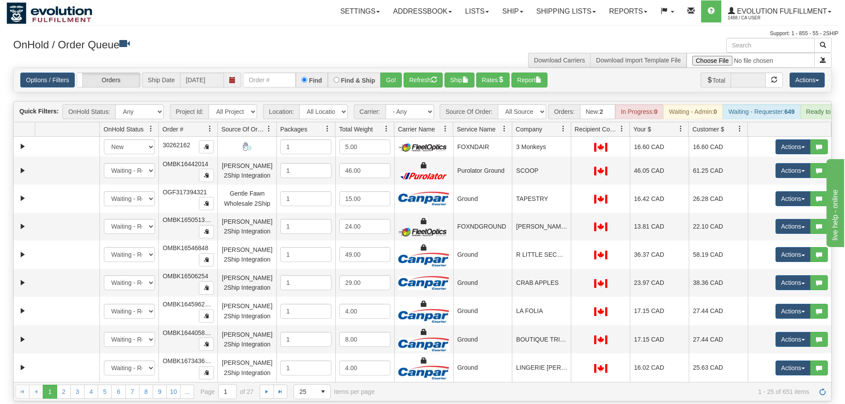
click at [160, 28] on div "Toggle navigation Settings Shipping Preferences Fields Preferences New Recipien…" at bounding box center [423, 19] width 832 height 38
click at [268, 74] on input "text" at bounding box center [269, 80] width 53 height 15
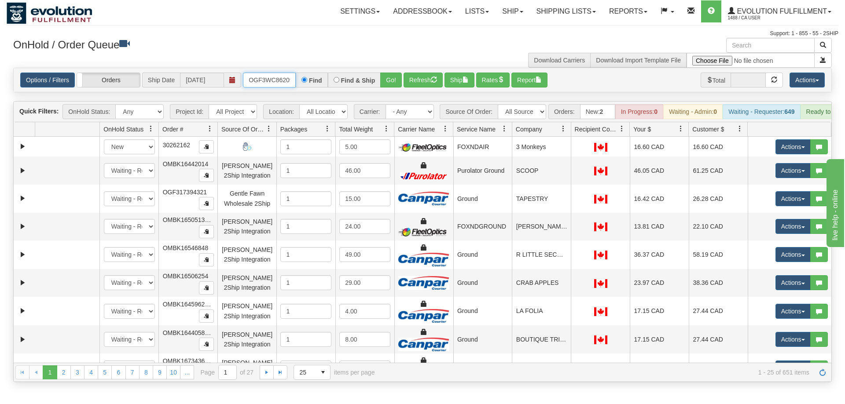
scroll to position [0, 8]
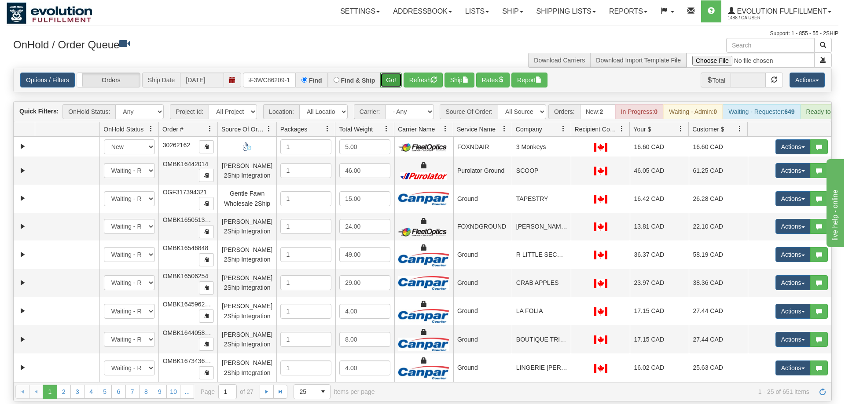
click at [395, 93] on div "Is equal to Is not equal to Contains Does not contains CAD USD EUR ZAR [PERSON_…" at bounding box center [423, 235] width 832 height 334
click at [389, 73] on button "Go!" at bounding box center [391, 80] width 22 height 15
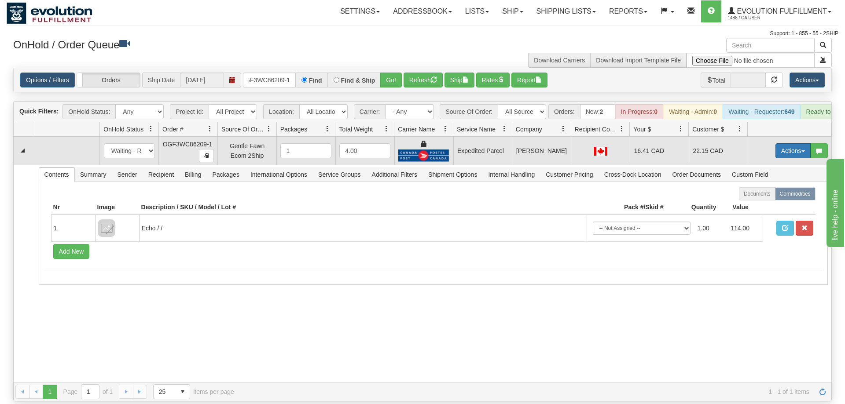
click at [793, 143] on button "Actions" at bounding box center [792, 150] width 35 height 15
click at [769, 196] on link "Ship" at bounding box center [775, 201] width 70 height 11
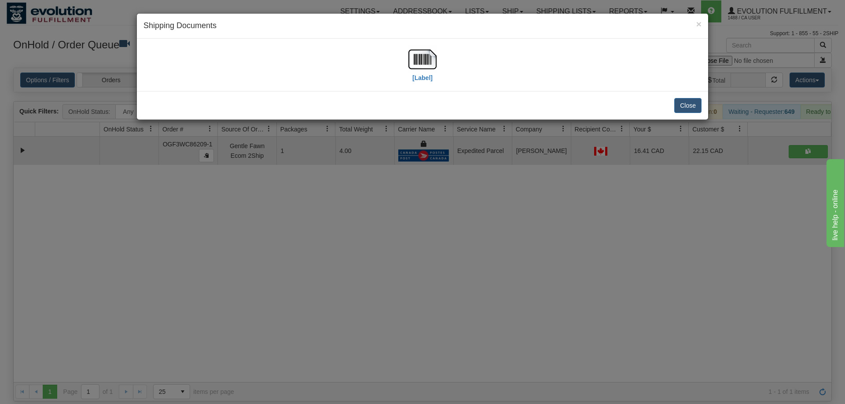
click at [163, 64] on div "[Label]" at bounding box center [422, 64] width 558 height 39
click at [430, 59] on img at bounding box center [422, 59] width 28 height 28
click at [268, 293] on div "× Shipping Documents [Label] Close" at bounding box center [422, 202] width 845 height 404
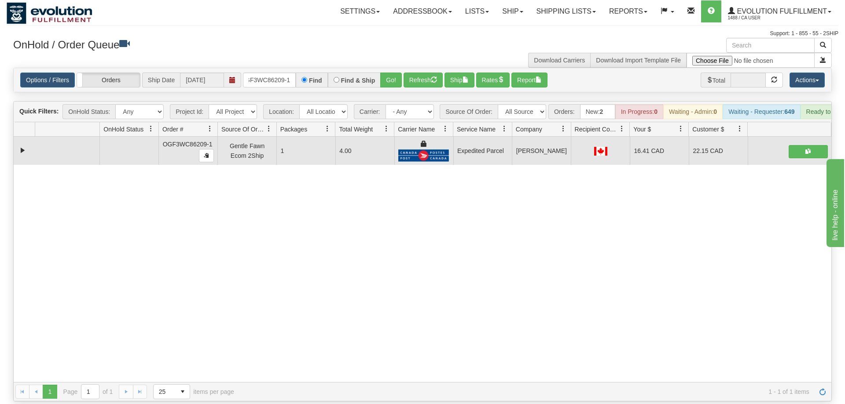
click at [261, 68] on div "Options / Filters Group Shipments Orders Ship Date 09/05/2025 OGF3WC86209-1 Fin…" at bounding box center [422, 80] width 817 height 24
click at [269, 73] on input "OGF3WC86209-1" at bounding box center [269, 80] width 53 height 15
click at [503, 350] on div "31579070 EVOLUTION V3 90992206 90992209 OGF3WC86209-1 Gentle Fawn Ecom 2Ship 1 …" at bounding box center [422, 259] width 817 height 245
click at [270, 73] on input "OGF3WC86209-1" at bounding box center [269, 80] width 53 height 15
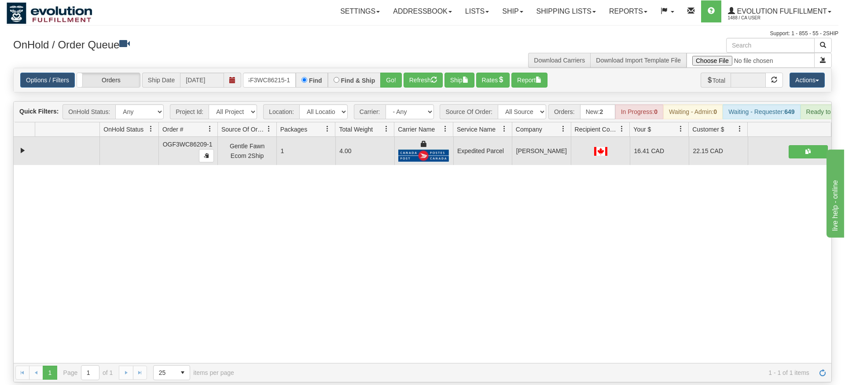
click at [396, 74] on div "× Get OnHold Shipments fields - load dt: 373 Get OnHold Shipments fields - tran…" at bounding box center [423, 210] width 832 height 344
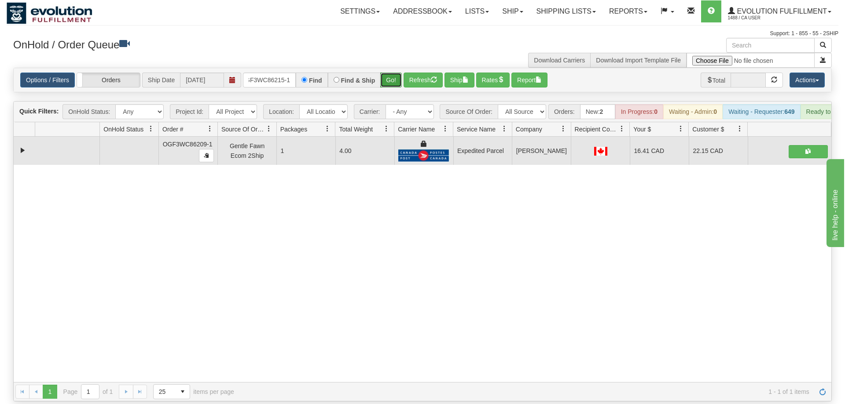
click at [395, 73] on button "Go!" at bounding box center [391, 80] width 22 height 15
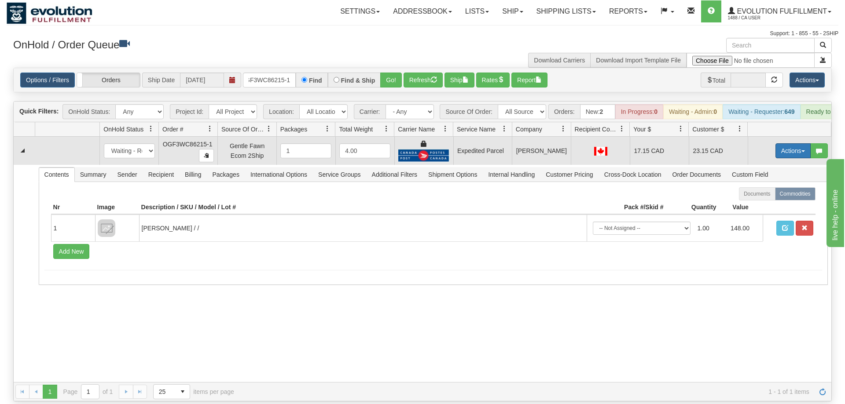
click at [776, 143] on button "Actions" at bounding box center [792, 150] width 35 height 15
click at [763, 198] on span "Ship" at bounding box center [757, 201] width 18 height 7
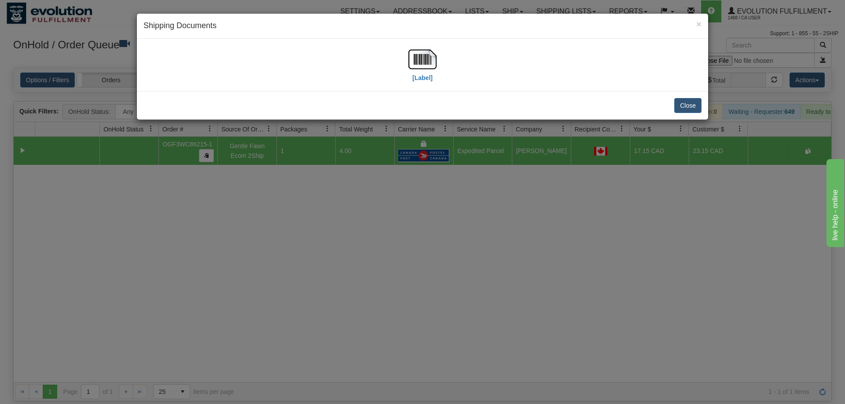
click at [193, 59] on div "[Label]" at bounding box center [422, 64] width 558 height 39
click at [424, 59] on img at bounding box center [422, 59] width 28 height 28
click at [424, 272] on div "× Shipping Documents [Label] Close" at bounding box center [422, 202] width 845 height 404
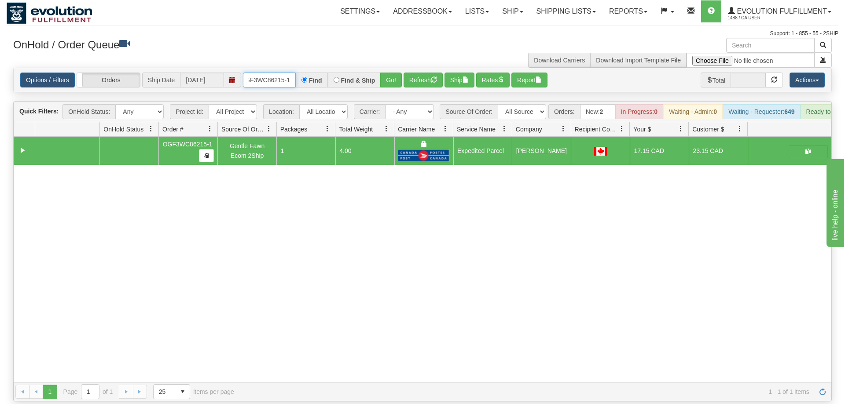
click at [286, 73] on input "OGF3WC86215-1" at bounding box center [269, 80] width 53 height 15
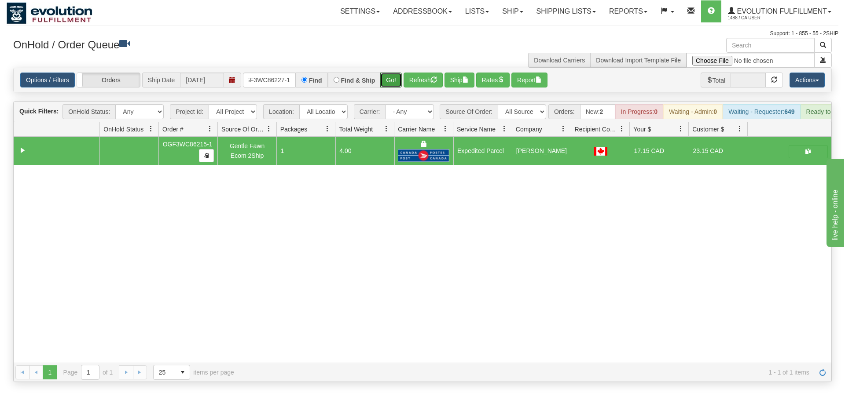
drag, startPoint x: 389, startPoint y: 70, endPoint x: 389, endPoint y: 89, distance: 19.4
click at [389, 89] on div "Is equal to Is not equal to Contains Does not contains CAD USD EUR ZAR [PERSON_…" at bounding box center [423, 225] width 832 height 315
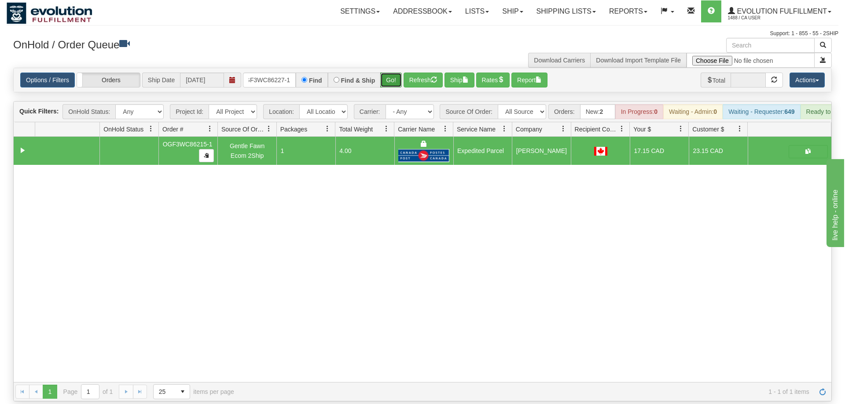
click at [389, 73] on button "Go!" at bounding box center [391, 80] width 22 height 15
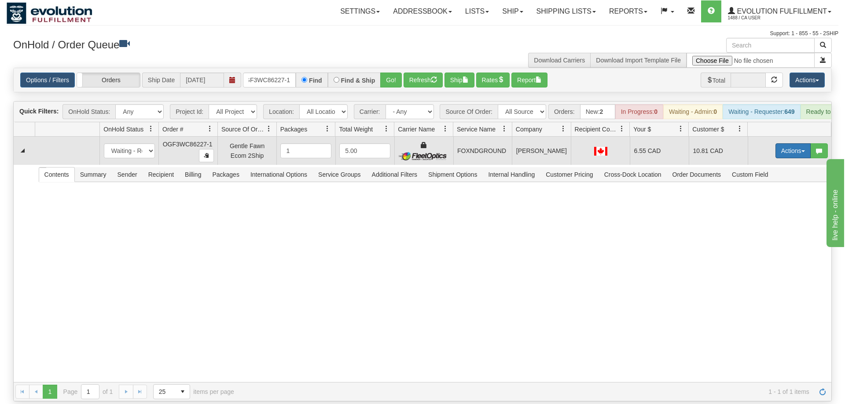
click at [791, 143] on button "Actions" at bounding box center [792, 150] width 35 height 15
click at [757, 198] on span "Ship" at bounding box center [757, 201] width 18 height 7
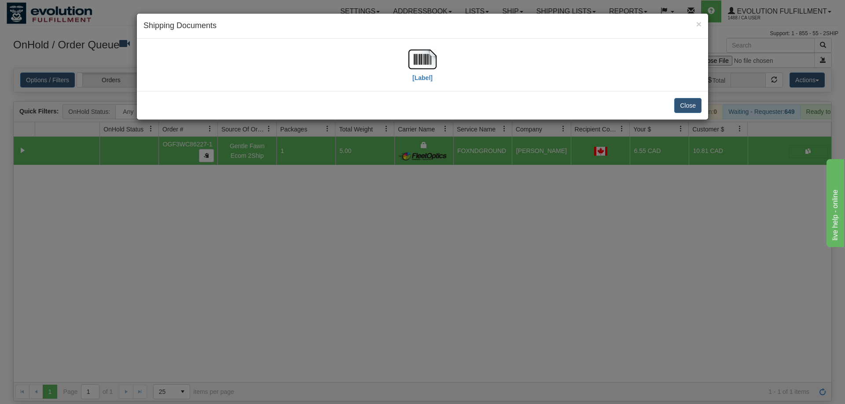
drag, startPoint x: 168, startPoint y: 71, endPoint x: 170, endPoint y: 64, distance: 6.8
click at [168, 70] on div "[Label]" at bounding box center [422, 64] width 558 height 39
click at [425, 65] on img at bounding box center [422, 59] width 28 height 28
click at [440, 193] on div "× Shipping Documents [Label] Close" at bounding box center [422, 202] width 845 height 404
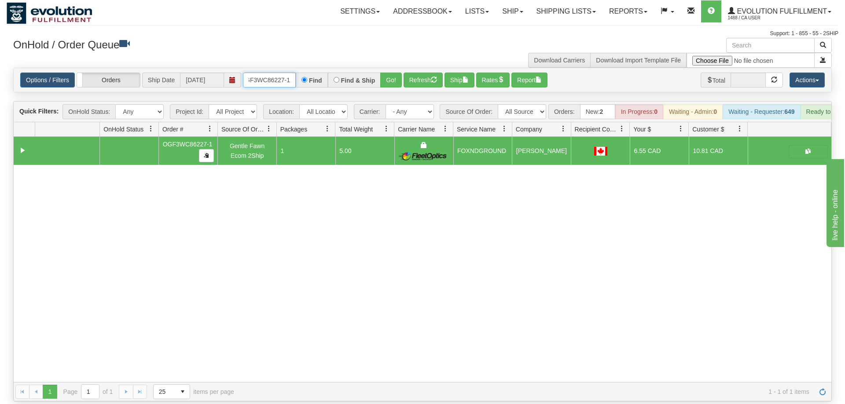
click at [267, 73] on input "OGF3WC86227-1" at bounding box center [269, 80] width 53 height 15
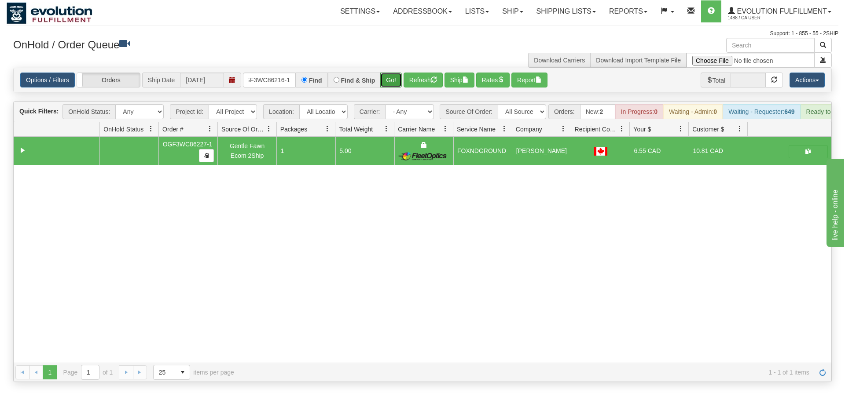
click at [391, 80] on div "Is equal to Is not equal to Contains Does not contains CAD USD EUR ZAR [PERSON_…" at bounding box center [423, 225] width 832 height 315
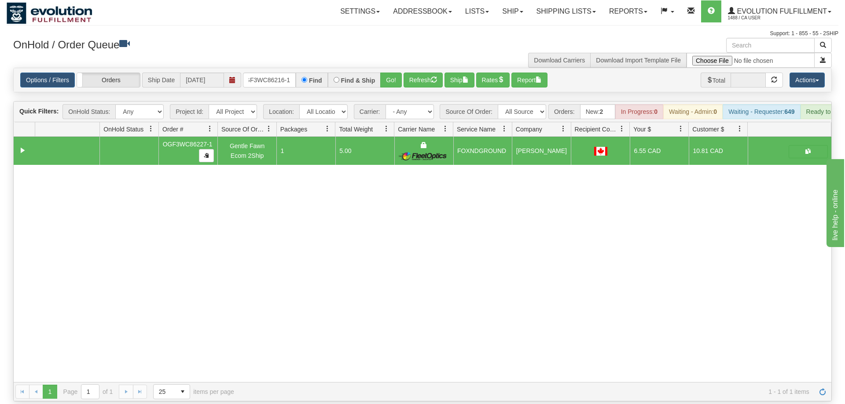
click at [391, 75] on div "Options / Filters Group Shipments Orders Ship Date 09/05/2025 OGF3WC86216-1 Fin…" at bounding box center [422, 80] width 817 height 24
click at [391, 73] on button "Go!" at bounding box center [391, 80] width 22 height 15
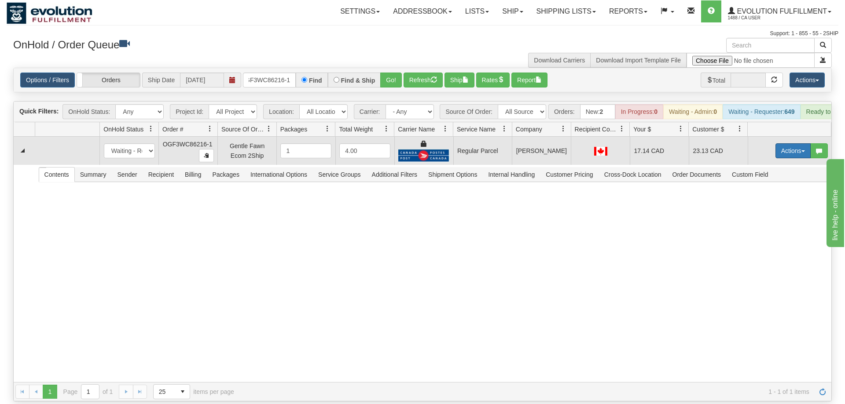
click at [788, 143] on button "Actions" at bounding box center [792, 150] width 35 height 15
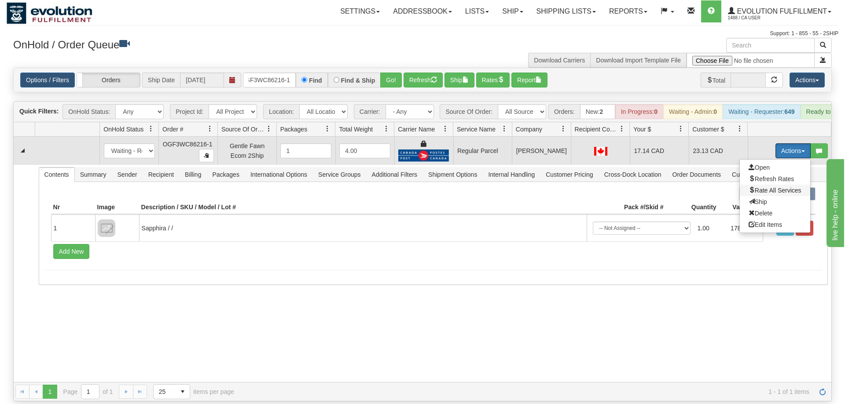
click at [764, 187] on span "Rate All Services" at bounding box center [774, 190] width 53 height 7
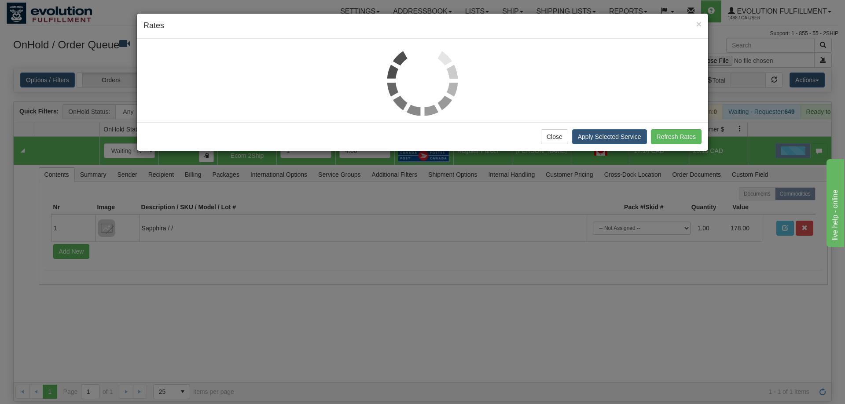
click at [183, 111] on div at bounding box center [422, 80] width 558 height 70
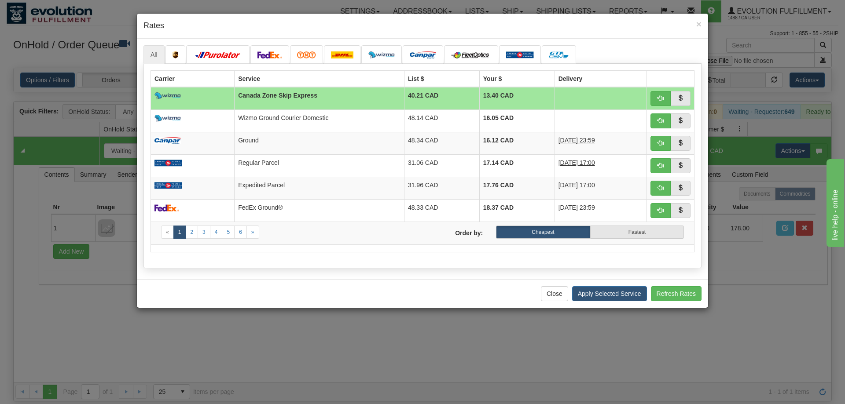
click at [188, 28] on h4 "Rates" at bounding box center [422, 25] width 558 height 11
click at [661, 190] on span "button" at bounding box center [660, 188] width 6 height 6
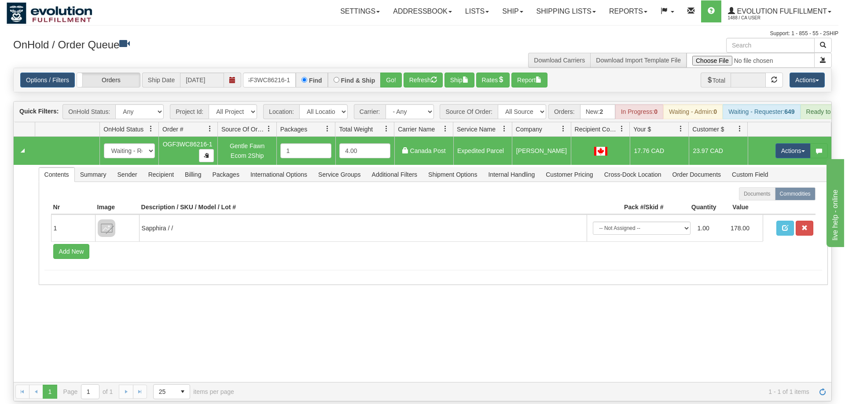
click at [797, 146] on td "Actions Open Refresh Rates Rate All Services Ship Delete Edit Items" at bounding box center [789, 151] width 84 height 28
click at [793, 143] on button "Actions" at bounding box center [792, 150] width 35 height 15
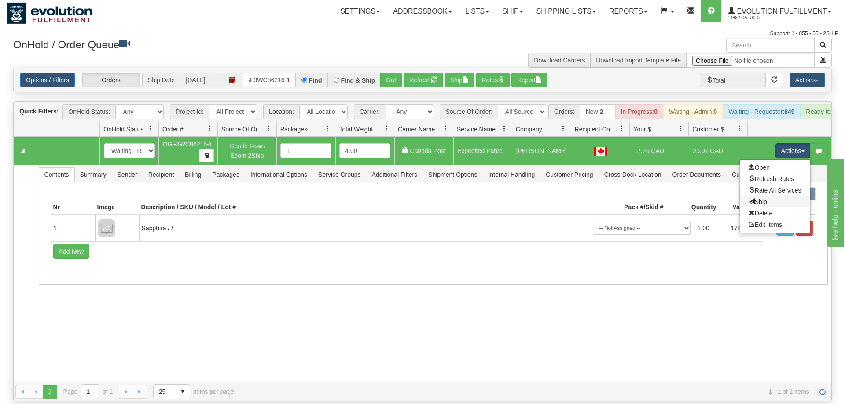
click at [770, 196] on link "Ship" at bounding box center [775, 201] width 70 height 11
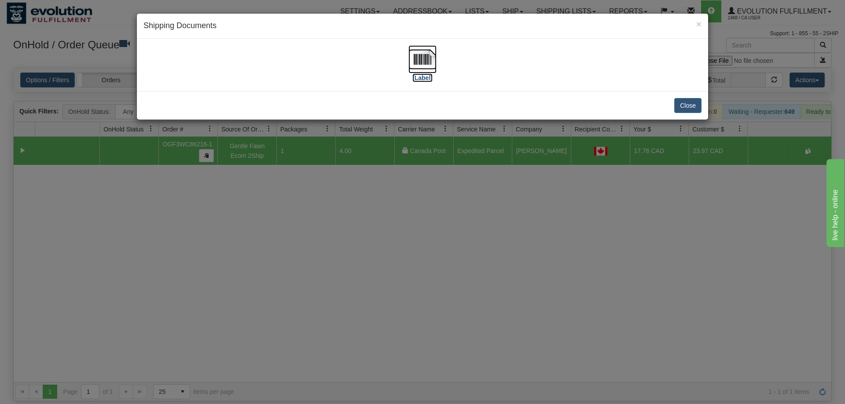
click at [416, 53] on img at bounding box center [422, 59] width 28 height 28
click at [430, 258] on div "× Shipping Documents [Label] Close" at bounding box center [422, 202] width 845 height 404
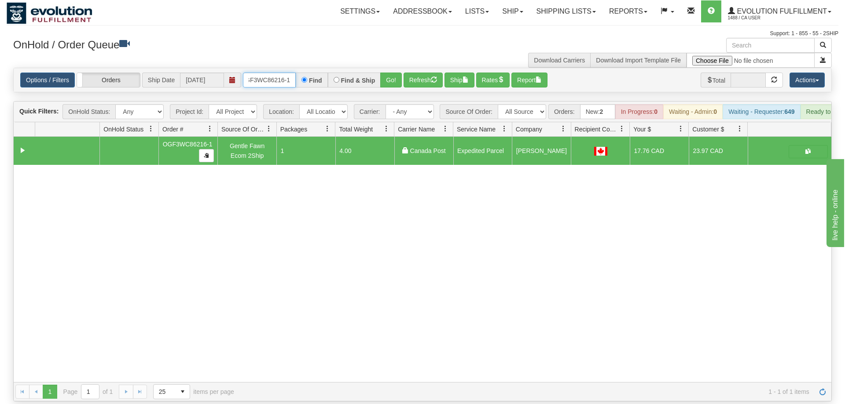
click at [281, 74] on input "OGF3WC86216-1" at bounding box center [269, 80] width 53 height 15
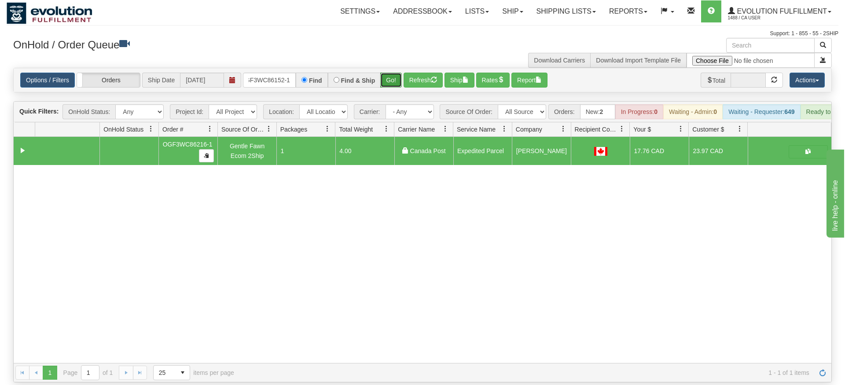
click at [391, 86] on div "Is equal to Is not equal to Contains Does not contains CAD USD EUR ZAR [PERSON_…" at bounding box center [423, 225] width 832 height 315
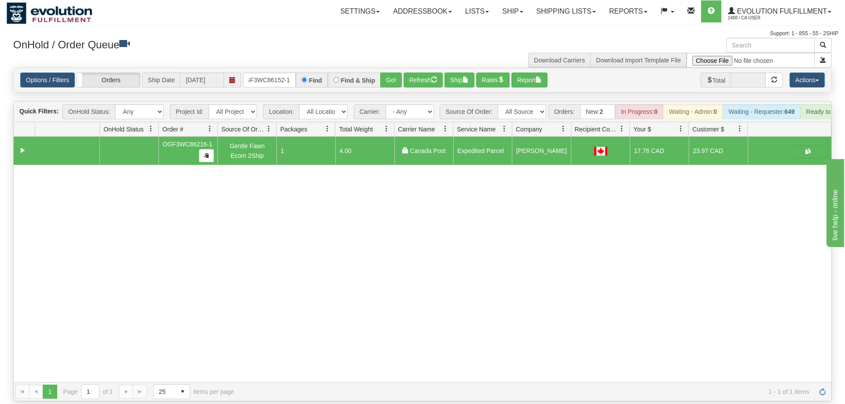
click at [390, 76] on div "Options / Filters Group Shipments Orders Ship Date 09/05/2025 oGF3WC86152-1 Fin…" at bounding box center [422, 80] width 817 height 24
click at [389, 75] on div "Options / Filters Group Shipments Orders Ship Date 09/05/2025 oGF3WC86152-1 Fin…" at bounding box center [422, 80] width 817 height 24
click at [393, 73] on button "Go!" at bounding box center [391, 80] width 22 height 15
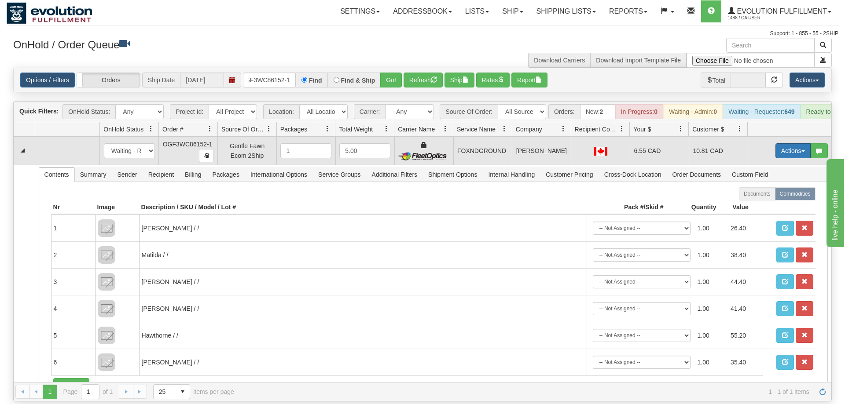
click at [785, 143] on button "Actions" at bounding box center [792, 150] width 35 height 15
click at [758, 198] on span "Ship" at bounding box center [757, 201] width 18 height 7
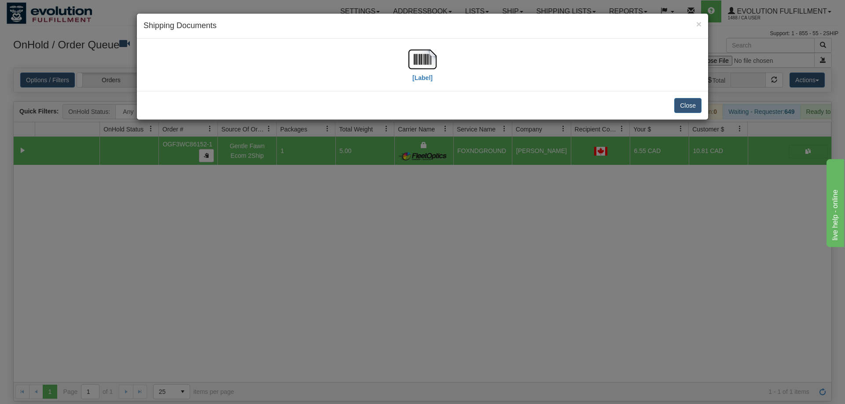
click at [159, 73] on div "[Label]" at bounding box center [422, 64] width 558 height 39
click at [426, 55] on img at bounding box center [422, 59] width 28 height 28
click at [485, 224] on div "× Shipping Documents [Label] Close" at bounding box center [422, 202] width 845 height 404
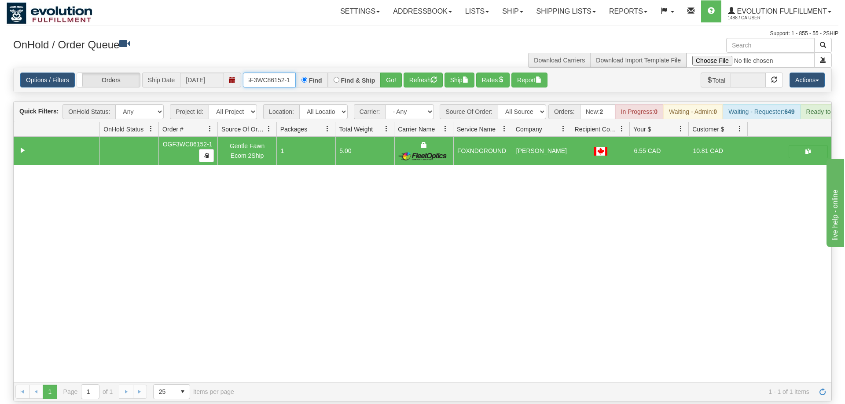
click at [274, 73] on input "oGF3WC86152-1" at bounding box center [269, 80] width 53 height 15
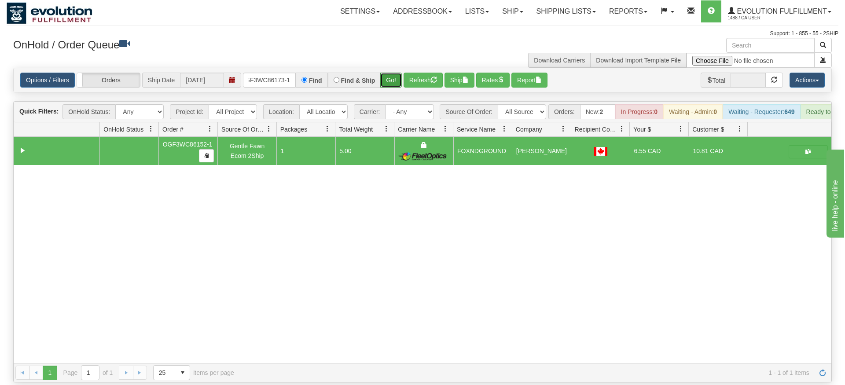
click at [396, 83] on div "Is equal to Is not equal to Contains Does not contains CAD USD EUR ZAR [PERSON_…" at bounding box center [423, 225] width 832 height 315
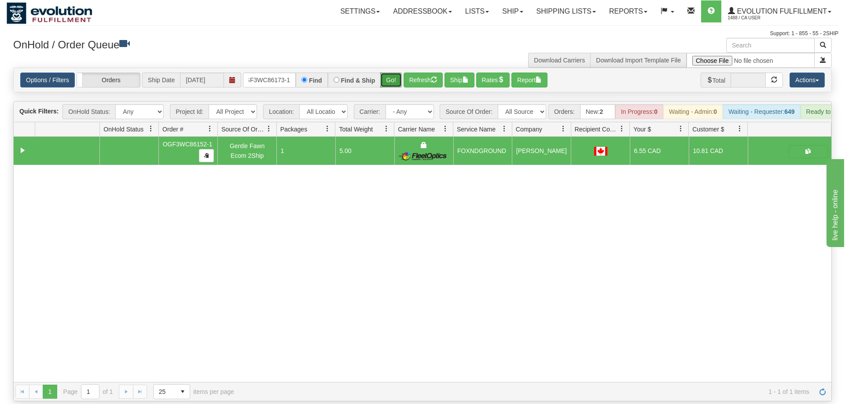
click at [388, 73] on button "Go!" at bounding box center [391, 80] width 22 height 15
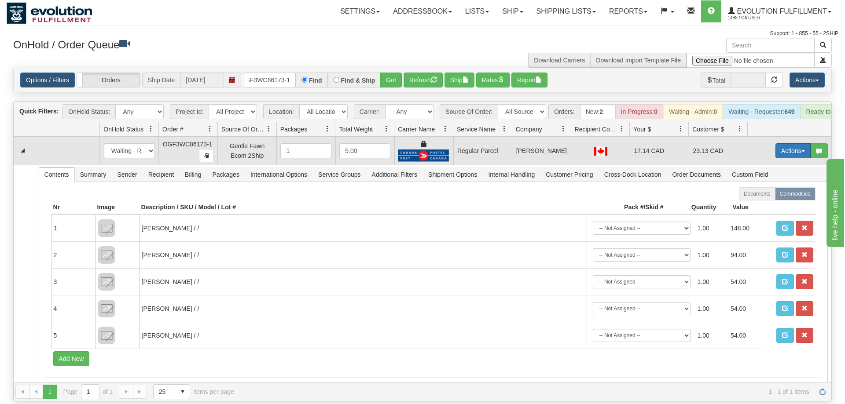
click at [803, 150] on span "button" at bounding box center [803, 151] width 4 height 2
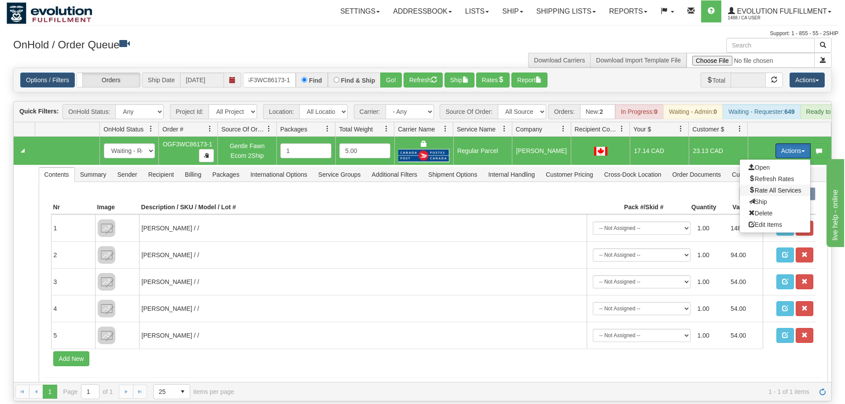
click at [765, 187] on span "Rate All Services" at bounding box center [774, 190] width 53 height 7
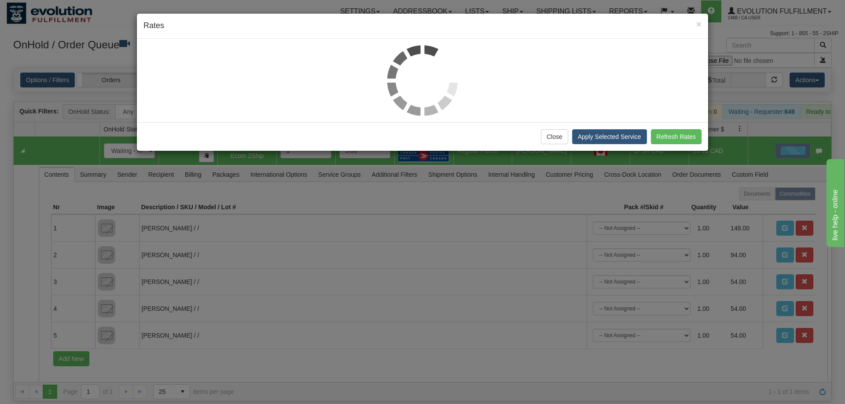
click at [173, 115] on div at bounding box center [422, 80] width 558 height 70
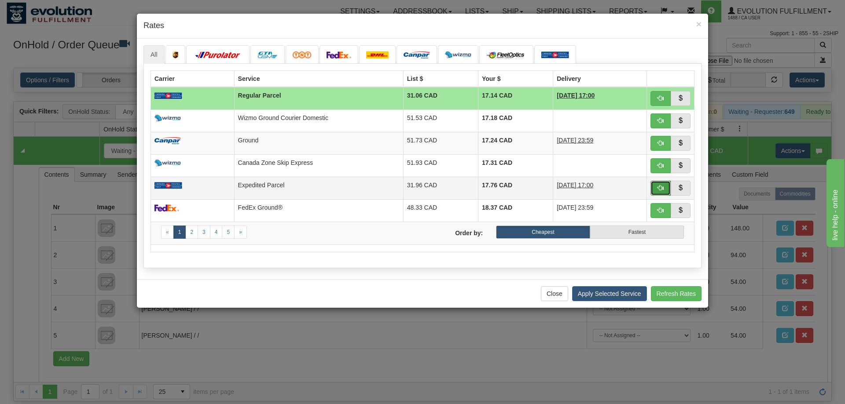
click at [660, 185] on span "button" at bounding box center [660, 188] width 6 height 6
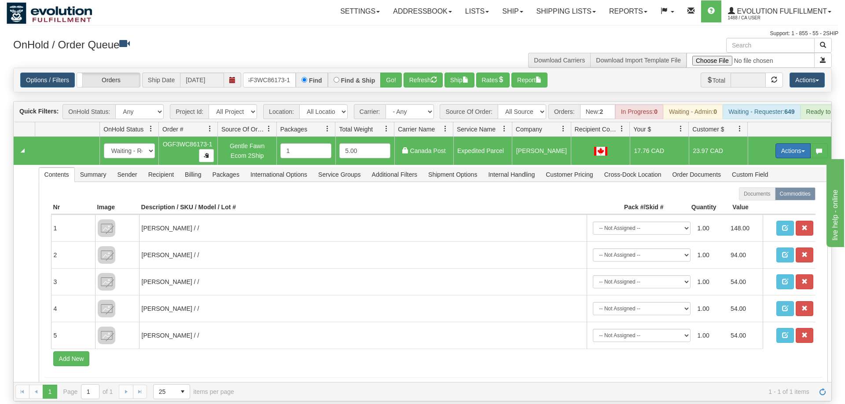
click at [797, 143] on button "Actions" at bounding box center [792, 150] width 35 height 15
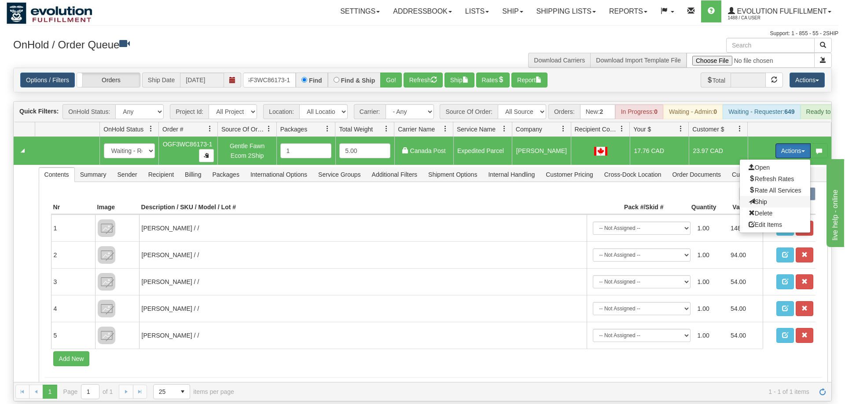
click at [759, 198] on span "Ship" at bounding box center [757, 201] width 18 height 7
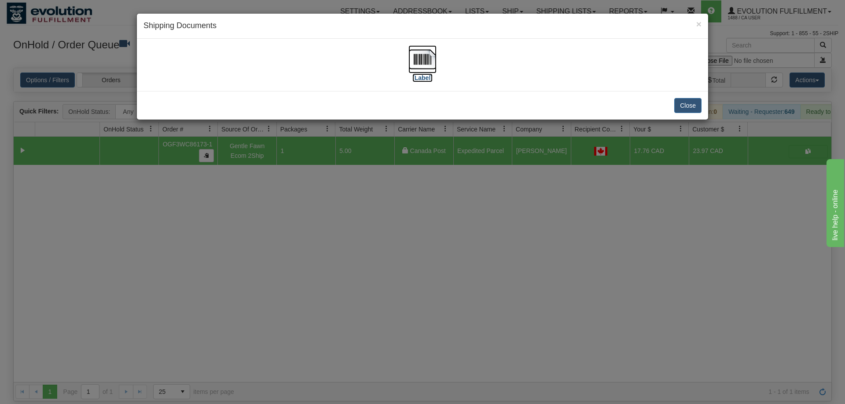
click at [425, 53] on img at bounding box center [422, 59] width 28 height 28
drag, startPoint x: 539, startPoint y: 383, endPoint x: 456, endPoint y: 316, distance: 106.4
click at [532, 379] on div "× Shipping Documents [Label] Close" at bounding box center [422, 202] width 845 height 404
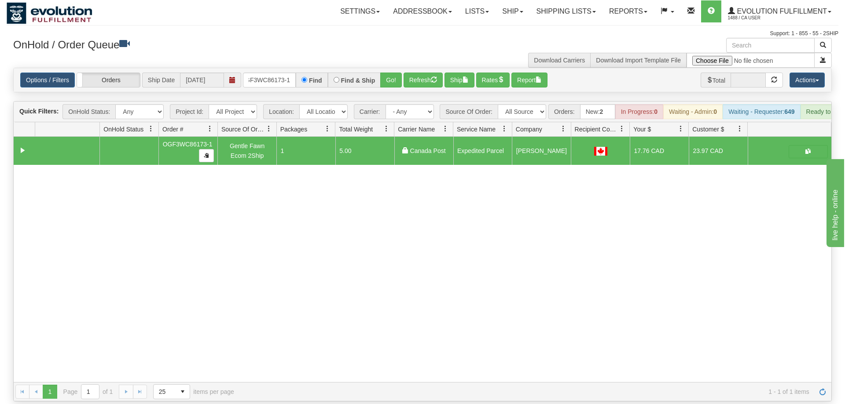
click at [101, 242] on div "31579619 EVOLUTION V3 90993548 90993563 OGF3WC86173-1 Gentle Fawn Ecom 2Ship 1 …" at bounding box center [422, 259] width 817 height 245
click at [258, 73] on input "OGF3WC86173-1" at bounding box center [269, 80] width 53 height 15
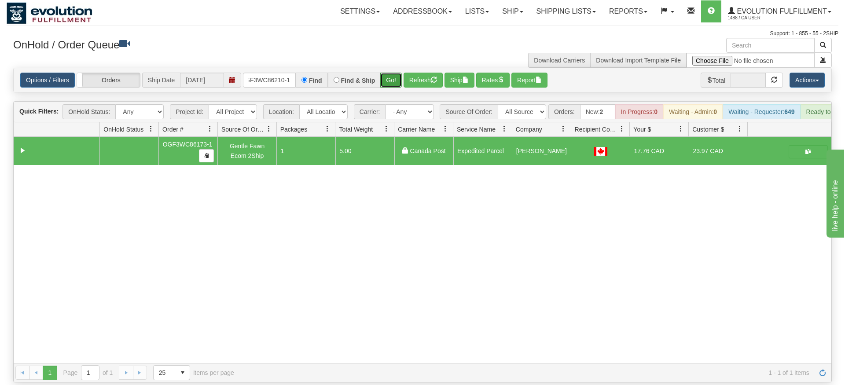
click at [396, 80] on div "Is equal to Is not equal to Contains Does not contains CAD USD EUR ZAR [PERSON_…" at bounding box center [423, 225] width 832 height 315
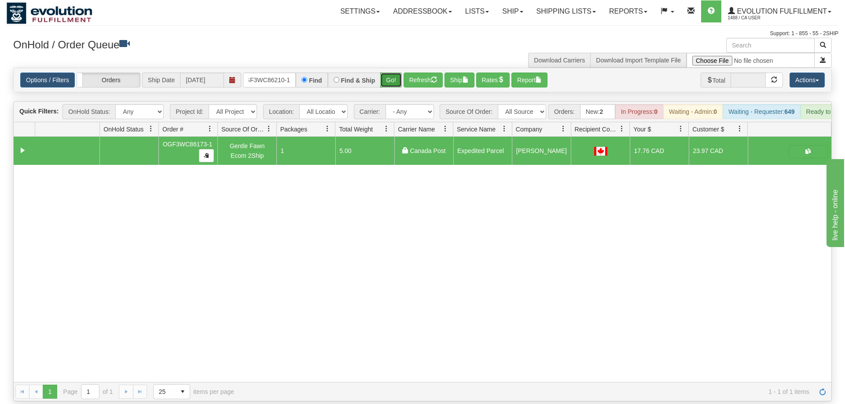
click at [396, 73] on button "Go!" at bounding box center [391, 80] width 22 height 15
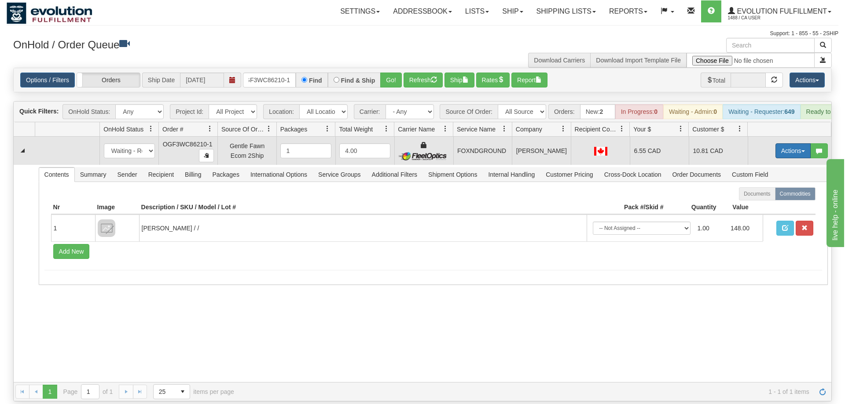
click at [784, 143] on button "Actions" at bounding box center [792, 150] width 35 height 15
click at [750, 198] on span "Ship" at bounding box center [757, 201] width 18 height 7
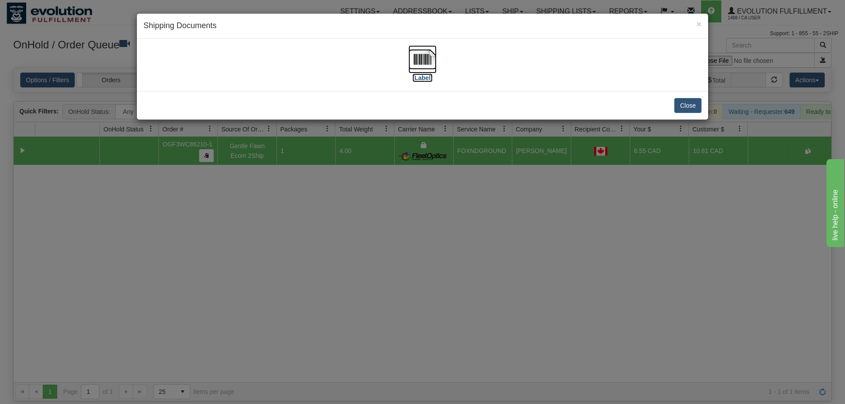
click at [427, 58] on img at bounding box center [422, 59] width 28 height 28
drag, startPoint x: 485, startPoint y: 197, endPoint x: 193, endPoint y: 43, distance: 330.8
click at [478, 195] on div "× Shipping Documents [Label] Close" at bounding box center [422, 202] width 845 height 404
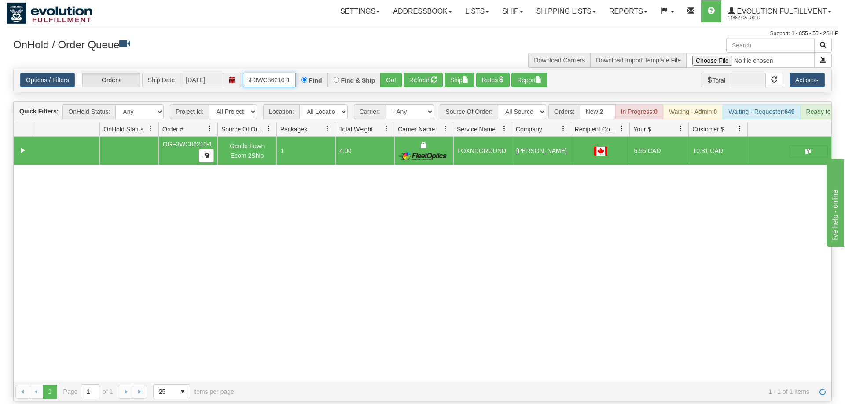
click at [263, 73] on input "OGF3WC86210-1" at bounding box center [269, 80] width 53 height 15
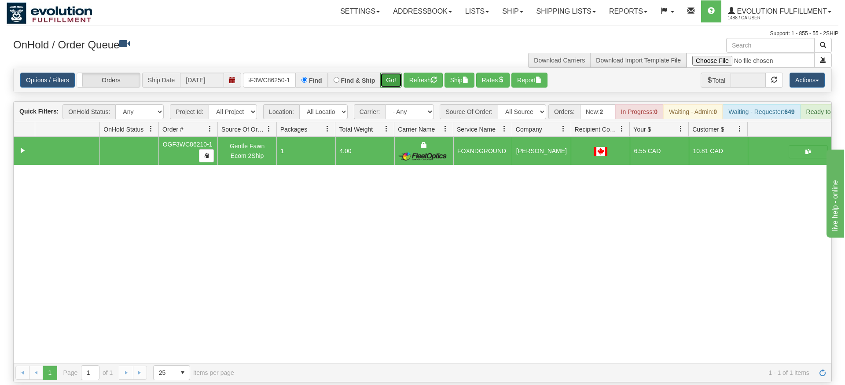
click at [383, 87] on div "Is equal to Is not equal to Contains Does not contains CAD USD EUR ZAR [PERSON_…" at bounding box center [423, 225] width 832 height 315
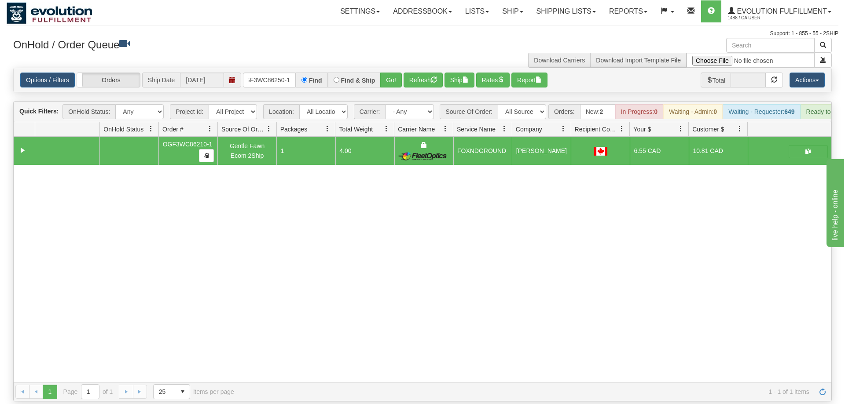
click at [398, 68] on div "Options / Filters Group Shipments Orders Ship Date 09/05/2025 OGF3WC86250-1 Fin…" at bounding box center [422, 80] width 817 height 24
click at [392, 73] on button "Go!" at bounding box center [391, 80] width 22 height 15
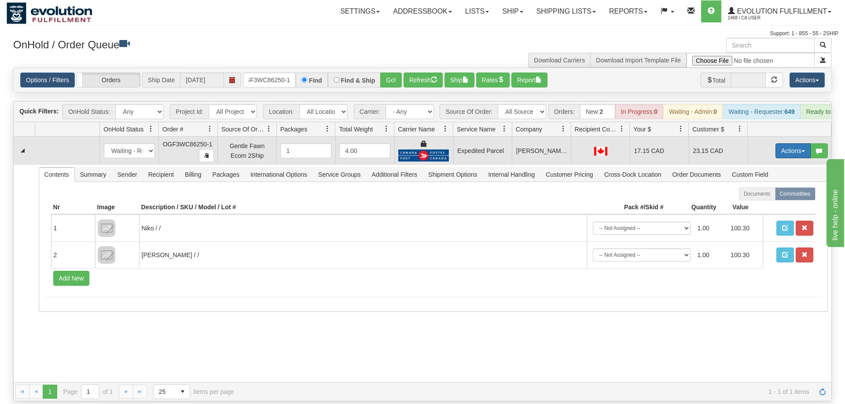
click at [789, 143] on button "Actions" at bounding box center [792, 150] width 35 height 15
click at [761, 198] on span "Ship" at bounding box center [757, 201] width 18 height 7
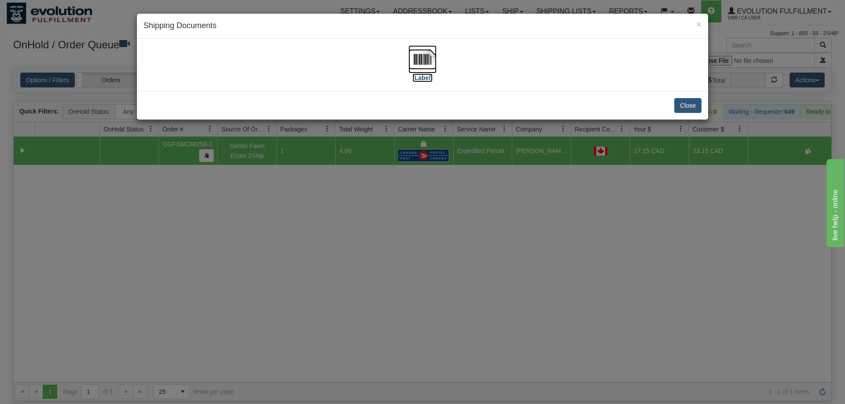
click at [421, 77] on label "[Label]" at bounding box center [422, 77] width 20 height 9
click at [372, 216] on div "× Shipping Documents [Label] Close" at bounding box center [422, 202] width 845 height 404
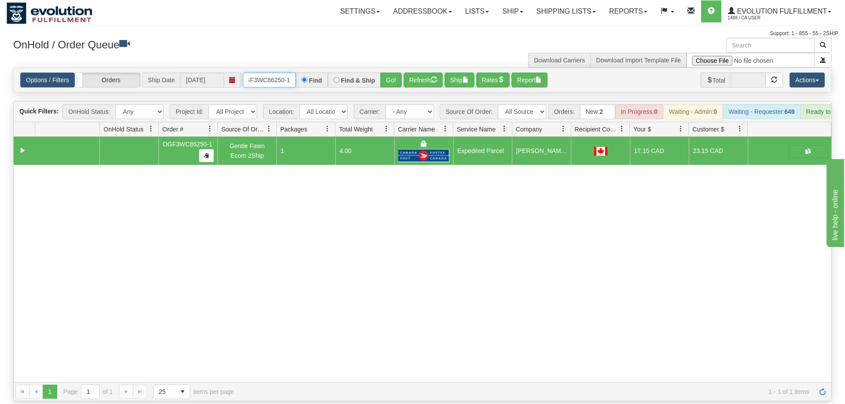
click at [261, 73] on input "OGF3WC86250-1" at bounding box center [269, 80] width 53 height 15
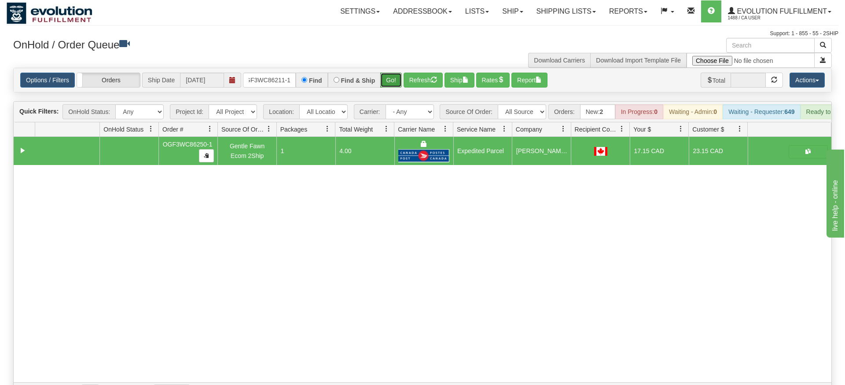
click at [399, 91] on div "Is equal to Is not equal to Contains Does not contains CAD USD EUR ZAR [PERSON_…" at bounding box center [423, 235] width 832 height 334
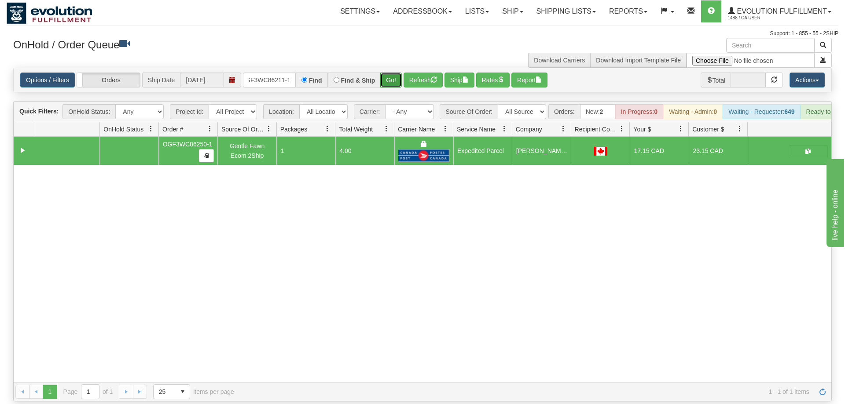
click at [399, 73] on button "Go!" at bounding box center [391, 80] width 22 height 15
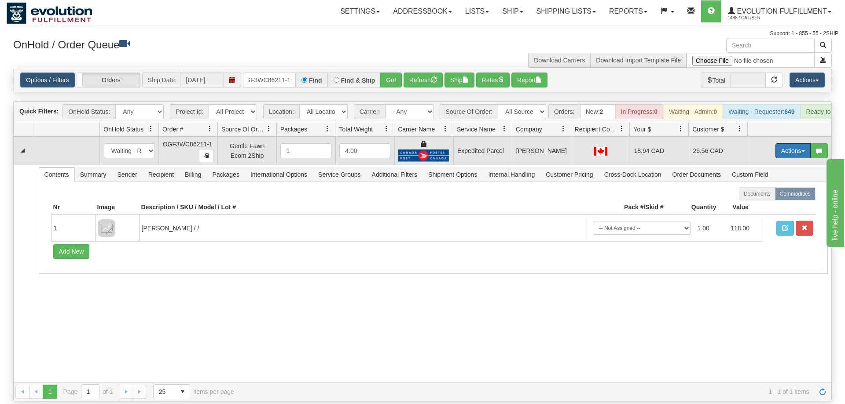
drag, startPoint x: 792, startPoint y: 144, endPoint x: 755, endPoint y: 172, distance: 45.6
click at [791, 143] on button "Actions" at bounding box center [792, 150] width 35 height 15
click at [749, 196] on link "Ship" at bounding box center [775, 201] width 70 height 11
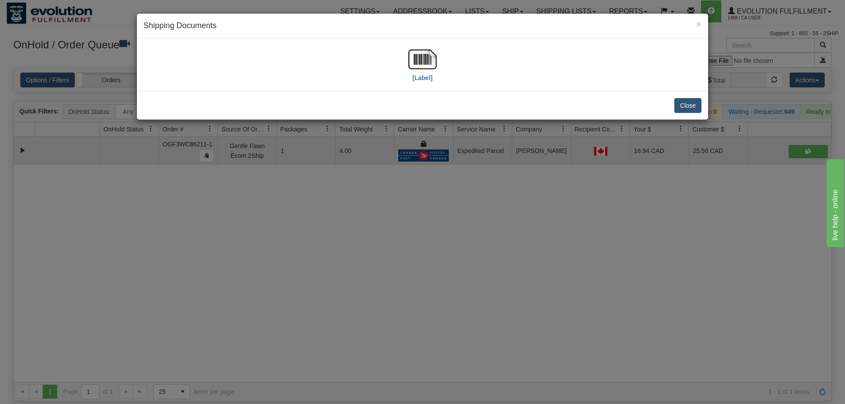
click at [406, 50] on div "[Label]" at bounding box center [422, 64] width 558 height 39
click at [409, 54] on div "[Label]" at bounding box center [422, 64] width 558 height 39
click at [417, 53] on img at bounding box center [422, 59] width 28 height 28
drag, startPoint x: 453, startPoint y: 248, endPoint x: 249, endPoint y: 103, distance: 249.9
click at [448, 242] on div "× Shipping Documents [Label] Close" at bounding box center [422, 202] width 845 height 404
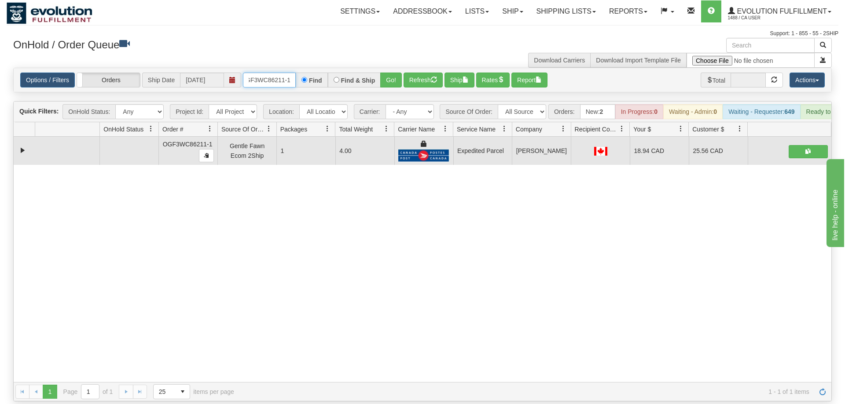
click at [275, 73] on input "OGF3WC86211-1" at bounding box center [269, 80] width 53 height 15
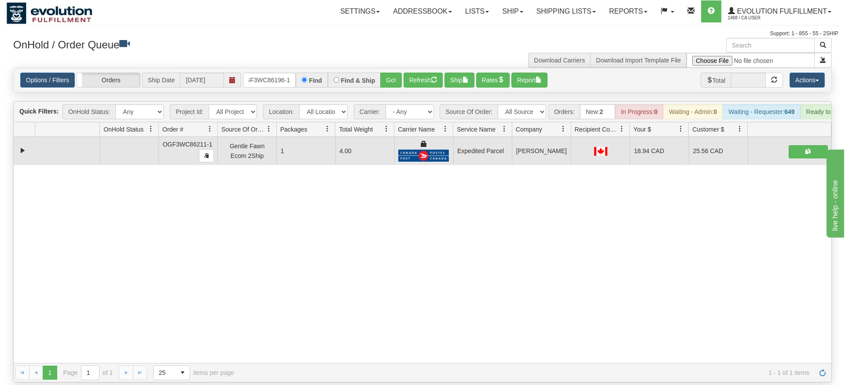
click at [390, 94] on div "Is equal to Is not equal to Contains Does not contains CAD USD EUR ZAR [PERSON_…" at bounding box center [423, 225] width 832 height 315
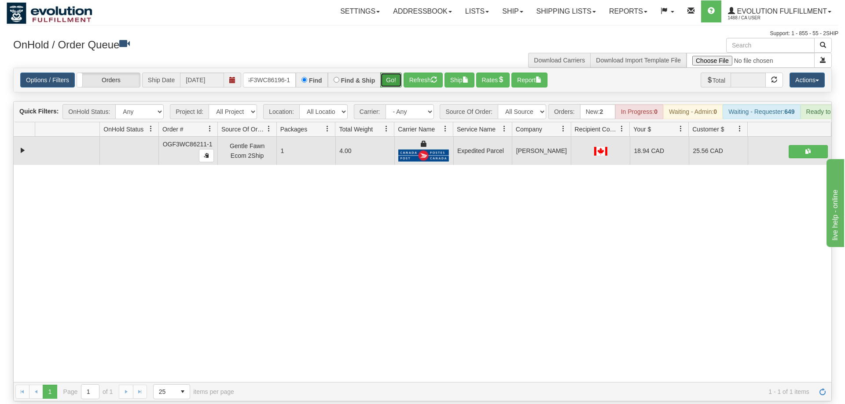
click at [392, 73] on button "Go!" at bounding box center [391, 80] width 22 height 15
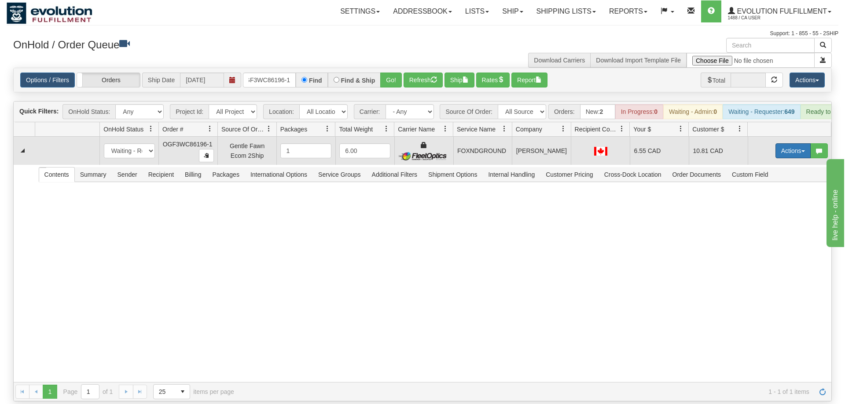
click at [787, 143] on button "Actions" at bounding box center [792, 150] width 35 height 15
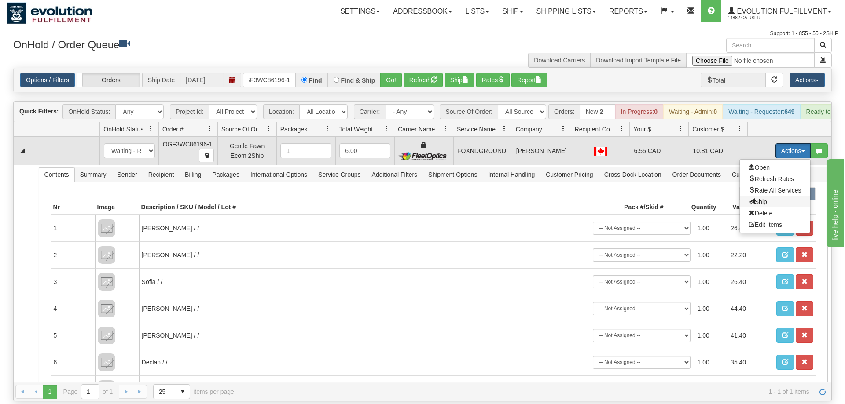
click at [757, 198] on span "Ship" at bounding box center [757, 201] width 18 height 7
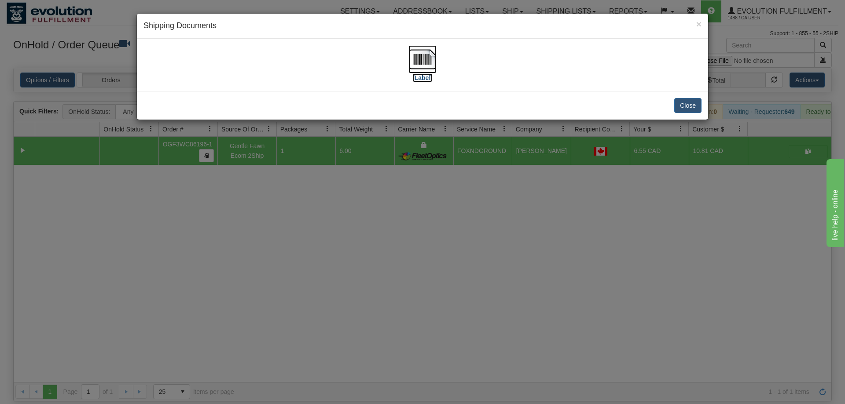
click at [421, 51] on img at bounding box center [422, 59] width 28 height 28
drag, startPoint x: 425, startPoint y: 286, endPoint x: 388, endPoint y: 218, distance: 77.2
click at [421, 265] on div "× Shipping Documents [Label] Close" at bounding box center [422, 202] width 845 height 404
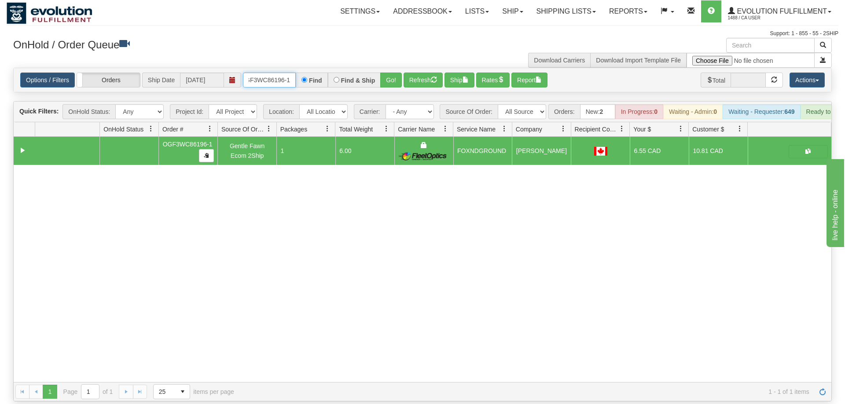
click at [263, 73] on input "OGF3WC86196-1" at bounding box center [269, 80] width 53 height 15
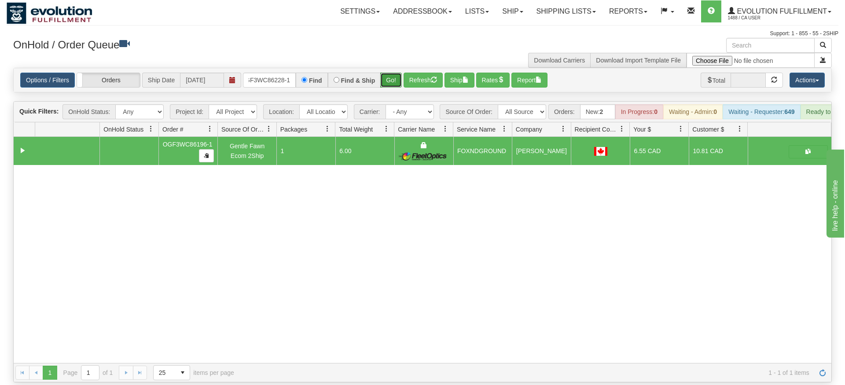
click at [398, 88] on div "Is equal to Is not equal to Contains Does not contains CAD USD EUR ZAR [PERSON_…" at bounding box center [423, 225] width 832 height 315
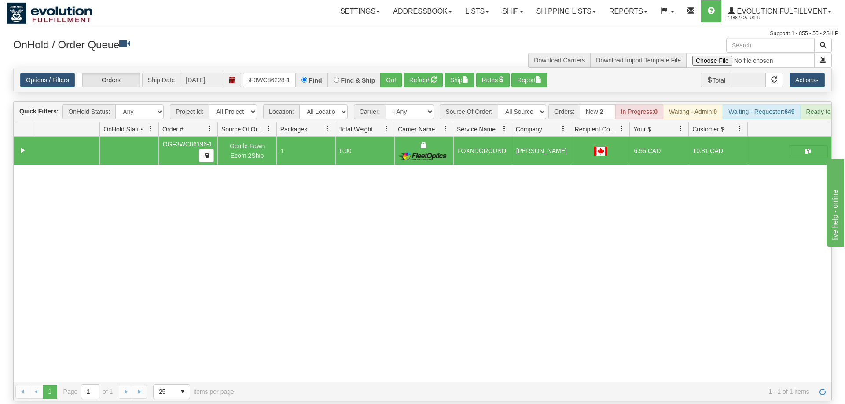
click at [385, 68] on div "Options / Filters Group Shipments Orders Ship Date 09/05/2025 OGF3WC86228-1 Fin…" at bounding box center [422, 80] width 817 height 24
click at [388, 73] on button "Go!" at bounding box center [391, 80] width 22 height 15
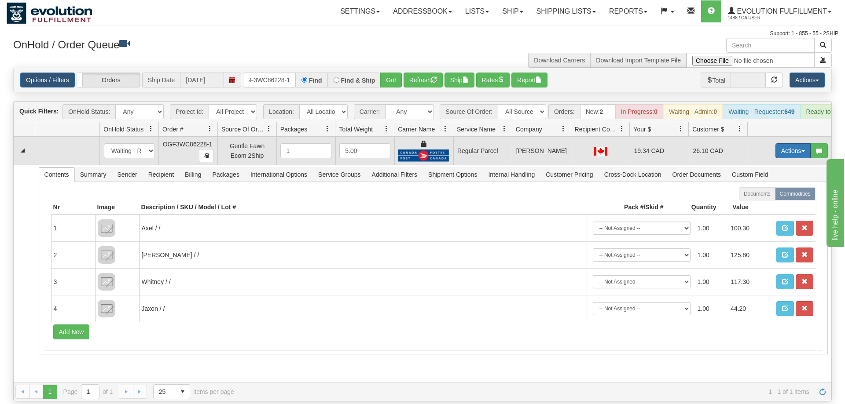
click at [791, 143] on button "Actions" at bounding box center [792, 150] width 35 height 15
click at [761, 187] on span "Rate All Services" at bounding box center [774, 190] width 53 height 7
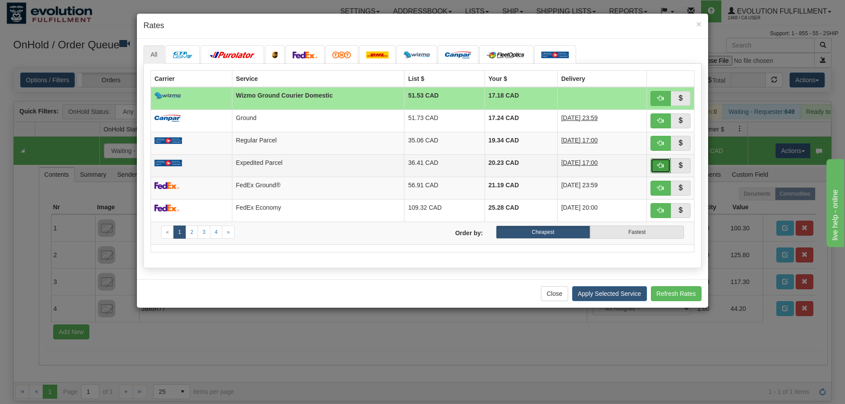
click at [661, 161] on button "button" at bounding box center [660, 165] width 20 height 15
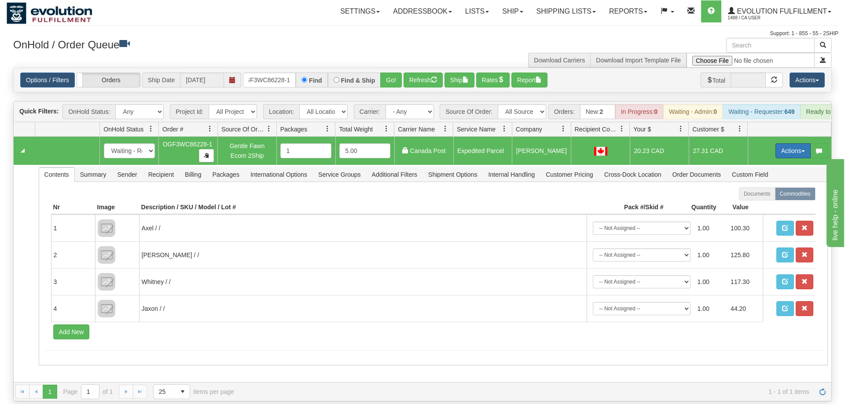
click at [791, 143] on button "Actions" at bounding box center [792, 150] width 35 height 15
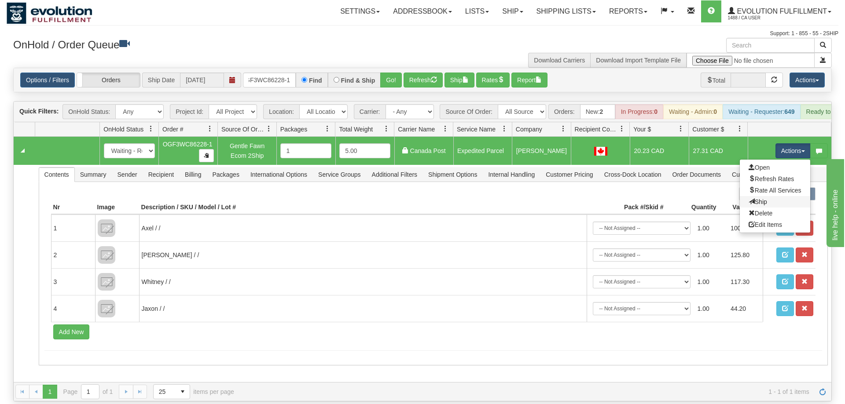
click at [757, 196] on link "Ship" at bounding box center [775, 201] width 70 height 11
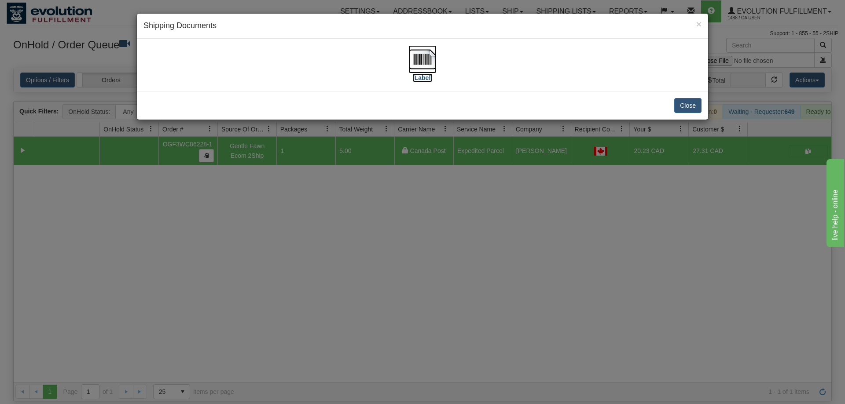
click at [426, 79] on label "[Label]" at bounding box center [422, 77] width 20 height 9
drag, startPoint x: 464, startPoint y: 326, endPoint x: 199, endPoint y: 119, distance: 336.6
click at [462, 323] on div "× Shipping Documents [Label] Close" at bounding box center [422, 202] width 845 height 404
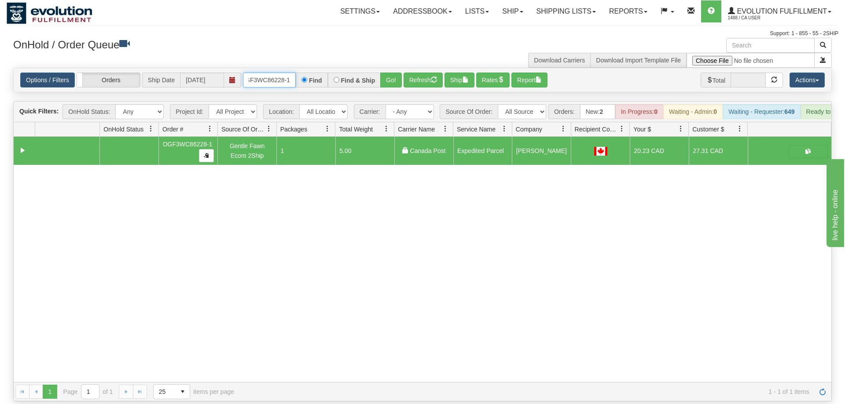
click at [282, 73] on input "OGF3WC86228-1" at bounding box center [269, 80] width 53 height 15
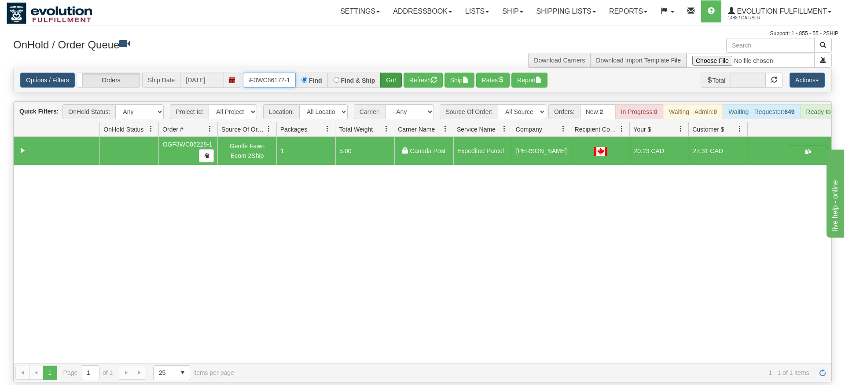
type input "OGF3WC86172-1"
click at [394, 87] on div "Is equal to Is not equal to Contains Does not contains CAD USD EUR ZAR [PERSON_…" at bounding box center [423, 225] width 832 height 315
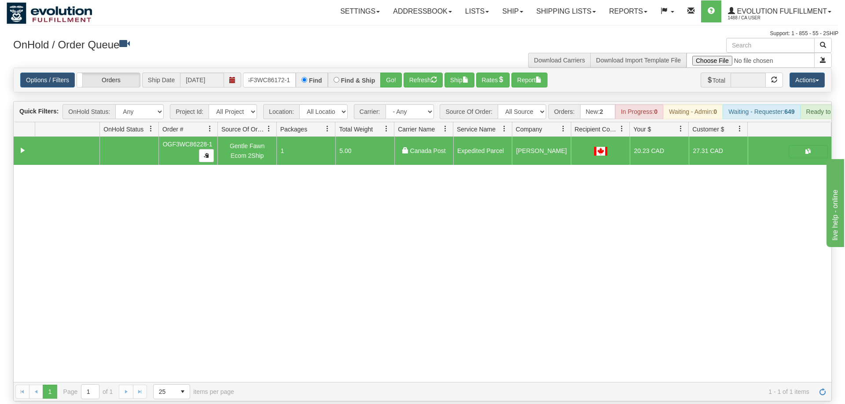
click at [396, 75] on div "Options / Filters Group Shipments Orders Ship Date 09/05/2025 OGF3WC86172-1 Fin…" at bounding box center [422, 80] width 817 height 24
click at [396, 73] on button "Go!" at bounding box center [391, 80] width 22 height 15
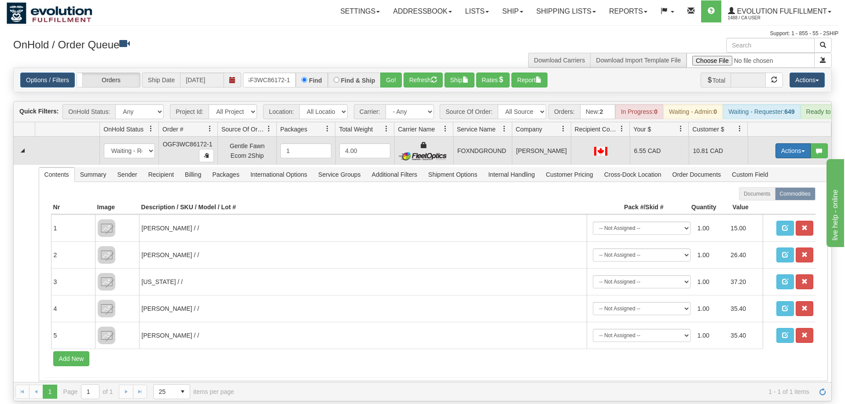
click at [798, 143] on button "Actions" at bounding box center [792, 150] width 35 height 15
click at [766, 196] on link "Ship" at bounding box center [775, 201] width 70 height 11
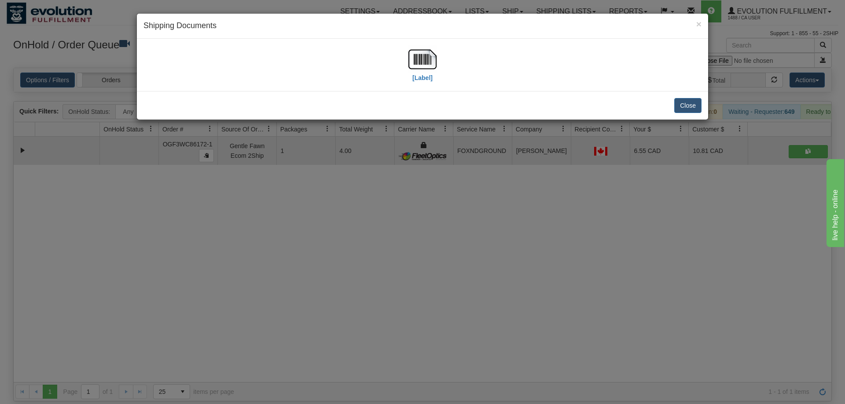
click at [439, 60] on div "[Label]" at bounding box center [422, 64] width 558 height 39
click at [428, 67] on img at bounding box center [422, 59] width 28 height 28
click at [504, 253] on div "× Shipping Documents [Label] Close" at bounding box center [422, 202] width 845 height 404
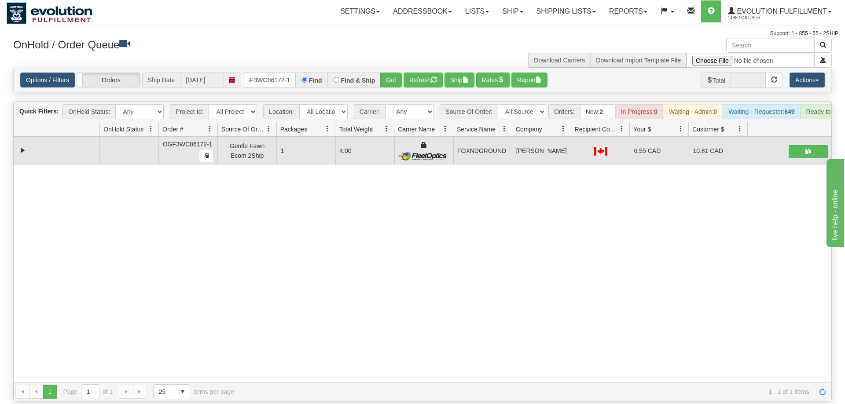
click at [795, 251] on div "31579638 EVOLUTION V3 90993799 90993800 OGF3WC86172-1 Gentle Fawn Ecom 2Ship 1 …" at bounding box center [422, 259] width 817 height 245
click at [277, 73] on input "OGF3WC86172-1" at bounding box center [269, 80] width 53 height 15
click at [270, 73] on input "text" at bounding box center [269, 80] width 53 height 15
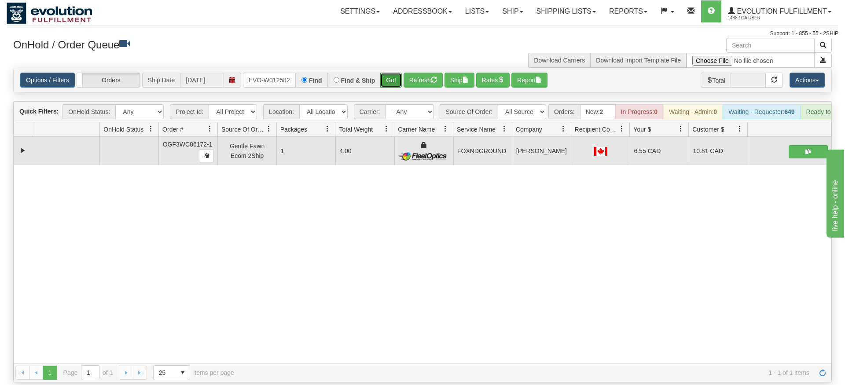
click at [392, 81] on div "Is equal to Is not equal to Contains Does not contains CAD USD EUR ZAR [PERSON_…" at bounding box center [423, 225] width 832 height 315
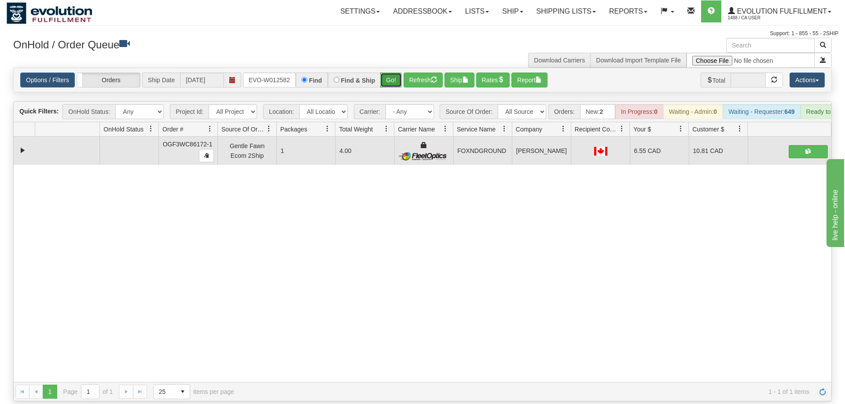
click at [387, 73] on button "Go!" at bounding box center [391, 80] width 22 height 15
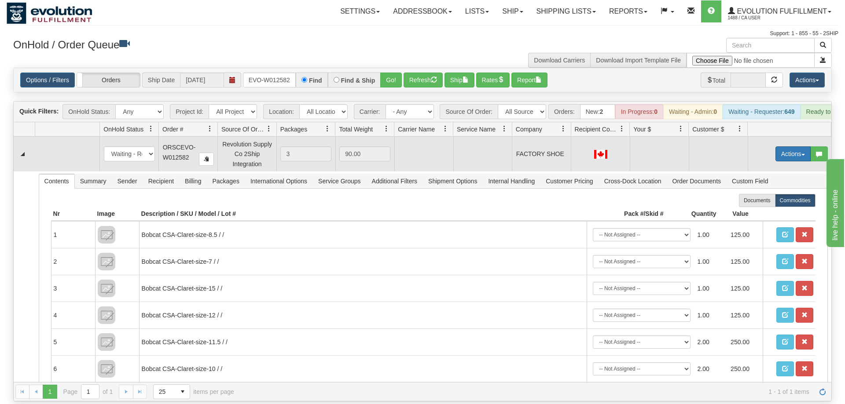
click at [789, 147] on button "Actions" at bounding box center [792, 154] width 35 height 15
click at [782, 190] on span "Rate All Services" at bounding box center [774, 193] width 53 height 7
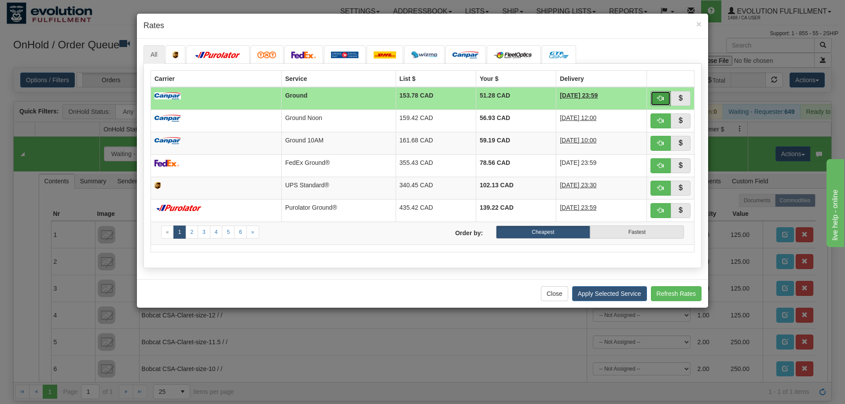
click at [656, 93] on button "button" at bounding box center [660, 98] width 20 height 15
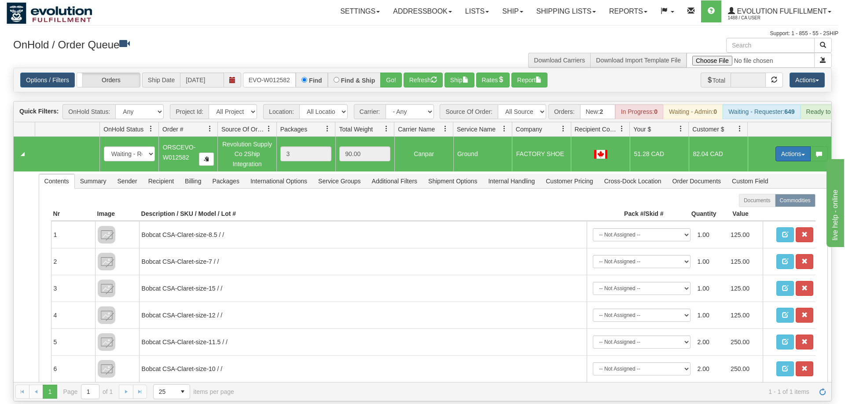
click at [785, 147] on button "Actions" at bounding box center [792, 154] width 35 height 15
click at [760, 202] on span "Ship" at bounding box center [757, 205] width 18 height 7
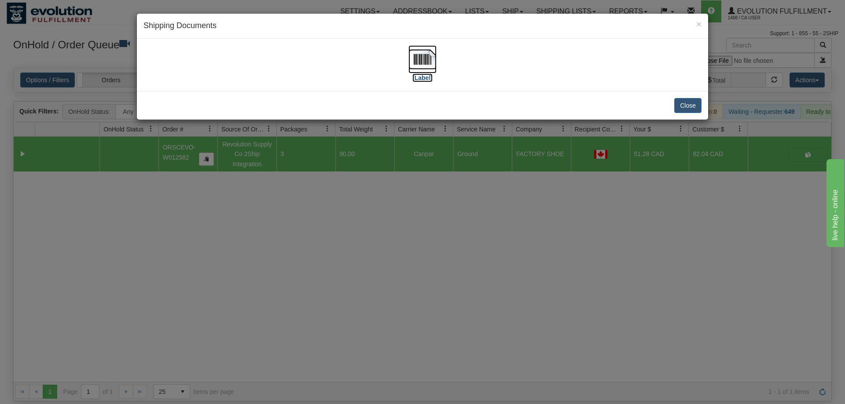
click at [430, 68] on img at bounding box center [422, 59] width 28 height 28
drag, startPoint x: 362, startPoint y: 242, endPoint x: 345, endPoint y: 215, distance: 31.5
click at [360, 238] on div "× Shipping Documents [Label] Close" at bounding box center [422, 202] width 845 height 404
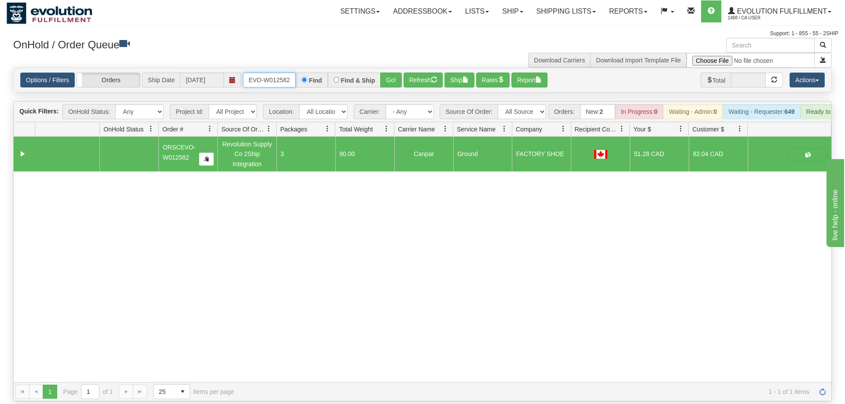
click at [257, 73] on input "ORSCEVO-W012582" at bounding box center [269, 80] width 53 height 15
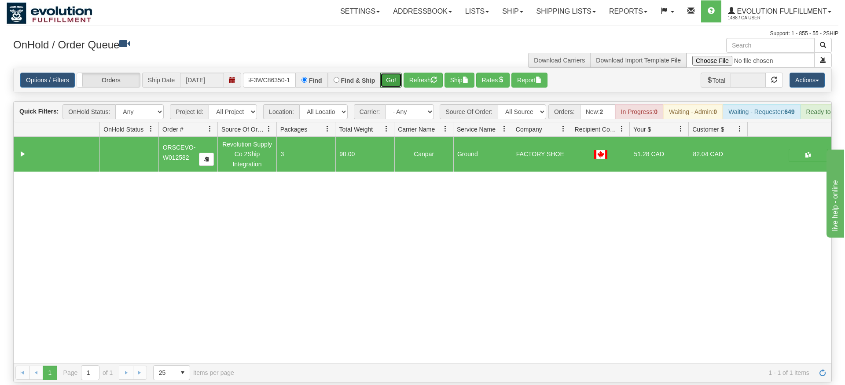
click at [388, 84] on div "Is equal to Is not equal to Contains Does not contains CAD USD EUR ZAR [PERSON_…" at bounding box center [423, 225] width 832 height 315
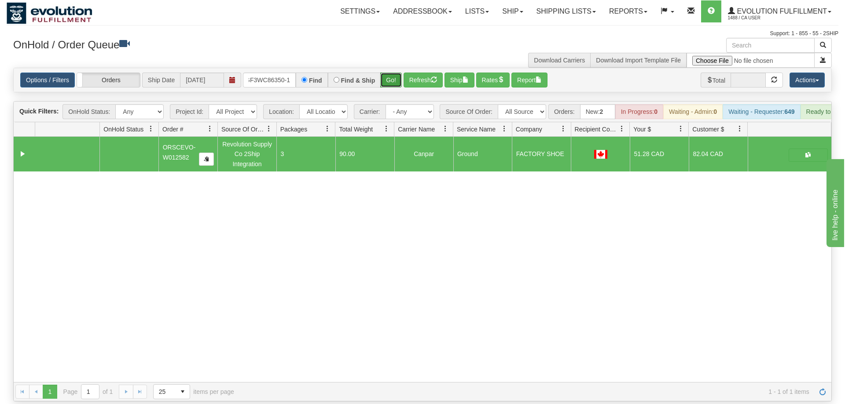
click at [395, 73] on button "Go!" at bounding box center [391, 80] width 22 height 15
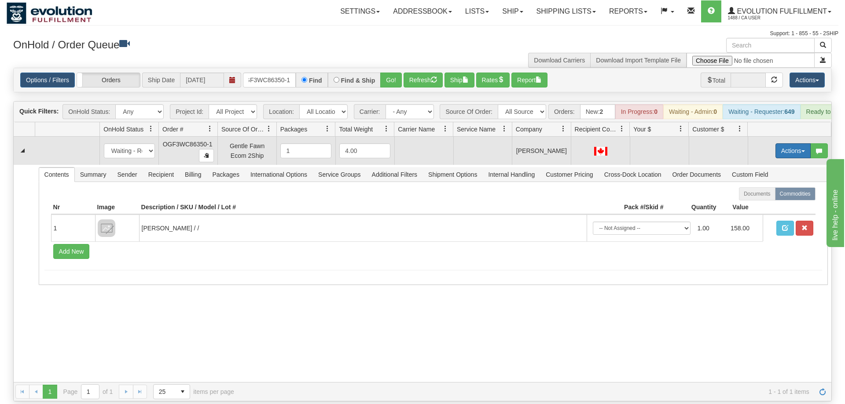
click at [787, 143] on button "Actions" at bounding box center [792, 150] width 35 height 15
click at [782, 187] on span "Rate All Services" at bounding box center [774, 190] width 53 height 7
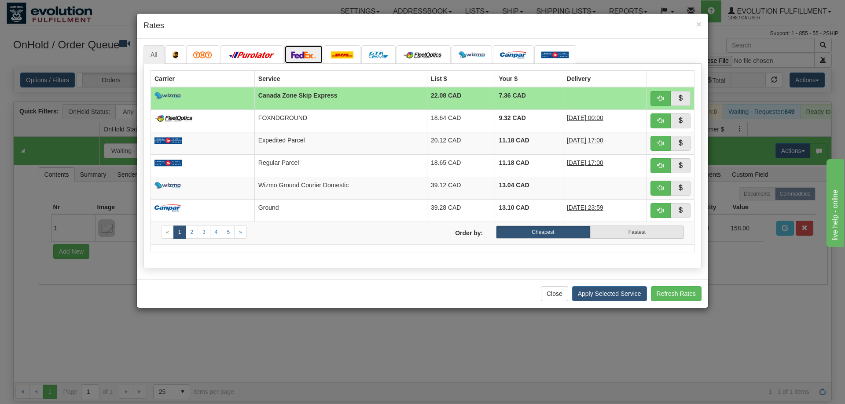
click at [310, 58] on img at bounding box center [303, 54] width 25 height 7
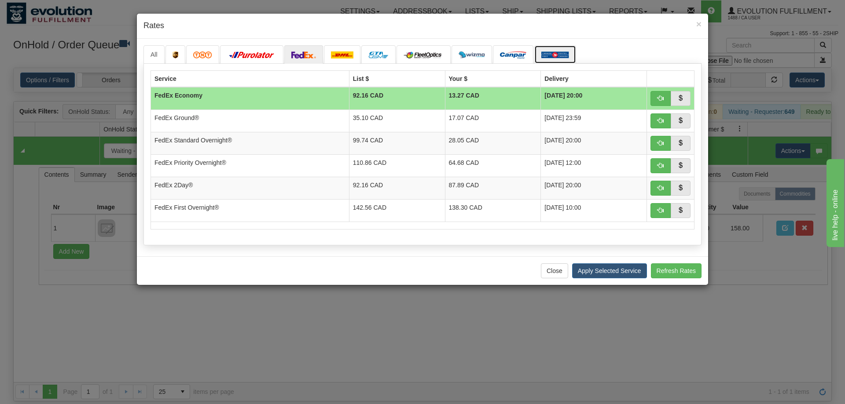
click at [549, 55] on img at bounding box center [555, 54] width 28 height 7
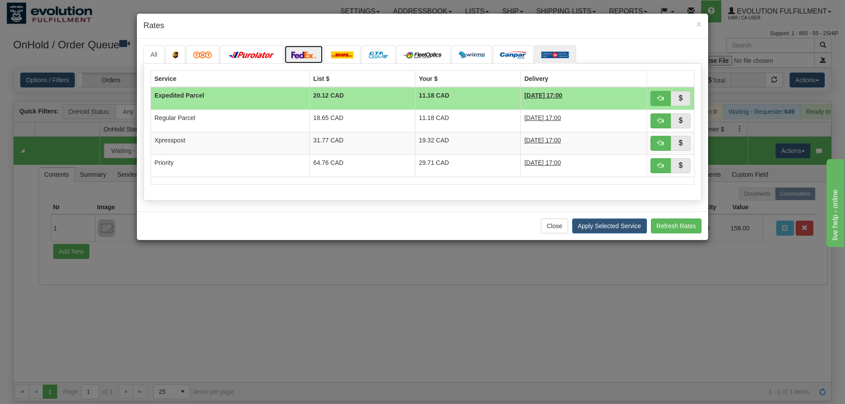
click at [292, 54] on img at bounding box center [303, 54] width 25 height 7
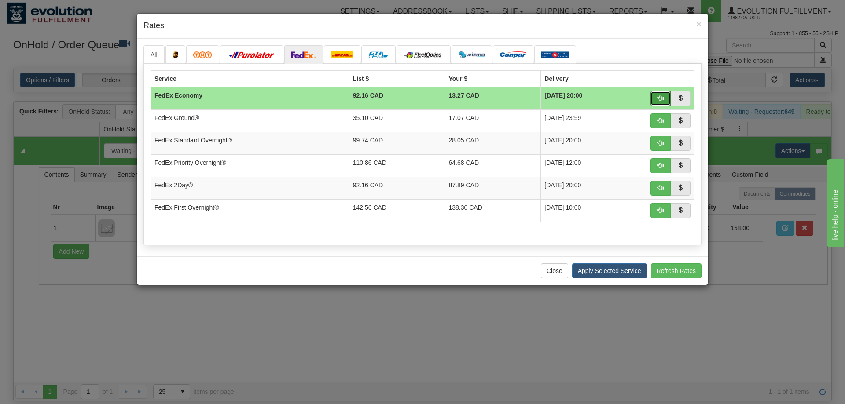
click at [661, 99] on span "button" at bounding box center [660, 98] width 6 height 6
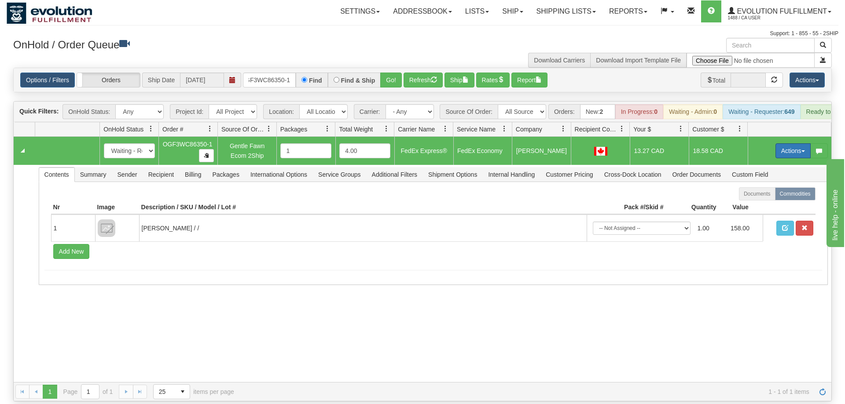
click at [790, 143] on button "Actions" at bounding box center [792, 150] width 35 height 15
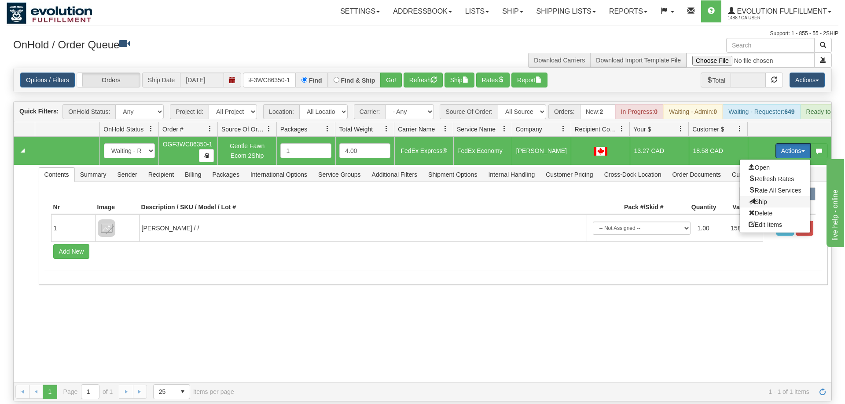
click at [764, 198] on span "Ship" at bounding box center [757, 201] width 18 height 7
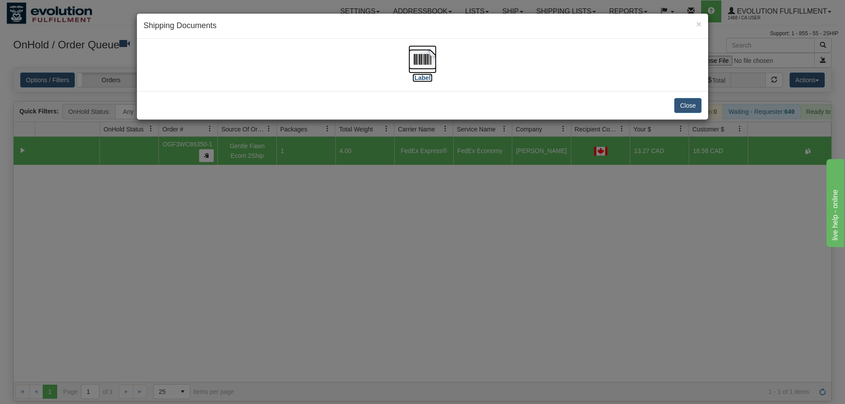
click at [432, 58] on img at bounding box center [422, 59] width 28 height 28
drag, startPoint x: 546, startPoint y: 261, endPoint x: 221, endPoint y: 95, distance: 365.6
click at [544, 259] on div "× Shipping Documents [Label] Close" at bounding box center [422, 202] width 845 height 404
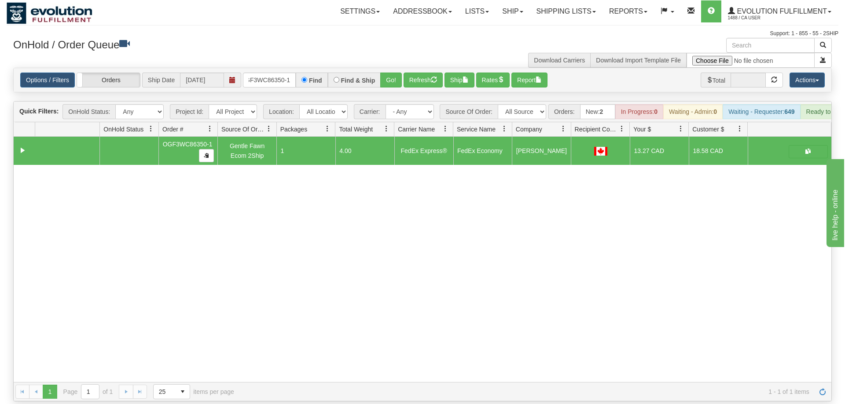
drag, startPoint x: 280, startPoint y: 58, endPoint x: 263, endPoint y: 81, distance: 29.1
click at [273, 68] on div "Options / Filters Group Shipments Orders Ship Date 09/05/2025 OGF3WC86350-1 Fin…" at bounding box center [422, 80] width 817 height 24
click at [277, 73] on input "OGF3WC86350-1" at bounding box center [269, 80] width 53 height 15
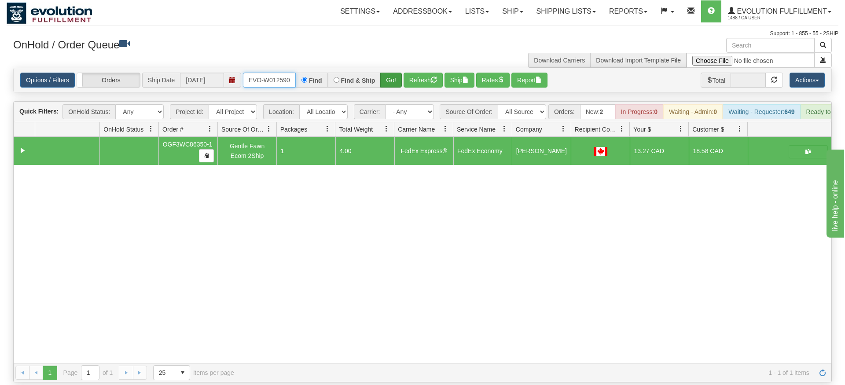
type input "ORSCEVO-W012590"
click at [386, 89] on div "Is equal to Is not equal to Contains Does not contains CAD USD EUR ZAR [PERSON_…" at bounding box center [423, 225] width 832 height 315
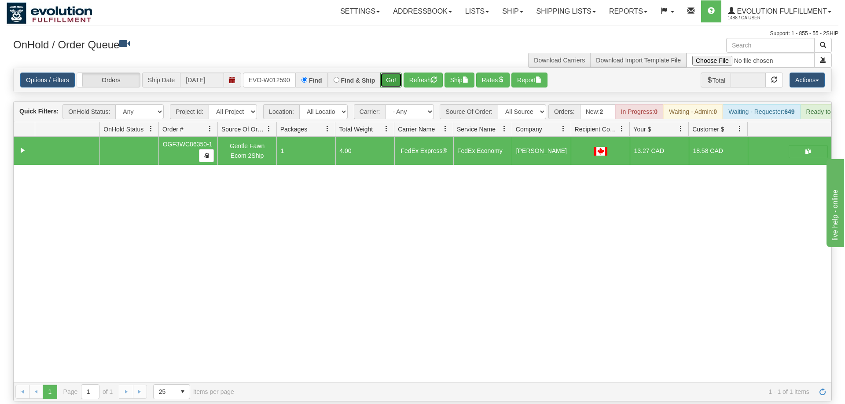
click at [394, 73] on button "Go!" at bounding box center [391, 80] width 22 height 15
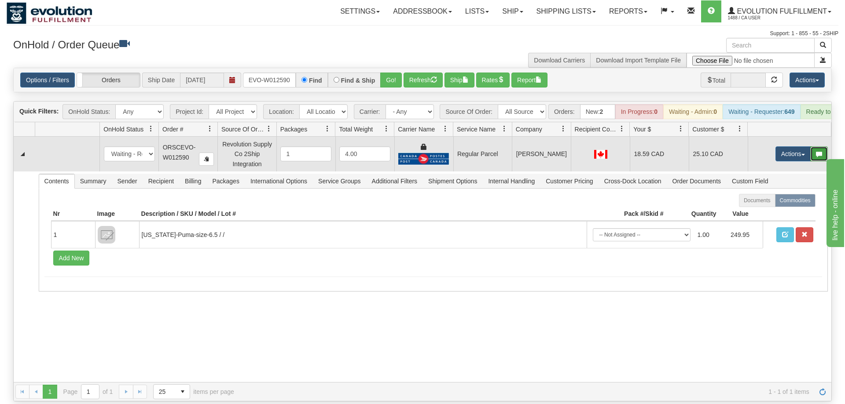
click at [813, 147] on button "button" at bounding box center [819, 154] width 18 height 15
click at [786, 147] on button "Actions" at bounding box center [792, 154] width 35 height 15
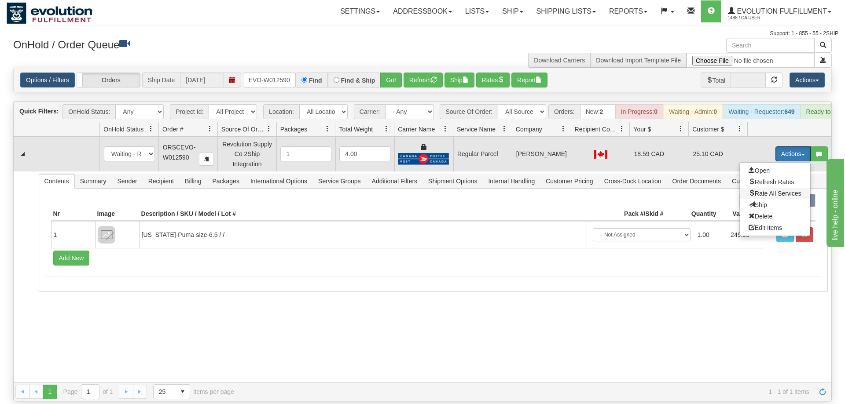
click at [771, 190] on span "Rate All Services" at bounding box center [774, 193] width 53 height 7
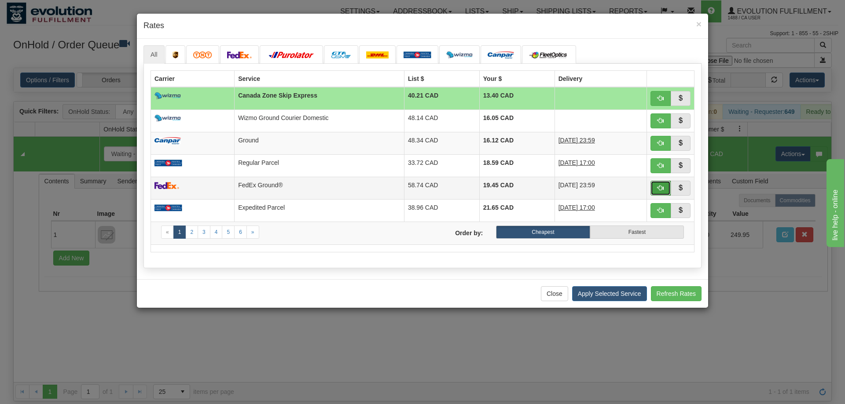
click at [659, 188] on span "button" at bounding box center [660, 188] width 6 height 6
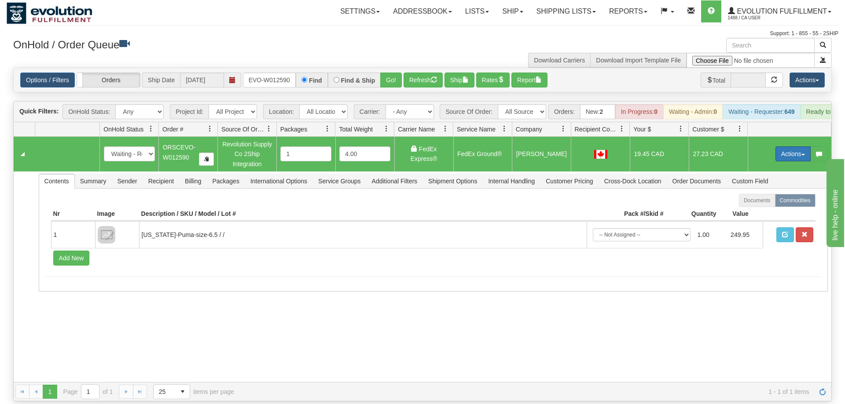
click at [796, 147] on button "Actions" at bounding box center [792, 154] width 35 height 15
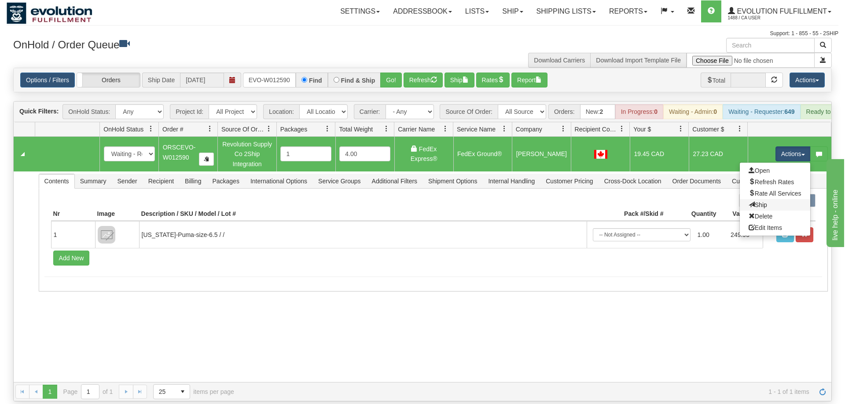
click at [779, 199] on link "Ship" at bounding box center [775, 204] width 70 height 11
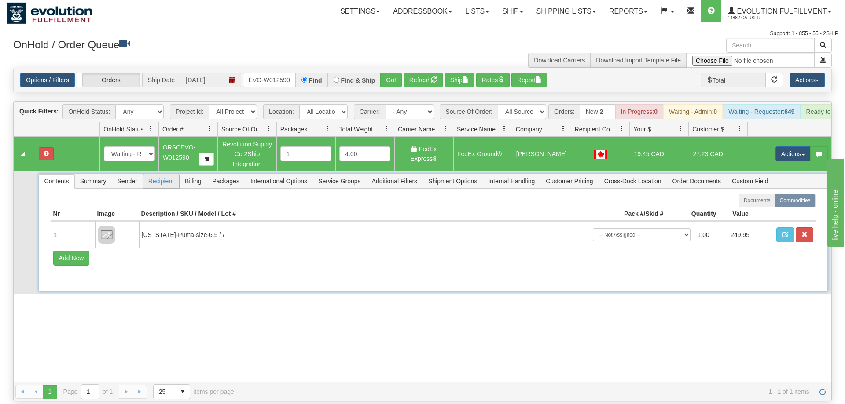
click at [162, 174] on span "Recipient" at bounding box center [161, 181] width 36 height 14
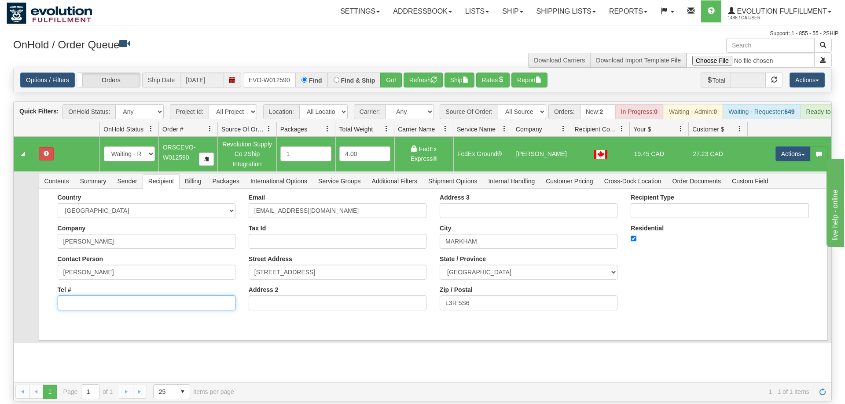
click at [97, 296] on input "Tel #" at bounding box center [147, 303] width 178 height 15
type input "8886562228"
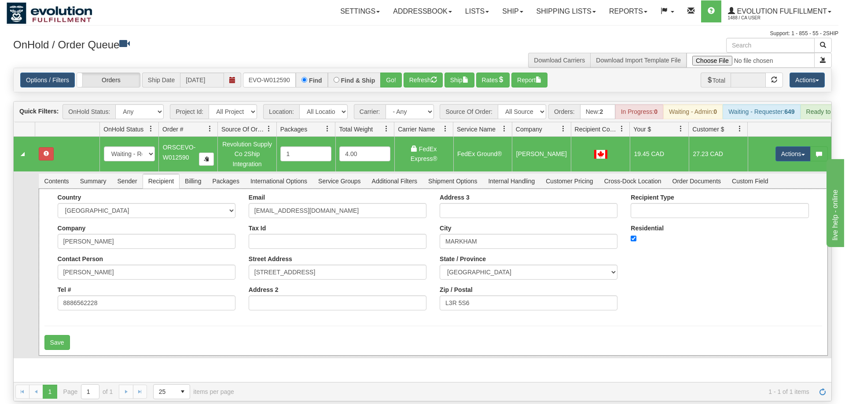
click at [82, 324] on div "Country [GEOGRAPHIC_DATA] [GEOGRAPHIC_DATA] [GEOGRAPHIC_DATA] [GEOGRAPHIC_DATA]…" at bounding box center [433, 272] width 789 height 167
click at [56, 335] on button "Save" at bounding box center [57, 342] width 26 height 15
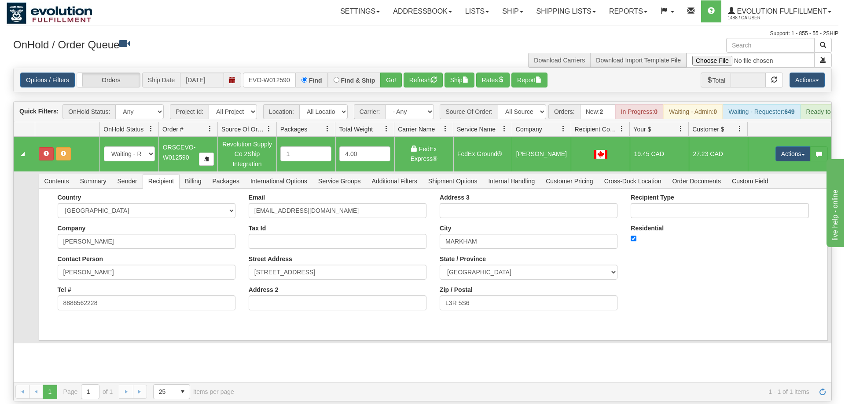
click at [783, 137] on td "Actions Open Refresh Rates Rate All Services Ship Delete Edit Items" at bounding box center [789, 154] width 84 height 34
click at [786, 147] on button "Actions" at bounding box center [792, 154] width 35 height 15
click at [769, 176] on link "Refresh Rates" at bounding box center [775, 181] width 70 height 11
click at [777, 147] on button "Actions" at bounding box center [792, 154] width 35 height 15
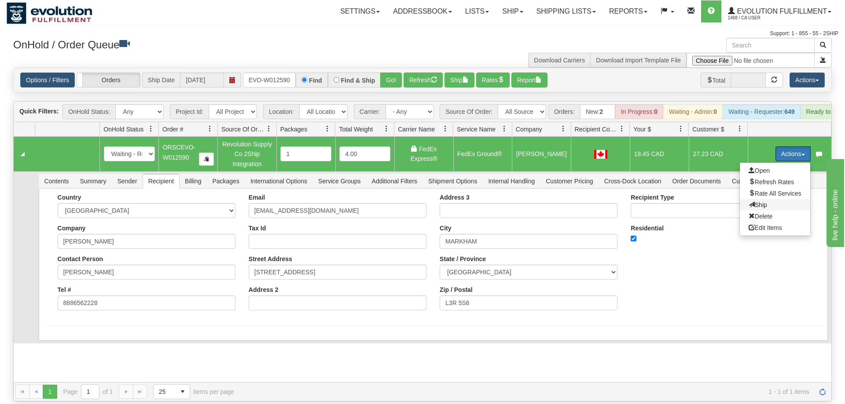
click at [754, 202] on span "Ship" at bounding box center [757, 205] width 18 height 7
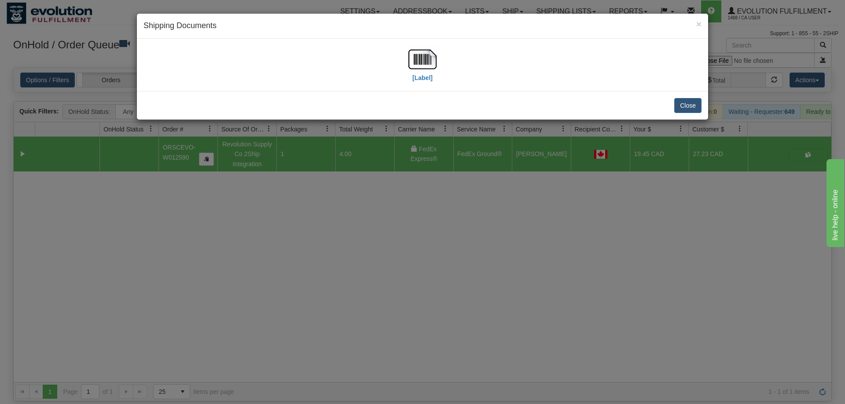
click at [671, 107] on div "Close" at bounding box center [422, 105] width 571 height 29
click at [683, 104] on button "Close" at bounding box center [687, 105] width 27 height 15
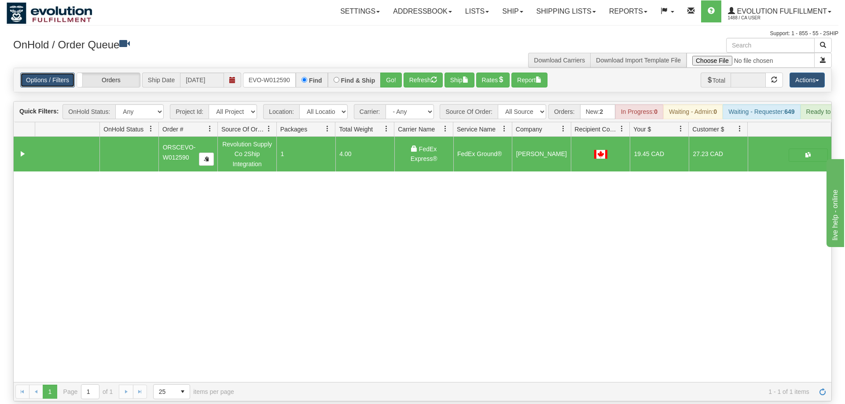
click at [58, 73] on link "Options / Filters" at bounding box center [47, 80] width 55 height 15
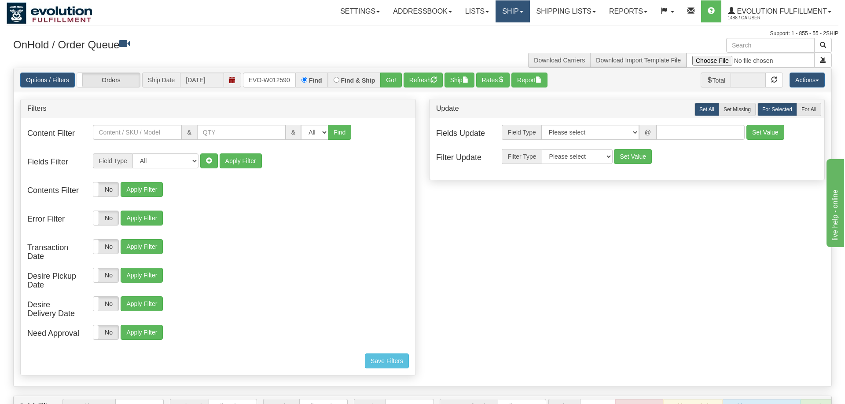
click at [515, 7] on link "Ship" at bounding box center [512, 11] width 34 height 22
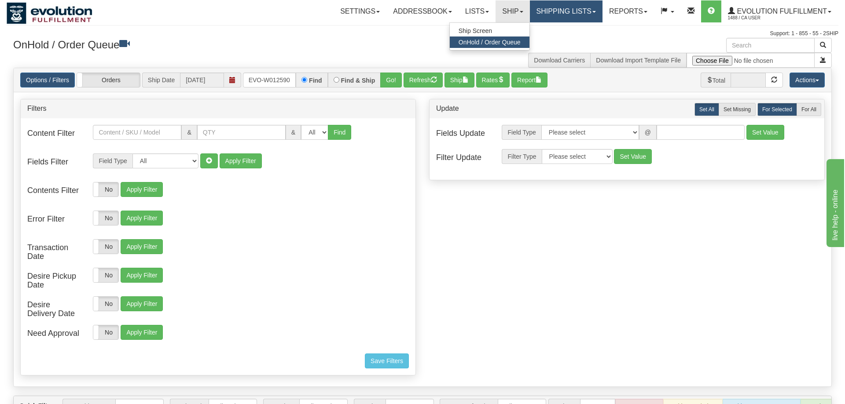
click at [574, 13] on link "Shipping lists" at bounding box center [566, 11] width 73 height 22
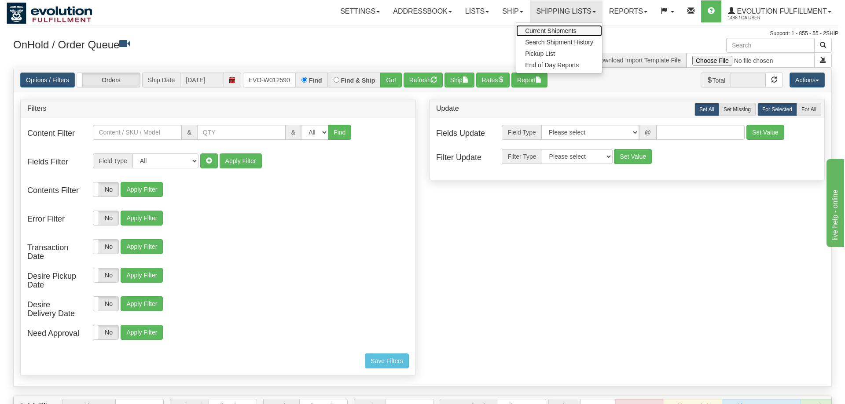
click at [545, 32] on span "Current Shipments" at bounding box center [550, 30] width 51 height 7
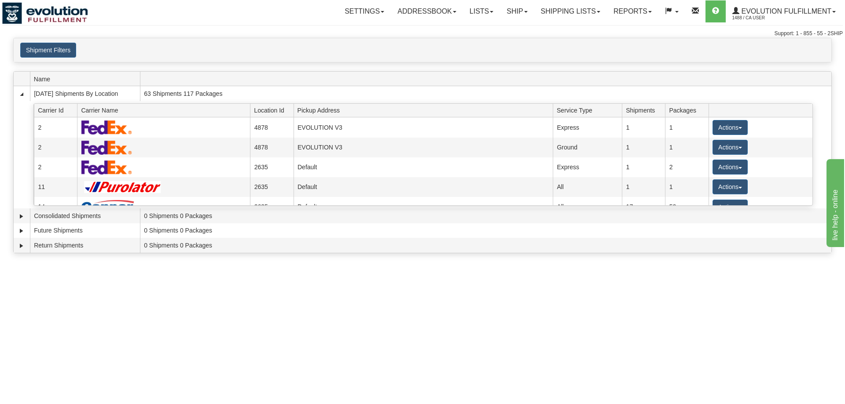
click at [84, 37] on div "Support: 1 - 855 - 55 - 2SHIP" at bounding box center [422, 33] width 840 height 7
click at [54, 53] on button "Shipment Filters" at bounding box center [48, 50] width 56 height 15
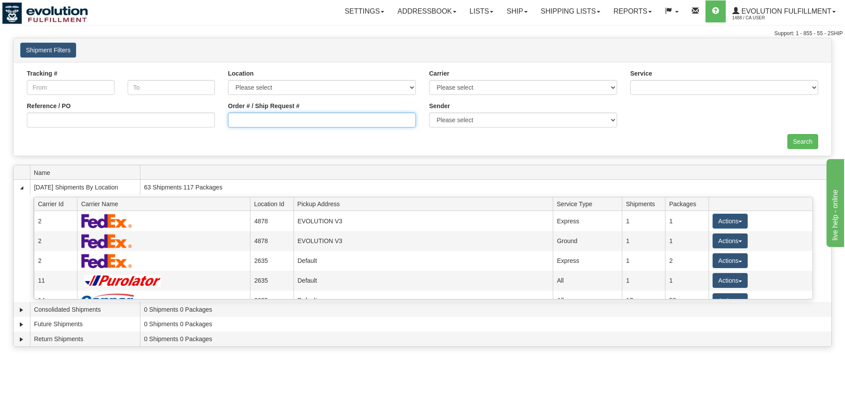
click at [367, 120] on input "Order # / Ship Request #" at bounding box center [322, 120] width 188 height 15
type input "12590"
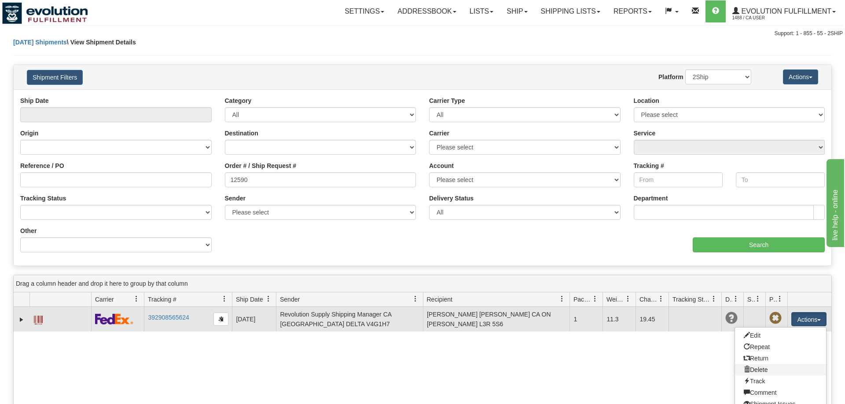
click at [774, 373] on link "Delete" at bounding box center [780, 369] width 91 height 11
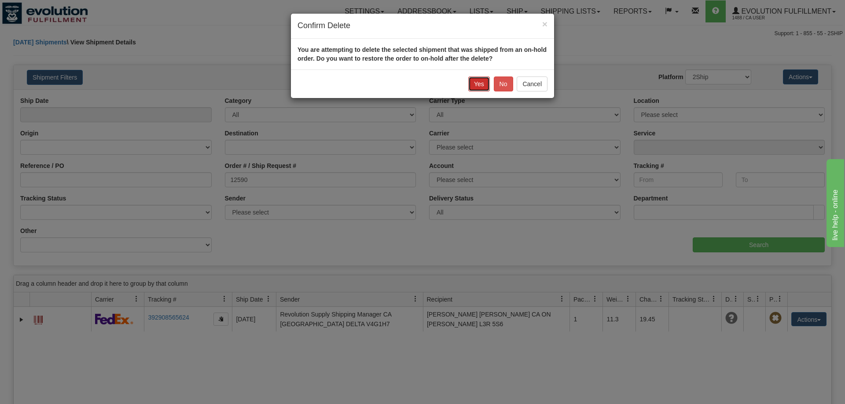
click at [473, 88] on button "Yes" at bounding box center [479, 84] width 22 height 15
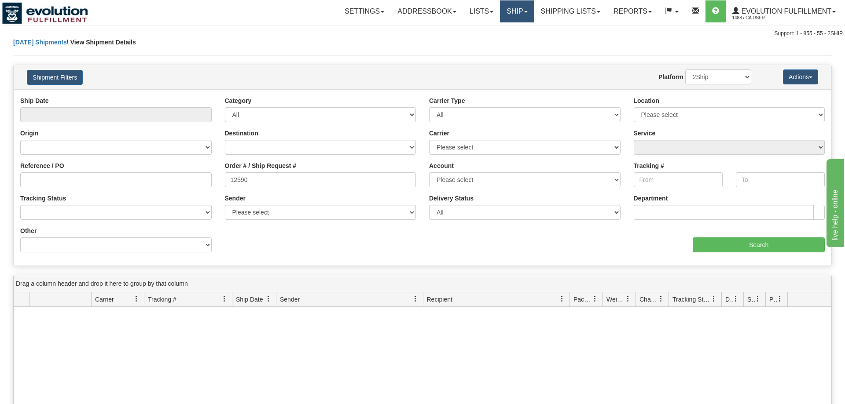
click at [505, 8] on link "Ship" at bounding box center [517, 11] width 34 height 22
click at [488, 47] on link "OnHold / Order Queue" at bounding box center [494, 42] width 80 height 11
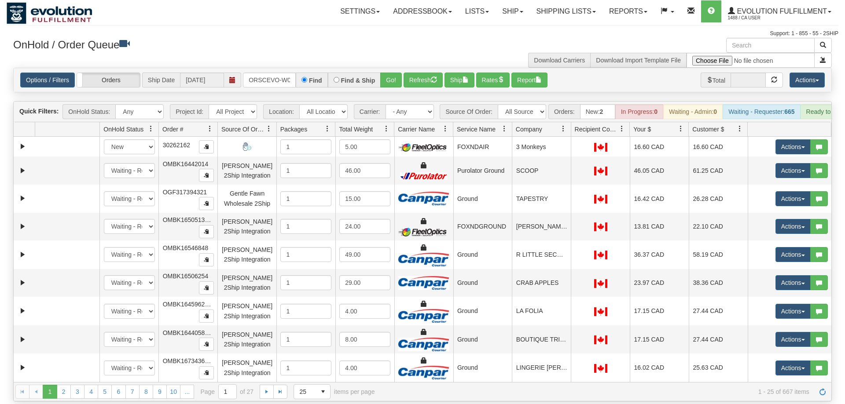
scroll to position [0, 18]
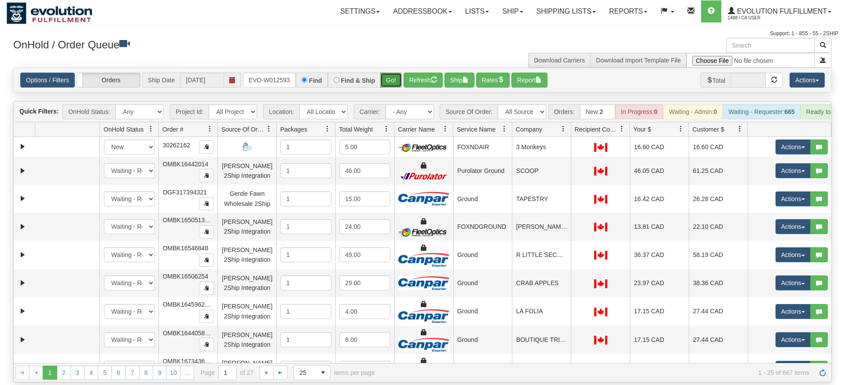
click at [398, 81] on div "Is equal to Is not equal to Contains Does not contains CAD USD EUR ZAR [PERSON_…" at bounding box center [423, 225] width 832 height 315
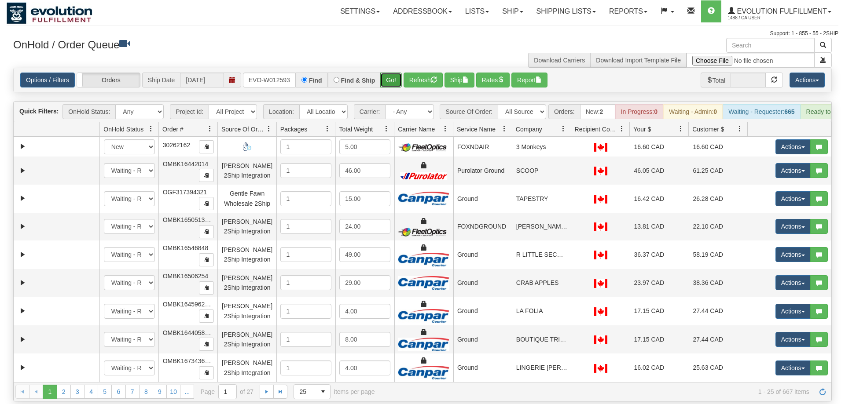
click at [390, 73] on button "Go!" at bounding box center [391, 80] width 22 height 15
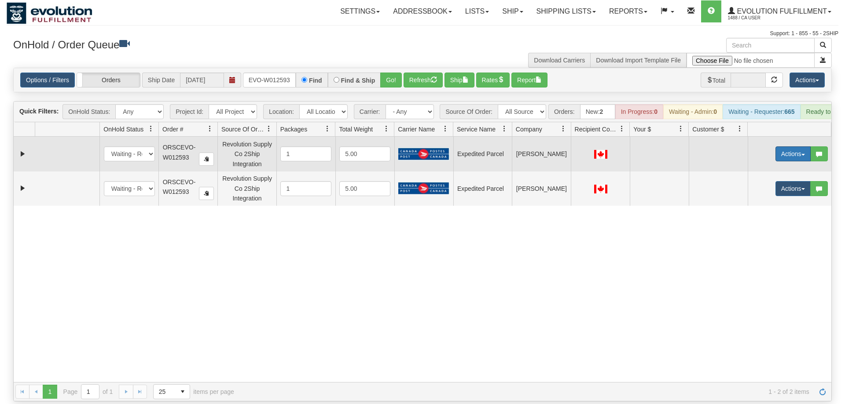
click at [792, 147] on button "Actions" at bounding box center [792, 154] width 35 height 15
click at [770, 190] on span "Rate All Services" at bounding box center [774, 193] width 53 height 7
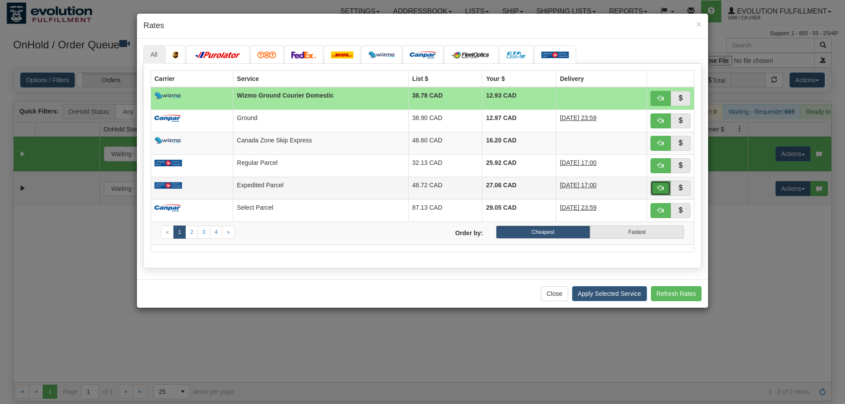
click at [659, 191] on span "button" at bounding box center [660, 188] width 6 height 6
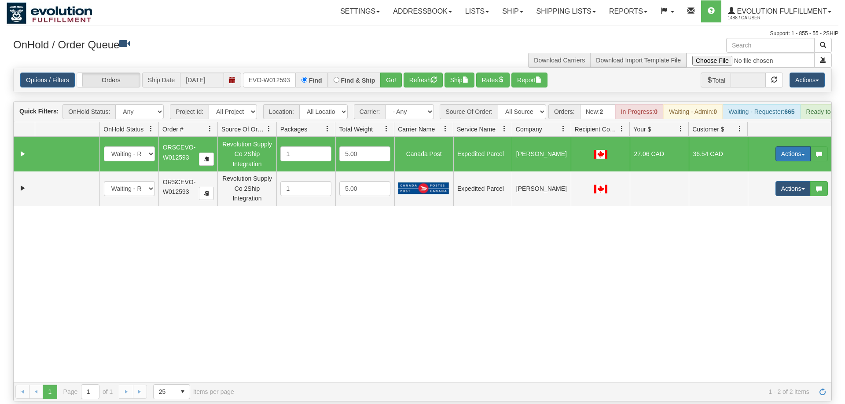
click at [791, 147] on button "Actions" at bounding box center [792, 154] width 35 height 15
click at [756, 202] on span "Ship" at bounding box center [757, 205] width 18 height 7
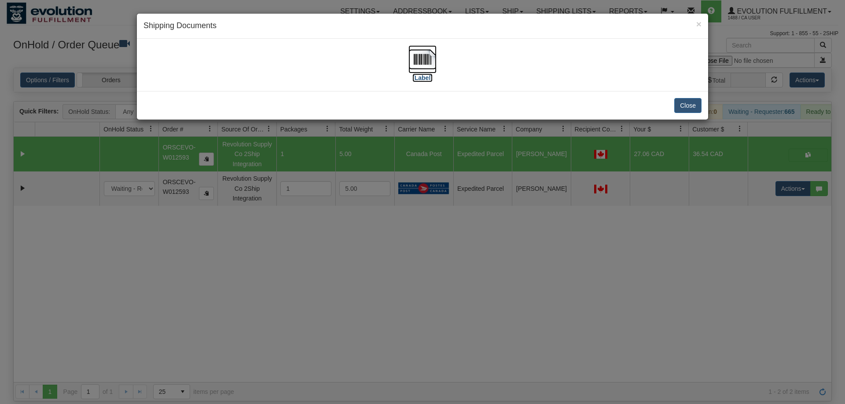
click at [409, 62] on img at bounding box center [422, 59] width 28 height 28
click at [442, 259] on div "× Shipping Documents [Label] Close" at bounding box center [422, 202] width 845 height 404
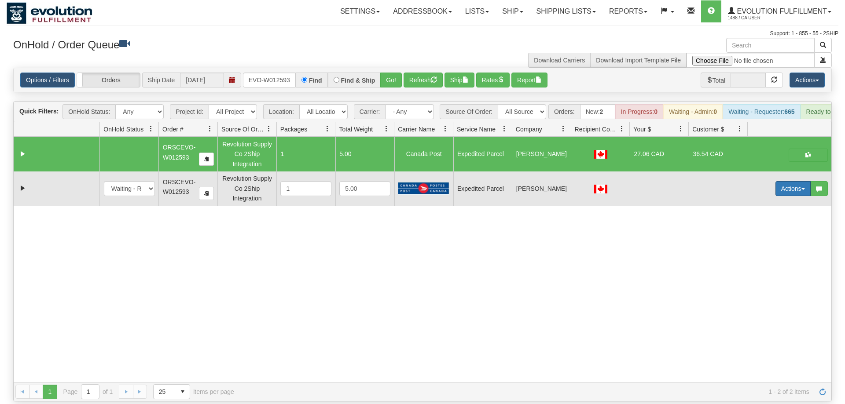
click at [793, 182] on button "Actions" at bounding box center [792, 188] width 35 height 15
click at [759, 248] on span "Delete" at bounding box center [760, 251] width 24 height 7
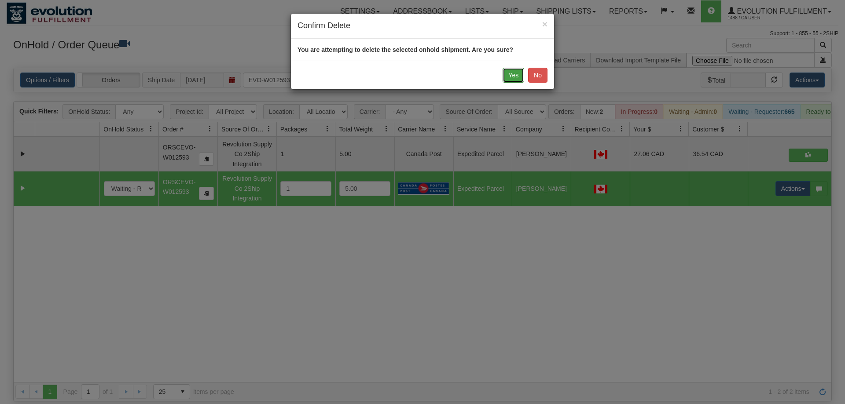
click at [505, 75] on button "Yes" at bounding box center [513, 75] width 22 height 15
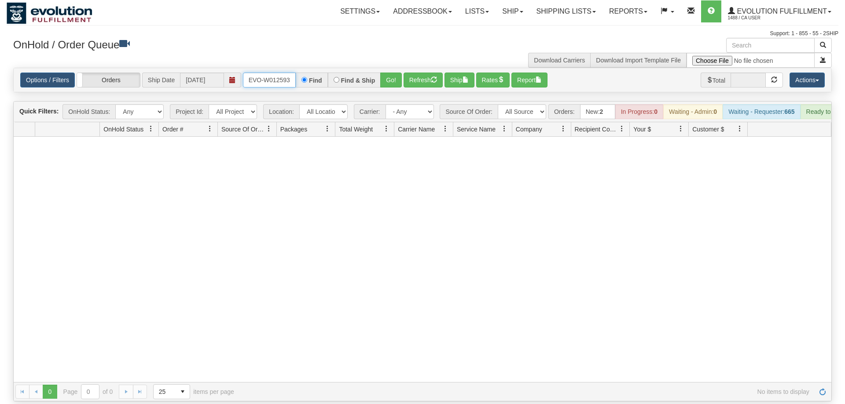
click at [264, 73] on input "ORSCEVO-W012593" at bounding box center [269, 80] width 53 height 15
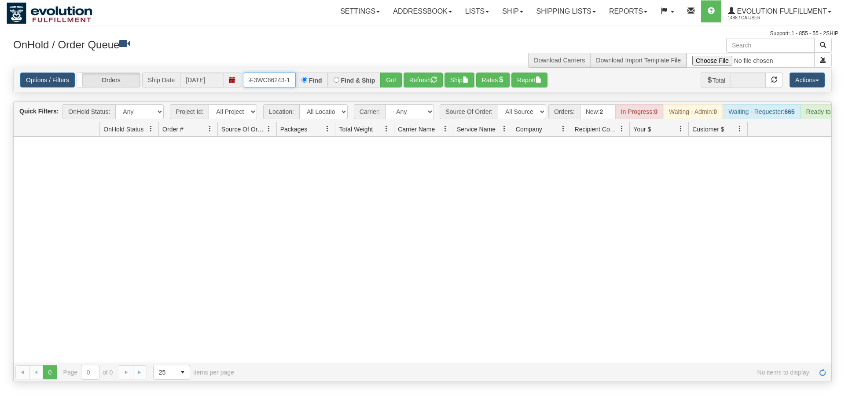
scroll to position [0, 8]
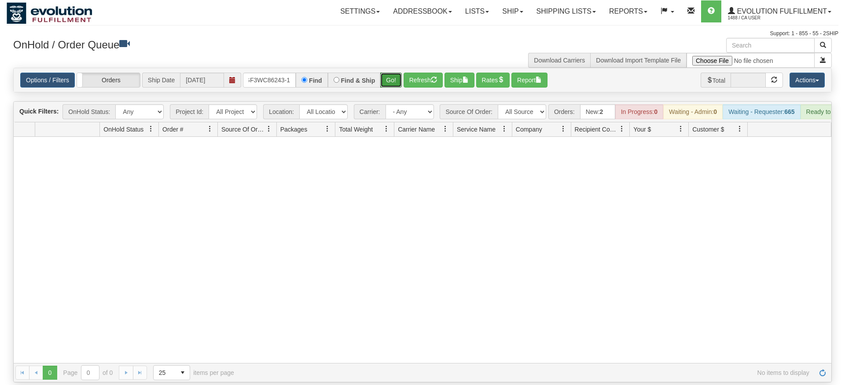
drag, startPoint x: 396, startPoint y: 72, endPoint x: 393, endPoint y: 84, distance: 13.1
click at [396, 90] on div "Is equal to Is not equal to Contains Does not contains CAD USD EUR ZAR [PERSON_…" at bounding box center [423, 225] width 832 height 315
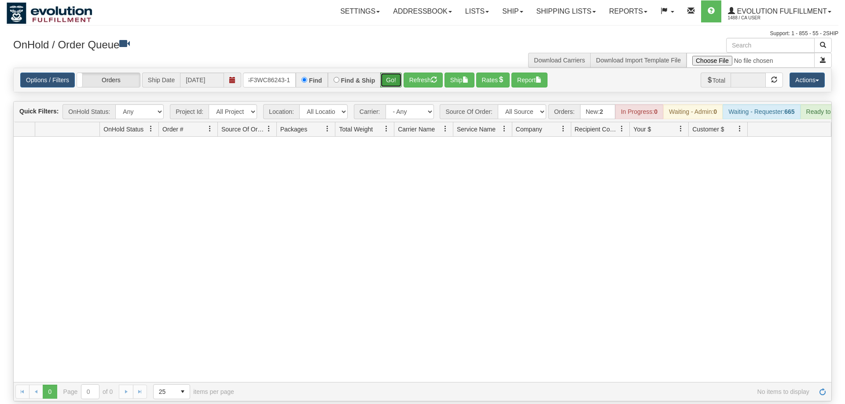
click at [392, 73] on button "Go!" at bounding box center [391, 80] width 22 height 15
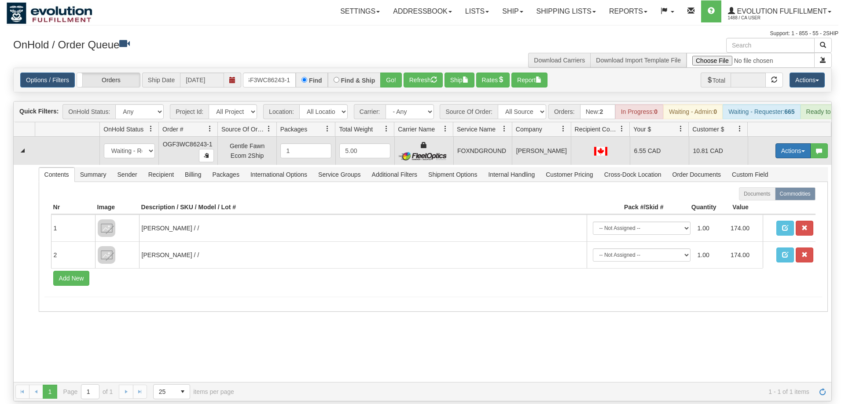
click at [795, 143] on button "Actions" at bounding box center [792, 150] width 35 height 15
click at [775, 196] on link "Ship" at bounding box center [775, 201] width 70 height 11
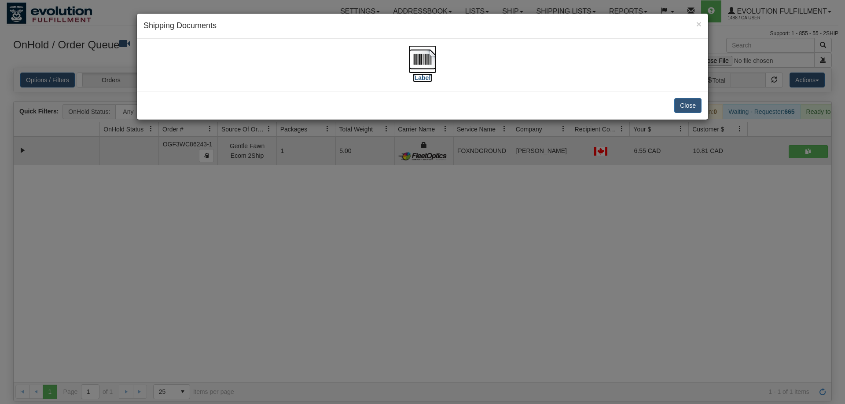
click at [423, 66] on img at bounding box center [422, 59] width 28 height 28
click at [450, 193] on div "× Shipping Documents [Label] Close" at bounding box center [422, 202] width 845 height 404
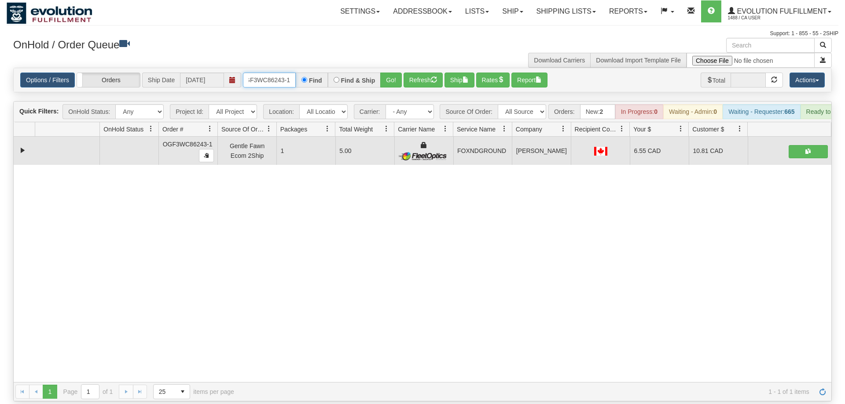
click at [259, 73] on input "OGF3WC86243-1" at bounding box center [269, 80] width 53 height 15
click at [279, 73] on input "OGF3WC86243-1" at bounding box center [269, 80] width 53 height 15
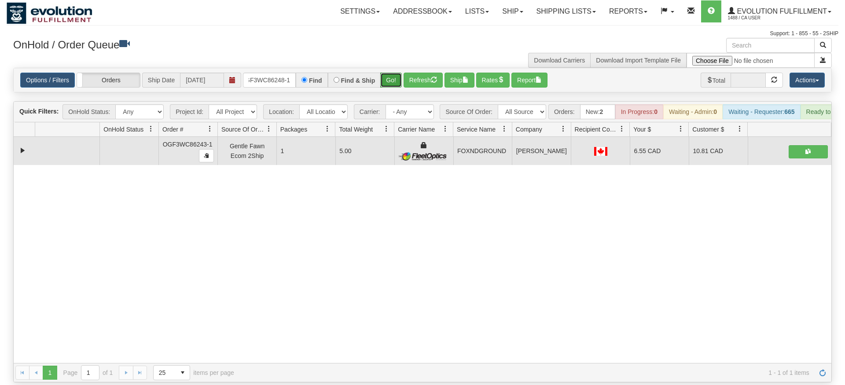
click at [395, 89] on div "Is equal to Is not equal to Contains Does not contains CAD USD EUR ZAR [PERSON_…" at bounding box center [423, 225] width 832 height 315
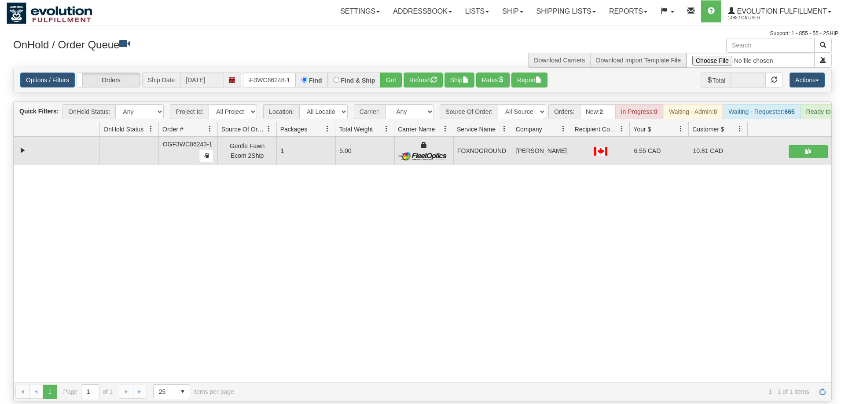
click at [391, 75] on div "Options / Filters Group Shipments Orders Ship Date [DATE] OGF3WC86248-1 Find Fi…" at bounding box center [422, 80] width 817 height 24
click at [390, 73] on button "Go!" at bounding box center [391, 80] width 22 height 15
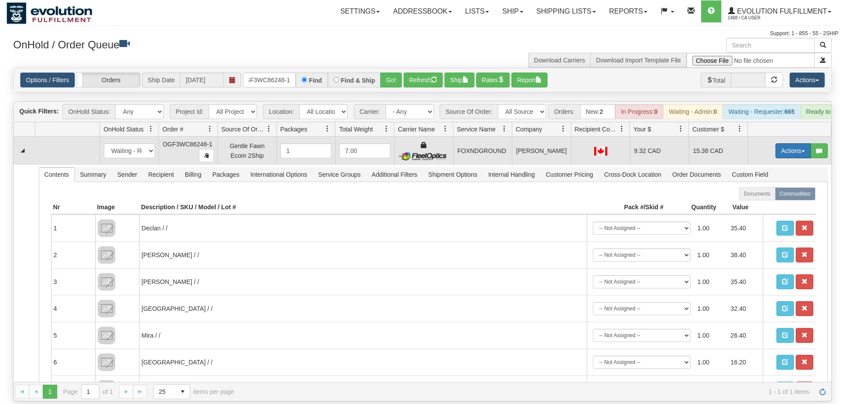
click at [802, 150] on span "button" at bounding box center [803, 151] width 4 height 2
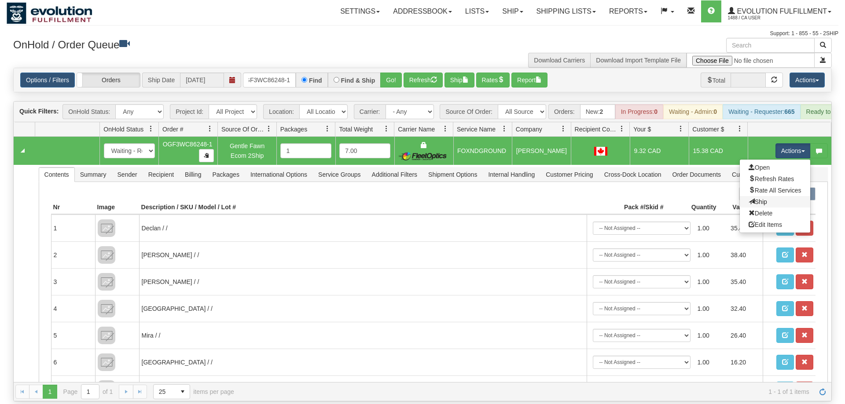
click at [773, 196] on link "Ship" at bounding box center [775, 201] width 70 height 11
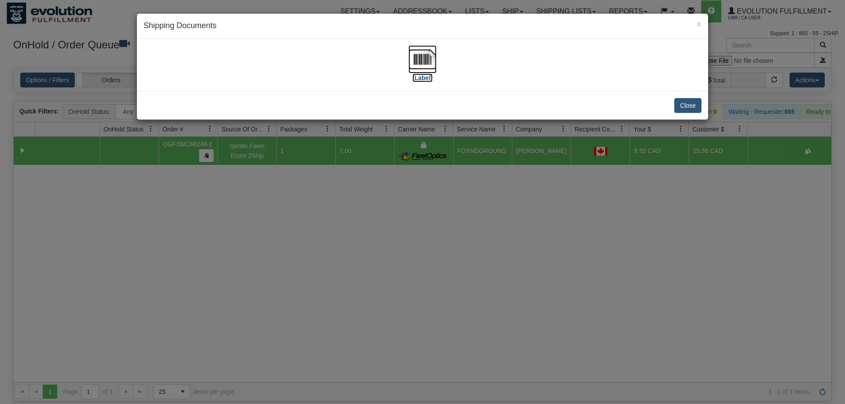
click at [429, 74] on label "[Label]" at bounding box center [422, 77] width 20 height 9
click at [547, 224] on div "× Shipping Documents [Label] Close" at bounding box center [422, 202] width 845 height 404
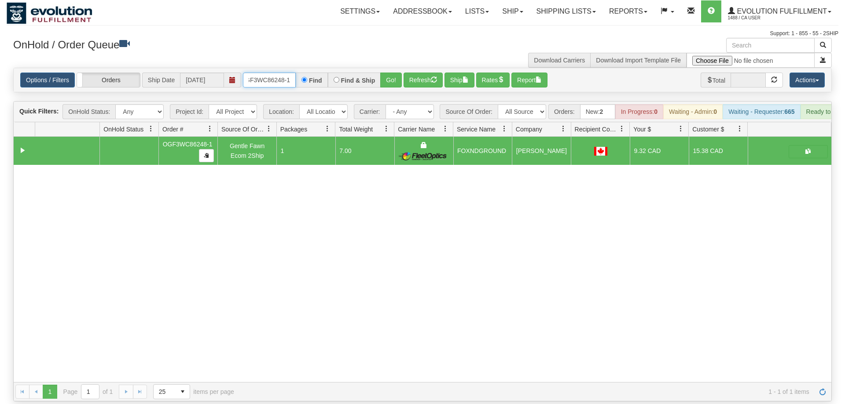
click at [266, 73] on input "OGF3WC86248-1" at bounding box center [269, 80] width 53 height 15
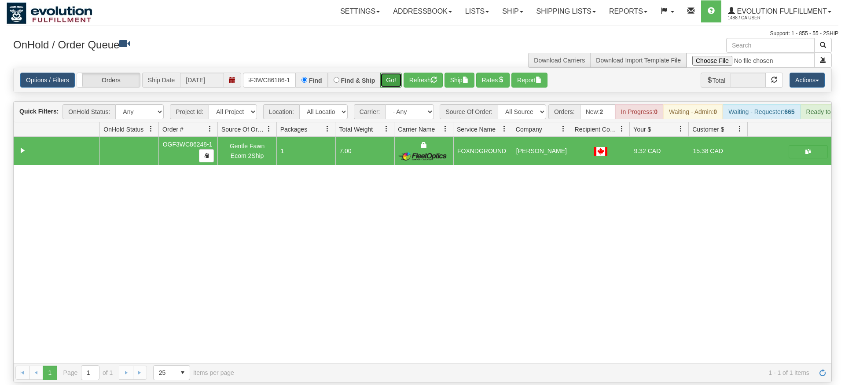
click at [390, 79] on div "Options / Filters Group Shipments Orders Ship Date [DATE] OGF3WC86186-1 Find Fi…" at bounding box center [422, 80] width 818 height 25
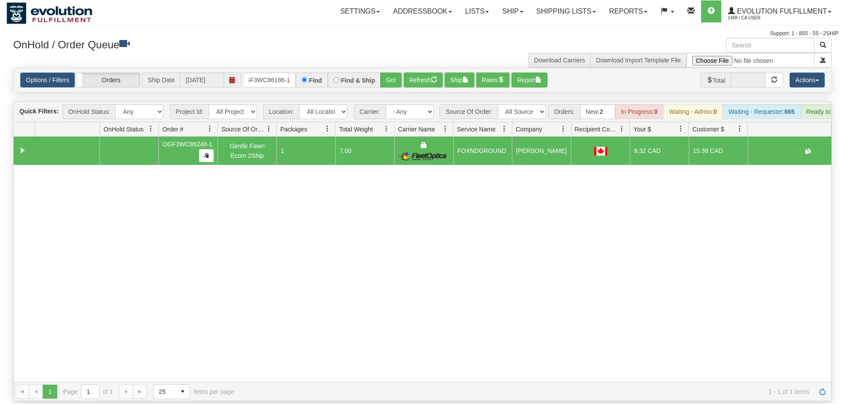
click at [391, 75] on div "Options / Filters Group Shipments Orders Ship Date [DATE] OGF3WC86186-1 Find Fi…" at bounding box center [422, 80] width 817 height 24
click at [392, 73] on button "Go!" at bounding box center [391, 80] width 22 height 15
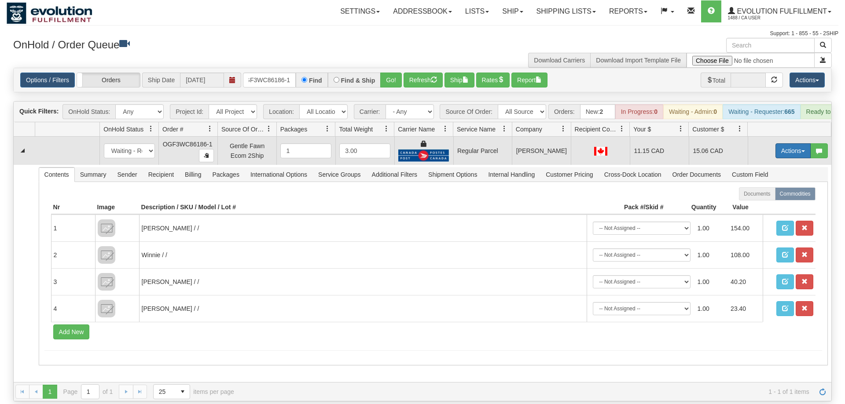
click at [781, 143] on button "Actions" at bounding box center [792, 150] width 35 height 15
click at [766, 187] on span "Rate All Services" at bounding box center [774, 190] width 53 height 7
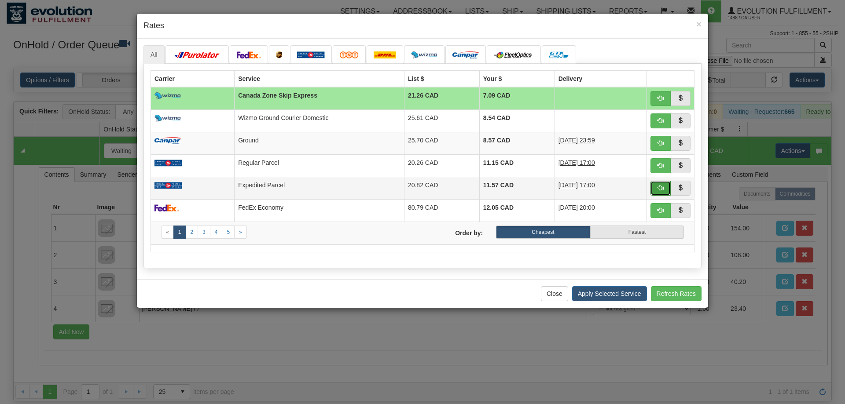
click at [663, 183] on button "button" at bounding box center [660, 188] width 20 height 15
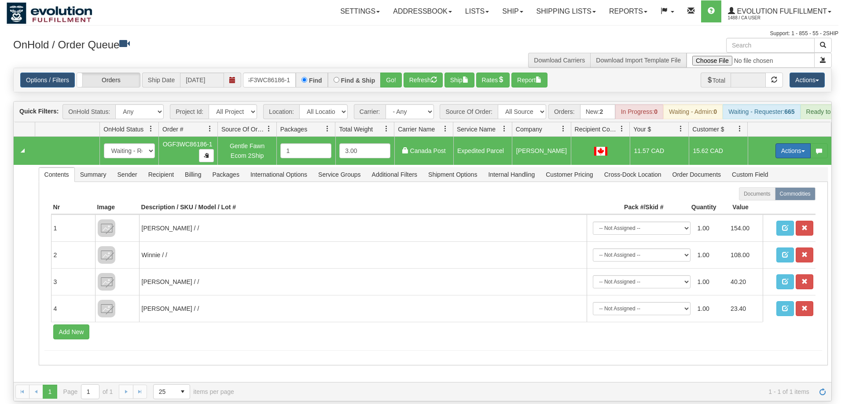
click at [789, 143] on button "Actions" at bounding box center [792, 150] width 35 height 15
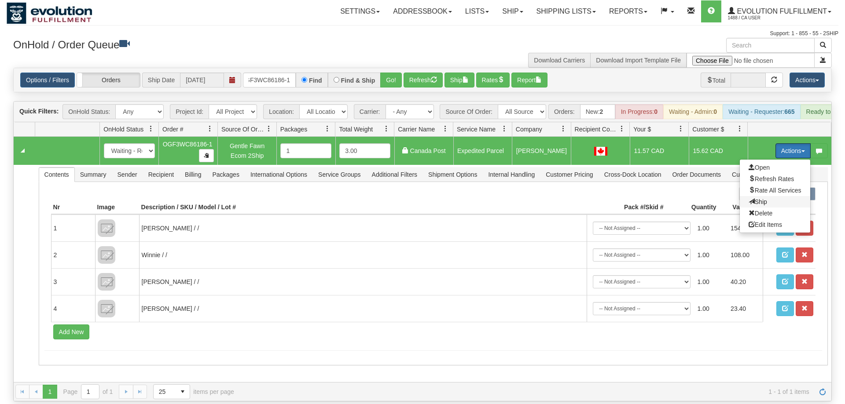
click at [761, 198] on span "Ship" at bounding box center [757, 201] width 18 height 7
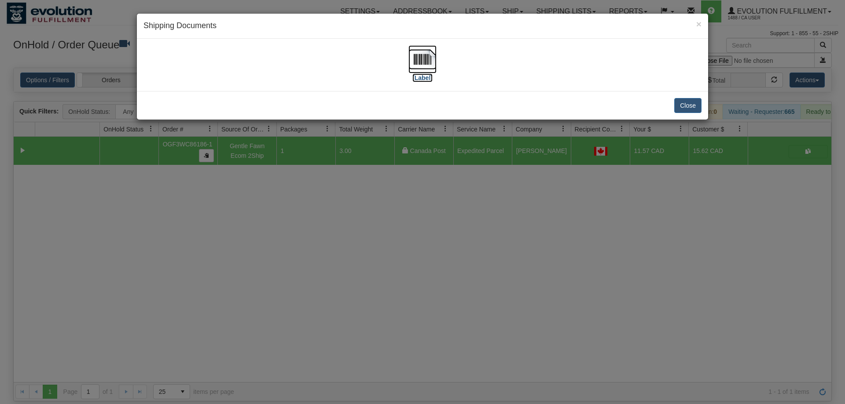
click at [423, 71] on img at bounding box center [422, 59] width 28 height 28
click at [496, 272] on div "× Shipping Documents [Label] Close" at bounding box center [422, 202] width 845 height 404
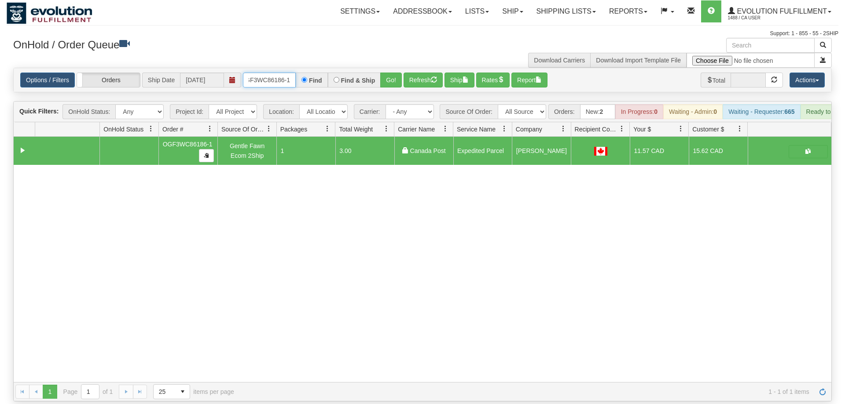
click at [265, 73] on input "OGF3WC86186-1" at bounding box center [269, 80] width 53 height 15
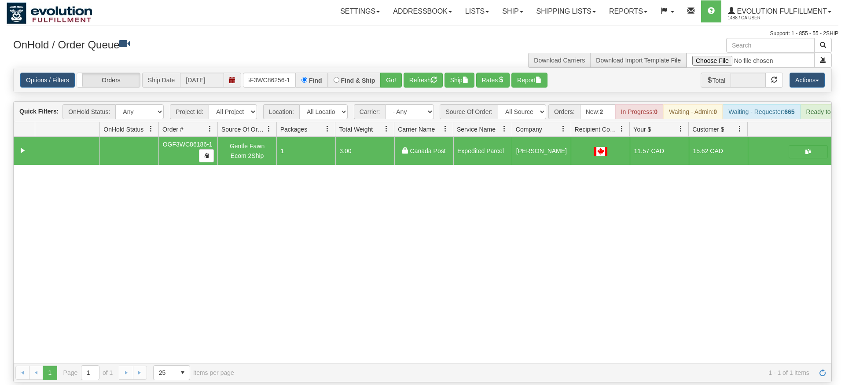
click at [410, 205] on div "31579773 EVOLUTION V3 90994141 90994143 OGF3WC86186-1 Gentle Fawn Ecom 2Ship 1 …" at bounding box center [422, 250] width 817 height 226
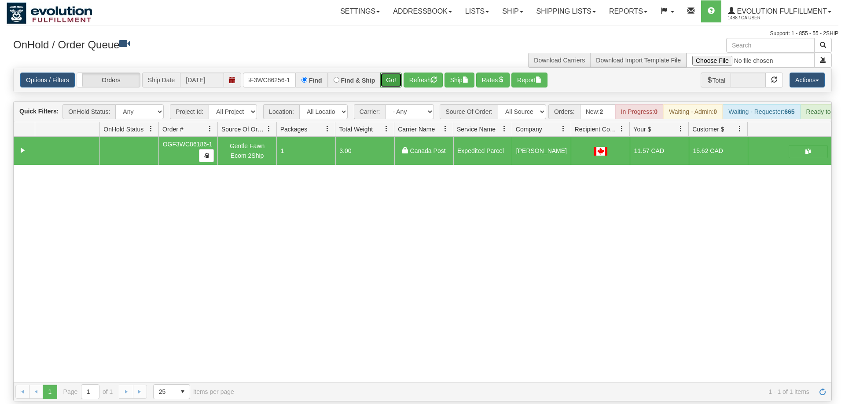
click at [387, 73] on button "Go!" at bounding box center [391, 80] width 22 height 15
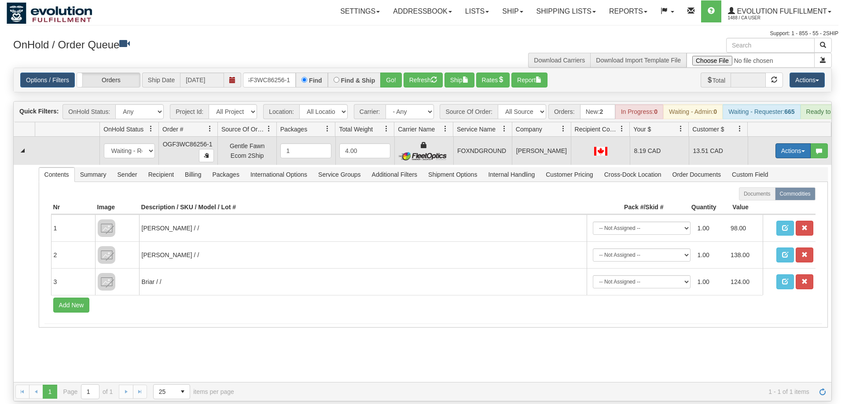
click at [779, 143] on button "Actions" at bounding box center [792, 150] width 35 height 15
click at [748, 198] on span at bounding box center [751, 201] width 6 height 6
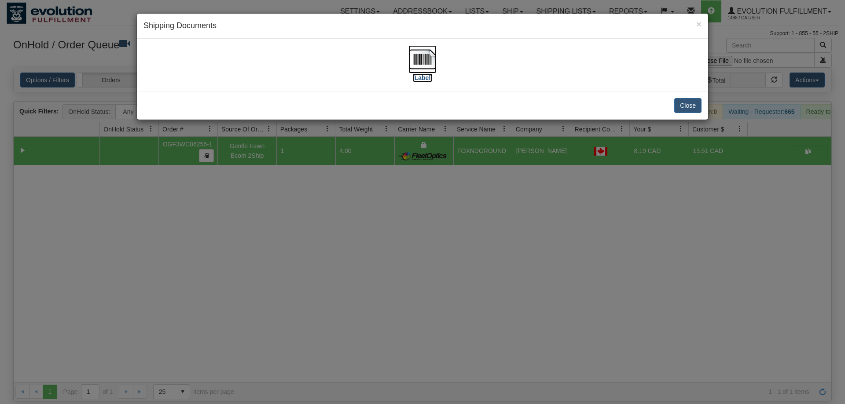
click at [424, 59] on img at bounding box center [422, 59] width 28 height 28
drag, startPoint x: 444, startPoint y: 262, endPoint x: 301, endPoint y: 55, distance: 251.9
click at [438, 249] on div "× Shipping Documents [Label] Close" at bounding box center [422, 202] width 845 height 404
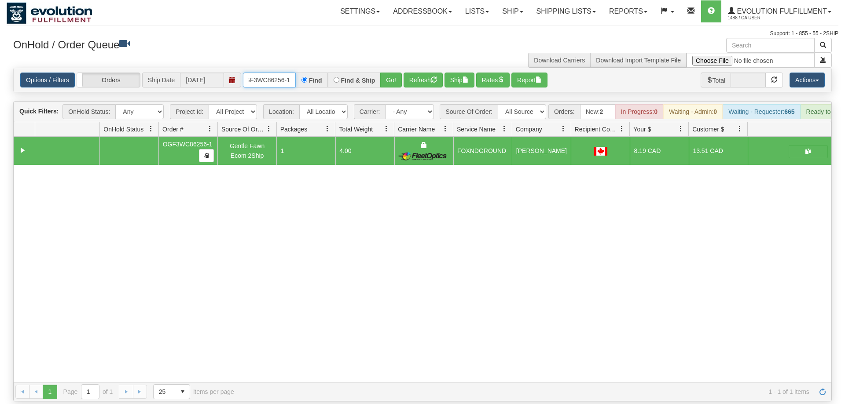
click at [278, 73] on input "OGF3WC86256-1" at bounding box center [269, 80] width 53 height 15
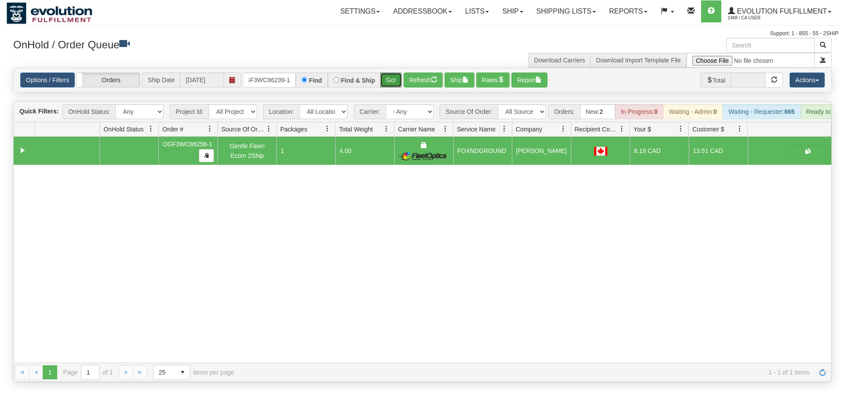
drag, startPoint x: 390, startPoint y: 71, endPoint x: 391, endPoint y: 90, distance: 19.4
click at [391, 90] on div "Is equal to Is not equal to Contains Does not contains CAD USD EUR ZAR [PERSON_…" at bounding box center [423, 225] width 832 height 315
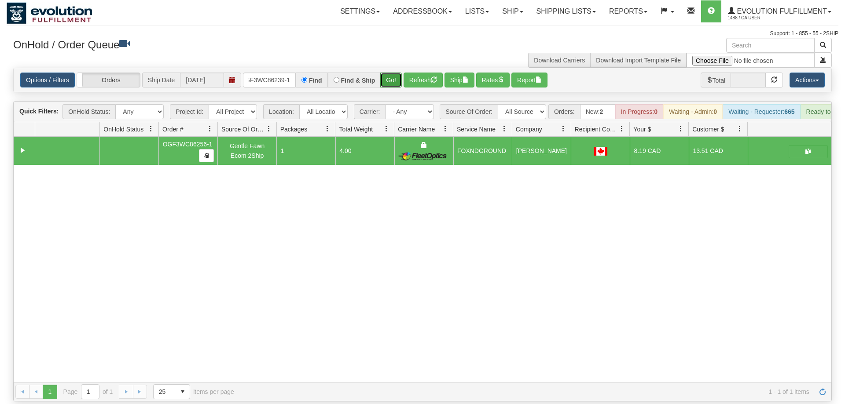
click at [393, 73] on button "Go!" at bounding box center [391, 80] width 22 height 15
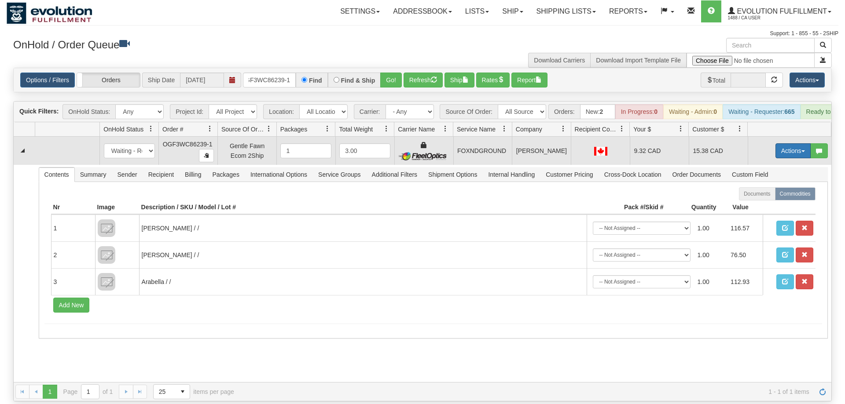
click at [789, 143] on button "Actions" at bounding box center [792, 150] width 35 height 15
click at [765, 196] on link "Ship" at bounding box center [775, 201] width 70 height 11
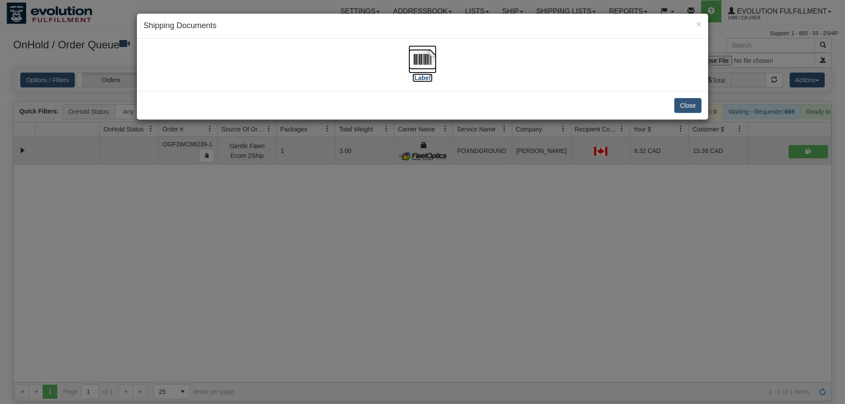
click at [414, 67] on img at bounding box center [422, 59] width 28 height 28
drag, startPoint x: 458, startPoint y: 195, endPoint x: 292, endPoint y: 101, distance: 191.1
click at [445, 183] on div "× Shipping Documents [Label] Close" at bounding box center [422, 202] width 845 height 404
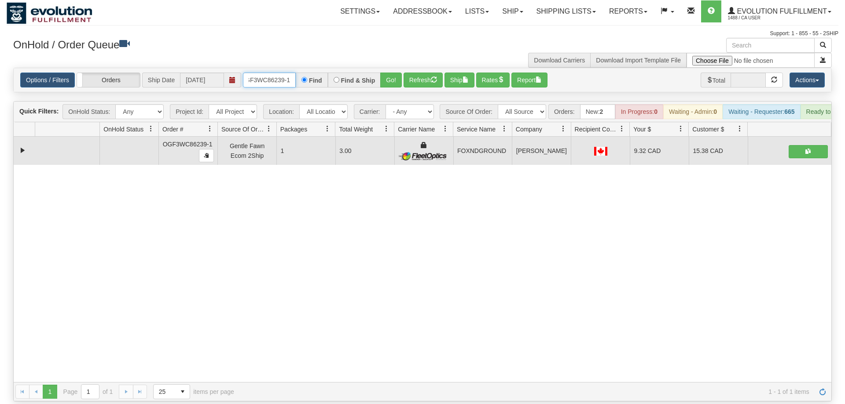
click at [283, 73] on input "OGF3WC86239-1" at bounding box center [269, 80] width 53 height 15
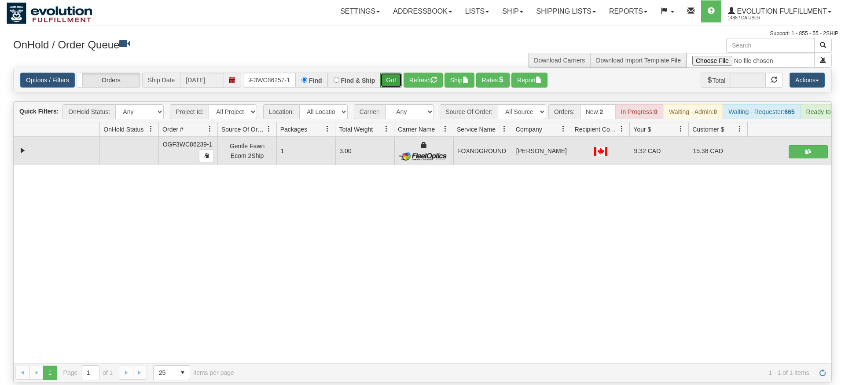
click at [390, 84] on div "Is equal to Is not equal to Contains Does not contains CAD USD EUR ZAR [PERSON_…" at bounding box center [423, 225] width 832 height 315
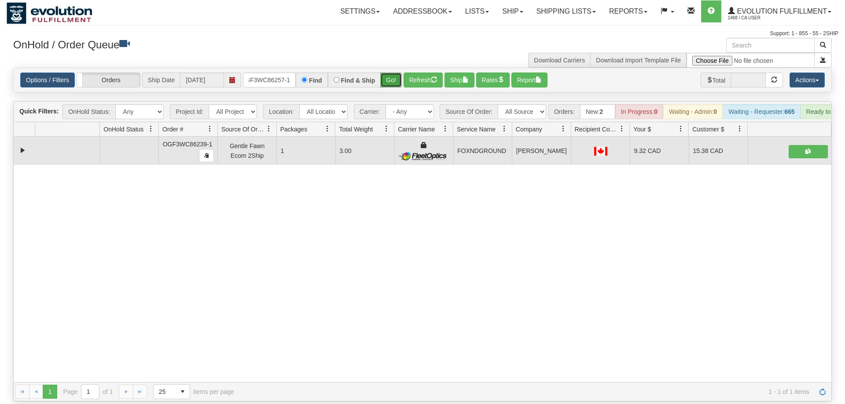
click at [397, 73] on button "Go!" at bounding box center [391, 80] width 22 height 15
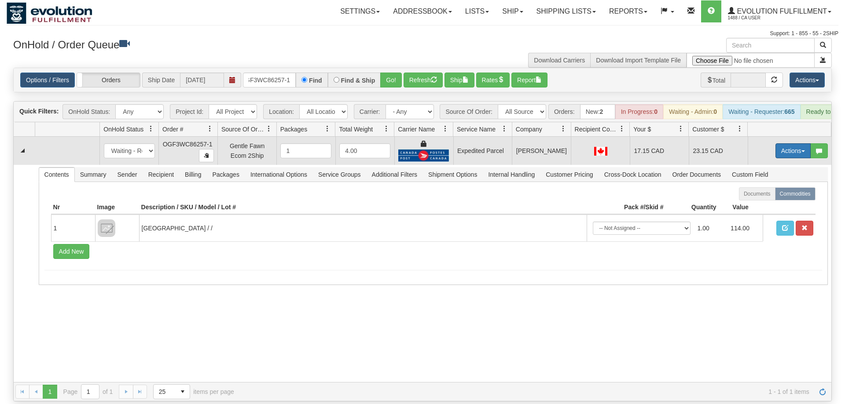
click at [785, 143] on button "Actions" at bounding box center [792, 150] width 35 height 15
click at [758, 198] on span "Ship" at bounding box center [757, 201] width 18 height 7
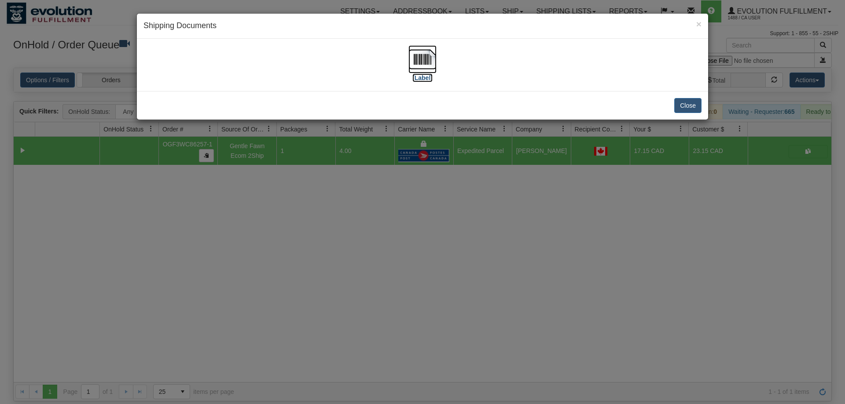
click at [422, 62] on img at bounding box center [422, 59] width 28 height 28
click at [547, 263] on div "× Shipping Documents [Label] Close" at bounding box center [422, 202] width 845 height 404
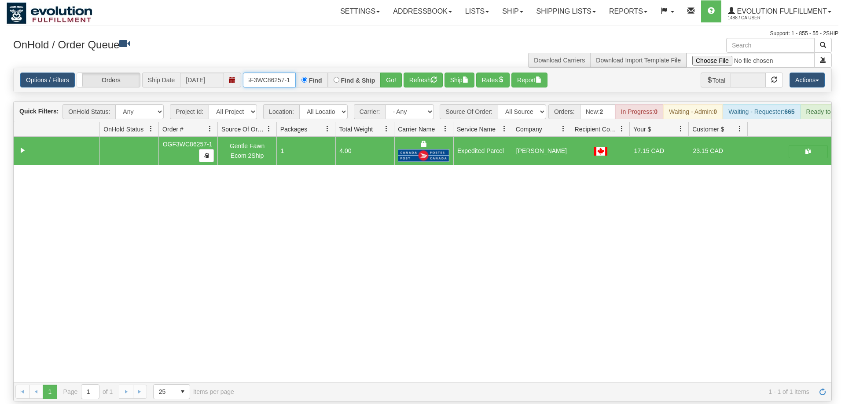
click at [268, 73] on input "OGF3WC86257-1" at bounding box center [269, 80] width 53 height 15
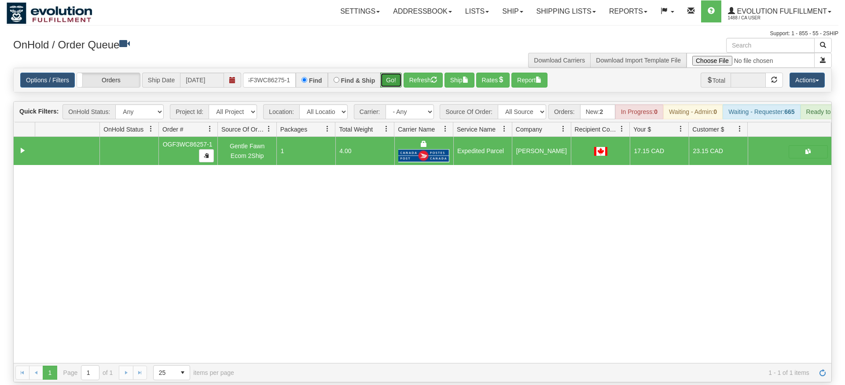
click at [398, 88] on div "Is equal to Is not equal to Contains Does not contains CAD USD EUR ZAR [PERSON_…" at bounding box center [423, 225] width 832 height 315
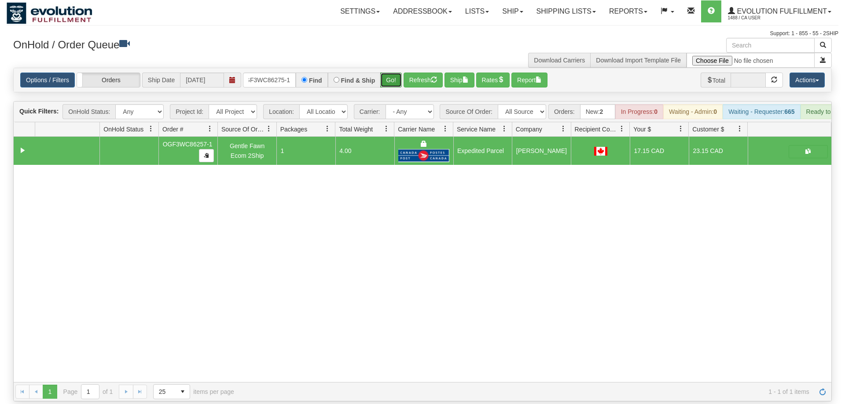
click at [394, 73] on button "Go!" at bounding box center [391, 80] width 22 height 15
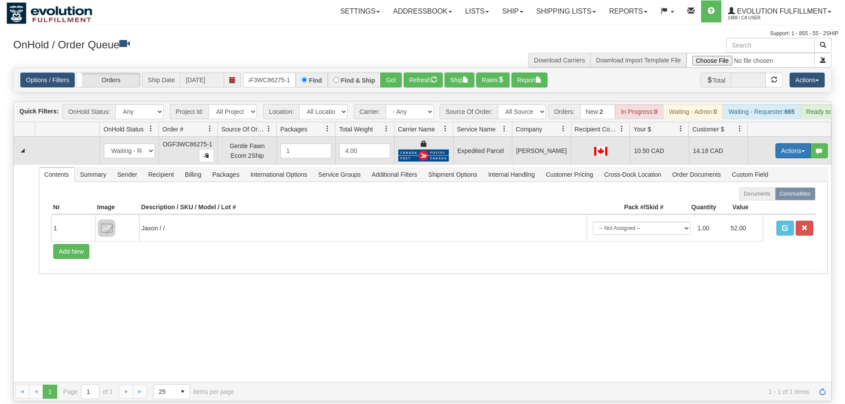
click at [788, 143] on button "Actions" at bounding box center [792, 150] width 35 height 15
click at [762, 198] on span "Ship" at bounding box center [757, 201] width 18 height 7
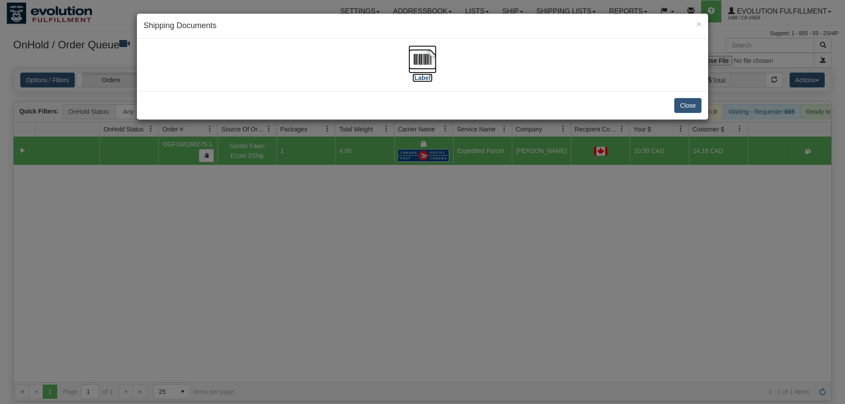
click at [418, 53] on img at bounding box center [422, 59] width 28 height 28
drag, startPoint x: 373, startPoint y: 327, endPoint x: 183, endPoint y: 88, distance: 304.9
click at [369, 315] on div "× Shipping Documents [Label] Close" at bounding box center [422, 202] width 845 height 404
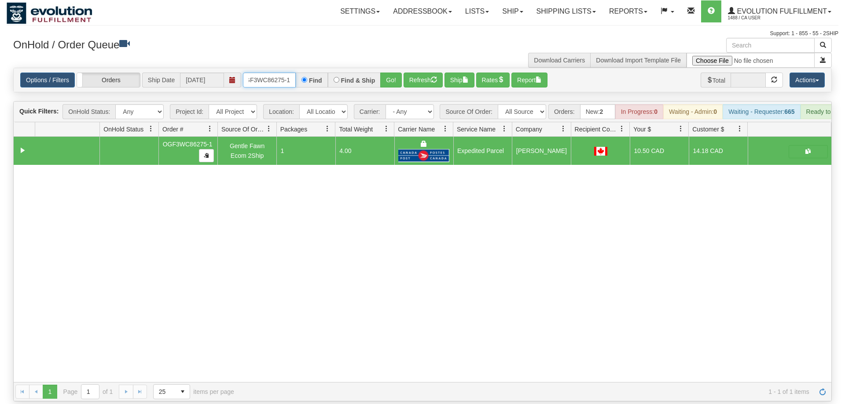
click at [268, 73] on input "OGF3WC86275-1" at bounding box center [269, 80] width 53 height 15
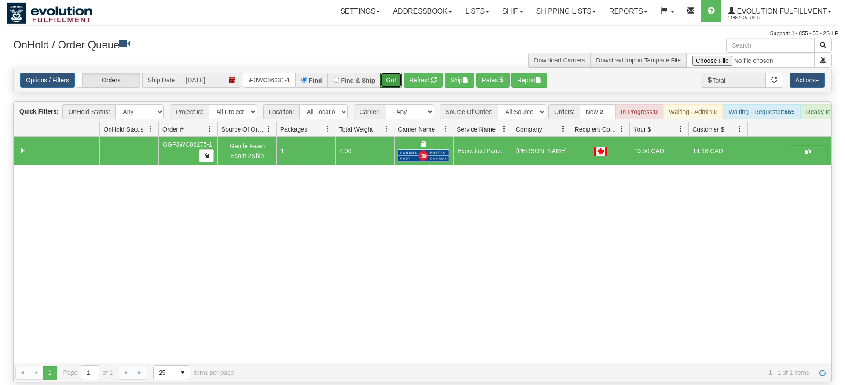
drag, startPoint x: 390, startPoint y: 73, endPoint x: 391, endPoint y: 88, distance: 15.4
click at [391, 88] on div "Is equal to Is not equal to Contains Does not contains CAD USD EUR ZAR [PERSON_…" at bounding box center [423, 225] width 832 height 315
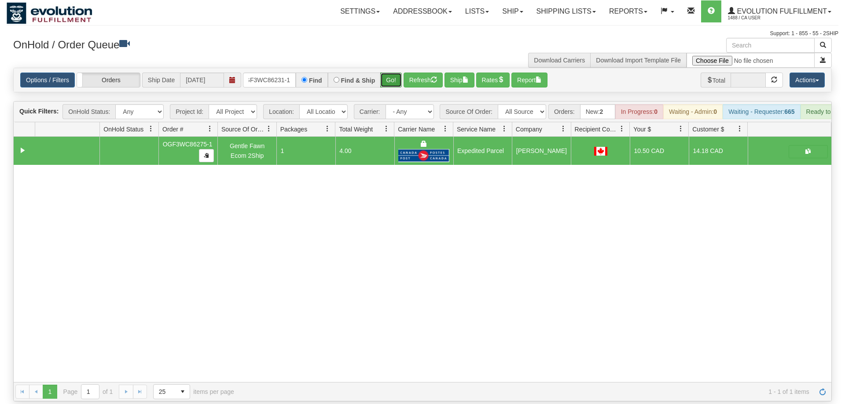
click at [393, 73] on button "Go!" at bounding box center [391, 80] width 22 height 15
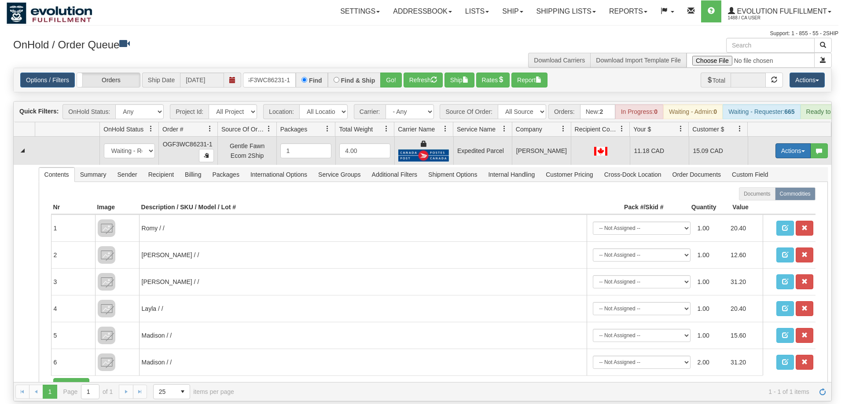
click at [776, 143] on button "Actions" at bounding box center [792, 150] width 35 height 15
click at [763, 198] on span "Ship" at bounding box center [757, 201] width 18 height 7
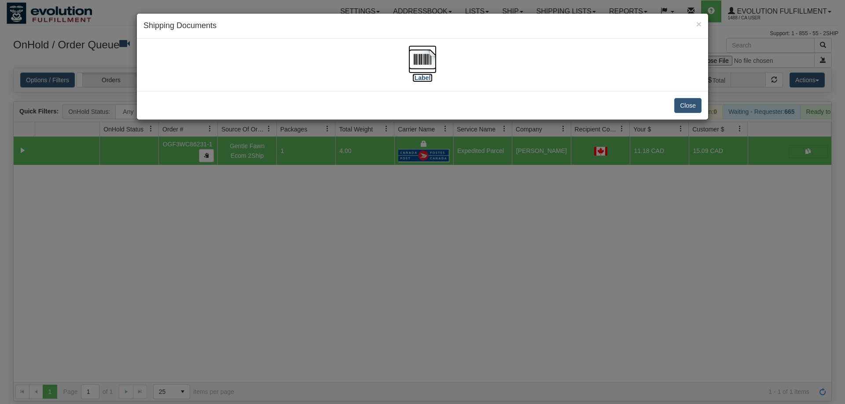
click at [429, 66] on img at bounding box center [422, 59] width 28 height 28
click at [506, 212] on div "× Shipping Documents [Label] Close" at bounding box center [422, 202] width 845 height 404
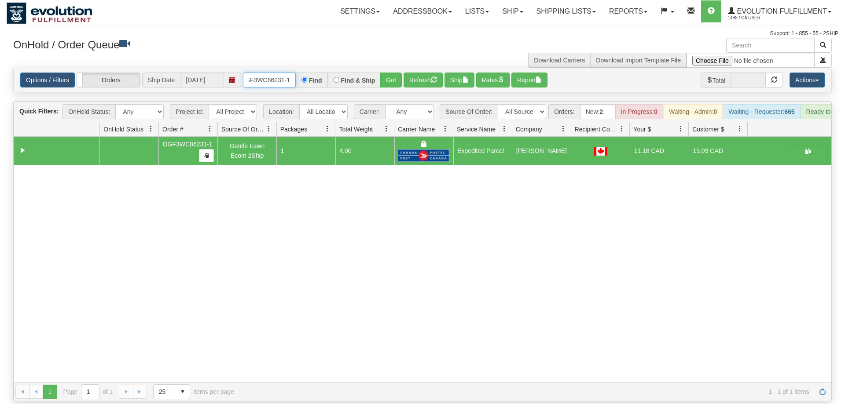
click at [265, 73] on input "OGF3WC86231-1" at bounding box center [269, 80] width 53 height 15
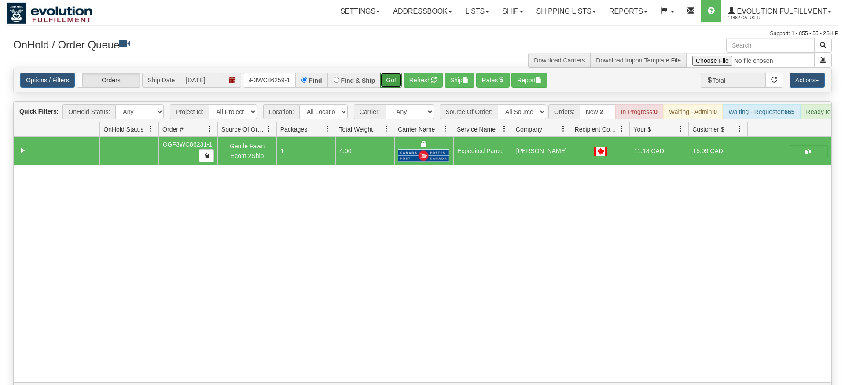
drag, startPoint x: 396, startPoint y: 63, endPoint x: 391, endPoint y: 72, distance: 9.7
click at [395, 82] on div "Is equal to Is not equal to Contains Does not contains CAD USD EUR ZAR [PERSON_…" at bounding box center [423, 235] width 832 height 334
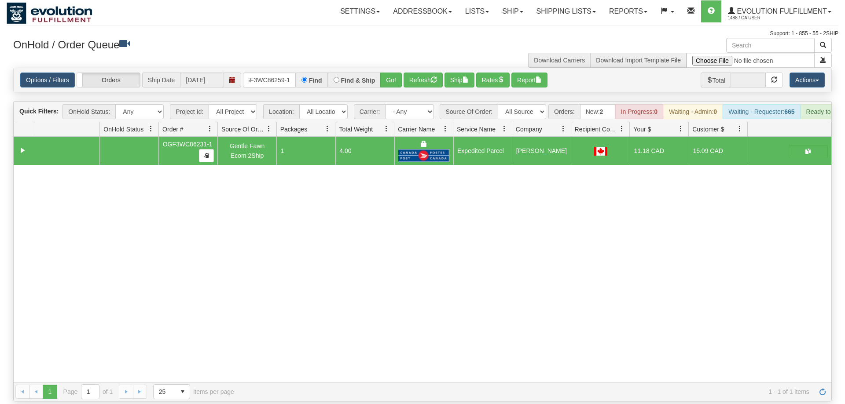
click at [391, 68] on div "Options / Filters Group Shipments Orders Ship Date [DATE] OGF3WC86259-1 Find Fi…" at bounding box center [422, 80] width 817 height 24
click at [394, 73] on button "Go!" at bounding box center [391, 80] width 22 height 15
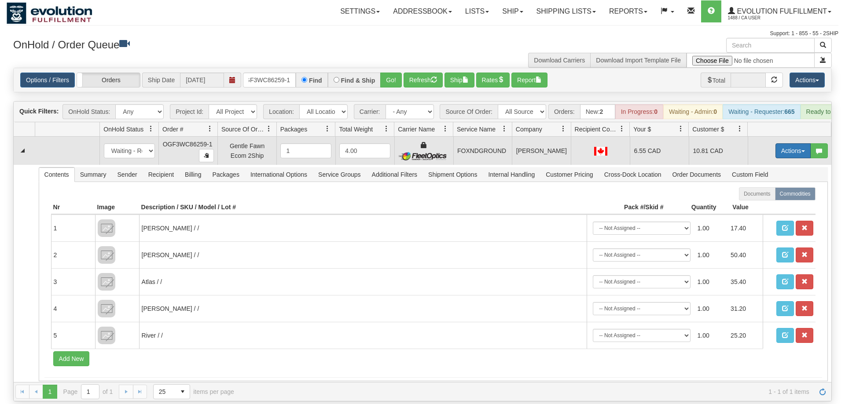
click at [798, 143] on button "Actions" at bounding box center [792, 150] width 35 height 15
click at [756, 198] on span "Ship" at bounding box center [757, 201] width 18 height 7
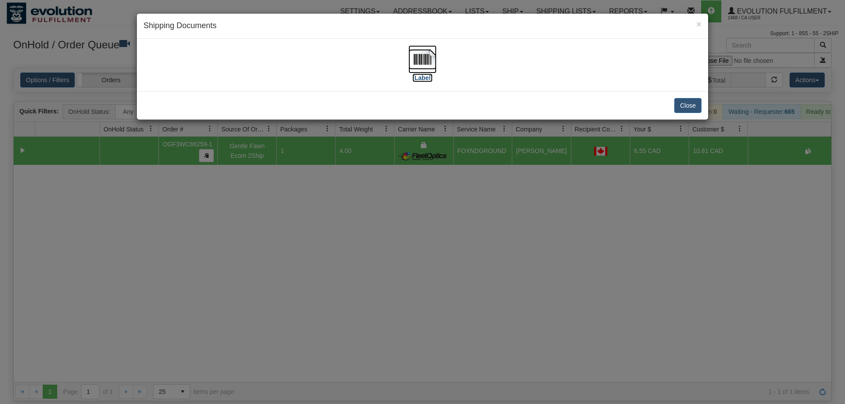
click at [417, 62] on img at bounding box center [422, 59] width 28 height 28
drag, startPoint x: 368, startPoint y: 268, endPoint x: 245, endPoint y: 56, distance: 245.5
click at [359, 252] on div "× Shipping Documents [Label] Close" at bounding box center [422, 202] width 845 height 404
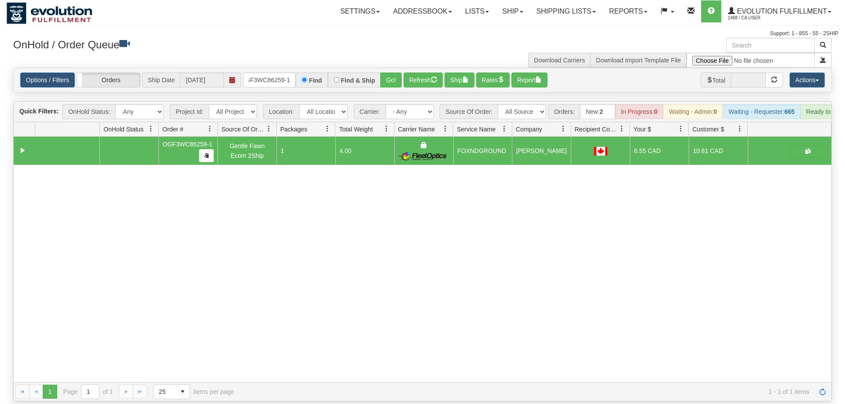
click at [266, 68] on div "Options / Filters Group Shipments Orders Ship Date [DATE] OGF3WC86259-1 Find Fi…" at bounding box center [422, 80] width 817 height 24
click at [290, 73] on input "OGF3WC86259-1" at bounding box center [269, 80] width 53 height 15
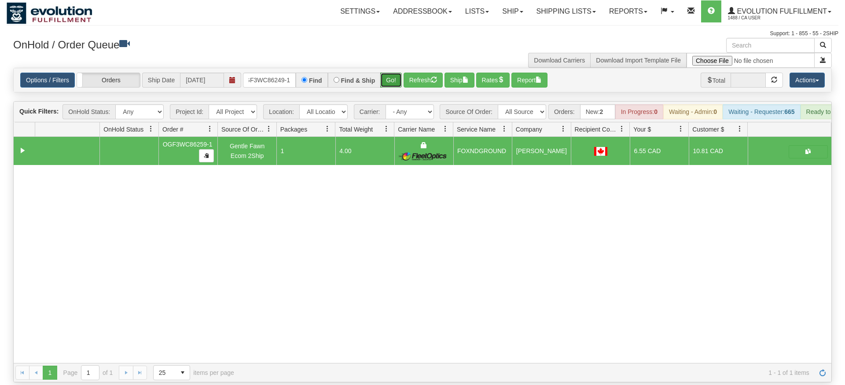
click at [391, 82] on div "Is equal to Is not equal to Contains Does not contains CAD USD EUR ZAR [PERSON_…" at bounding box center [423, 225] width 832 height 315
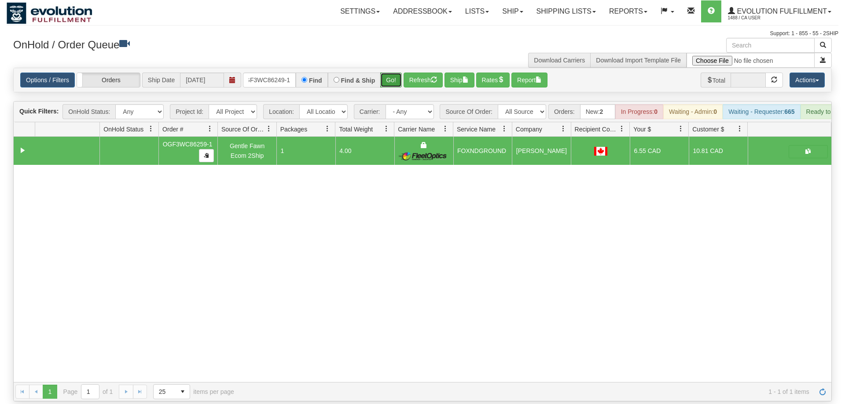
click at [396, 73] on button "Go!" at bounding box center [391, 80] width 22 height 15
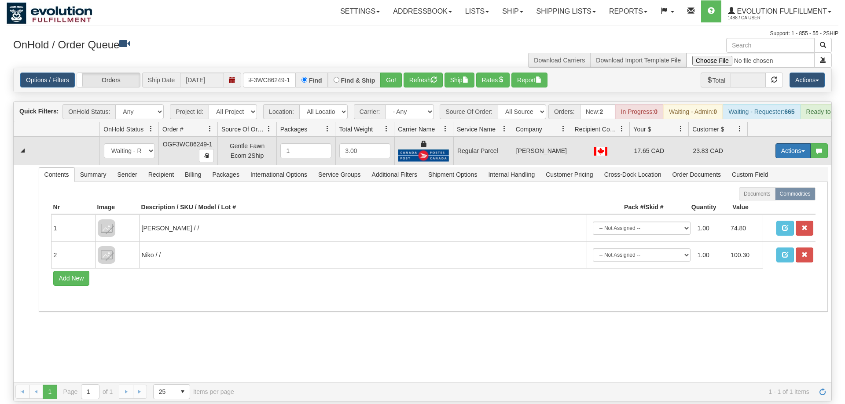
click at [797, 143] on button "Actions" at bounding box center [792, 150] width 35 height 15
click at [774, 187] on span "Rate All Services" at bounding box center [774, 190] width 53 height 7
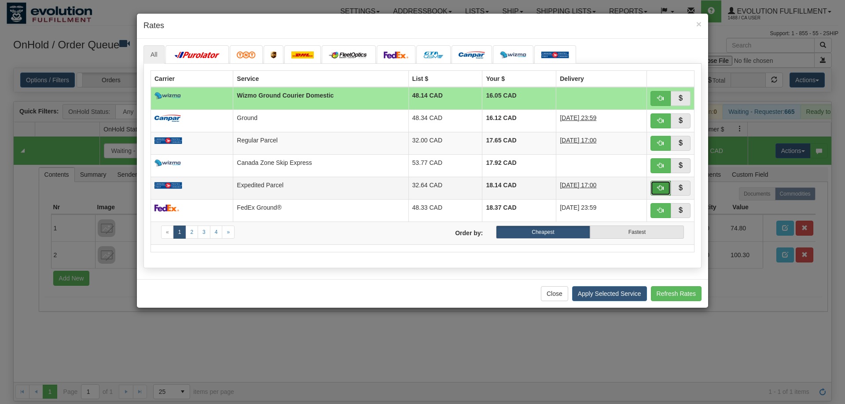
click at [665, 188] on button "button" at bounding box center [660, 188] width 20 height 15
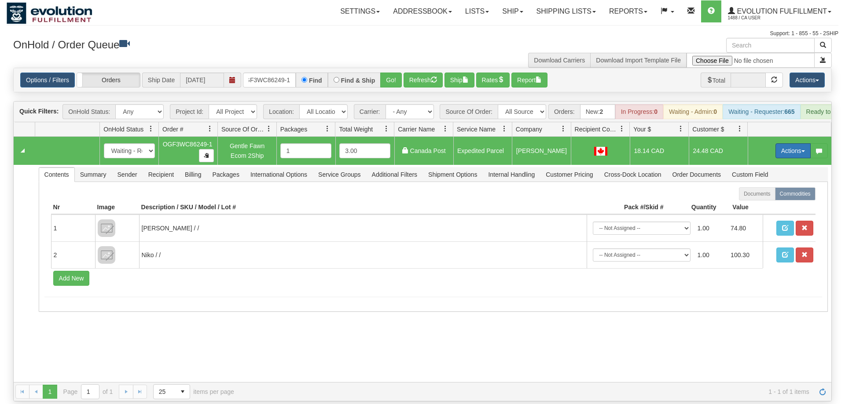
click at [792, 143] on button "Actions" at bounding box center [792, 150] width 35 height 15
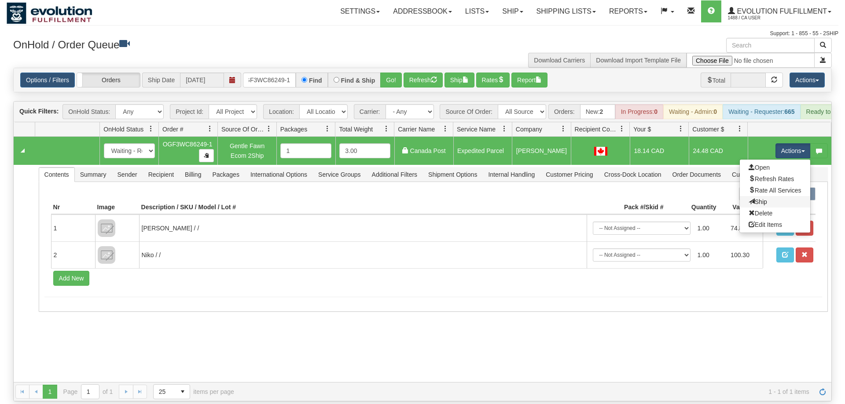
click at [789, 196] on link "Ship" at bounding box center [775, 201] width 70 height 11
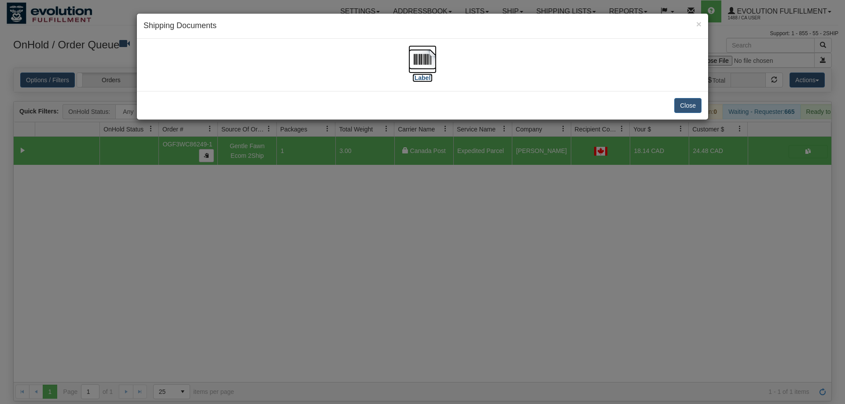
click at [413, 61] on img at bounding box center [422, 59] width 28 height 28
drag, startPoint x: 442, startPoint y: 261, endPoint x: 191, endPoint y: 17, distance: 350.3
click at [441, 255] on div "× Shipping Documents [Label] Close" at bounding box center [422, 202] width 845 height 404
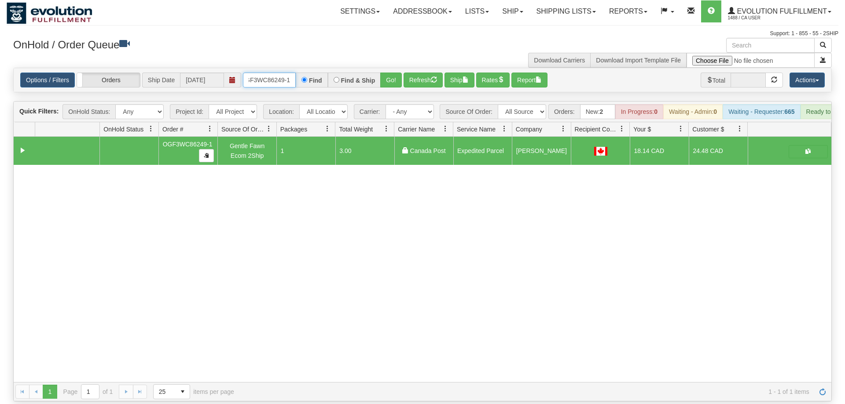
click at [275, 73] on input "OGF3WC86249-1" at bounding box center [269, 80] width 53 height 15
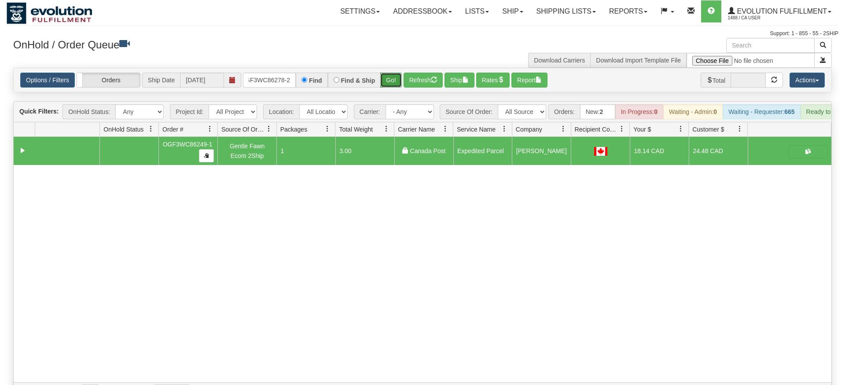
click at [397, 88] on div "Is equal to Is not equal to Contains Does not contains CAD USD EUR ZAR [PERSON_…" at bounding box center [423, 235] width 832 height 334
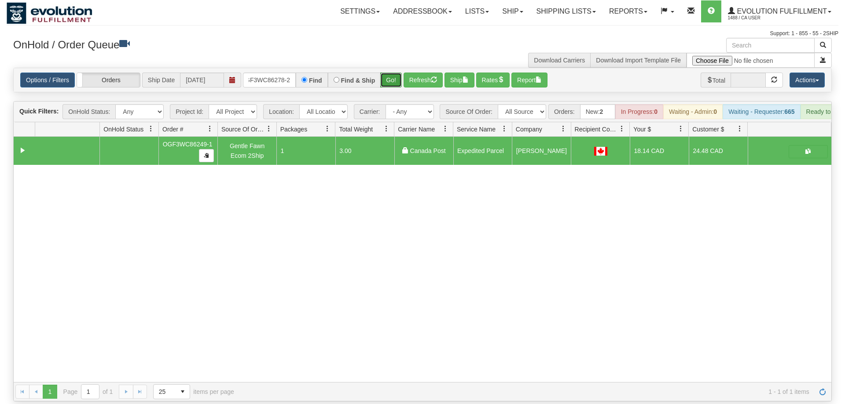
click at [391, 73] on button "Go!" at bounding box center [391, 80] width 22 height 15
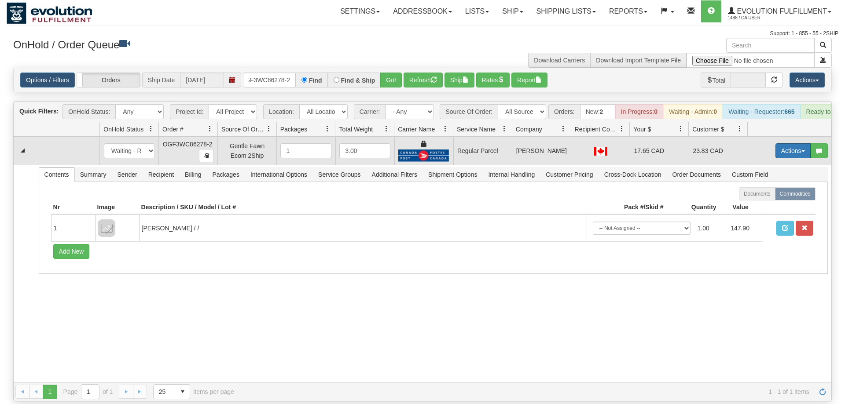
click at [786, 143] on button "Actions" at bounding box center [792, 150] width 35 height 15
click at [767, 187] on span "Rate All Services" at bounding box center [774, 190] width 53 height 7
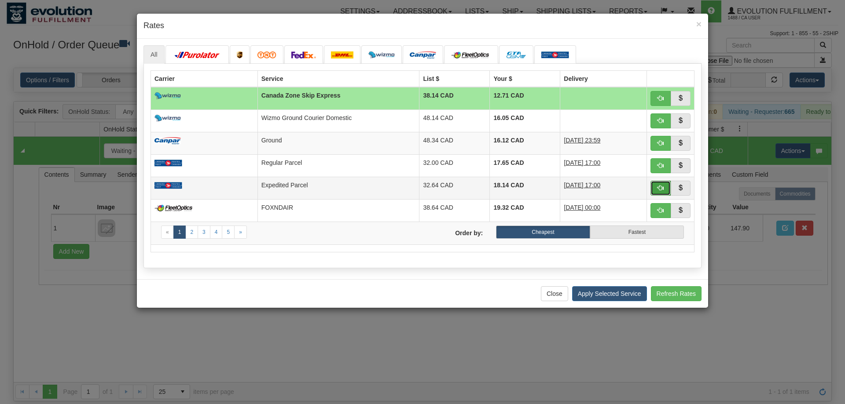
click at [653, 187] on button "button" at bounding box center [660, 188] width 20 height 15
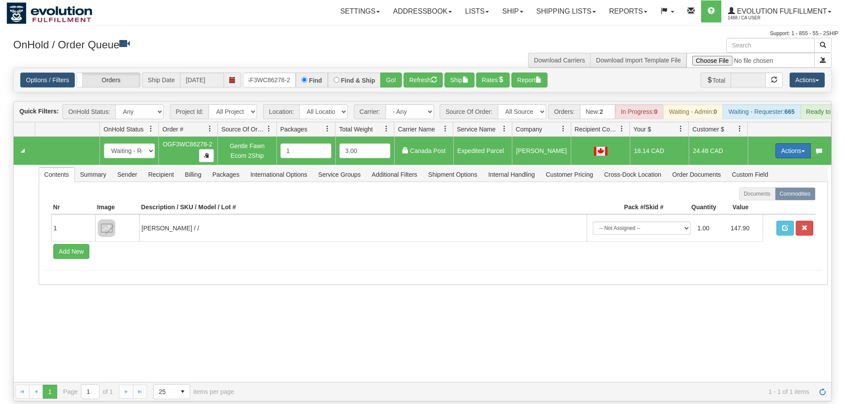
click at [792, 143] on button "Actions" at bounding box center [792, 150] width 35 height 15
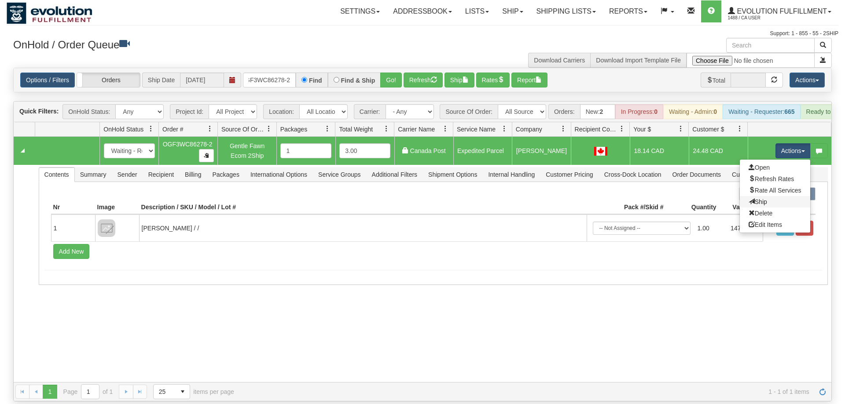
click at [769, 196] on link "Ship" at bounding box center [775, 201] width 70 height 11
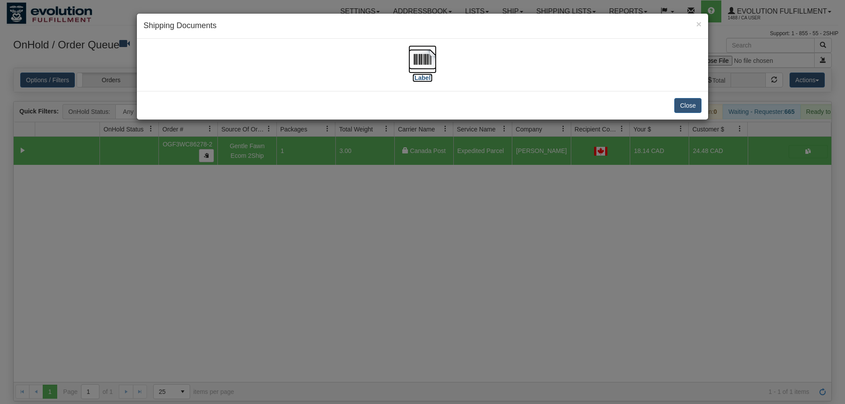
click at [421, 61] on img at bounding box center [422, 59] width 28 height 28
drag, startPoint x: 638, startPoint y: 187, endPoint x: 316, endPoint y: 51, distance: 349.6
click at [639, 186] on div "× Shipping Documents [Label] Close" at bounding box center [422, 202] width 845 height 404
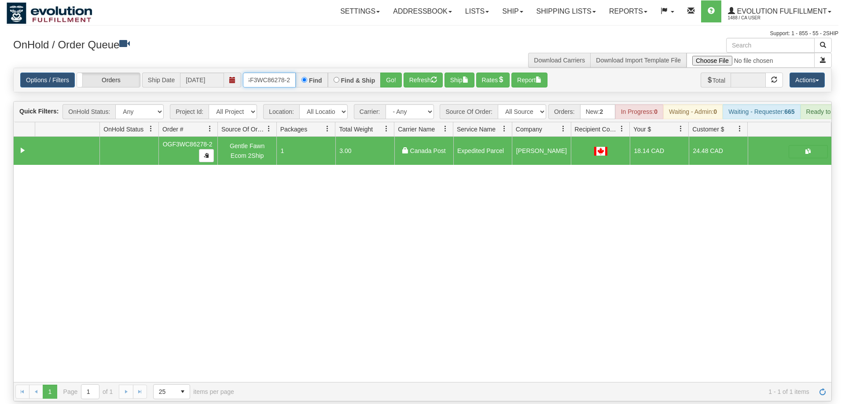
click at [279, 73] on input "OGF3WC86278-2" at bounding box center [269, 80] width 53 height 15
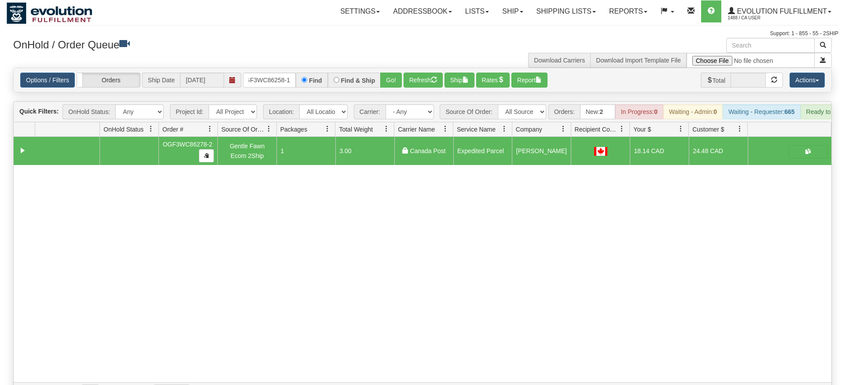
click at [375, 82] on div "Is equal to Is not equal to Contains Does not contains CAD USD EUR ZAR [PERSON_…" at bounding box center [423, 235] width 832 height 334
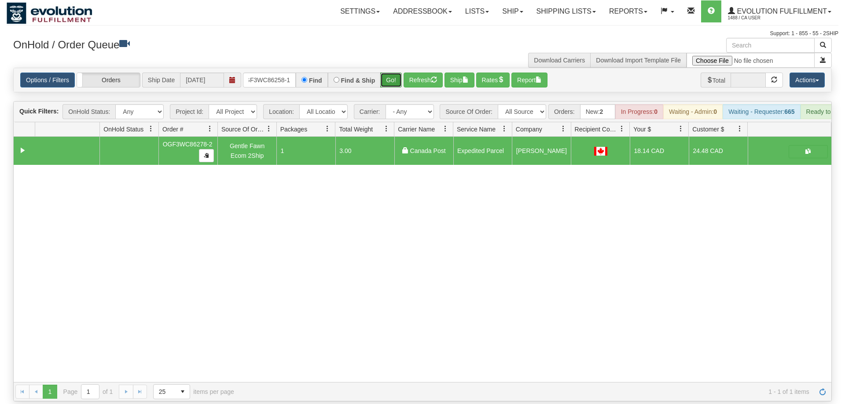
click at [389, 73] on button "Go!" at bounding box center [391, 80] width 22 height 15
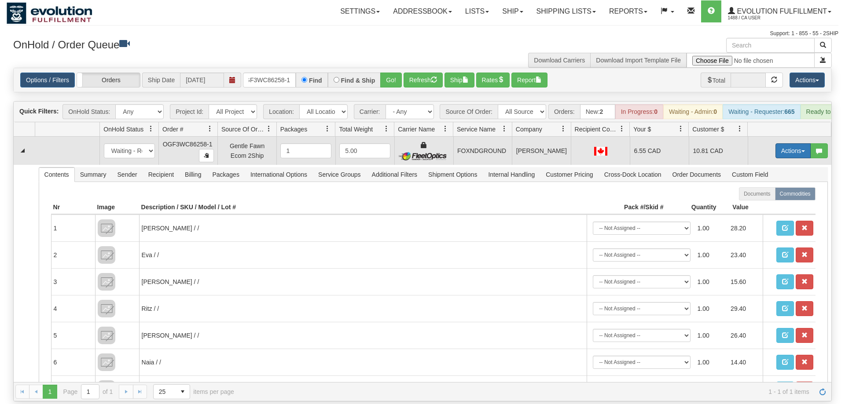
click at [786, 143] on button "Actions" at bounding box center [792, 150] width 35 height 15
click at [763, 198] on span "Ship" at bounding box center [757, 201] width 18 height 7
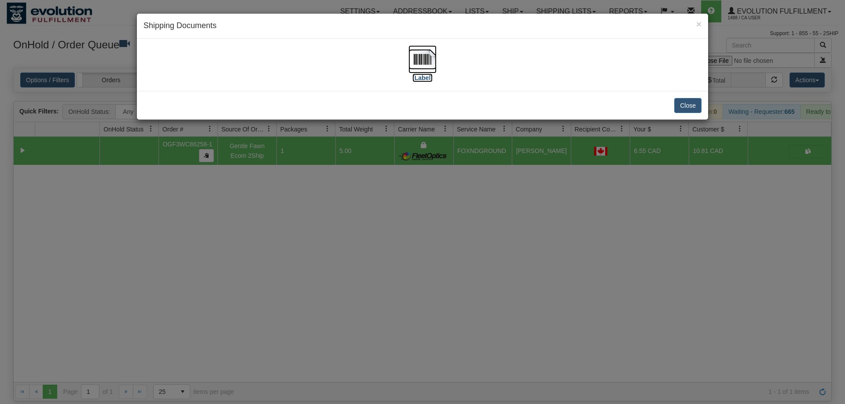
click at [431, 77] on label "[Label]" at bounding box center [422, 77] width 20 height 9
click at [523, 204] on div "× Shipping Documents [Label] Close" at bounding box center [422, 202] width 845 height 404
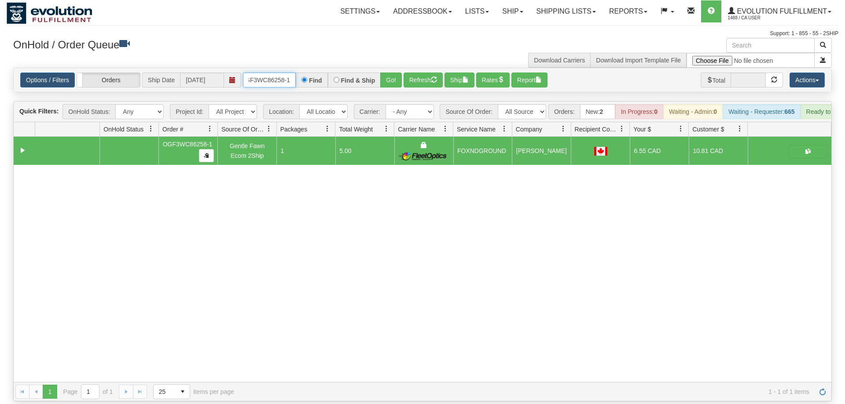
click at [276, 73] on input "OGF3WC86258-1" at bounding box center [269, 80] width 53 height 15
click at [329, 263] on div "31580253 EVOLUTION V3 90995240 90995241 OGF3WC86258-1 Gentle Fawn Ecom 2Ship 1 …" at bounding box center [422, 259] width 817 height 245
click at [278, 73] on input "OGF3WC86258-1" at bounding box center [269, 80] width 53 height 15
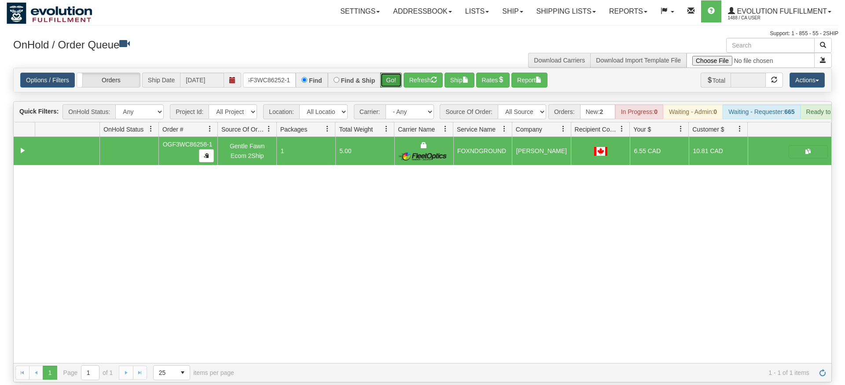
click at [396, 81] on div "Is equal to Is not equal to Contains Does not contains CAD USD EUR ZAR [PERSON_…" at bounding box center [423, 225] width 832 height 315
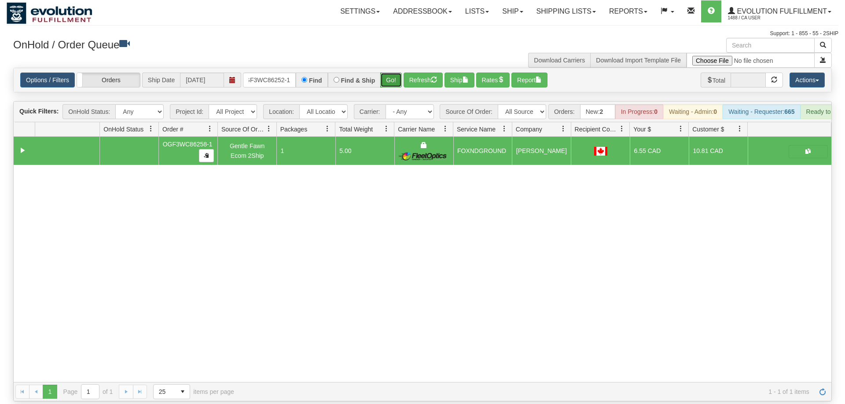
click at [395, 73] on button "Go!" at bounding box center [391, 80] width 22 height 15
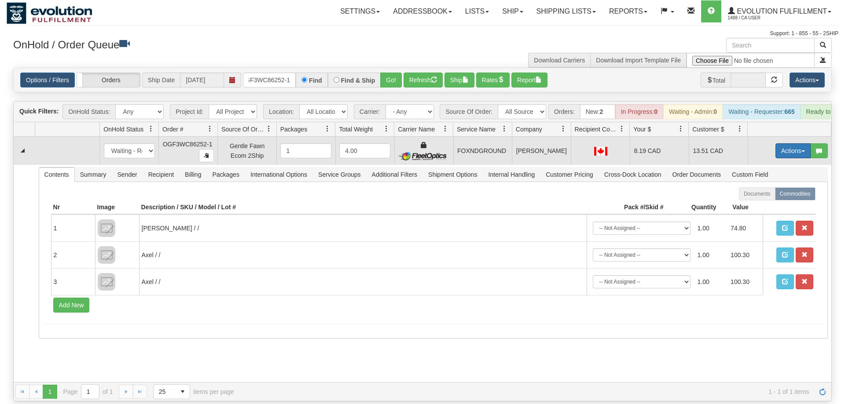
click at [787, 143] on button "Actions" at bounding box center [792, 150] width 35 height 15
click at [770, 196] on link "Ship" at bounding box center [775, 201] width 70 height 11
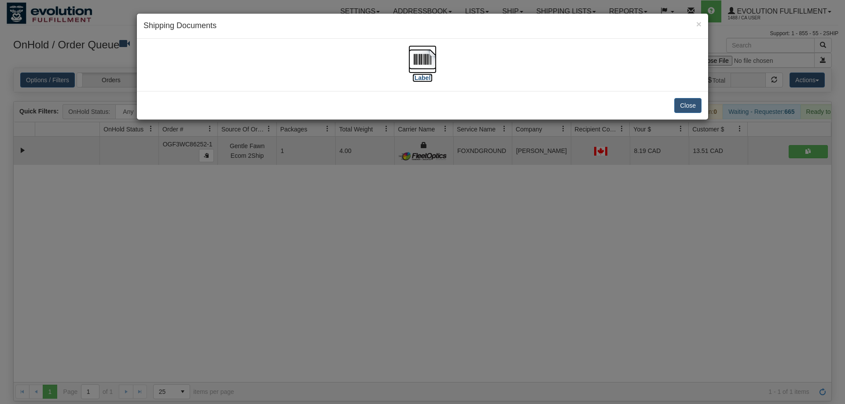
click at [427, 60] on img at bounding box center [422, 59] width 28 height 28
drag, startPoint x: 509, startPoint y: 283, endPoint x: 319, endPoint y: 83, distance: 275.7
click at [499, 276] on div "× Shipping Documents [Label] Close" at bounding box center [422, 202] width 845 height 404
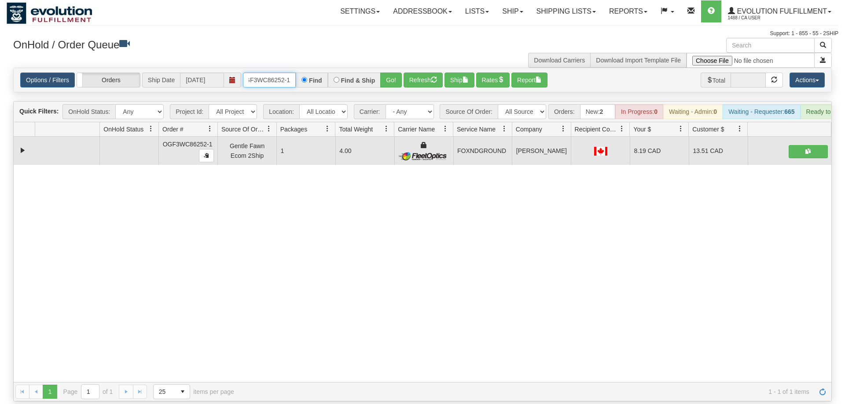
click at [269, 73] on input "OGF3WC86252-1" at bounding box center [269, 80] width 53 height 15
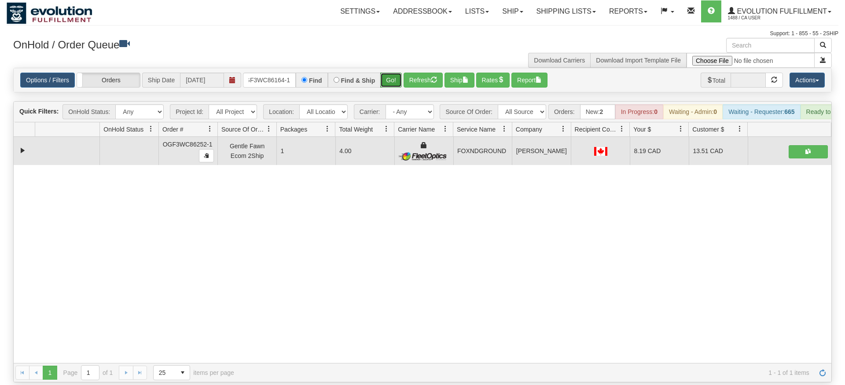
click at [385, 81] on div "Is equal to Is not equal to Contains Does not contains CAD USD EUR ZAR [PERSON_…" at bounding box center [423, 225] width 832 height 315
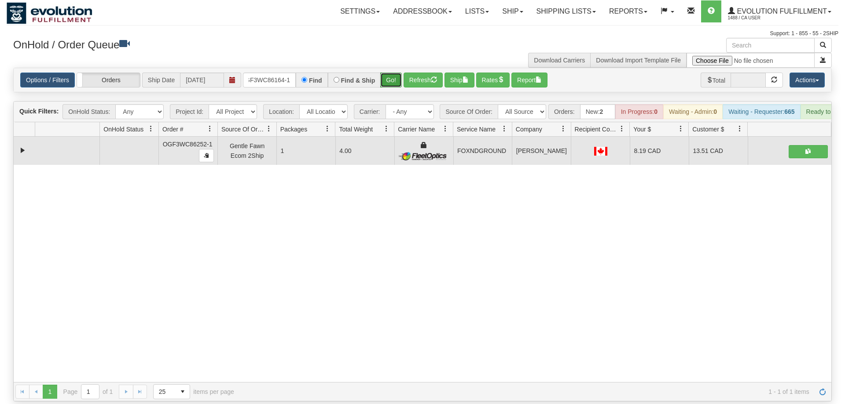
click at [392, 73] on button "Go!" at bounding box center [391, 80] width 22 height 15
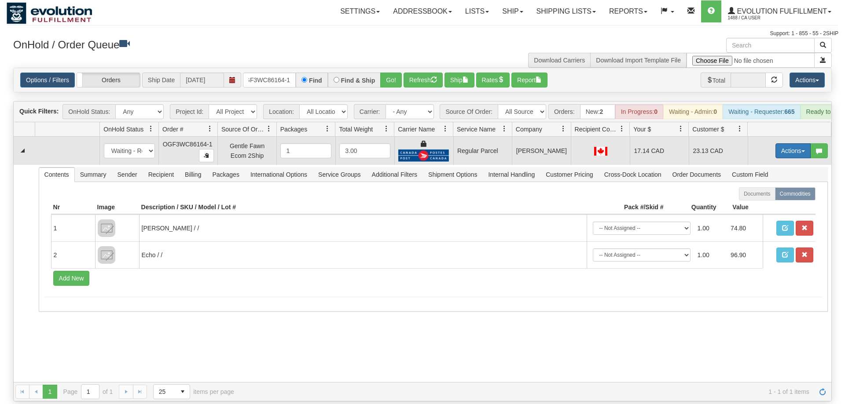
click at [784, 143] on button "Actions" at bounding box center [792, 150] width 35 height 15
click at [766, 187] on span "Rate All Services" at bounding box center [774, 190] width 53 height 7
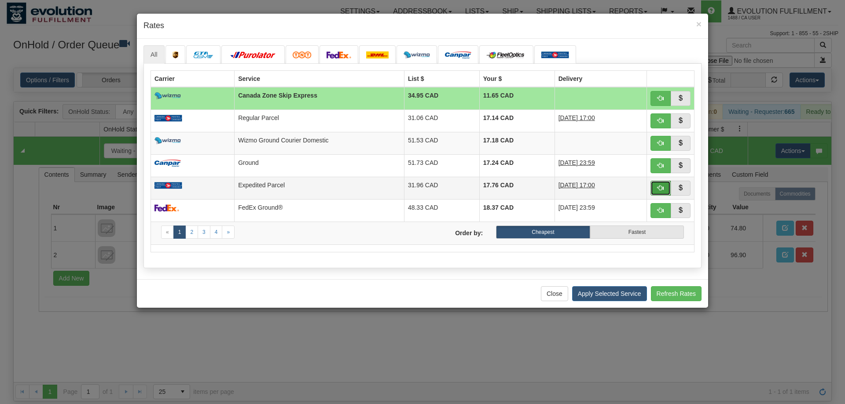
click at [665, 190] on button "button" at bounding box center [660, 188] width 20 height 15
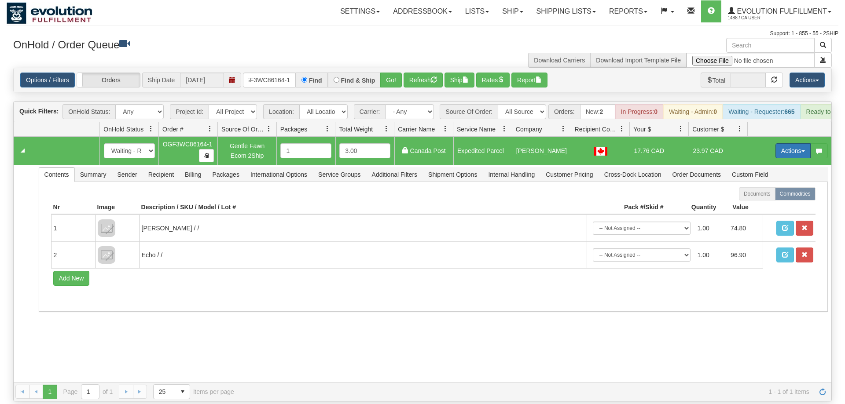
click at [785, 143] on button "Actions" at bounding box center [792, 150] width 35 height 15
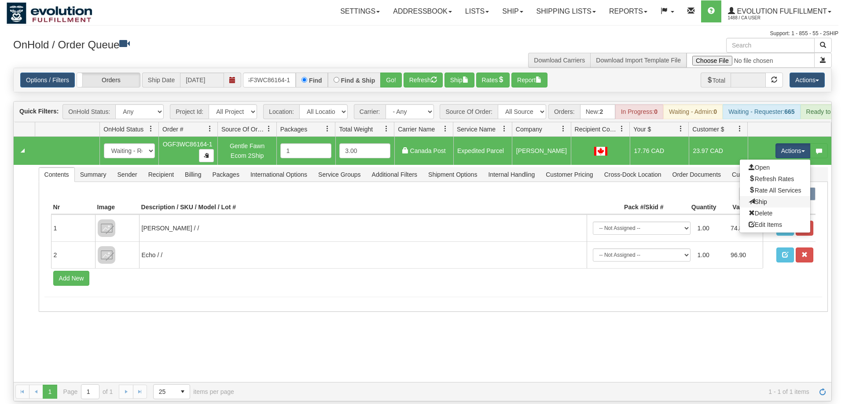
click at [768, 196] on link "Ship" at bounding box center [775, 201] width 70 height 11
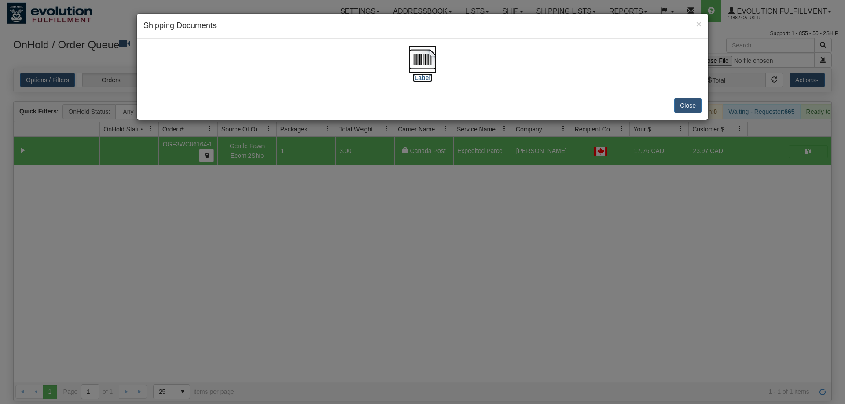
click at [421, 66] on img at bounding box center [422, 59] width 28 height 28
drag, startPoint x: 394, startPoint y: 277, endPoint x: 255, endPoint y: 48, distance: 268.3
click at [392, 270] on div "× Shipping Documents [Label] Close" at bounding box center [422, 202] width 845 height 404
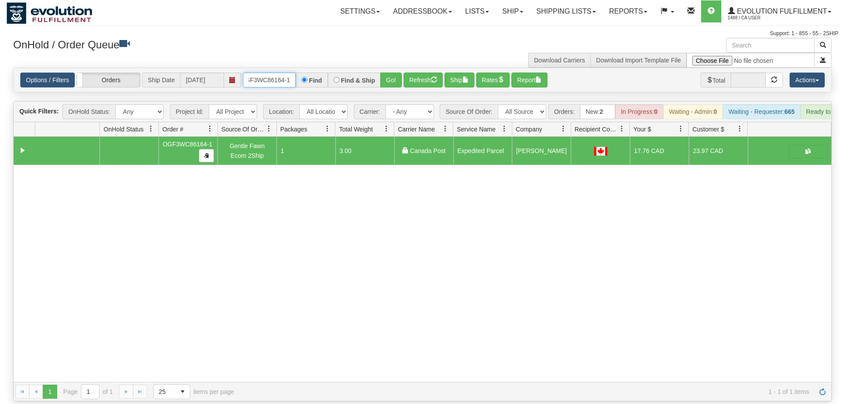
click at [282, 73] on input "OGF3WC86164-1" at bounding box center [269, 80] width 53 height 15
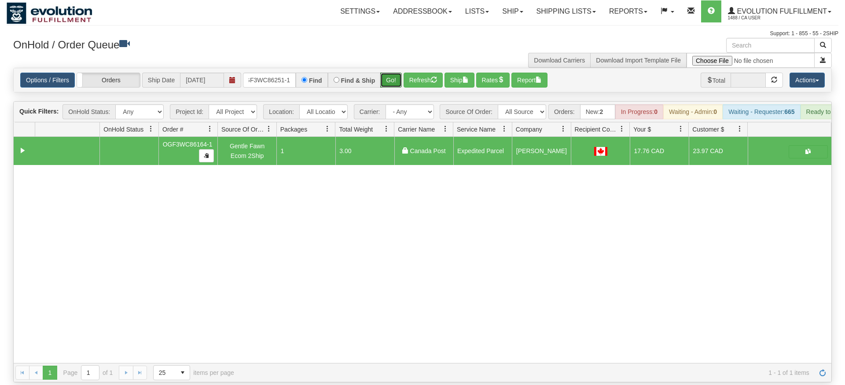
click at [391, 85] on div "Is equal to Is not equal to Contains Does not contains CAD USD EUR ZAR [PERSON_…" at bounding box center [423, 225] width 832 height 315
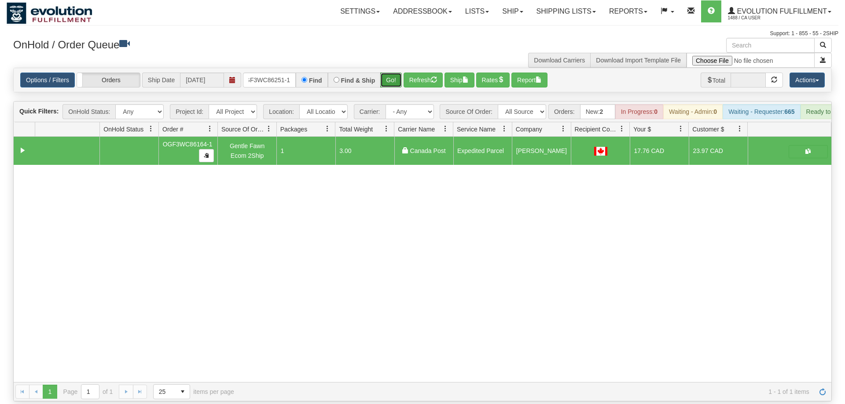
click at [395, 73] on button "Go!" at bounding box center [391, 80] width 22 height 15
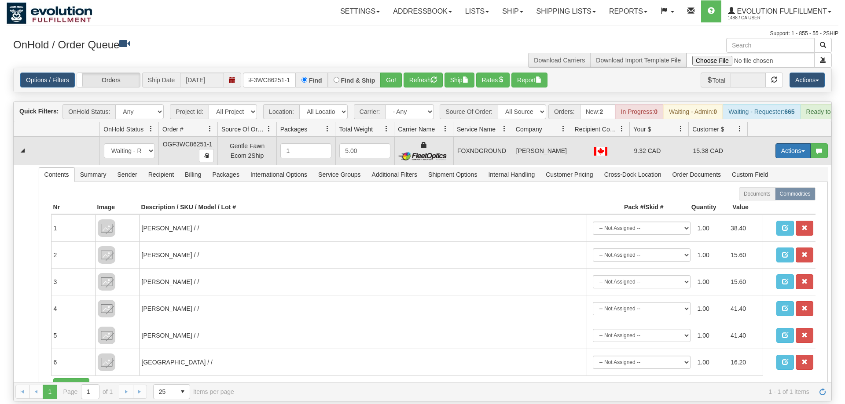
click at [795, 143] on button "Actions" at bounding box center [792, 150] width 35 height 15
click at [774, 196] on link "Ship" at bounding box center [775, 201] width 70 height 11
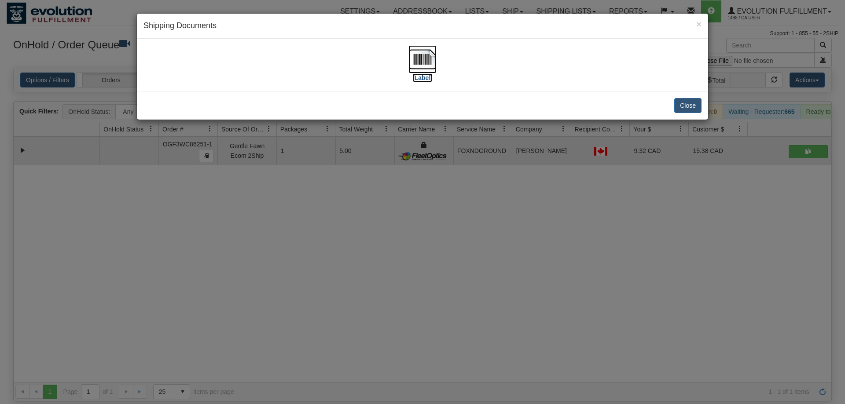
click at [430, 64] on img at bounding box center [422, 59] width 28 height 28
click at [542, 227] on div "× Shipping Documents [Label] Close" at bounding box center [422, 202] width 845 height 404
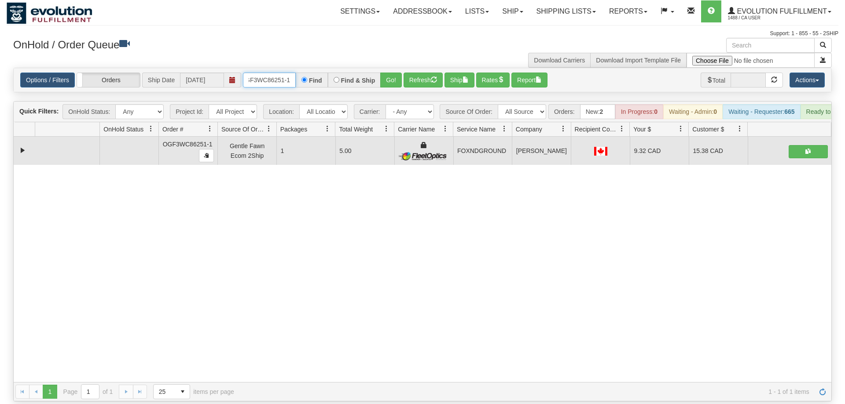
click at [274, 73] on input "OGF3WC86251-1" at bounding box center [269, 80] width 53 height 15
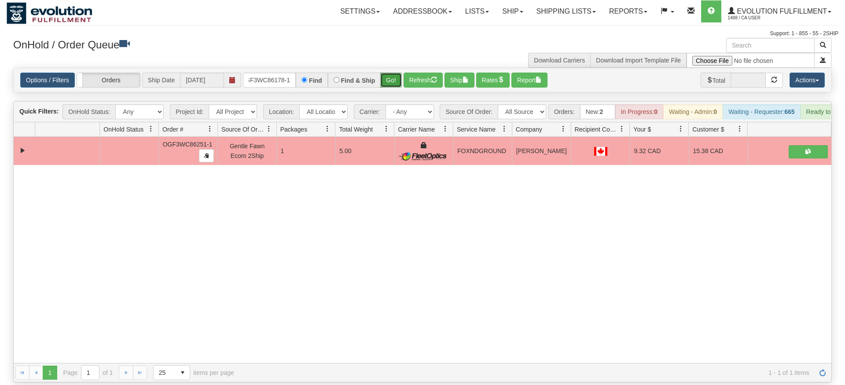
click at [386, 85] on div "Is equal to Is not equal to Contains Does not contains CAD USD EUR ZAR [PERSON_…" at bounding box center [423, 225] width 832 height 315
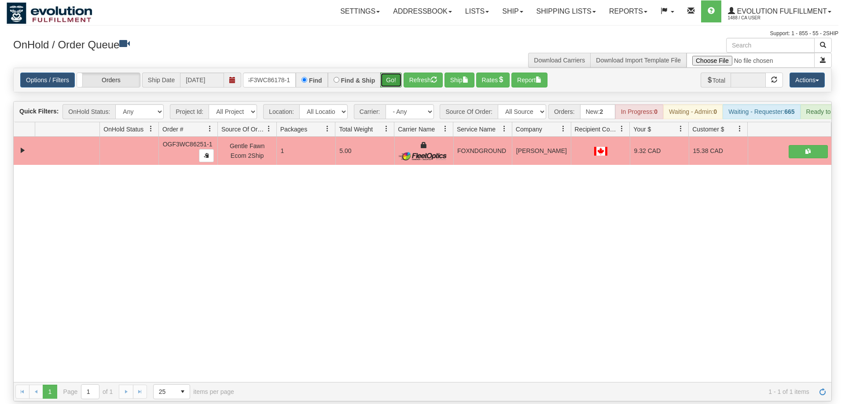
click at [399, 73] on button "Go!" at bounding box center [391, 80] width 22 height 15
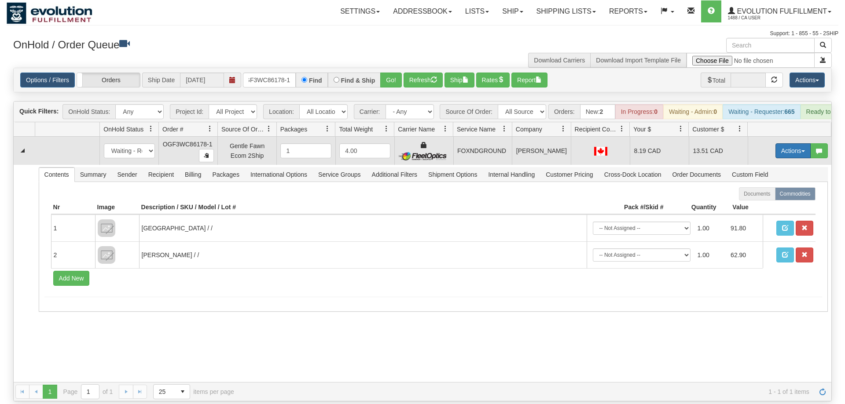
click at [807, 143] on button "Actions" at bounding box center [792, 150] width 35 height 15
click at [775, 196] on link "Ship" at bounding box center [775, 201] width 70 height 11
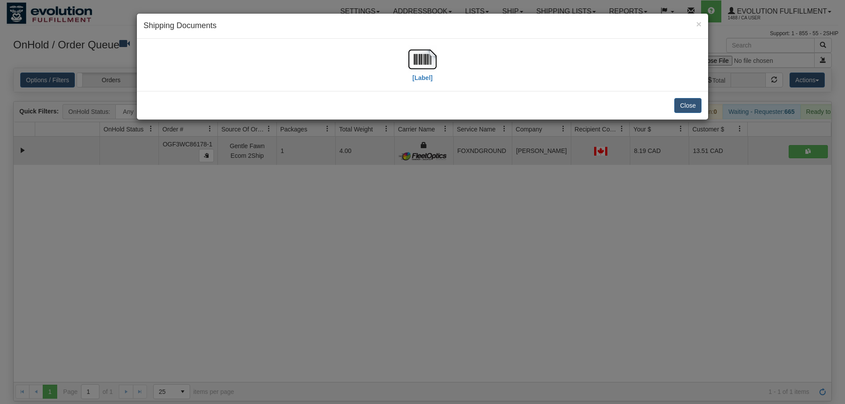
click at [440, 68] on div "[Label]" at bounding box center [422, 64] width 558 height 39
click at [416, 60] on img at bounding box center [422, 59] width 28 height 28
drag, startPoint x: 389, startPoint y: 229, endPoint x: 305, endPoint y: 179, distance: 98.1
click at [388, 228] on div "× Shipping Documents [Label] Close" at bounding box center [422, 202] width 845 height 404
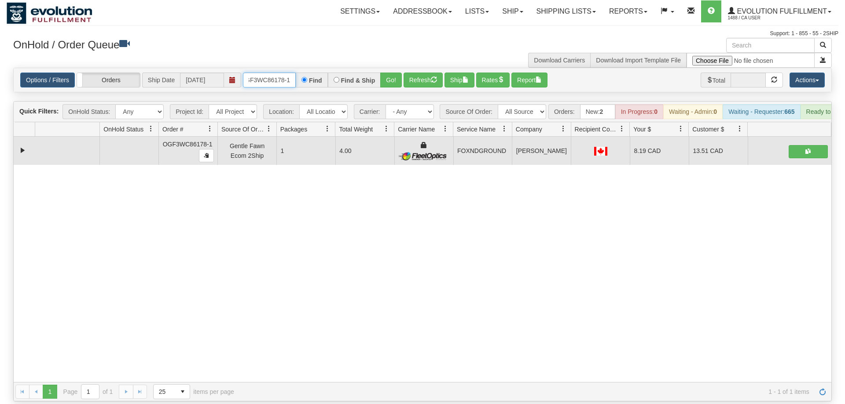
click at [271, 73] on input "OGF3WC86178-1" at bounding box center [269, 80] width 53 height 15
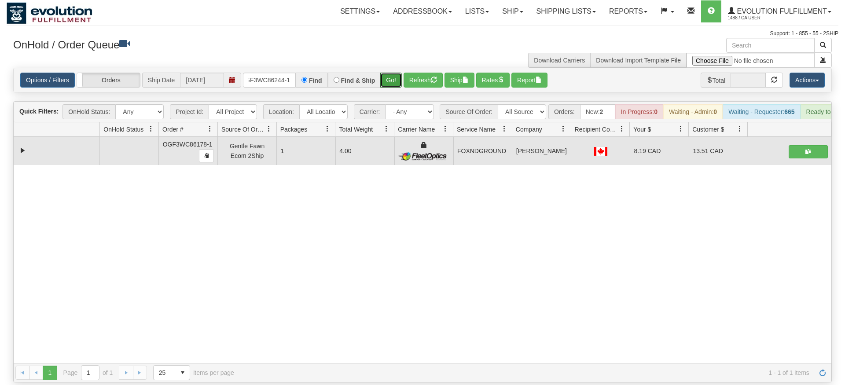
click at [392, 83] on div "Is equal to Is not equal to Contains Does not contains CAD USD EUR ZAR [PERSON_…" at bounding box center [423, 225] width 832 height 315
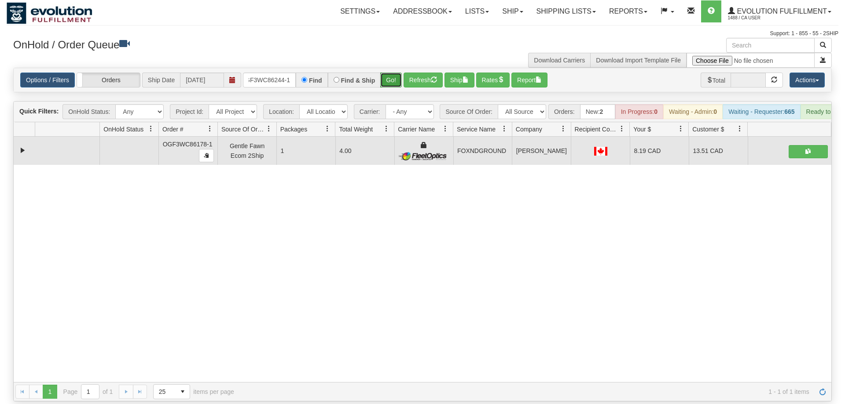
click at [396, 73] on button "Go!" at bounding box center [391, 80] width 22 height 15
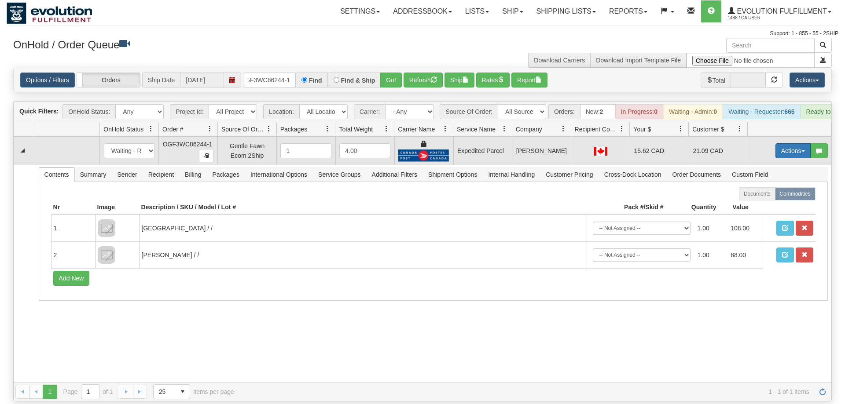
click at [782, 143] on button "Actions" at bounding box center [792, 150] width 35 height 15
click at [758, 196] on link "Ship" at bounding box center [775, 201] width 70 height 11
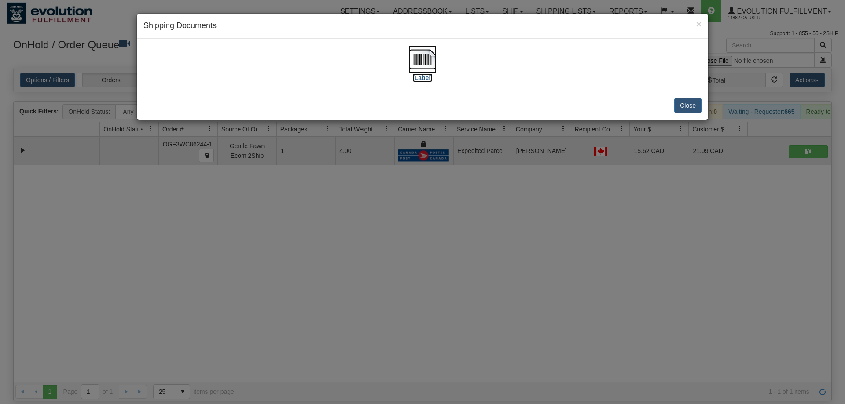
click at [433, 70] on img at bounding box center [422, 59] width 28 height 28
drag, startPoint x: 551, startPoint y: 264, endPoint x: 547, endPoint y: 260, distance: 6.2
click at [547, 260] on div "× Shipping Documents [Label] Close" at bounding box center [422, 202] width 845 height 404
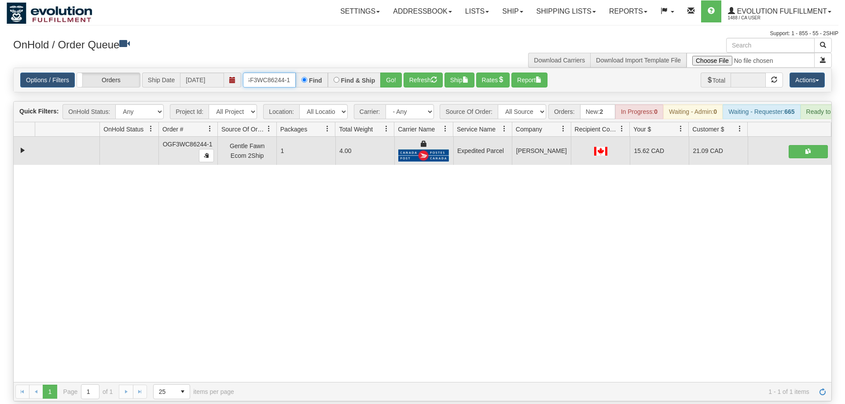
click at [271, 73] on input "OGF3WC86244-1" at bounding box center [269, 80] width 53 height 15
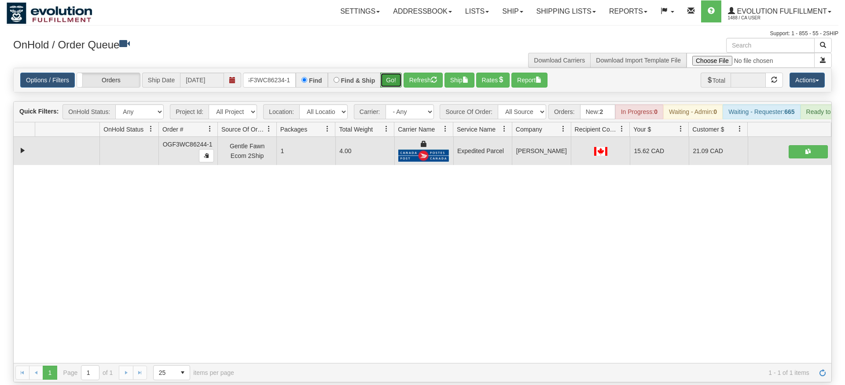
click at [396, 82] on div "Is equal to Is not equal to Contains Does not contains CAD USD EUR ZAR [PERSON_…" at bounding box center [423, 225] width 832 height 315
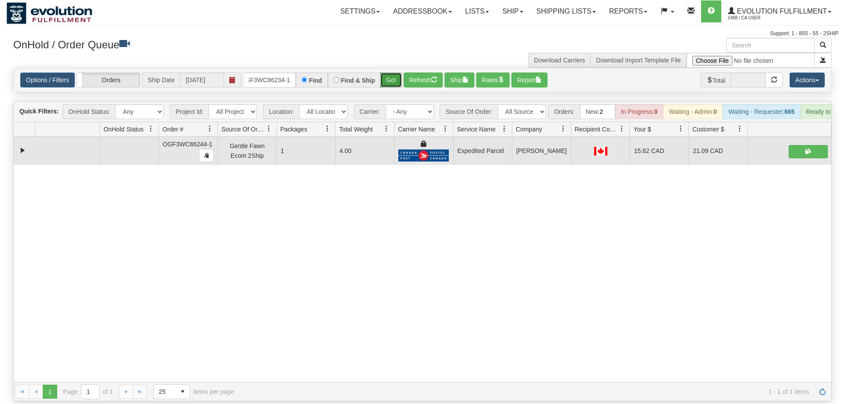
click at [389, 73] on button "Go!" at bounding box center [391, 80] width 22 height 15
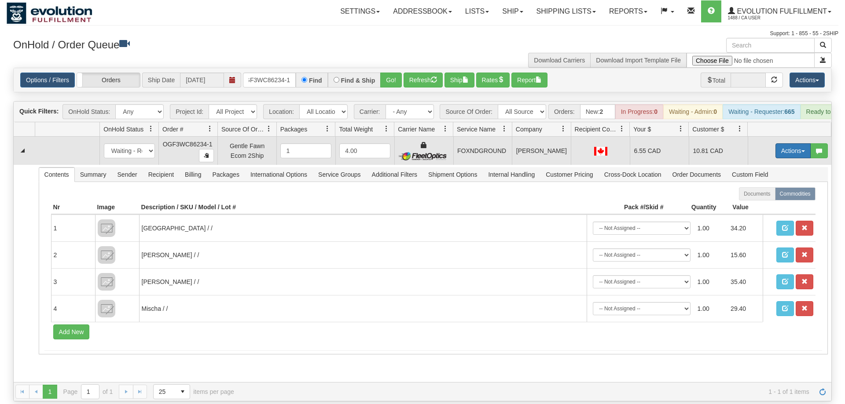
click at [798, 143] on button "Actions" at bounding box center [792, 150] width 35 height 15
click at [773, 196] on link "Ship" at bounding box center [775, 201] width 70 height 11
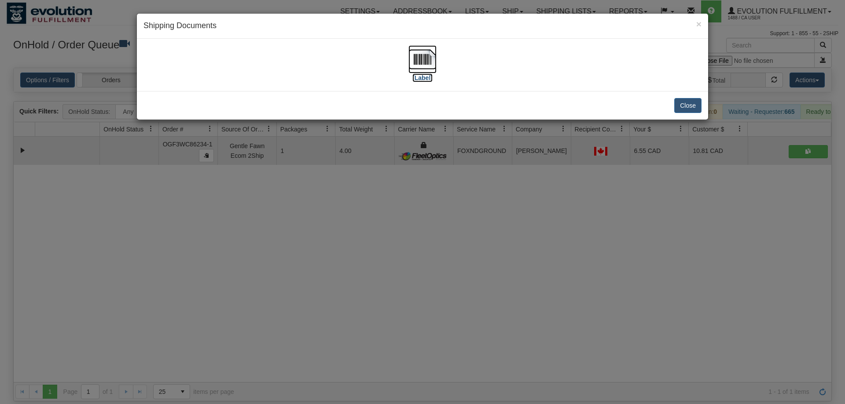
click at [431, 56] on img at bounding box center [422, 59] width 28 height 28
drag, startPoint x: 366, startPoint y: 285, endPoint x: 226, endPoint y: 44, distance: 278.4
click at [366, 255] on div "× Shipping Documents [Label] Close" at bounding box center [422, 202] width 845 height 404
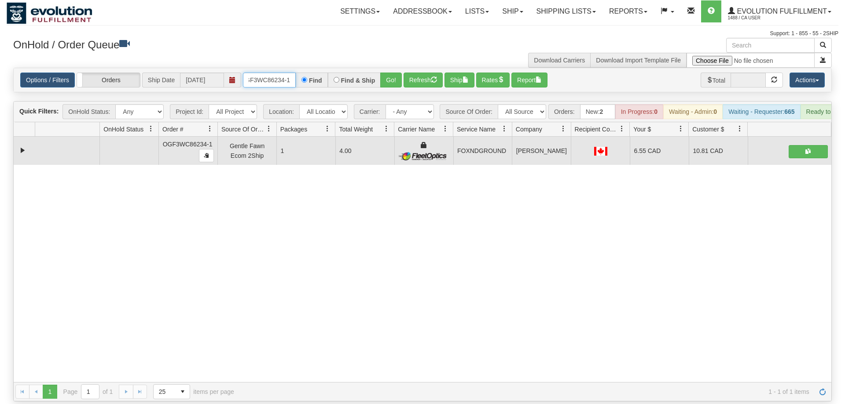
click at [256, 73] on input "OGF3WC86234-1" at bounding box center [269, 80] width 53 height 15
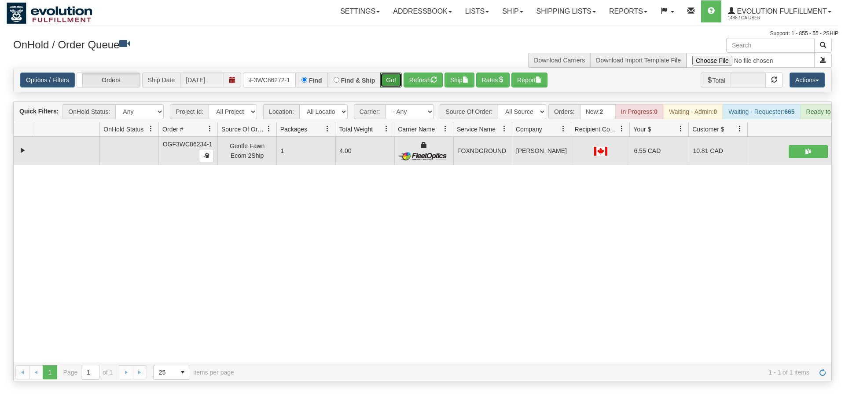
drag, startPoint x: 395, startPoint y: 62, endPoint x: 395, endPoint y: 76, distance: 14.1
click at [395, 81] on div "Is equal to Is not equal to Contains Does not contains CAD USD EUR ZAR [PERSON_…" at bounding box center [423, 225] width 832 height 315
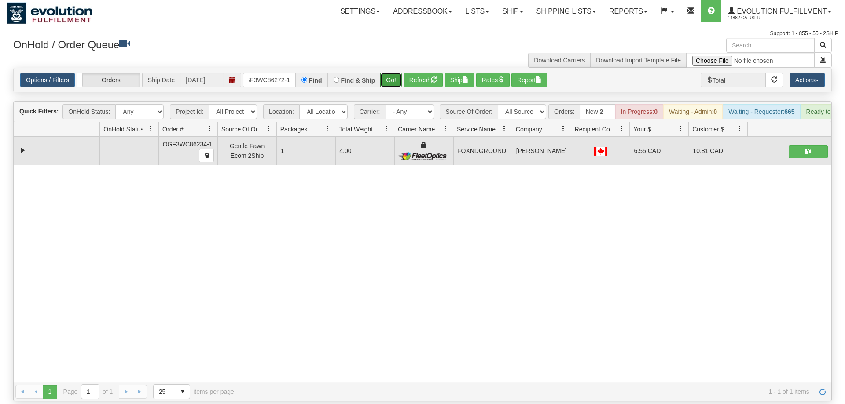
click at [396, 73] on button "Go!" at bounding box center [391, 80] width 22 height 15
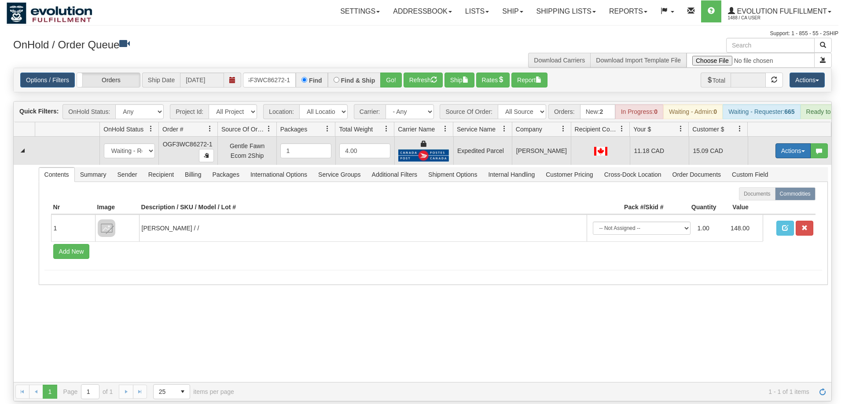
click at [793, 145] on button "Actions" at bounding box center [792, 150] width 35 height 15
click at [768, 196] on link "Ship" at bounding box center [775, 201] width 70 height 11
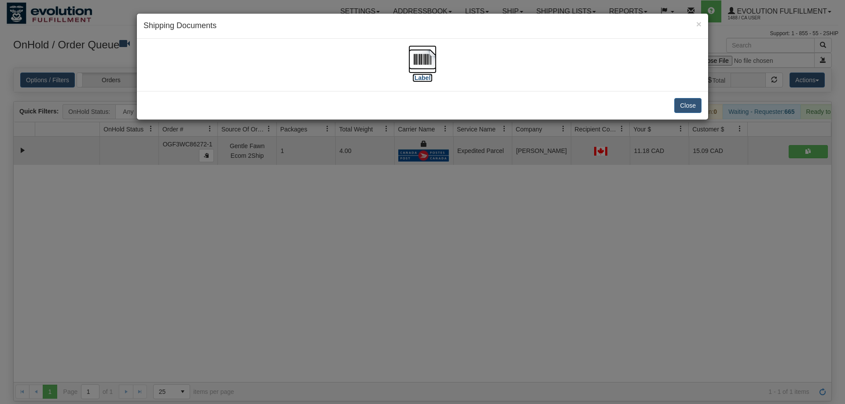
click at [415, 59] on img at bounding box center [422, 59] width 28 height 28
drag, startPoint x: 365, startPoint y: 291, endPoint x: 368, endPoint y: 283, distance: 8.5
click at [368, 283] on div "× Shipping Documents [Label] Close" at bounding box center [422, 202] width 845 height 404
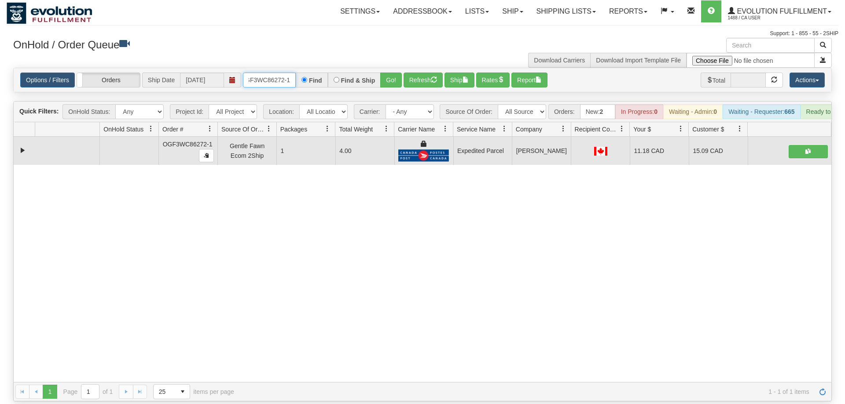
click at [268, 73] on input "OGF3WC86272-1" at bounding box center [269, 80] width 53 height 15
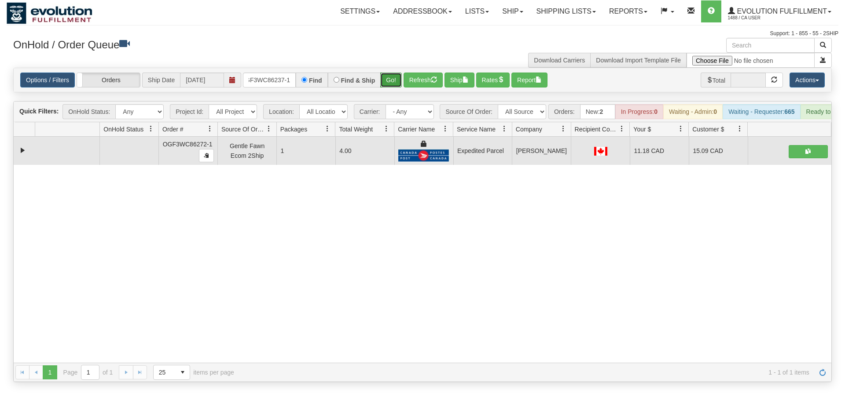
click at [400, 87] on div "Is equal to Is not equal to Contains Does not contains CAD USD EUR ZAR [PERSON_…" at bounding box center [423, 225] width 832 height 315
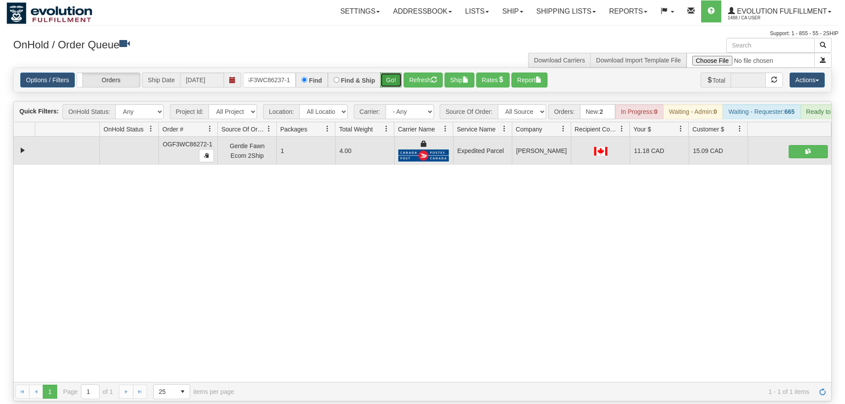
click at [391, 73] on button "Go!" at bounding box center [391, 80] width 22 height 15
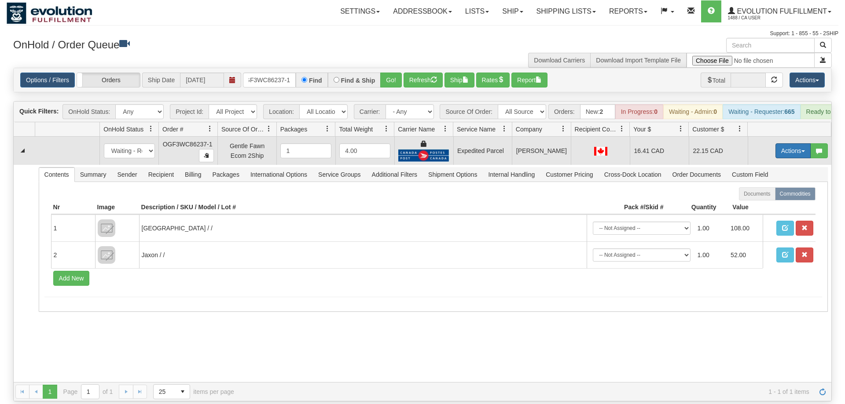
click at [804, 143] on button "Actions" at bounding box center [792, 150] width 35 height 15
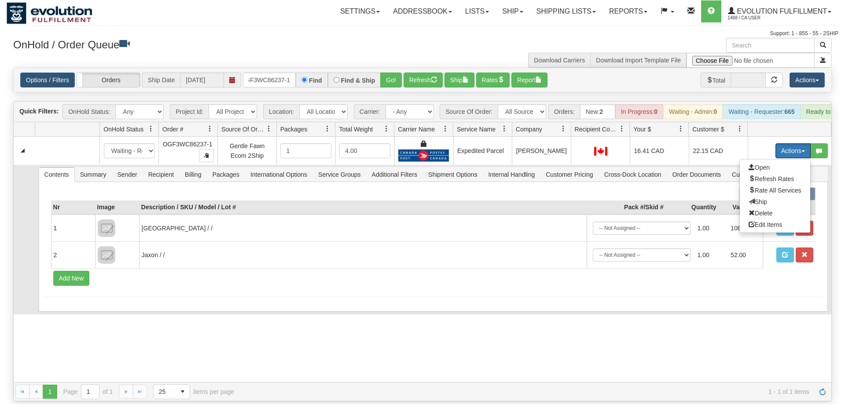
drag, startPoint x: 747, startPoint y: 188, endPoint x: 724, endPoint y: 201, distance: 26.2
click at [748, 198] on span at bounding box center [751, 201] width 6 height 6
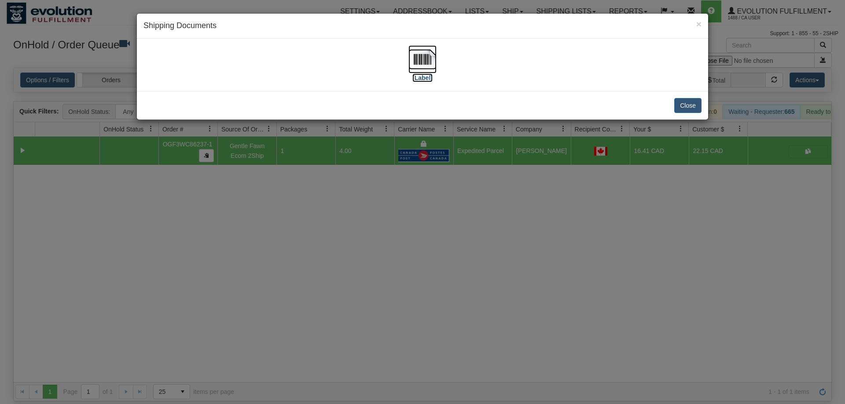
click at [429, 73] on img at bounding box center [422, 59] width 28 height 28
drag, startPoint x: 327, startPoint y: 256, endPoint x: 265, endPoint y: 99, distance: 169.3
click at [326, 255] on div "× Shipping Documents [Label] Close" at bounding box center [422, 202] width 845 height 404
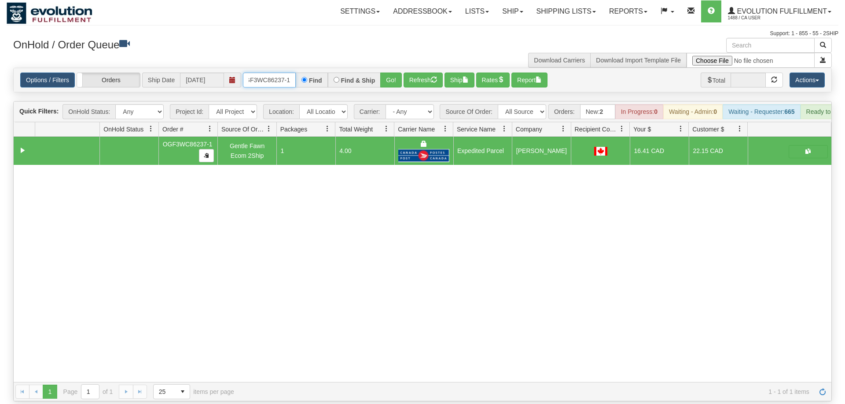
click at [275, 73] on input "OGF3WC86237-1" at bounding box center [269, 80] width 53 height 15
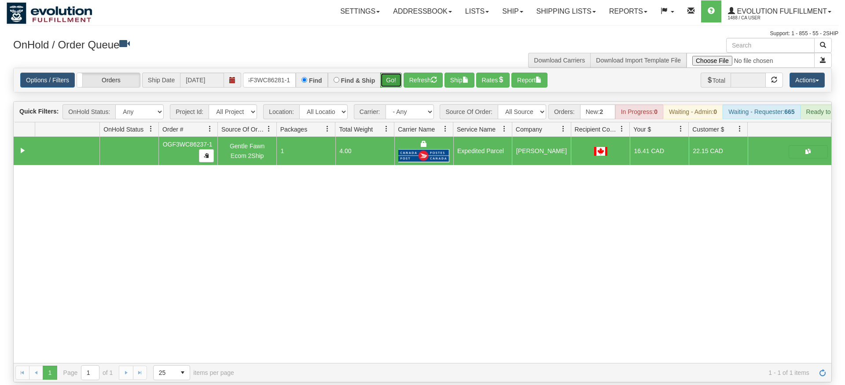
click at [388, 80] on div "Is equal to Is not equal to Contains Does not contains CAD USD EUR ZAR [PERSON_…" at bounding box center [423, 225] width 832 height 315
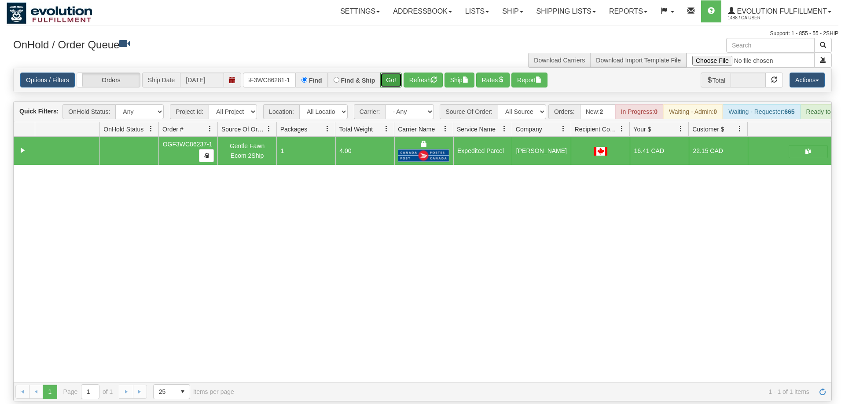
click at [391, 73] on button "Go!" at bounding box center [391, 80] width 22 height 15
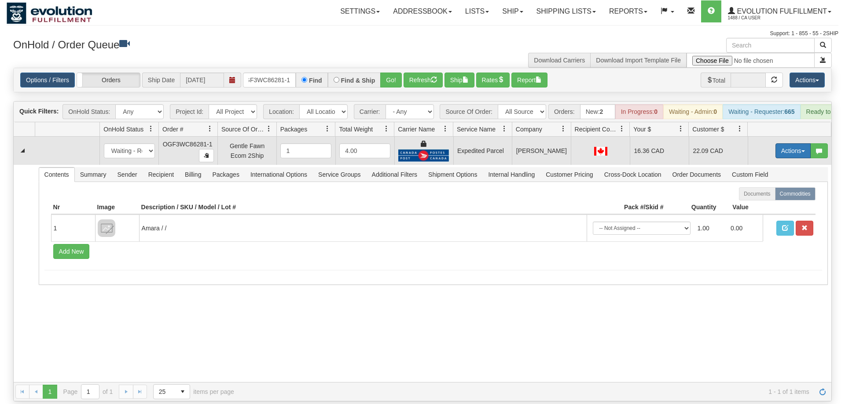
click at [796, 143] on button "Actions" at bounding box center [792, 150] width 35 height 15
click at [759, 198] on span "Ship" at bounding box center [757, 201] width 18 height 7
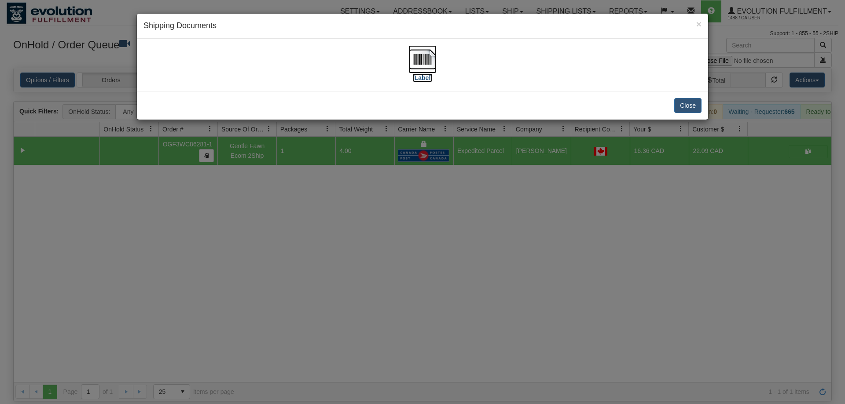
click at [416, 66] on img at bounding box center [422, 59] width 28 height 28
drag, startPoint x: 503, startPoint y: 225, endPoint x: 372, endPoint y: 109, distance: 174.8
click at [503, 224] on div "× Shipping Documents [Label] Close" at bounding box center [422, 202] width 845 height 404
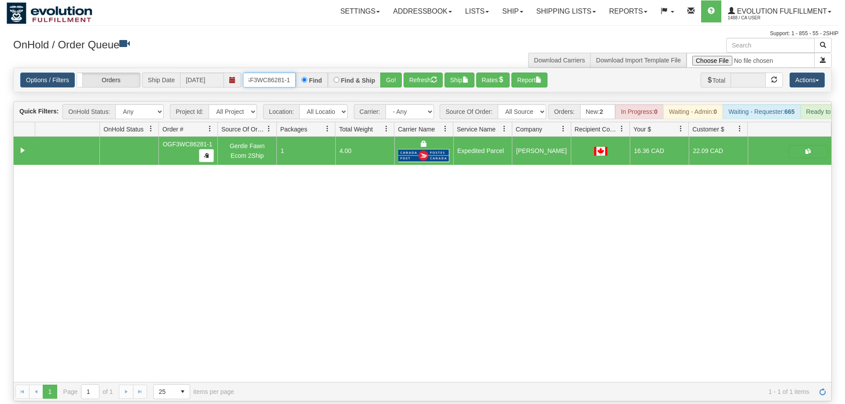
click at [294, 73] on input "OGF3WC86281-1" at bounding box center [269, 80] width 53 height 15
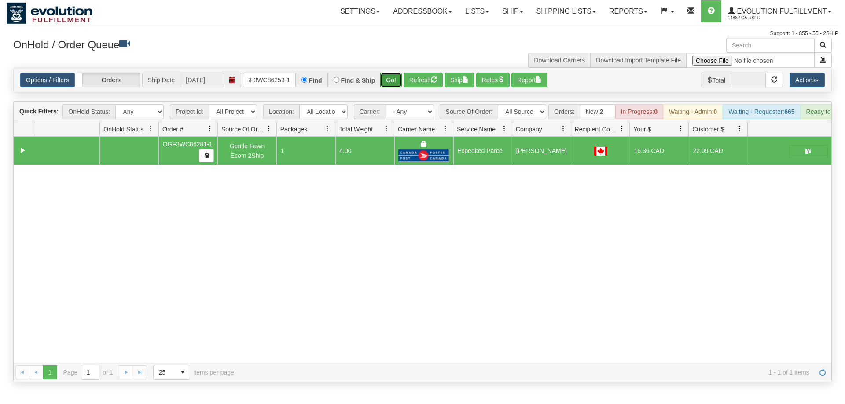
click at [389, 83] on div "Is equal to Is not equal to Contains Does not contains CAD USD EUR ZAR [PERSON_…" at bounding box center [423, 225] width 832 height 315
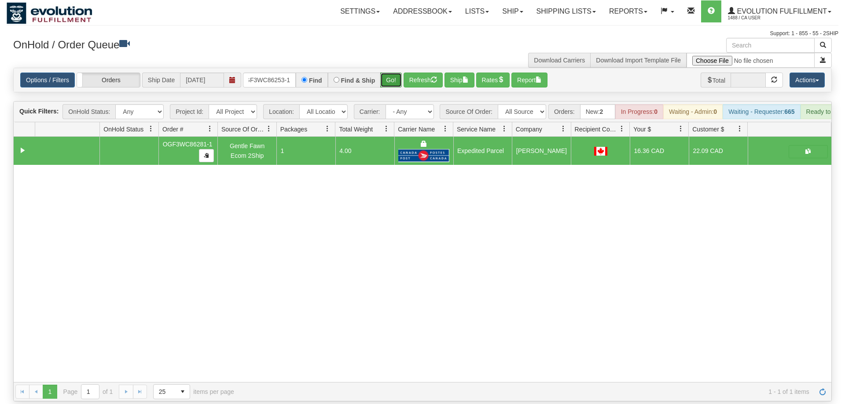
click at [390, 73] on button "Go!" at bounding box center [391, 80] width 22 height 15
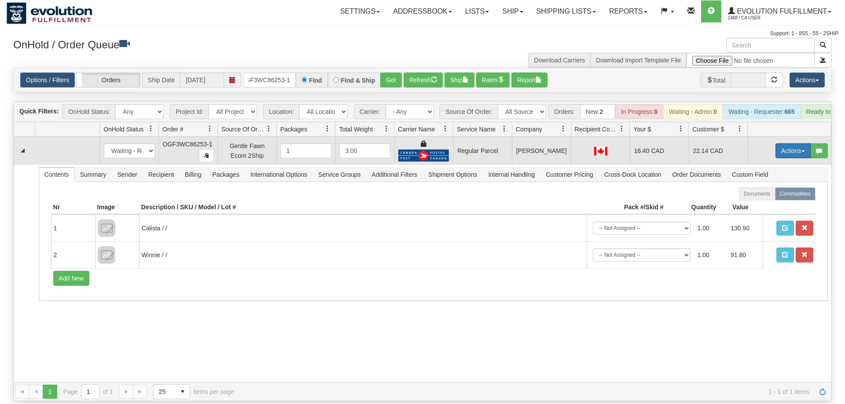
click at [785, 143] on button "Actions" at bounding box center [792, 150] width 35 height 15
click at [771, 187] on span "Rate All Services" at bounding box center [774, 190] width 53 height 7
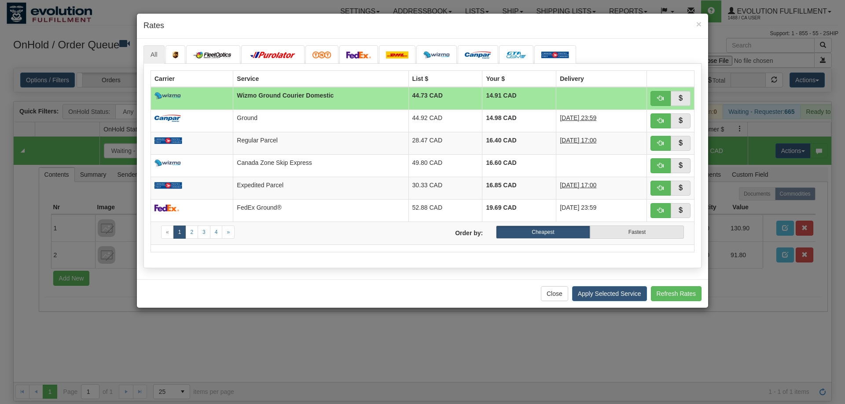
click at [185, 34] on div "× Rates" at bounding box center [422, 26] width 571 height 25
click at [662, 190] on span "button" at bounding box center [660, 188] width 6 height 6
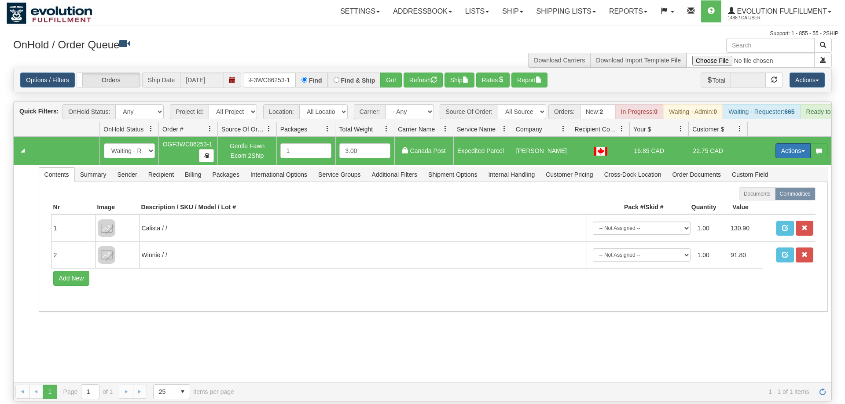
click at [784, 143] on button "Actions" at bounding box center [792, 150] width 35 height 15
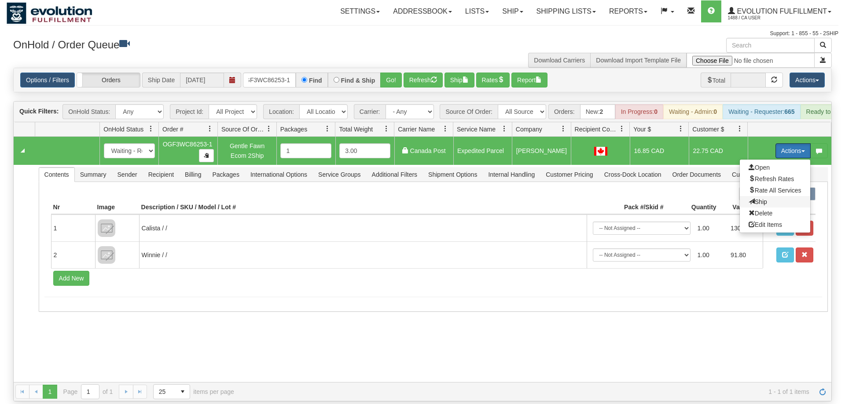
click at [757, 198] on span "Ship" at bounding box center [757, 201] width 18 height 7
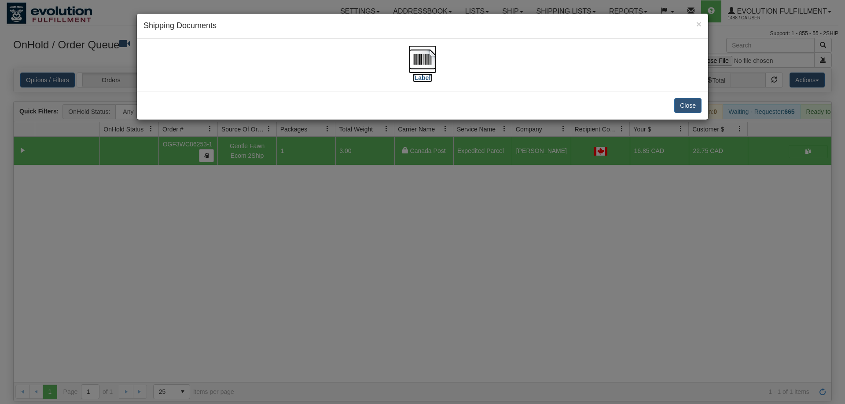
click at [408, 58] on img at bounding box center [422, 59] width 28 height 28
drag, startPoint x: 538, startPoint y: 301, endPoint x: 513, endPoint y: 267, distance: 42.5
click at [537, 299] on div "× Shipping Documents [Label] Close" at bounding box center [422, 202] width 845 height 404
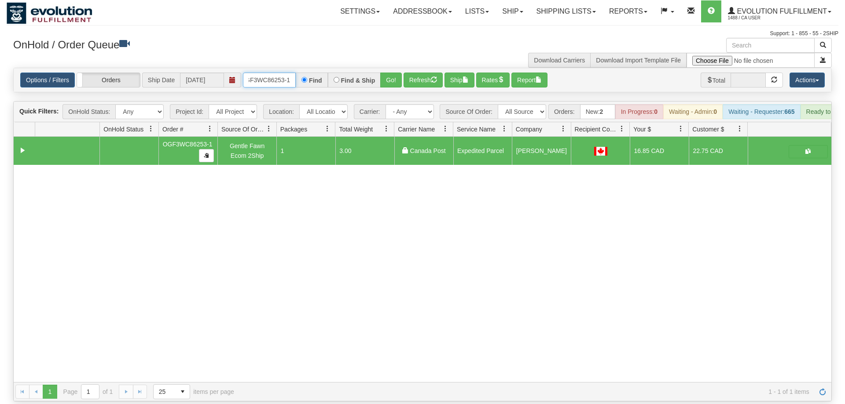
click at [272, 73] on input "OGF3WC86253-1" at bounding box center [269, 80] width 53 height 15
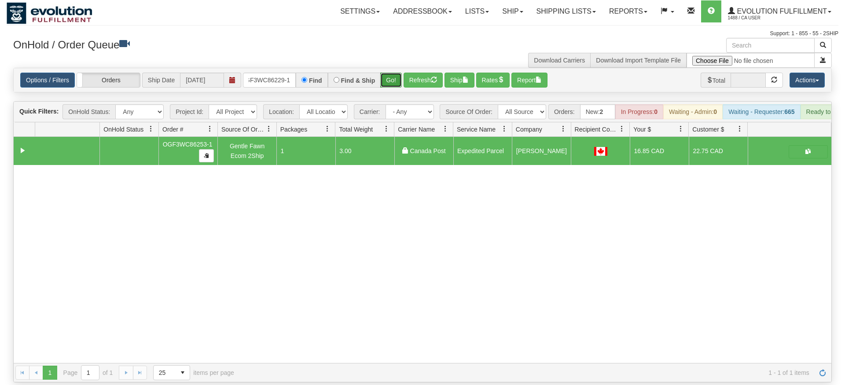
click at [390, 81] on div "Is equal to Is not equal to Contains Does not contains CAD USD EUR ZAR [PERSON_…" at bounding box center [423, 225] width 832 height 315
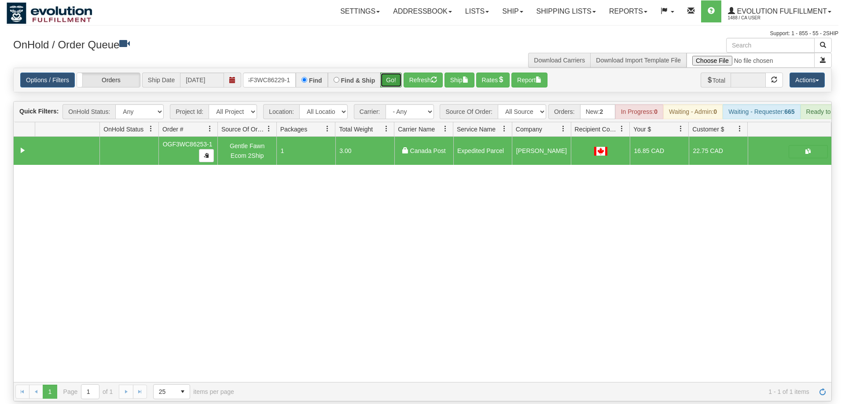
click at [392, 73] on button "Go!" at bounding box center [391, 80] width 22 height 15
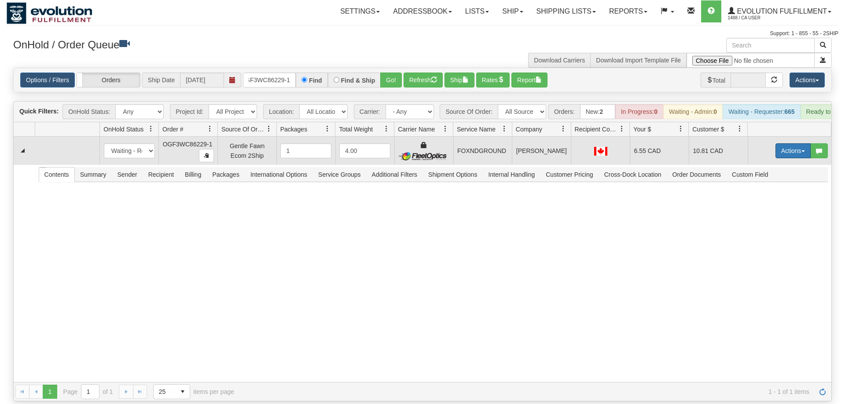
click at [804, 143] on button "Actions" at bounding box center [792, 150] width 35 height 15
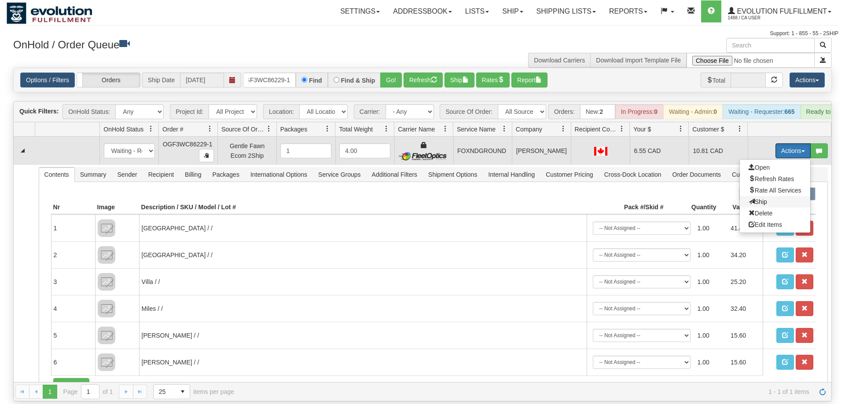
click at [758, 198] on span "Ship" at bounding box center [757, 201] width 18 height 7
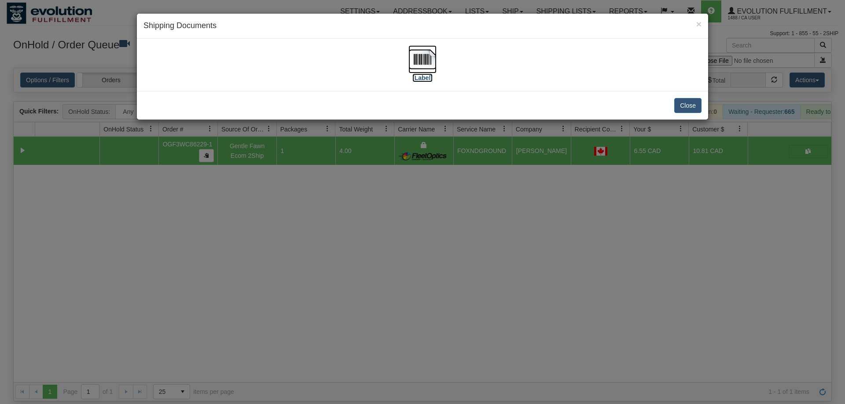
click at [409, 69] on img at bounding box center [422, 59] width 28 height 28
drag, startPoint x: 443, startPoint y: 304, endPoint x: 342, endPoint y: 135, distance: 197.9
click at [443, 294] on div "× Shipping Documents [Label] Close" at bounding box center [422, 202] width 845 height 404
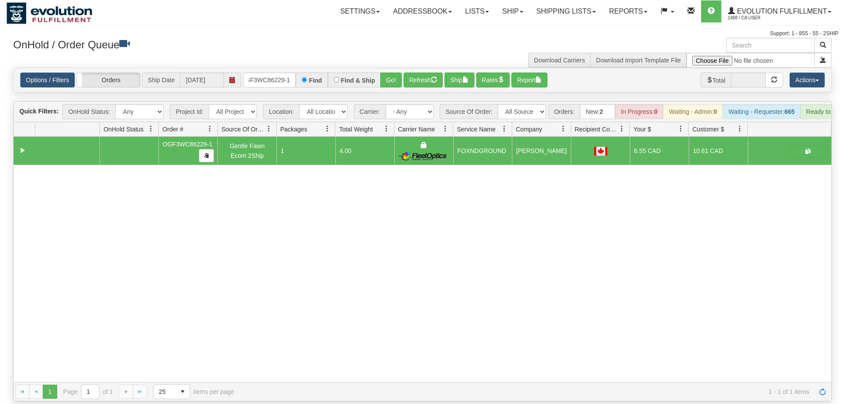
click at [286, 77] on div "Options / Filters Group Shipments Orders Ship Date [DATE] OGF3WC86229-1 Find Fi…" at bounding box center [422, 80] width 817 height 24
click at [283, 73] on input "OGF3WC86229-1" at bounding box center [269, 80] width 53 height 15
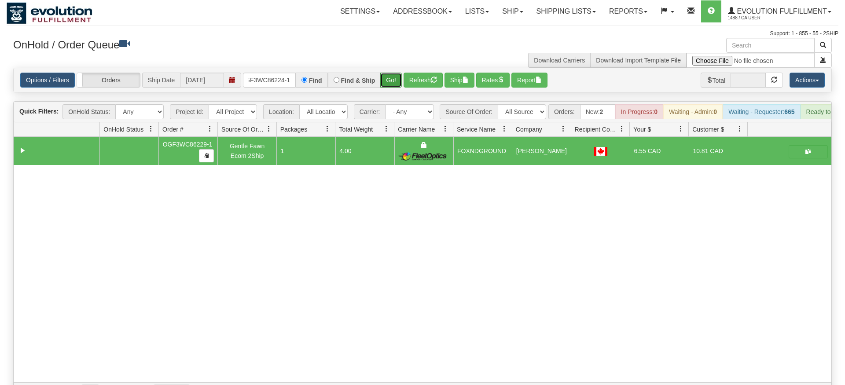
drag, startPoint x: 388, startPoint y: 66, endPoint x: 394, endPoint y: 71, distance: 7.5
click at [388, 84] on div "Is equal to Is not equal to Contains Does not contains CAD USD EUR ZAR [PERSON_…" at bounding box center [423, 235] width 832 height 334
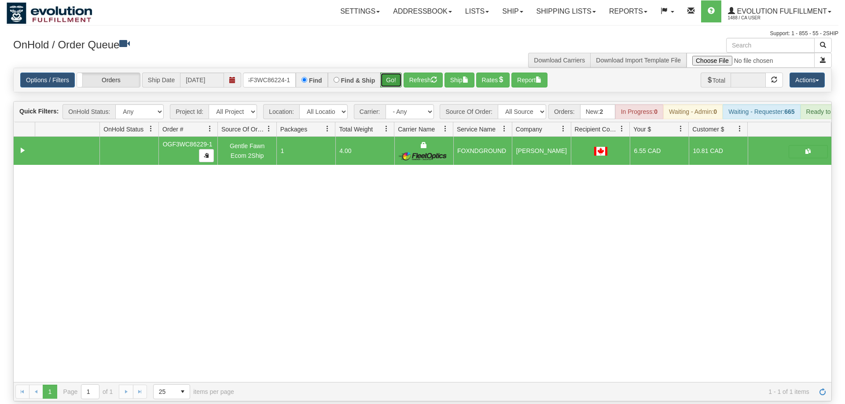
click at [394, 73] on button "Go!" at bounding box center [391, 80] width 22 height 15
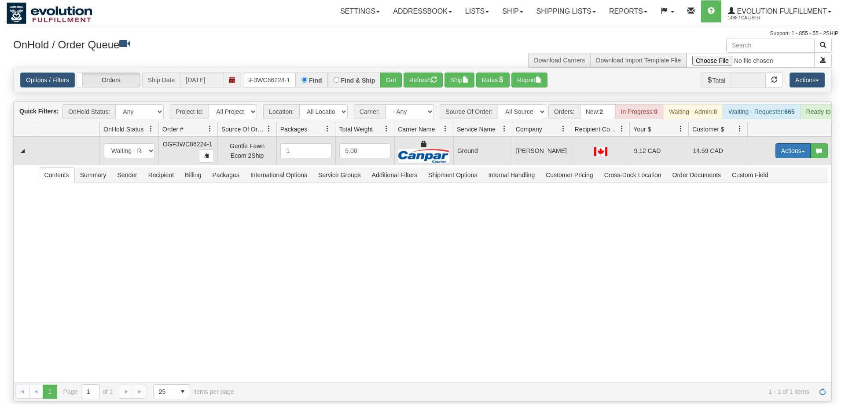
click at [789, 143] on button "Actions" at bounding box center [792, 150] width 35 height 15
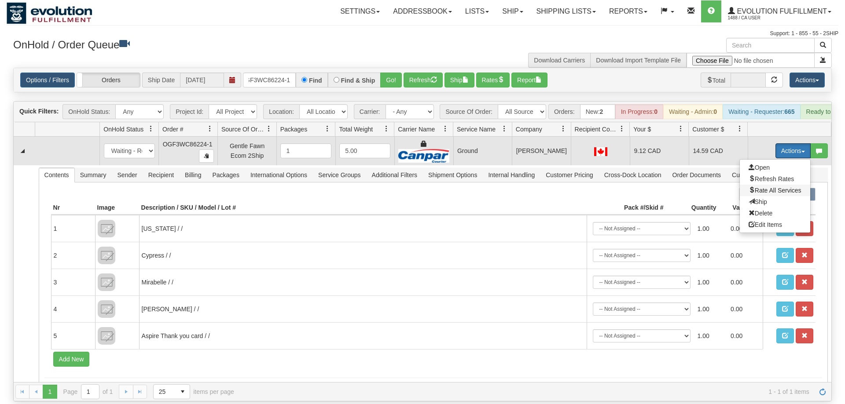
click at [786, 187] on span "Rate All Services" at bounding box center [774, 190] width 53 height 7
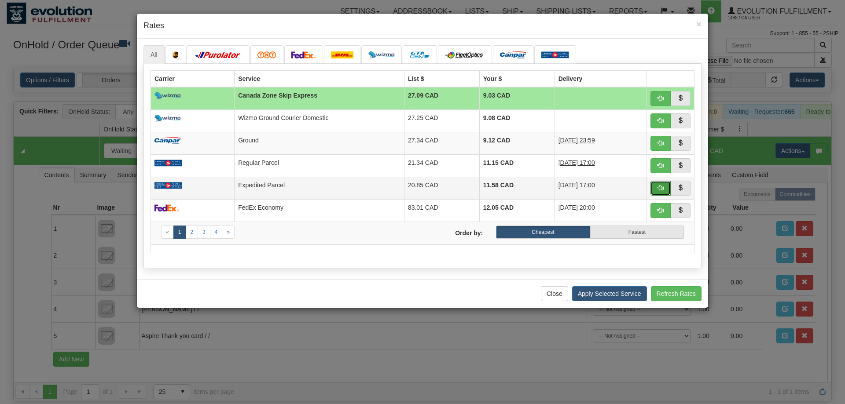
click at [657, 184] on button "button" at bounding box center [660, 188] width 20 height 15
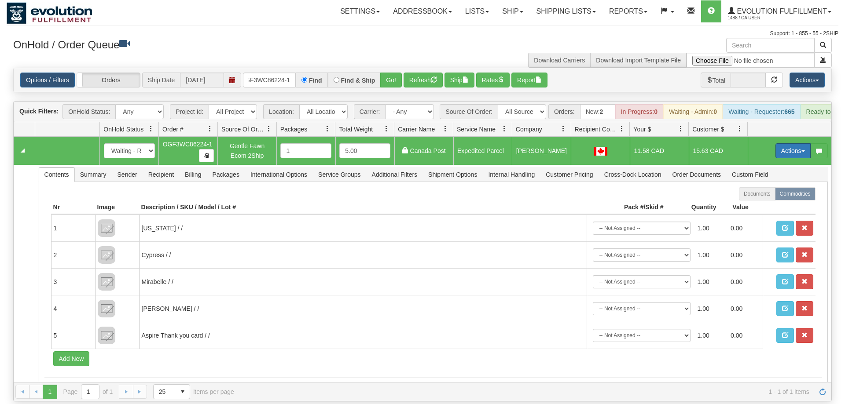
click at [796, 143] on button "Actions" at bounding box center [792, 150] width 35 height 15
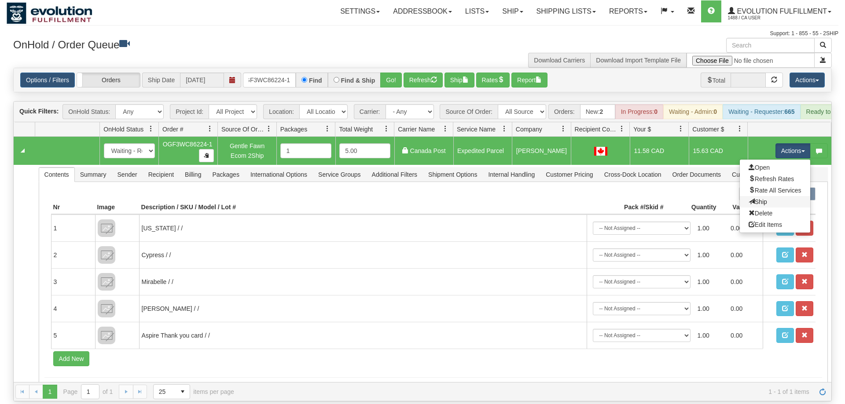
click at [785, 196] on link "Ship" at bounding box center [775, 201] width 70 height 11
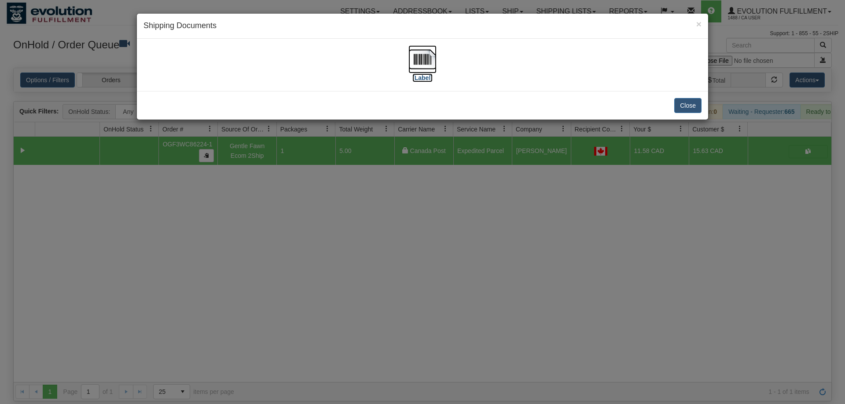
click at [435, 65] on img at bounding box center [422, 59] width 28 height 28
drag, startPoint x: 426, startPoint y: 295, endPoint x: 256, endPoint y: 59, distance: 291.2
click at [423, 269] on div "× Shipping Documents [Label] Close" at bounding box center [422, 202] width 845 height 404
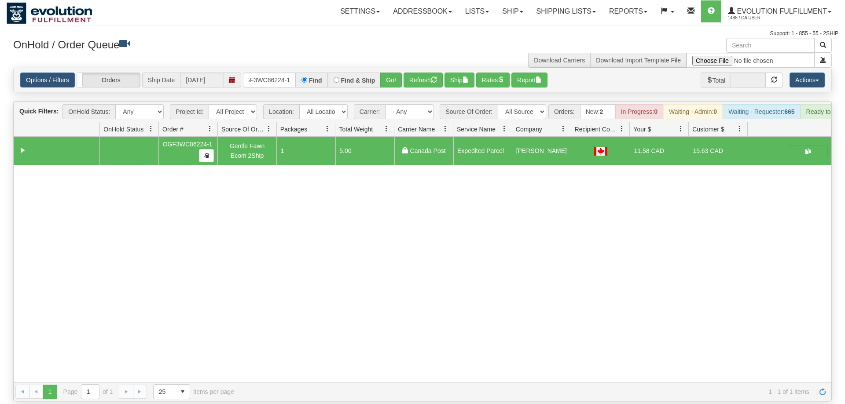
click at [302, 75] on div "Options / Filters Group Shipments Orders Ship Date [DATE] OGF3WC86224-1 Find Fi…" at bounding box center [422, 80] width 817 height 24
click at [286, 75] on div "Options / Filters Group Shipments Orders Ship Date [DATE] OGF3WC86224-1 Find Fi…" at bounding box center [422, 80] width 817 height 24
click at [285, 73] on input "OGF3WC86224-1" at bounding box center [269, 80] width 53 height 15
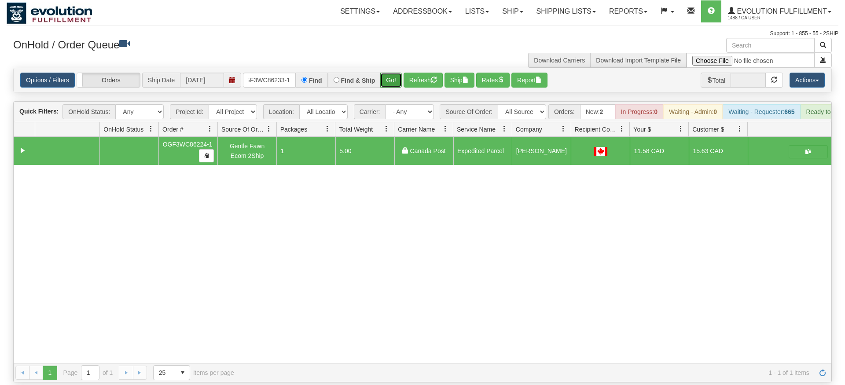
click at [389, 94] on div "Is equal to Is not equal to Contains Does not contains CAD USD EUR ZAR [PERSON_…" at bounding box center [423, 225] width 832 height 315
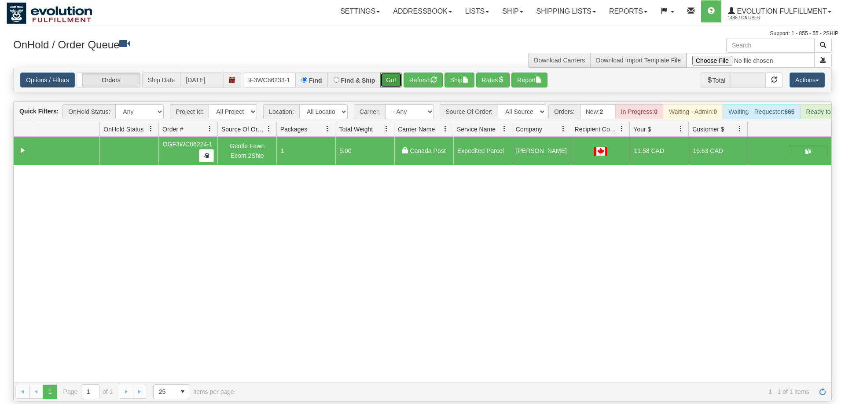
click at [393, 73] on button "Go!" at bounding box center [391, 80] width 22 height 15
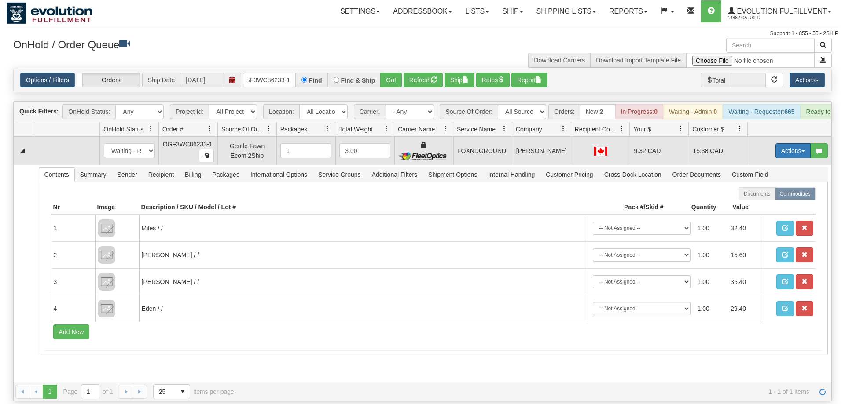
click at [785, 143] on button "Actions" at bounding box center [792, 150] width 35 height 15
click at [773, 196] on link "Ship" at bounding box center [775, 201] width 70 height 11
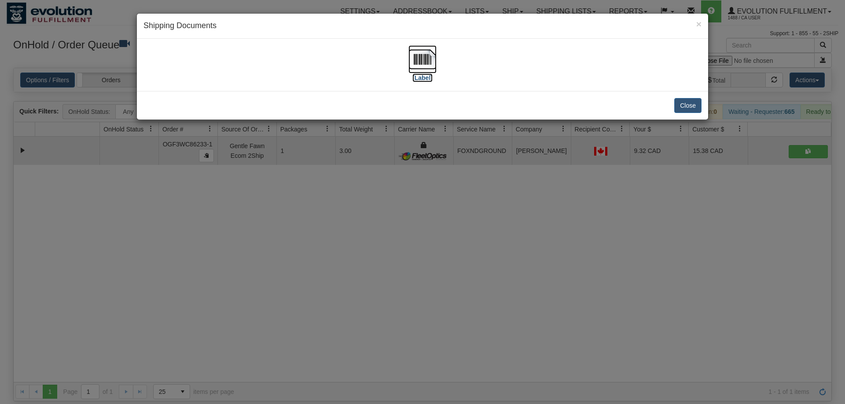
click at [415, 57] on img at bounding box center [422, 59] width 28 height 28
drag, startPoint x: 443, startPoint y: 253, endPoint x: 432, endPoint y: 226, distance: 29.0
click at [442, 248] on div "× Shipping Documents [Label] Close" at bounding box center [422, 202] width 845 height 404
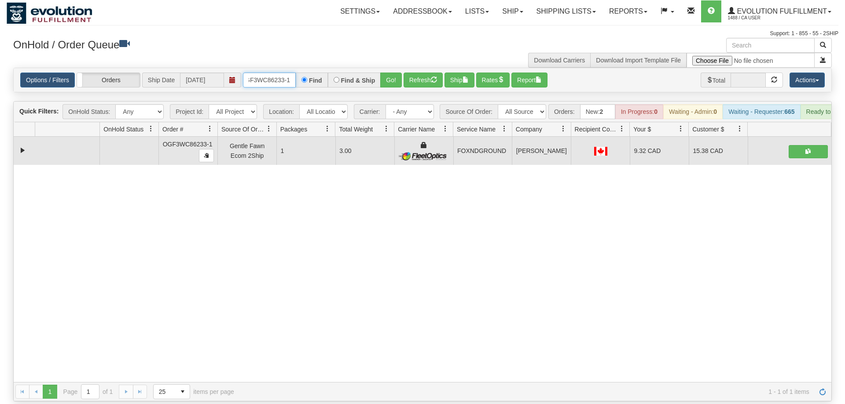
click at [264, 73] on input "OGF3WC86233-1" at bounding box center [269, 80] width 53 height 15
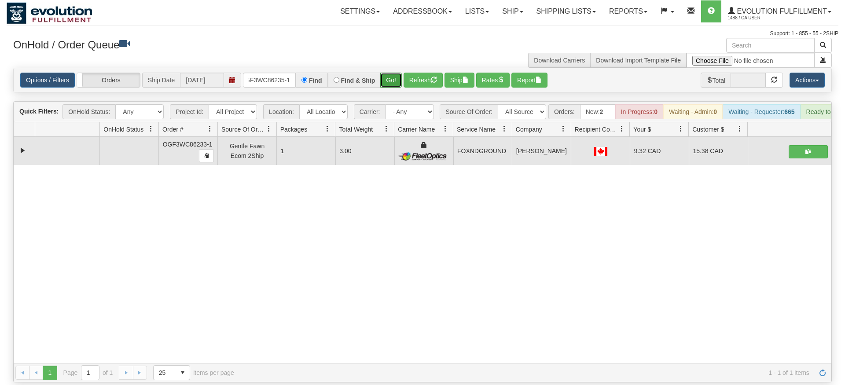
click at [385, 83] on div "Is equal to Is not equal to Contains Does not contains CAD USD EUR ZAR [PERSON_…" at bounding box center [423, 225] width 832 height 315
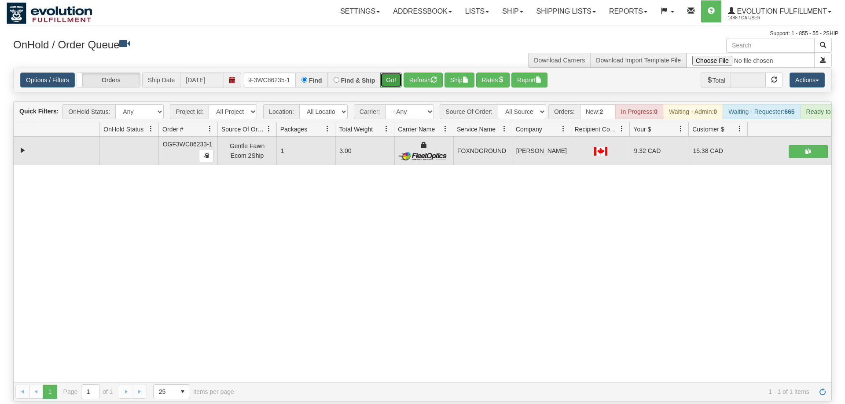
click at [391, 73] on button "Go!" at bounding box center [391, 80] width 22 height 15
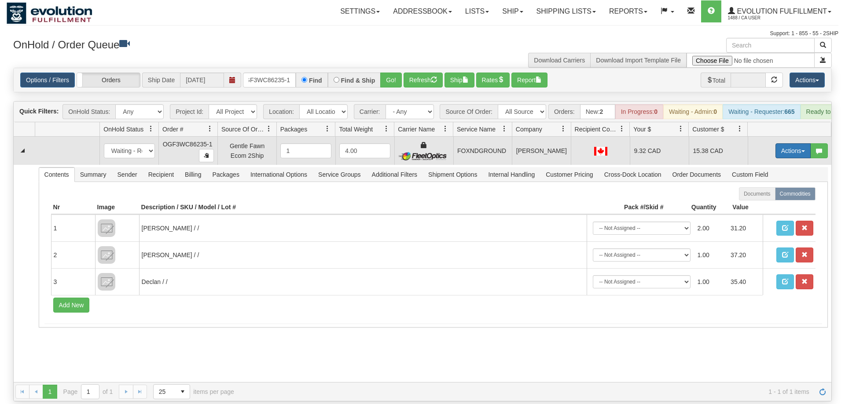
click at [785, 143] on button "Actions" at bounding box center [792, 150] width 35 height 15
click at [778, 196] on link "Ship" at bounding box center [775, 201] width 70 height 11
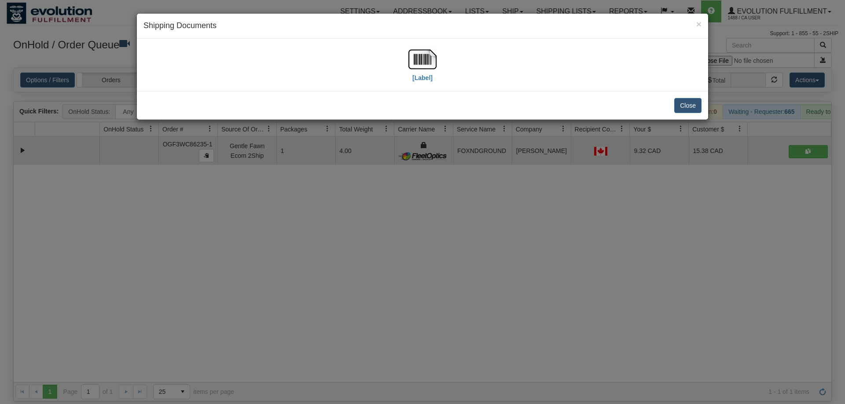
click at [429, 40] on div "[Label]" at bounding box center [422, 65] width 571 height 52
click at [425, 70] on img at bounding box center [422, 59] width 28 height 28
drag, startPoint x: 560, startPoint y: 240, endPoint x: 554, endPoint y: 236, distance: 6.6
click at [554, 236] on div "× Shipping Documents [Label] Close" at bounding box center [422, 202] width 845 height 404
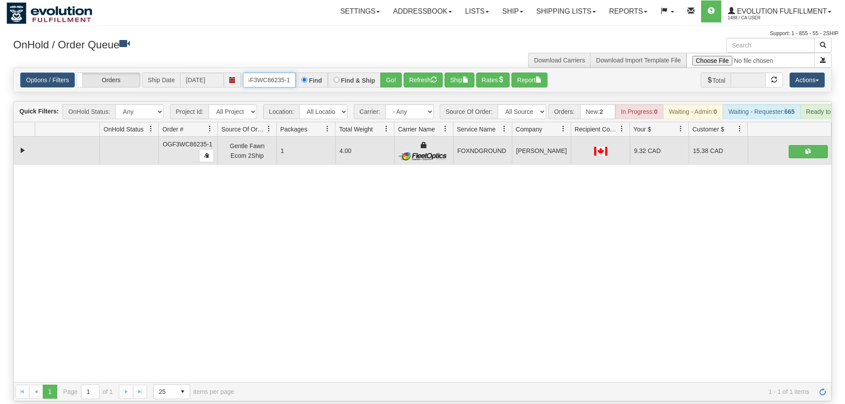
click at [276, 73] on input "OGF3WC86235-1" at bounding box center [269, 80] width 53 height 15
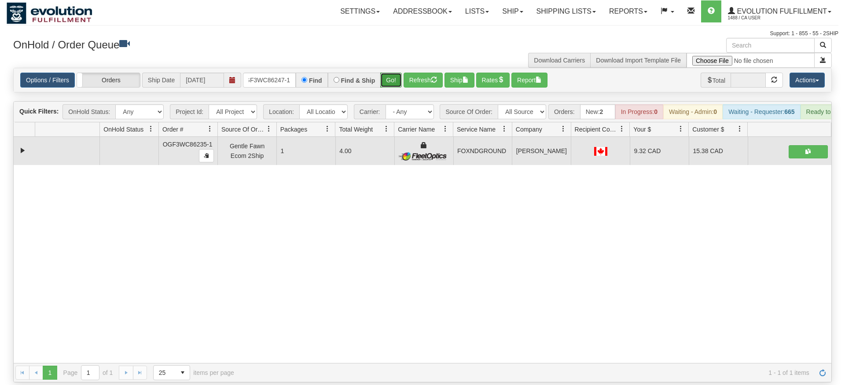
click at [393, 88] on div "Is equal to Is not equal to Contains Does not contains CAD USD EUR ZAR [PERSON_…" at bounding box center [423, 225] width 832 height 315
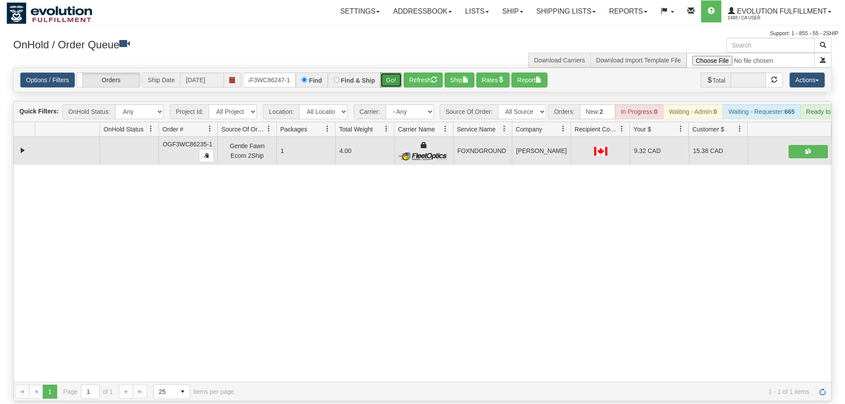
click at [392, 73] on button "Go!" at bounding box center [391, 80] width 22 height 15
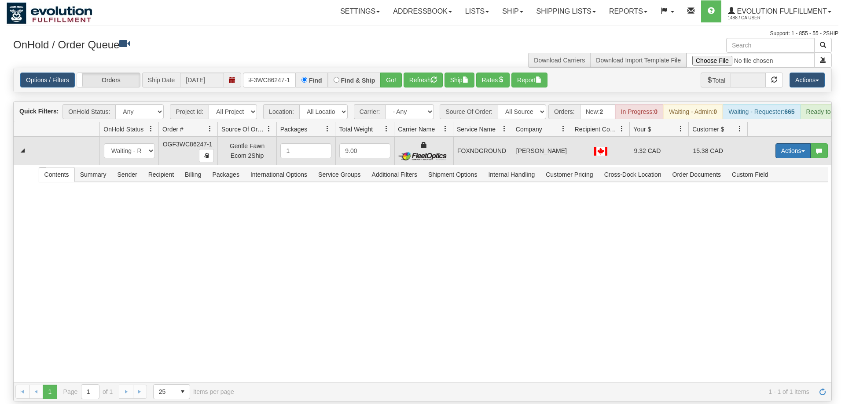
click at [784, 143] on button "Actions" at bounding box center [792, 150] width 35 height 15
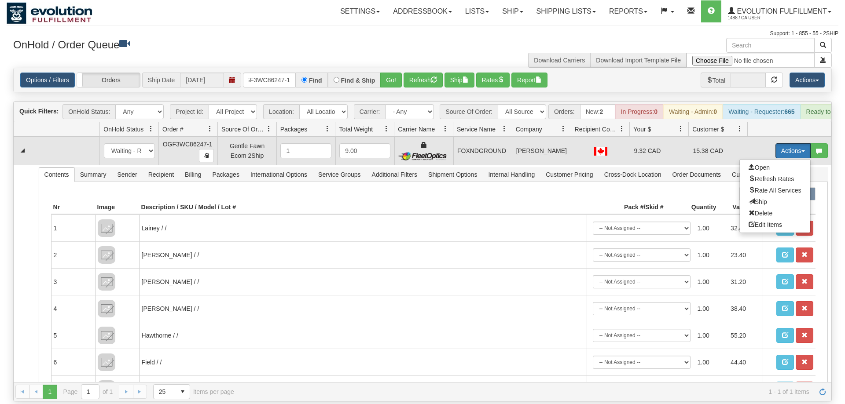
click at [784, 143] on button "Actions" at bounding box center [792, 150] width 35 height 15
click at [791, 145] on button "Actions" at bounding box center [792, 150] width 35 height 15
click at [791, 143] on button "Actions" at bounding box center [792, 150] width 35 height 15
click at [766, 196] on link "Ship" at bounding box center [775, 201] width 70 height 11
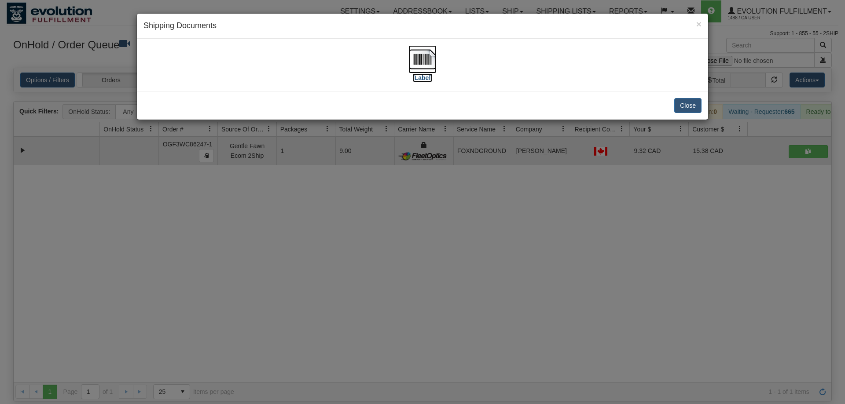
click at [430, 62] on img at bounding box center [422, 59] width 28 height 28
drag, startPoint x: 523, startPoint y: 299, endPoint x: 521, endPoint y: 289, distance: 9.8
click at [521, 289] on div "× Shipping Documents [Label] Close" at bounding box center [422, 202] width 845 height 404
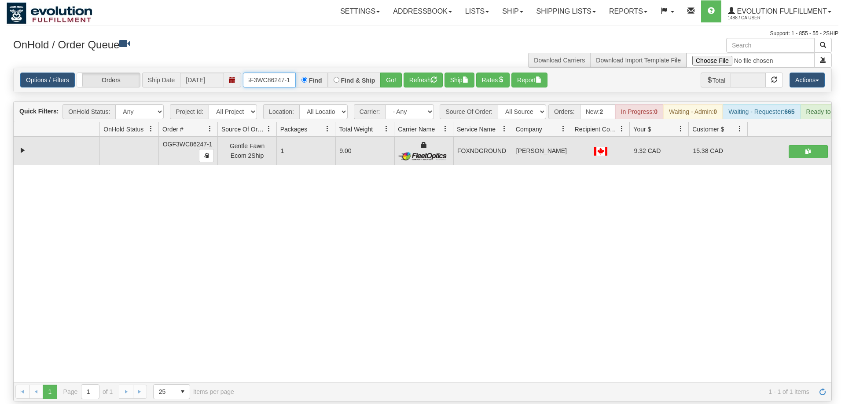
click at [290, 73] on input "OGF3WC86247-1" at bounding box center [269, 80] width 53 height 15
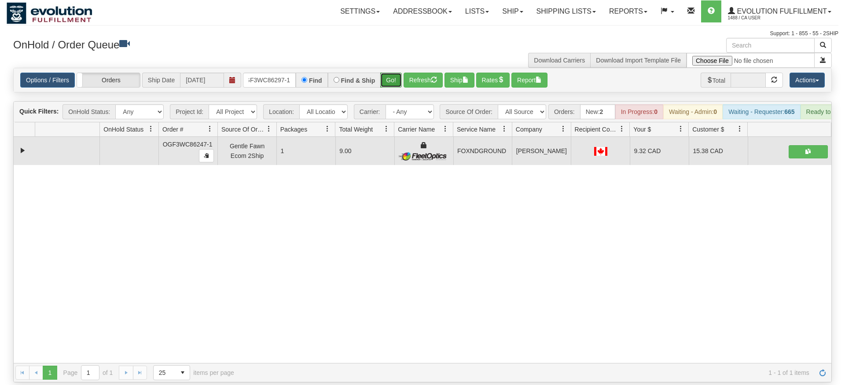
click at [390, 84] on div "Is equal to Is not equal to Contains Does not contains CAD USD EUR ZAR [PERSON_…" at bounding box center [423, 225] width 832 height 315
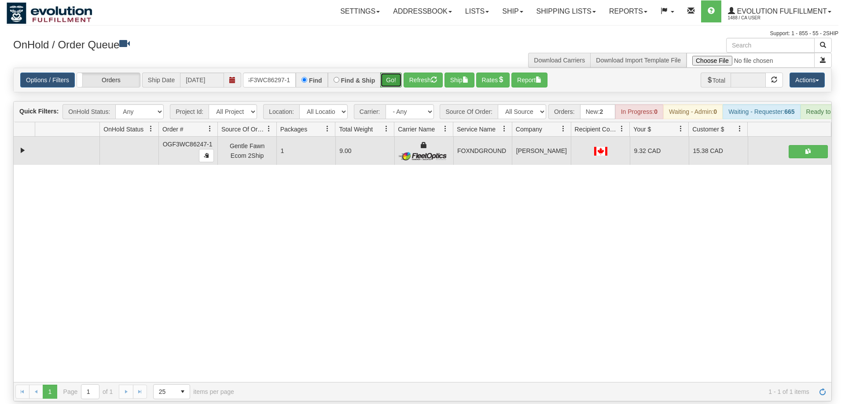
click at [398, 73] on button "Go!" at bounding box center [391, 80] width 22 height 15
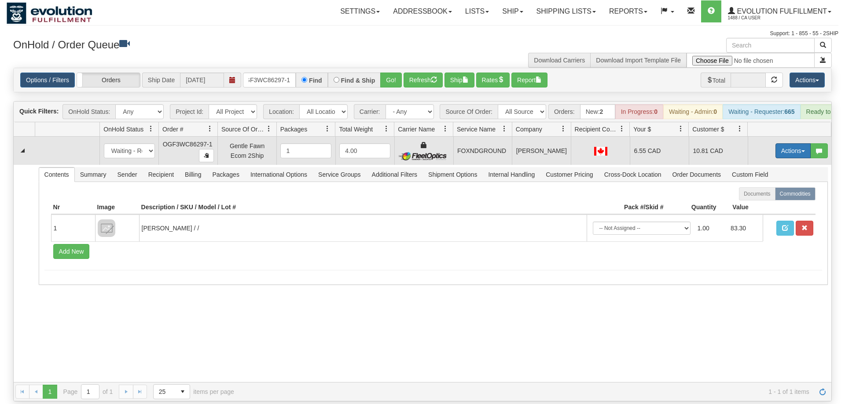
click at [786, 143] on button "Actions" at bounding box center [792, 150] width 35 height 15
click at [764, 198] on span "Ship" at bounding box center [757, 201] width 18 height 7
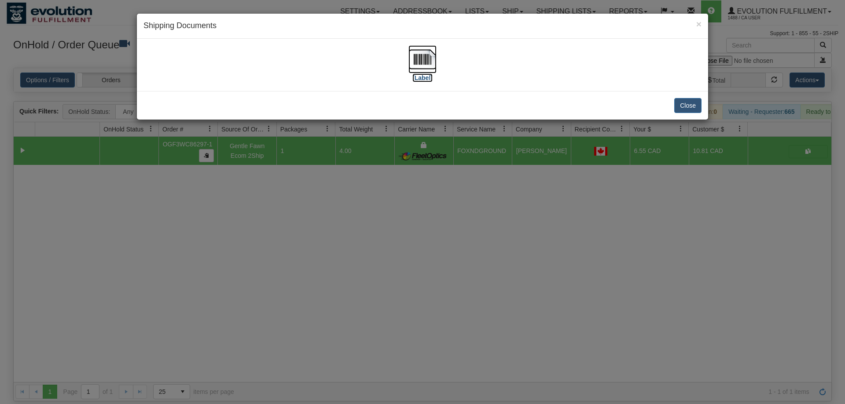
click at [432, 67] on img at bounding box center [422, 59] width 28 height 28
click at [582, 269] on div "× Shipping Documents [Label] Close" at bounding box center [422, 202] width 845 height 404
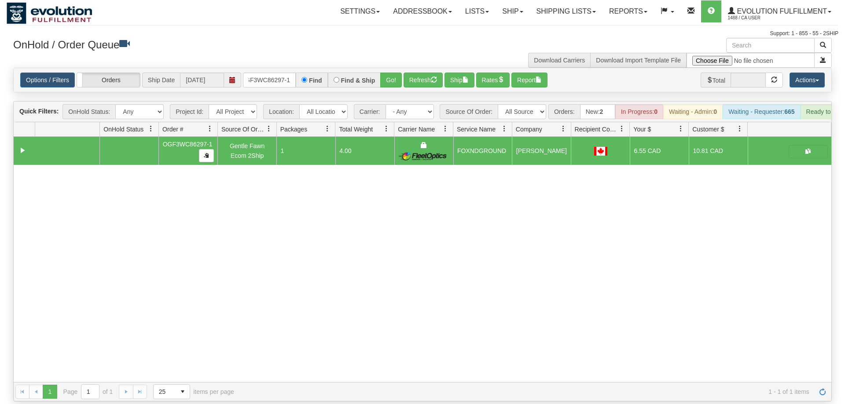
click at [308, 321] on div "31580428 EVOLUTION V3 90995750 90995751 OGF3WC86297-1 Gentle Fawn Ecom 2Ship 1 …" at bounding box center [422, 259] width 817 height 245
click at [276, 73] on input "OGF3WC86297-1" at bounding box center [269, 80] width 53 height 15
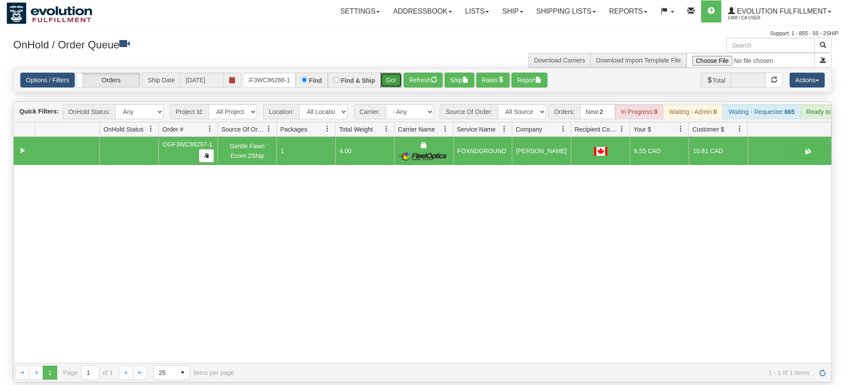
drag, startPoint x: 384, startPoint y: 64, endPoint x: 390, endPoint y: 62, distance: 6.3
click at [384, 82] on div "Is equal to Is not equal to Contains Does not contains CAD USD EUR ZAR [PERSON_…" at bounding box center [423, 225] width 832 height 315
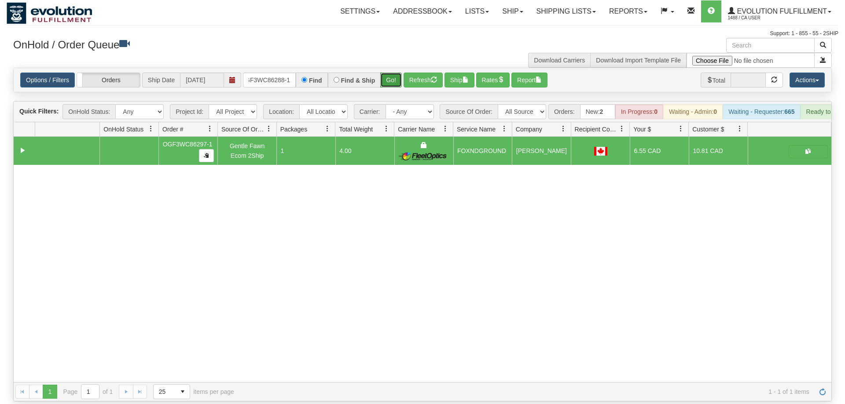
click at [390, 73] on button "Go!" at bounding box center [391, 80] width 22 height 15
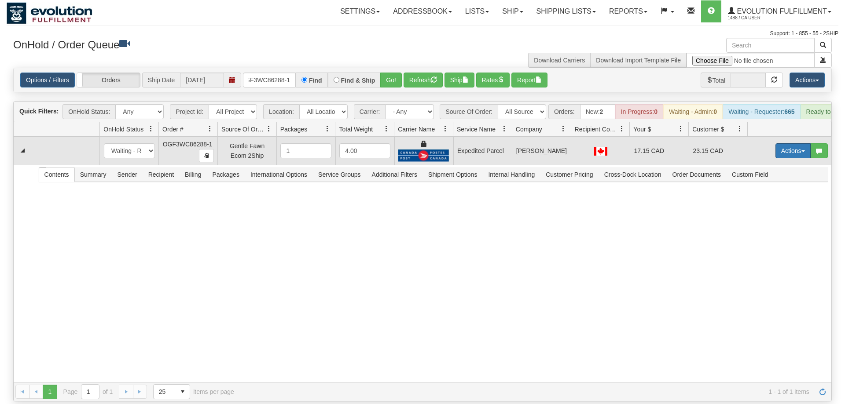
click at [795, 143] on button "Actions" at bounding box center [792, 150] width 35 height 15
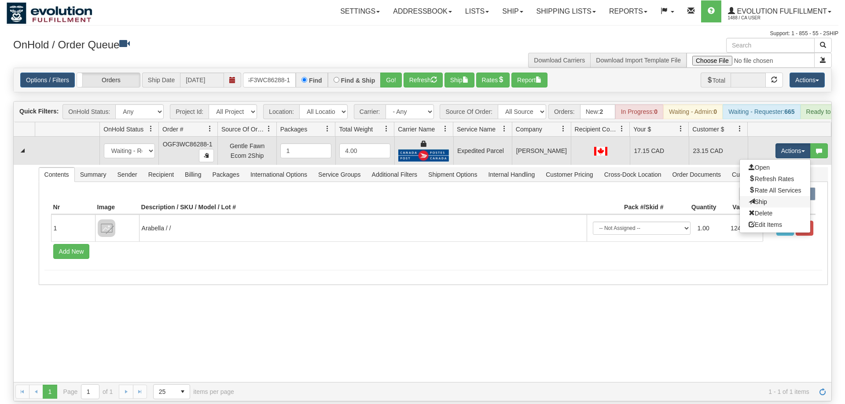
click at [770, 196] on link "Ship" at bounding box center [775, 201] width 70 height 11
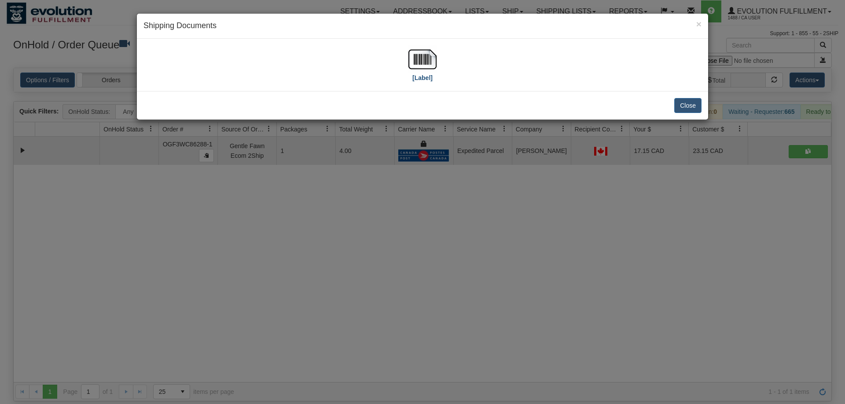
click at [407, 67] on div "[Label]" at bounding box center [422, 64] width 558 height 39
click at [415, 67] on img at bounding box center [422, 59] width 28 height 28
drag, startPoint x: 542, startPoint y: 310, endPoint x: 528, endPoint y: 296, distance: 20.2
click at [541, 309] on div "× Shipping Documents [Label] Close" at bounding box center [422, 202] width 845 height 404
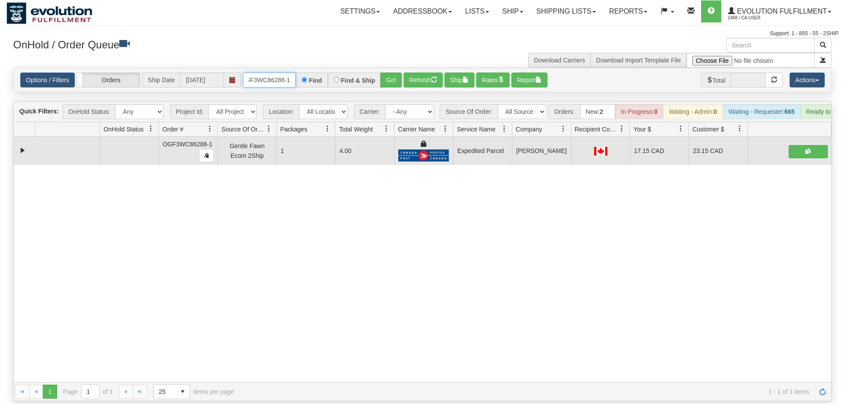
click at [285, 73] on input "OGF3WC86288-1" at bounding box center [269, 80] width 53 height 15
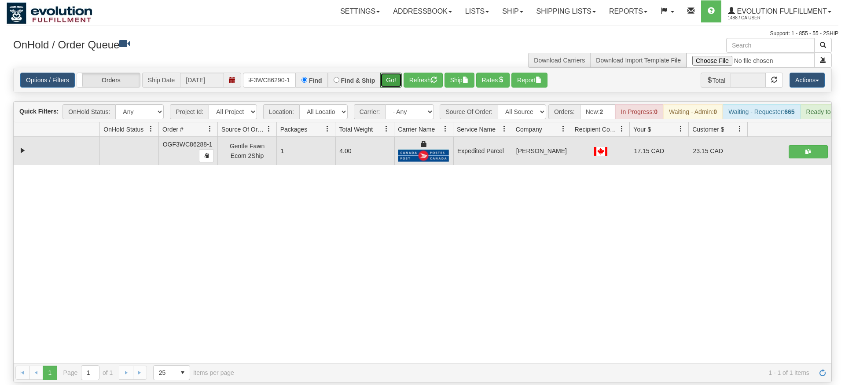
drag, startPoint x: 395, startPoint y: 66, endPoint x: 396, endPoint y: 85, distance: 18.9
click at [396, 85] on div "Is equal to Is not equal to Contains Does not contains CAD USD EUR ZAR [PERSON_…" at bounding box center [423, 225] width 832 height 315
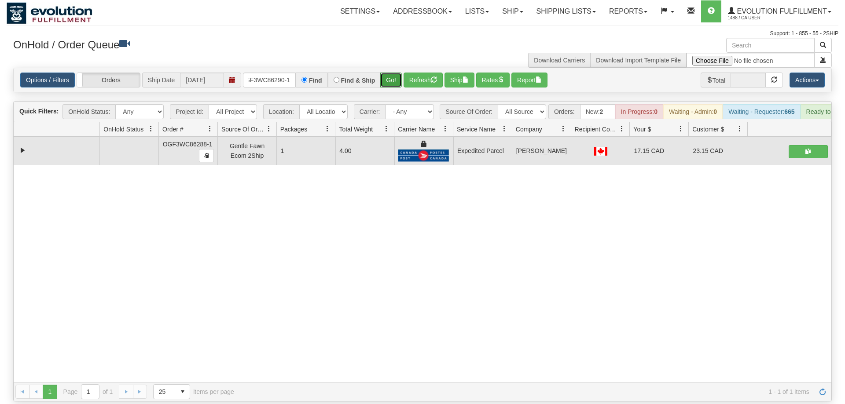
click at [394, 73] on button "Go!" at bounding box center [391, 80] width 22 height 15
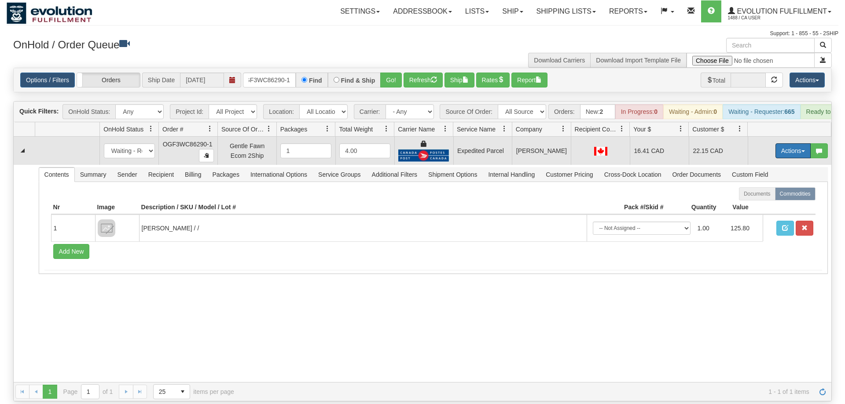
drag, startPoint x: 786, startPoint y: 134, endPoint x: 775, endPoint y: 158, distance: 26.8
click at [786, 143] on button "Actions" at bounding box center [792, 150] width 35 height 15
click at [757, 198] on span "Ship" at bounding box center [757, 201] width 18 height 7
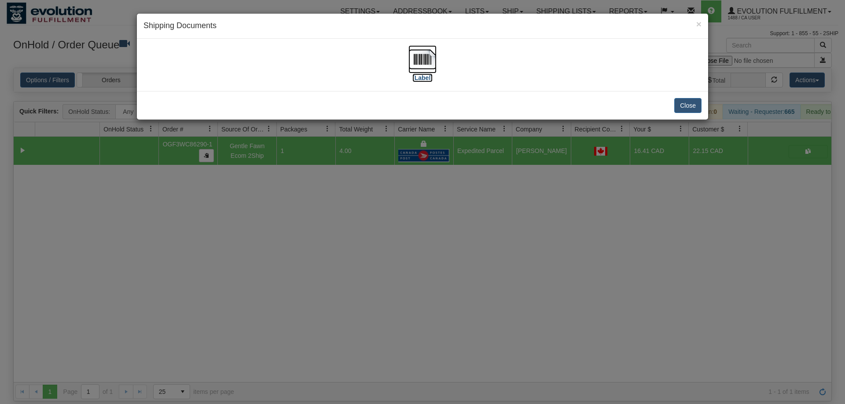
click at [409, 59] on img at bounding box center [422, 59] width 28 height 28
click at [357, 324] on div "× Shipping Documents [Label] Close" at bounding box center [422, 202] width 845 height 404
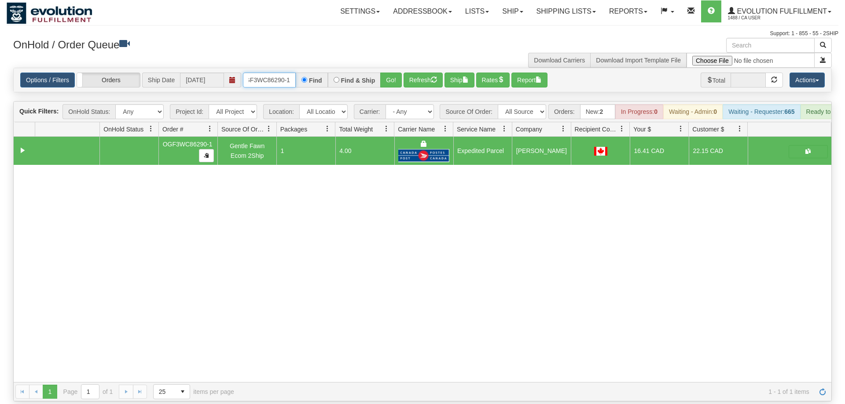
click at [270, 73] on input "oGF3WC86290-1" at bounding box center [269, 80] width 53 height 15
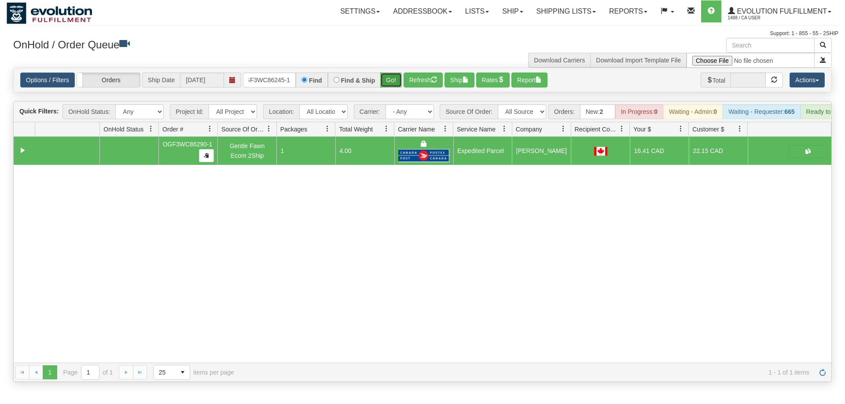
click at [387, 82] on div "Is equal to Is not equal to Contains Does not contains CAD USD EUR ZAR [PERSON_…" at bounding box center [423, 225] width 832 height 315
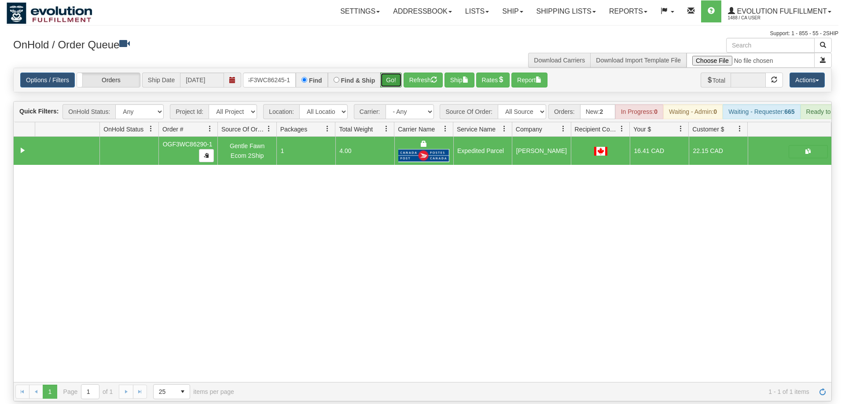
click at [385, 73] on button "Go!" at bounding box center [391, 80] width 22 height 15
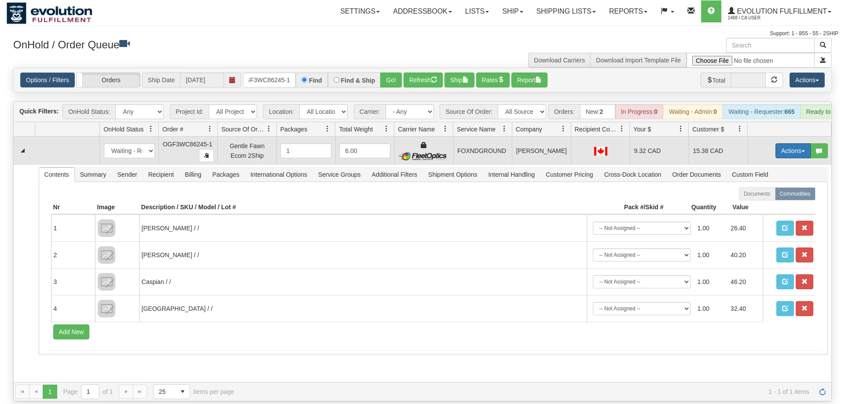
click at [780, 143] on button "Actions" at bounding box center [792, 150] width 35 height 15
click at [761, 198] on span "Ship" at bounding box center [757, 201] width 18 height 7
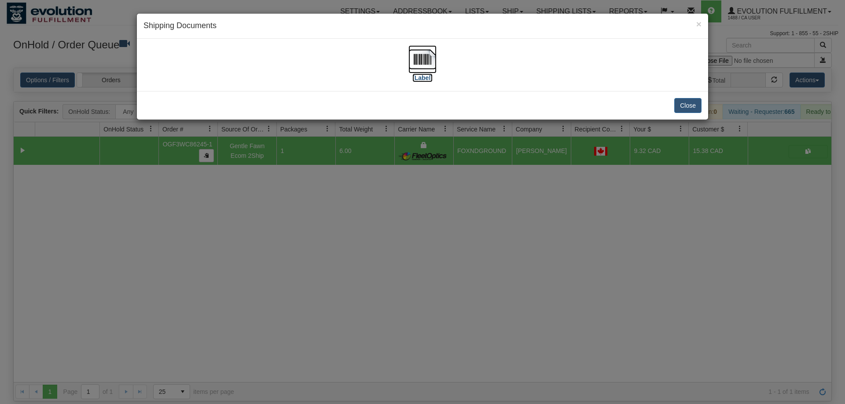
click at [425, 63] on img at bounding box center [422, 59] width 28 height 28
drag, startPoint x: 461, startPoint y: 240, endPoint x: 282, endPoint y: 33, distance: 273.0
click at [458, 232] on div "× Shipping Documents [Label] Close" at bounding box center [422, 202] width 845 height 404
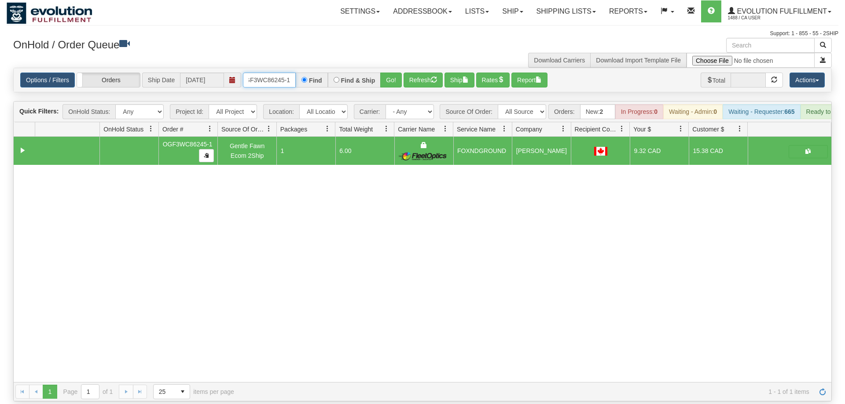
click at [276, 73] on input "OGF3WC86245-1" at bounding box center [269, 80] width 53 height 15
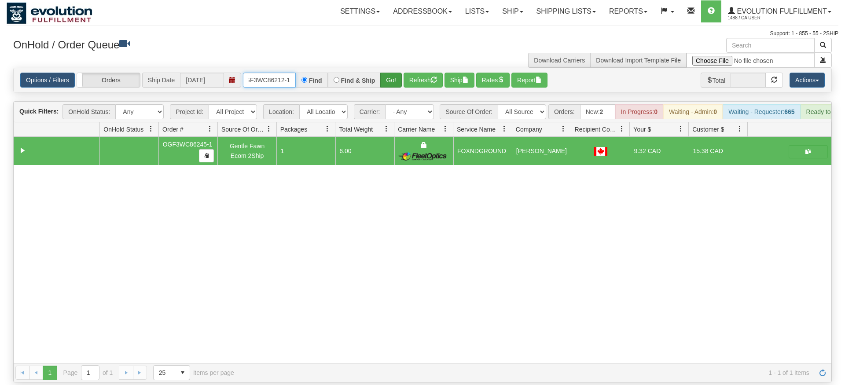
type input "OGF3WC86212-1"
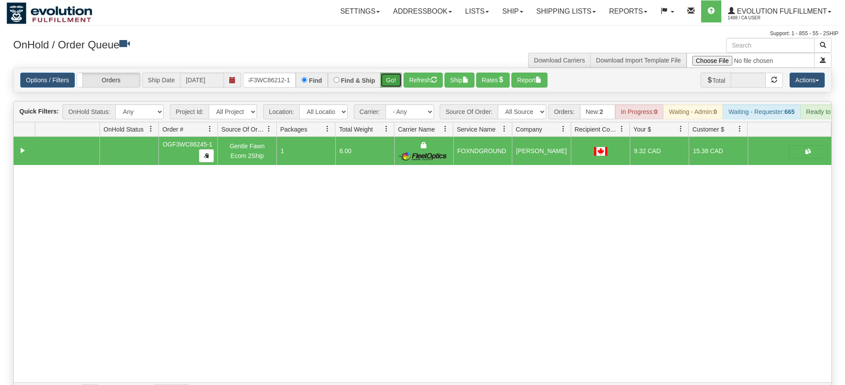
drag, startPoint x: 387, startPoint y: 65, endPoint x: 388, endPoint y: 72, distance: 7.3
click at [387, 82] on div "Is equal to Is not equal to Contains Does not contains CAD USD EUR ZAR [PERSON_…" at bounding box center [423, 235] width 832 height 334
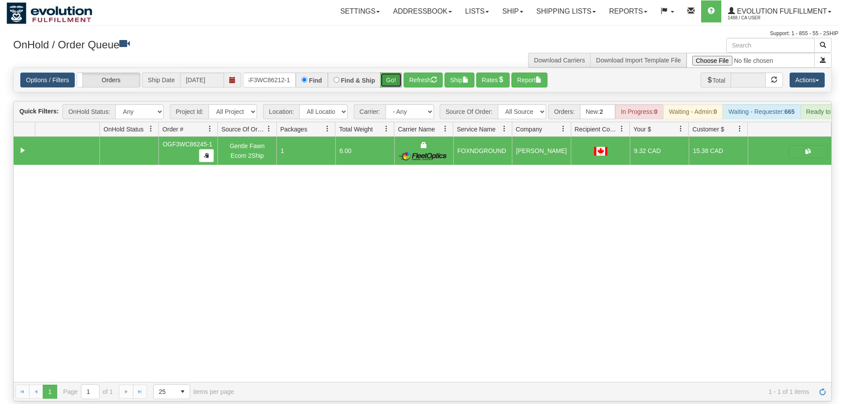
click at [388, 73] on button "Go!" at bounding box center [391, 80] width 22 height 15
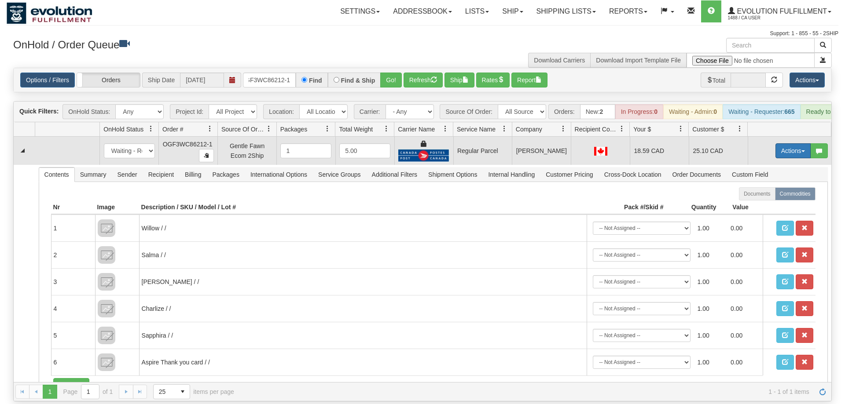
click at [787, 143] on button "Actions" at bounding box center [792, 150] width 35 height 15
click at [769, 187] on span "Rate All Services" at bounding box center [774, 190] width 53 height 7
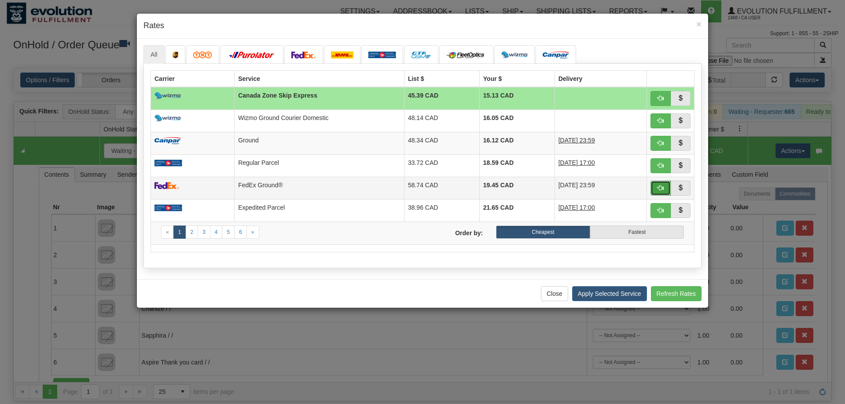
click at [655, 189] on button "button" at bounding box center [660, 188] width 20 height 15
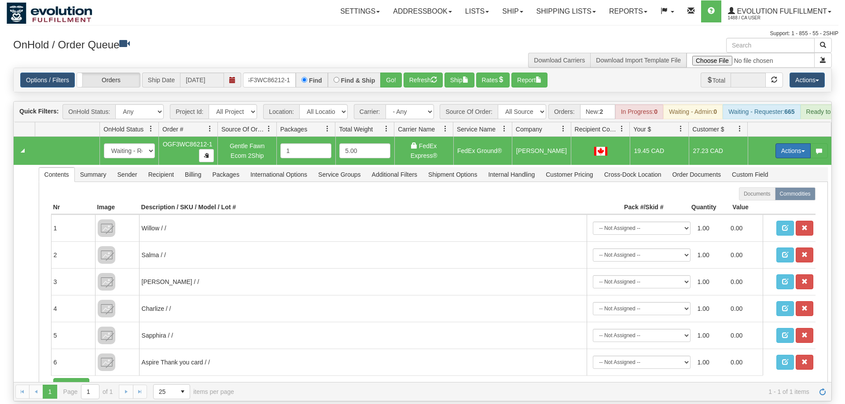
click at [784, 143] on button "Actions" at bounding box center [792, 150] width 35 height 15
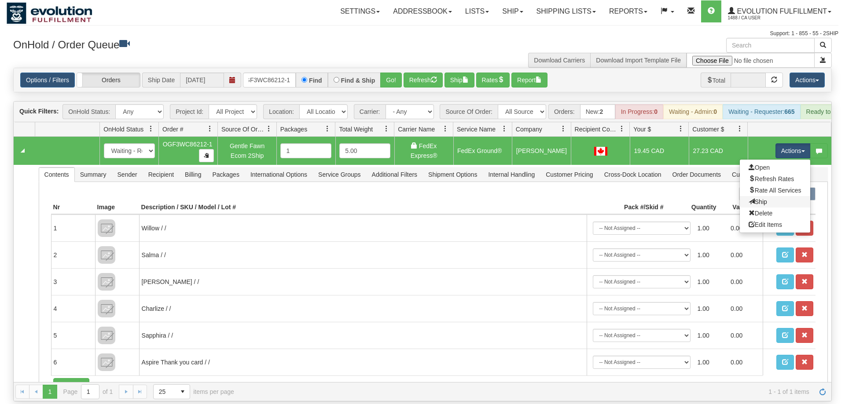
click at [780, 196] on link "Ship" at bounding box center [775, 201] width 70 height 11
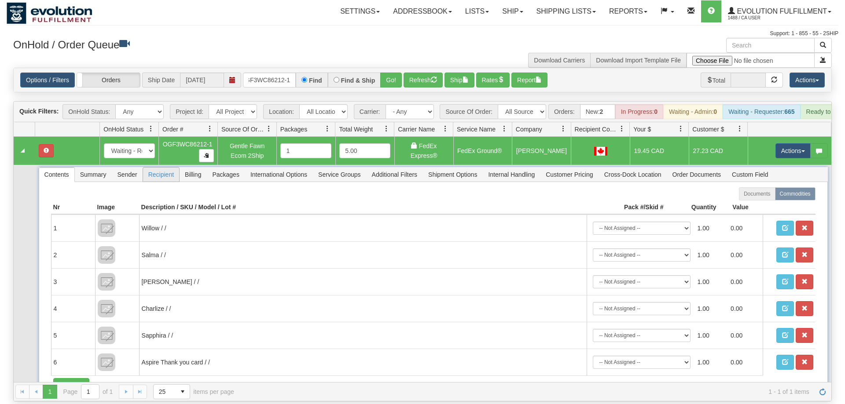
click at [169, 168] on span "Recipient" at bounding box center [161, 175] width 36 height 14
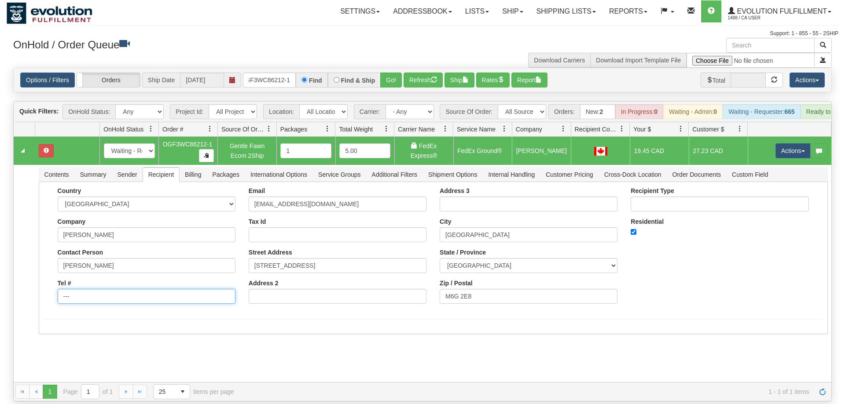
drag, startPoint x: 94, startPoint y: 288, endPoint x: 3, endPoint y: 287, distance: 90.6
click at [0, 289] on div "Toggle navigation Settings Shipping Preferences Fields Preferences New" at bounding box center [422, 202] width 845 height 404
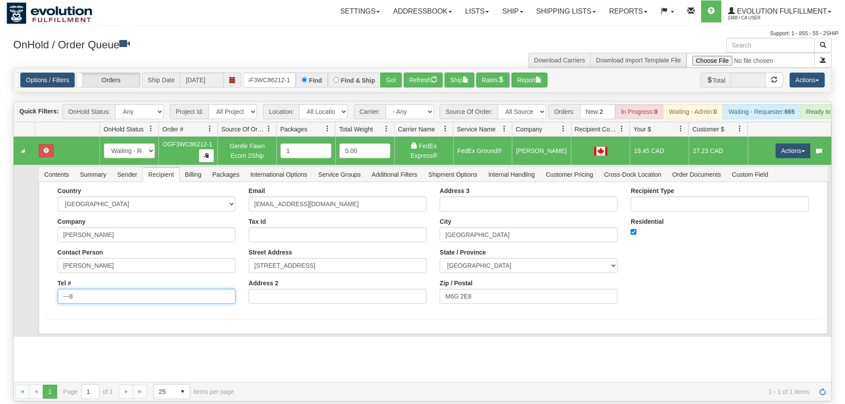
drag, startPoint x: 85, startPoint y: 280, endPoint x: 16, endPoint y: 289, distance: 70.1
click at [58, 289] on input "---8" at bounding box center [147, 296] width 178 height 15
type input "8886562228"
click at [60, 319] on div "Country [GEOGRAPHIC_DATA] [GEOGRAPHIC_DATA] [GEOGRAPHIC_DATA] [GEOGRAPHIC_DATA]…" at bounding box center [433, 258] width 789 height 152
click at [57, 329] on button "Save" at bounding box center [57, 336] width 26 height 15
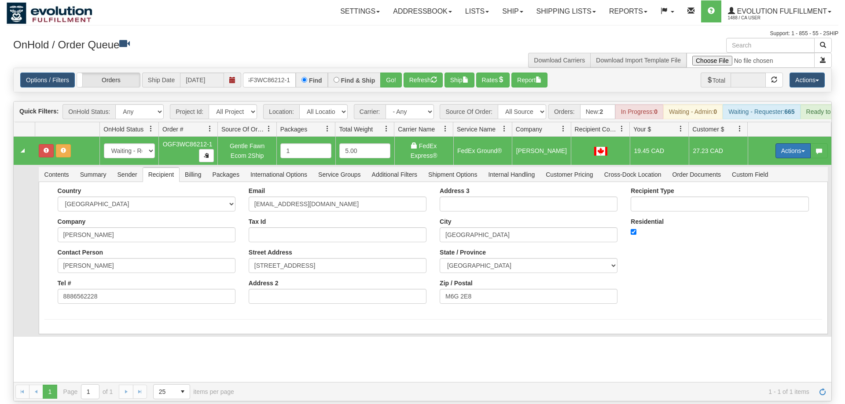
click at [794, 143] on button "Actions" at bounding box center [792, 150] width 35 height 15
click at [758, 176] on span "Refresh Rates" at bounding box center [770, 179] width 45 height 7
click at [784, 143] on button "Actions" at bounding box center [792, 150] width 35 height 15
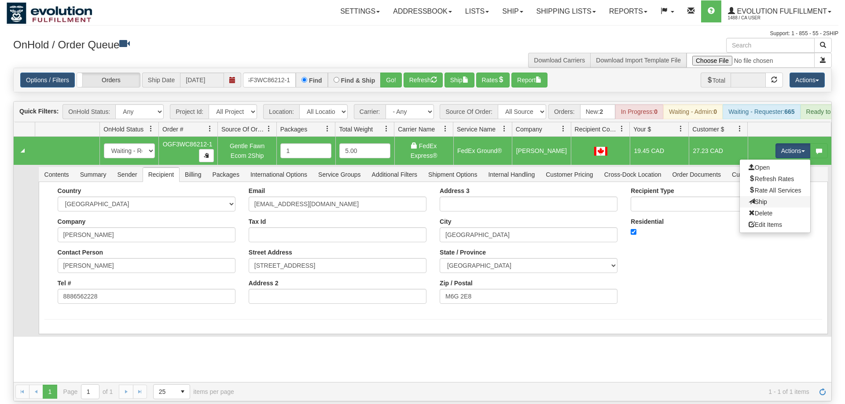
click at [766, 196] on link "Ship" at bounding box center [775, 201] width 70 height 11
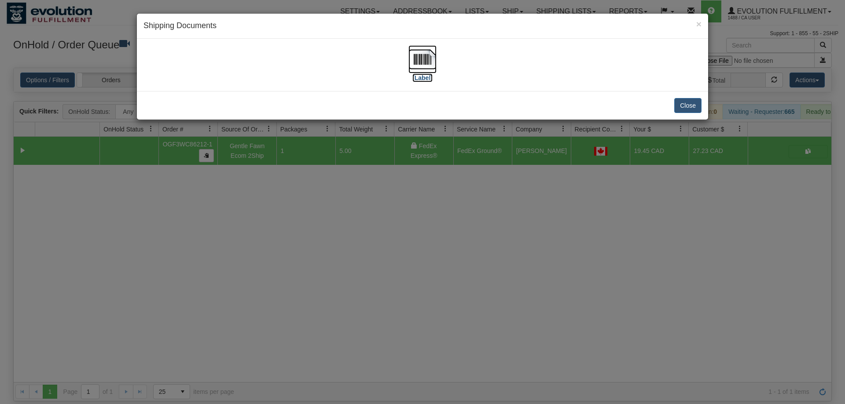
click at [429, 66] on img at bounding box center [422, 59] width 28 height 28
drag, startPoint x: 479, startPoint y: 182, endPoint x: 189, endPoint y: 92, distance: 304.1
click at [469, 178] on div "× Shipping Documents [Label] Close" at bounding box center [422, 202] width 845 height 404
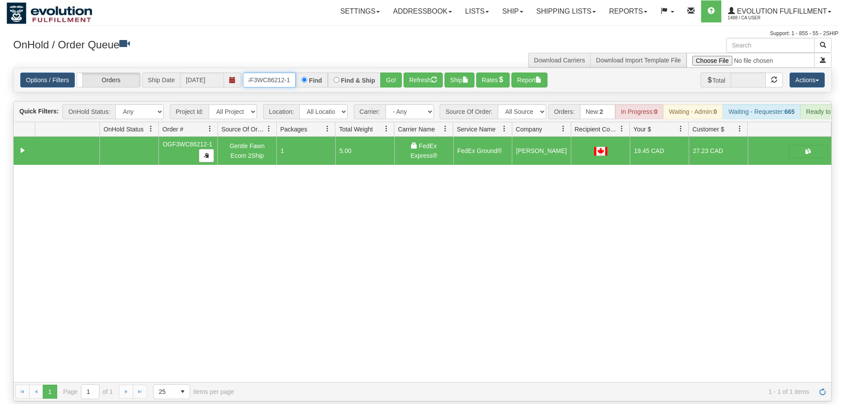
click at [251, 73] on input "OGF3WC86212-1" at bounding box center [269, 80] width 53 height 15
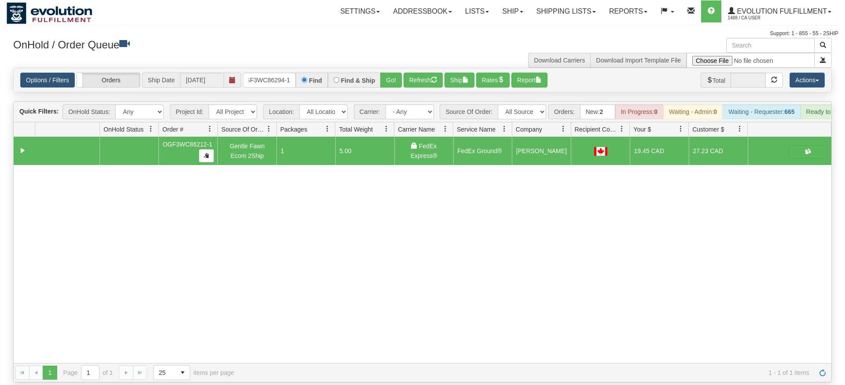
click at [391, 77] on div "Options / Filters Group Shipments Orders Ship Date [DATE] OGF3WC86294-1 Find Fi…" at bounding box center [422, 80] width 817 height 24
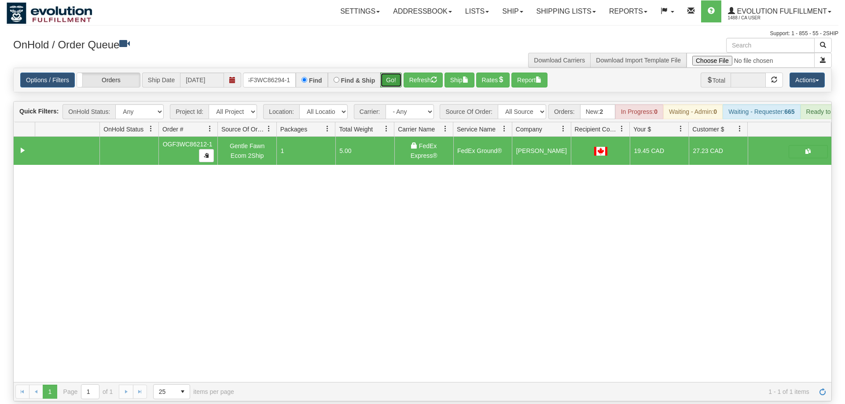
click at [394, 73] on button "Go!" at bounding box center [391, 80] width 22 height 15
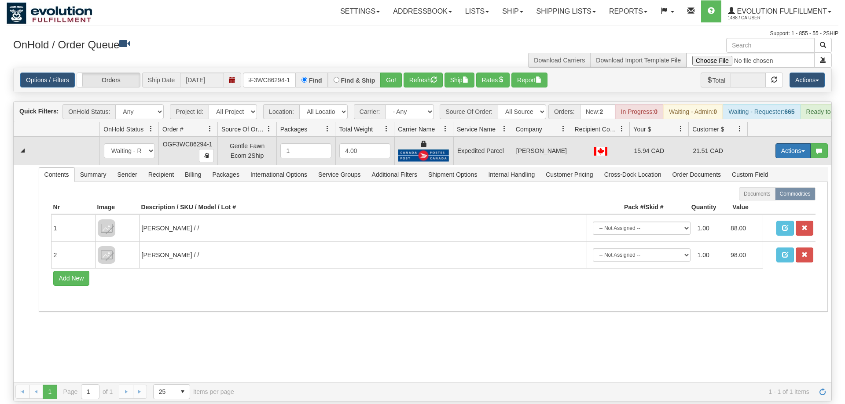
click at [784, 143] on button "Actions" at bounding box center [792, 150] width 35 height 15
click at [770, 196] on link "Ship" at bounding box center [775, 201] width 70 height 11
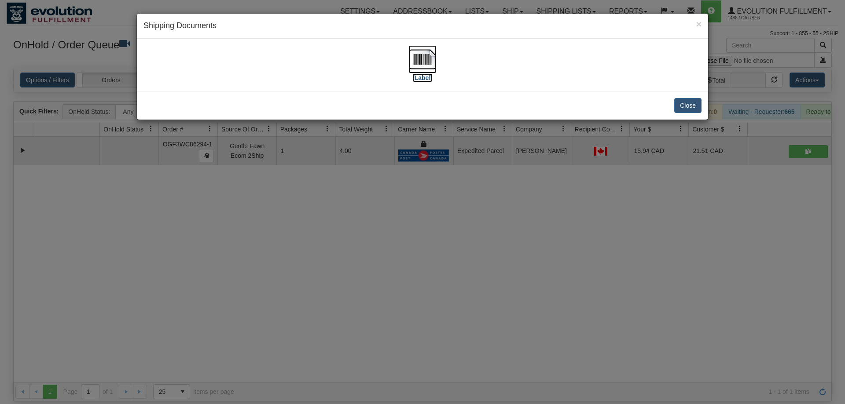
click at [430, 58] on img at bounding box center [422, 59] width 28 height 28
click at [539, 270] on div "× Shipping Documents [Label] Close" at bounding box center [422, 202] width 845 height 404
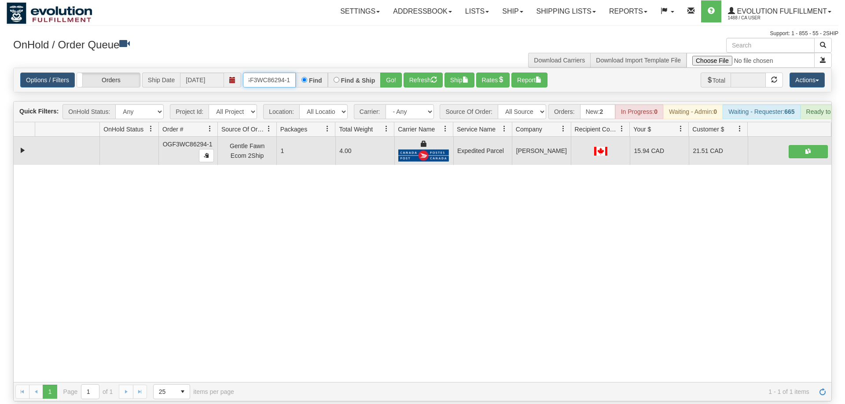
click at [278, 73] on input "OGF3WC86294-1" at bounding box center [269, 80] width 53 height 15
click at [388, 90] on div "Is equal to Is not equal to Contains Does not contains CAD USD EUR ZAR [PERSON_…" at bounding box center [423, 235] width 832 height 334
click at [391, 73] on button "Go!" at bounding box center [391, 80] width 22 height 15
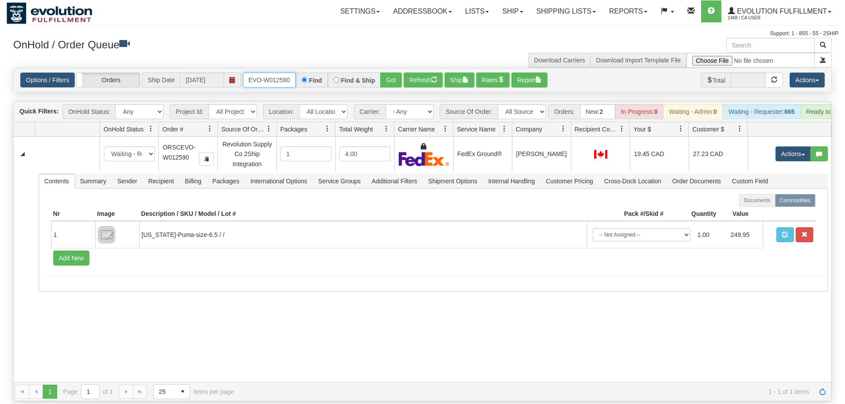
click at [266, 73] on input "oRSCEVO-W012590" at bounding box center [269, 80] width 53 height 15
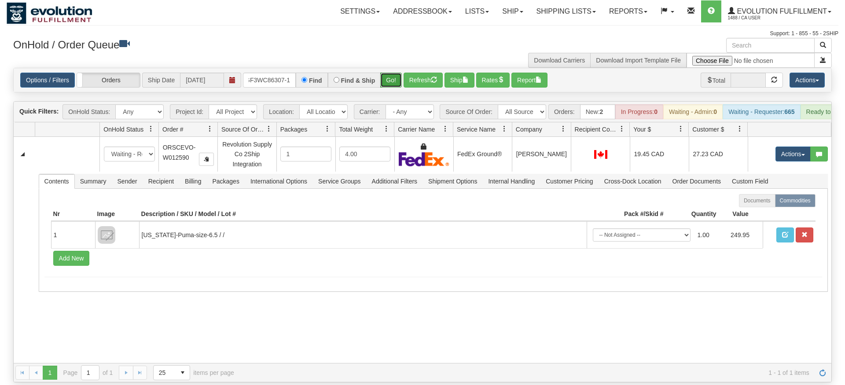
click at [385, 80] on div "Is equal to Is not equal to Contains Does not contains CAD USD EUR ZAR [PERSON_…" at bounding box center [423, 225] width 832 height 315
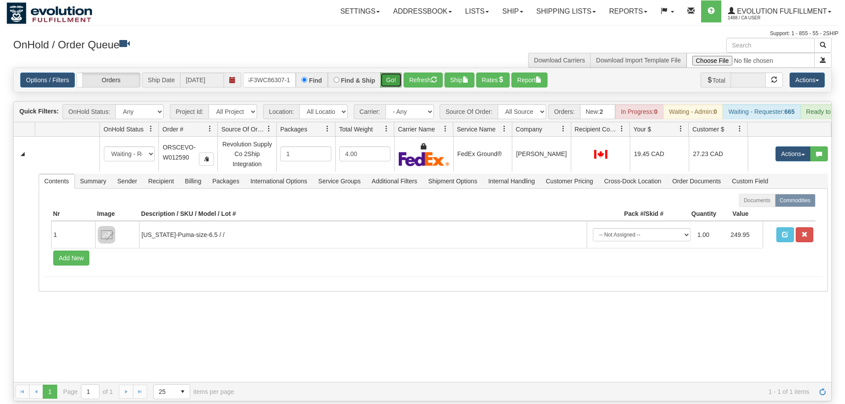
click at [391, 73] on button "Go!" at bounding box center [391, 80] width 22 height 15
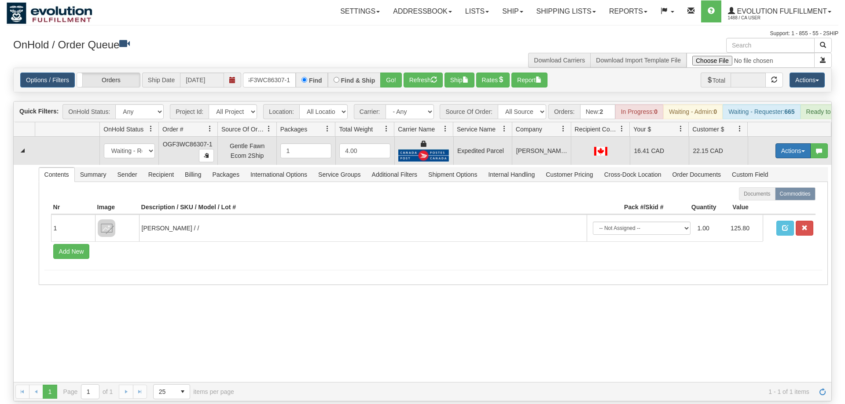
click at [790, 143] on button "Actions" at bounding box center [792, 150] width 35 height 15
click at [763, 198] on span "Ship" at bounding box center [757, 201] width 18 height 7
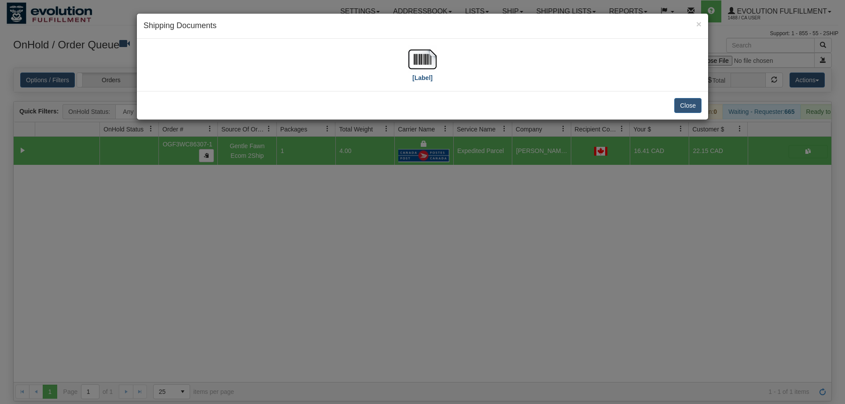
click at [434, 66] on div "[Label]" at bounding box center [422, 64] width 558 height 39
click at [432, 65] on img at bounding box center [422, 59] width 28 height 28
click at [713, 5] on div "× Shipping Documents [Label] Close" at bounding box center [422, 202] width 845 height 404
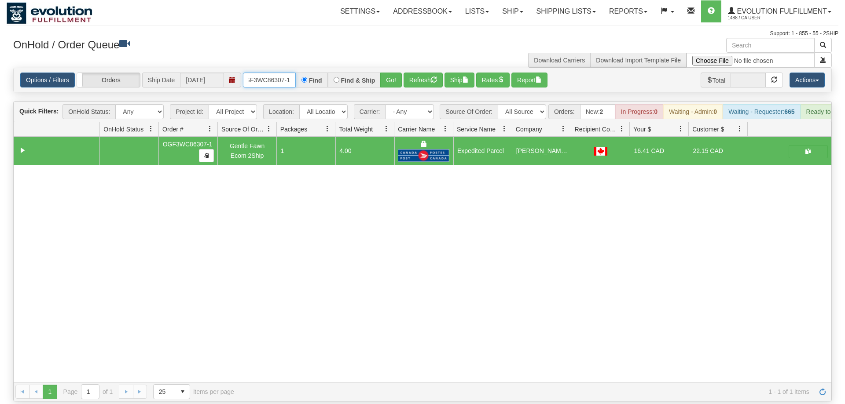
click at [282, 73] on input "OGF3WC86307-1" at bounding box center [269, 80] width 53 height 15
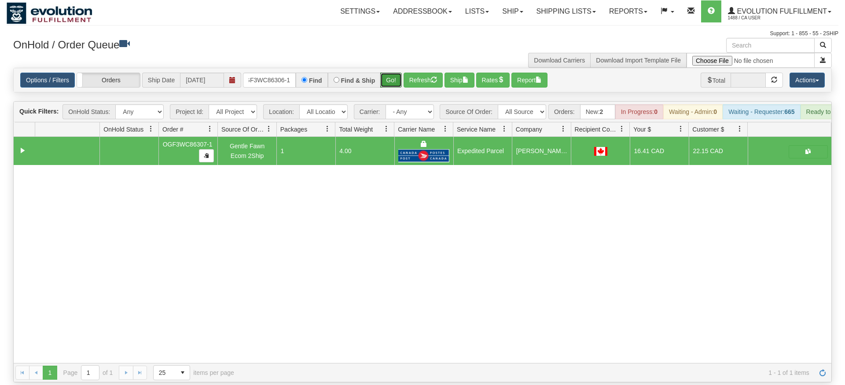
click at [393, 93] on div "Is equal to Is not equal to Contains Does not contains CAD USD EUR ZAR [PERSON_…" at bounding box center [423, 225] width 832 height 315
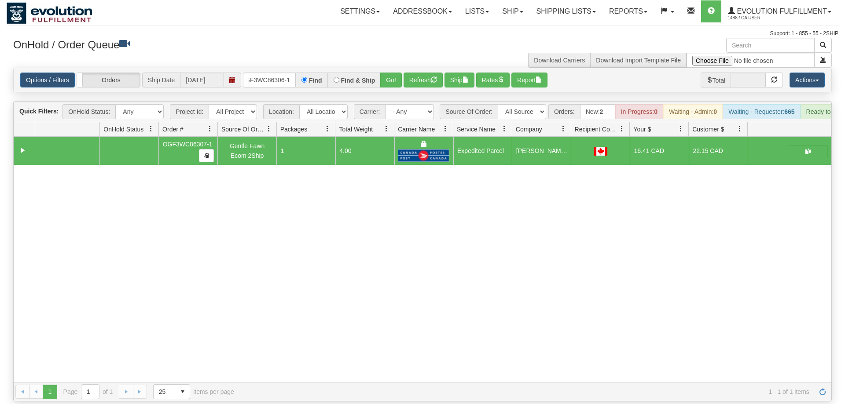
click at [392, 53] on div "OnHold / Order Queue" at bounding box center [215, 46] width 416 height 17
click at [389, 73] on button "Go!" at bounding box center [391, 80] width 22 height 15
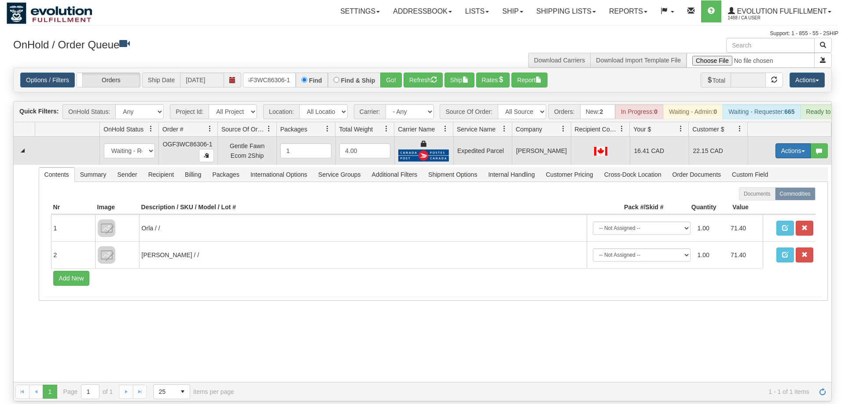
click at [792, 143] on button "Actions" at bounding box center [792, 150] width 35 height 15
click at [766, 196] on link "Ship" at bounding box center [775, 201] width 70 height 11
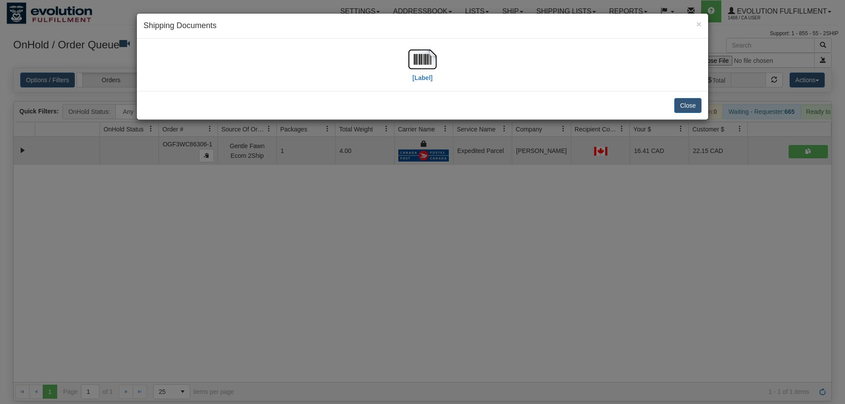
click at [407, 49] on div "[Label]" at bounding box center [422, 64] width 558 height 39
click at [414, 58] on img at bounding box center [422, 59] width 28 height 28
click at [508, 211] on div "× Shipping Documents [Label] Close" at bounding box center [422, 202] width 845 height 404
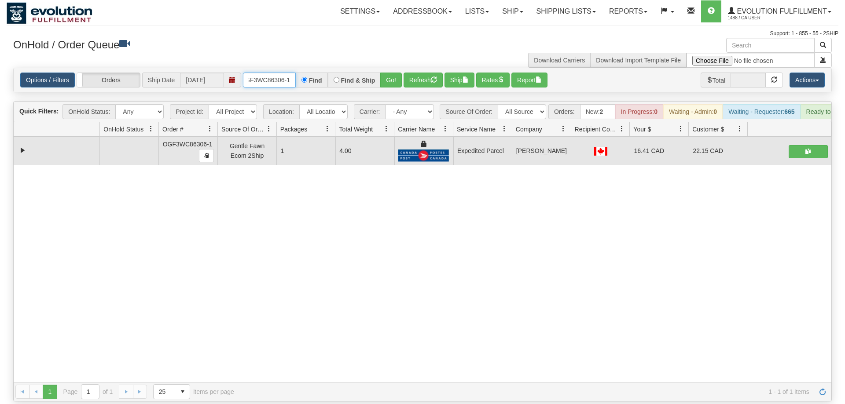
click at [290, 73] on input "OGF3WC86306-1" at bounding box center [269, 80] width 53 height 15
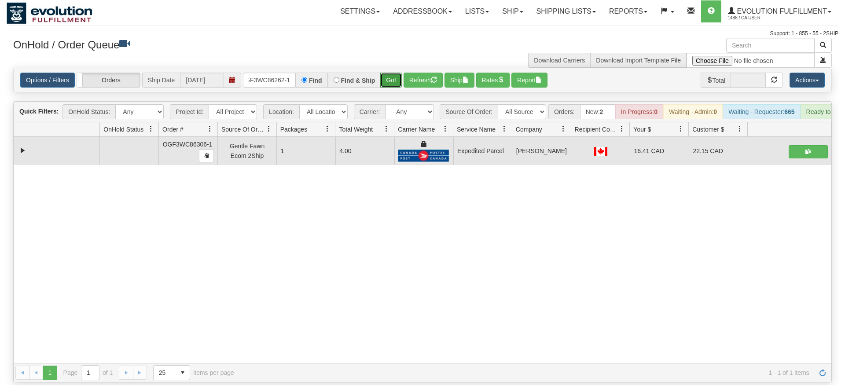
click at [386, 87] on div "Is equal to Is not equal to Contains Does not contains CAD USD EUR ZAR [PERSON_…" at bounding box center [423, 225] width 832 height 315
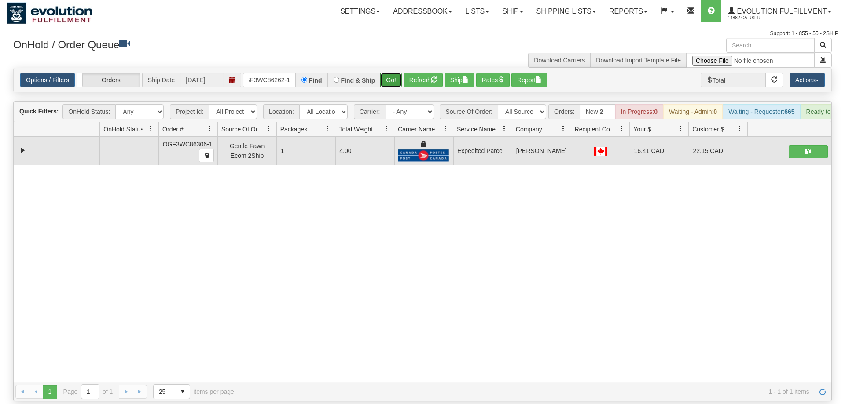
click at [388, 73] on button "Go!" at bounding box center [391, 80] width 22 height 15
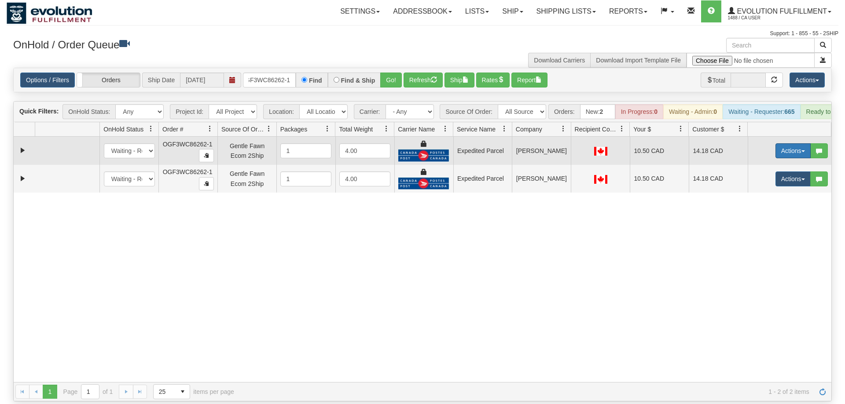
click at [792, 143] on button "Actions" at bounding box center [792, 150] width 35 height 15
click at [757, 198] on span "Ship" at bounding box center [757, 201] width 18 height 7
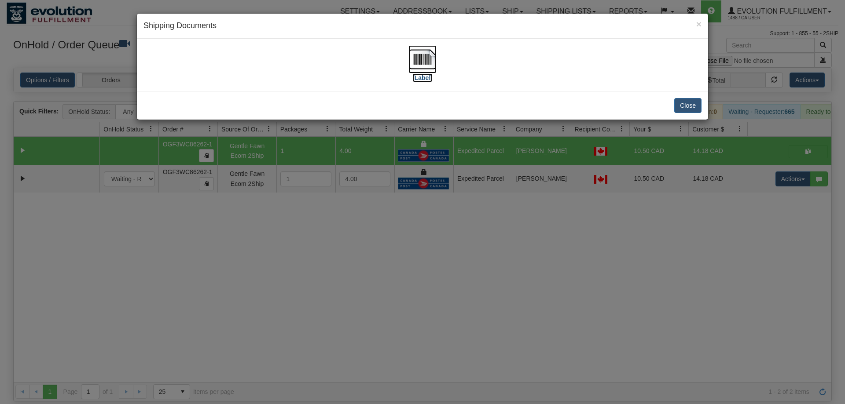
click at [409, 66] on img at bounding box center [422, 59] width 28 height 28
click at [741, 179] on div "× Shipping Documents [Label] Close" at bounding box center [422, 202] width 845 height 404
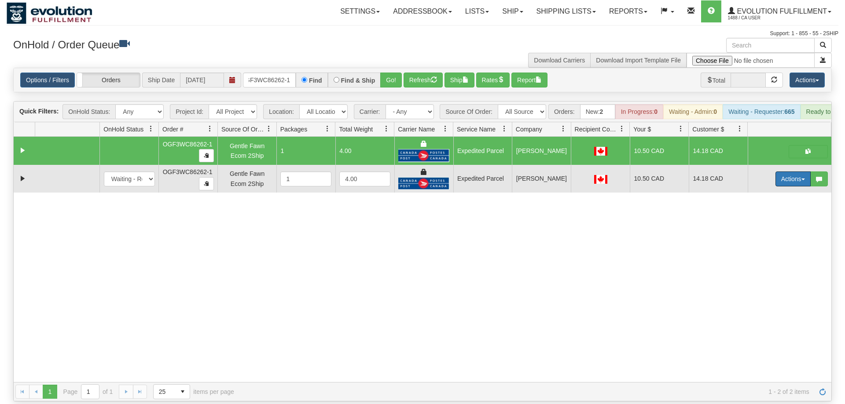
drag, startPoint x: 780, startPoint y: 164, endPoint x: 771, endPoint y: 186, distance: 23.6
click at [781, 172] on button "Actions" at bounding box center [792, 179] width 35 height 15
click at [767, 238] on span "Delete" at bounding box center [760, 241] width 24 height 7
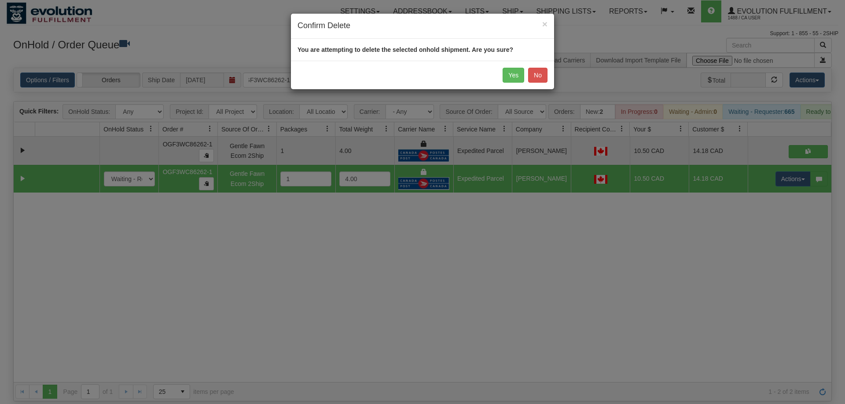
click at [502, 75] on div "Yes No" at bounding box center [422, 75] width 263 height 29
click at [511, 78] on button "Yes" at bounding box center [513, 75] width 22 height 15
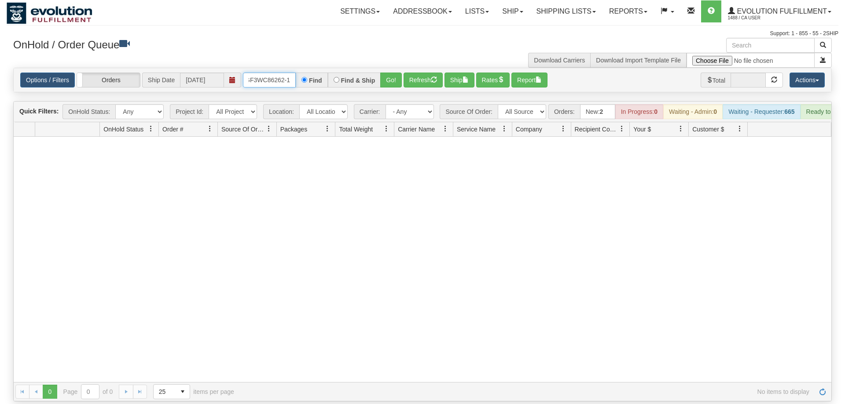
click at [271, 73] on input "OGF3WC86262-1" at bounding box center [269, 80] width 53 height 15
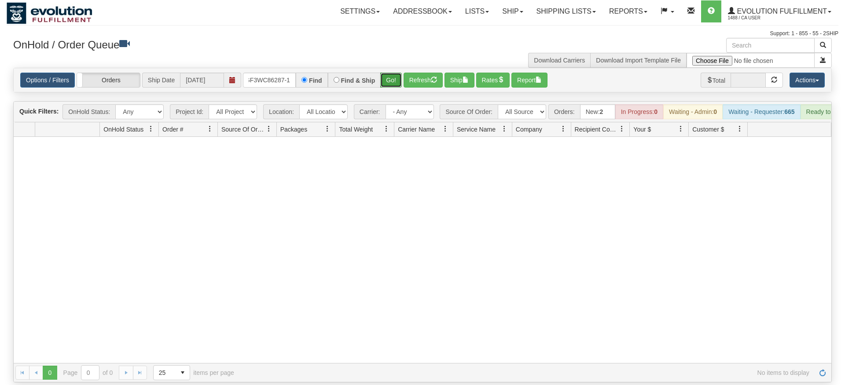
click at [391, 87] on div "Is equal to Is not equal to Contains Does not contains CAD USD EUR ZAR [PERSON_…" at bounding box center [423, 225] width 832 height 315
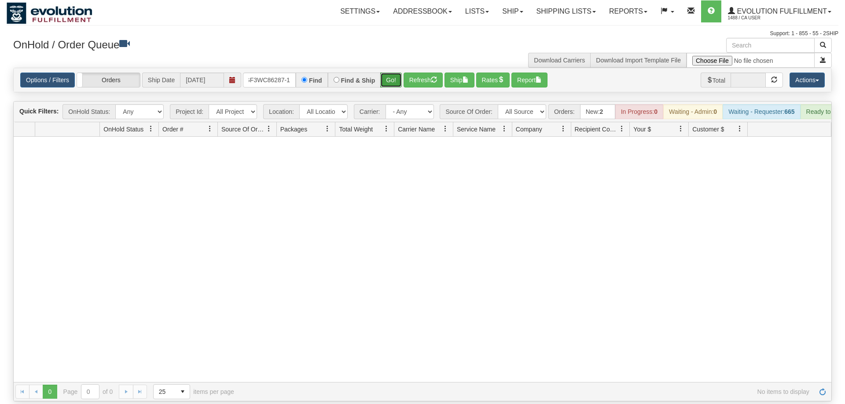
click at [388, 73] on button "Go!" at bounding box center [391, 80] width 22 height 15
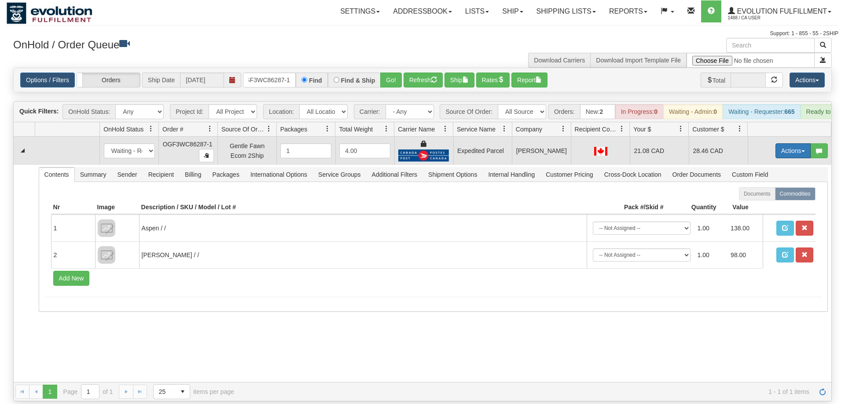
click at [798, 143] on button "Actions" at bounding box center [792, 150] width 35 height 15
click at [762, 198] on span "Ship" at bounding box center [757, 201] width 18 height 7
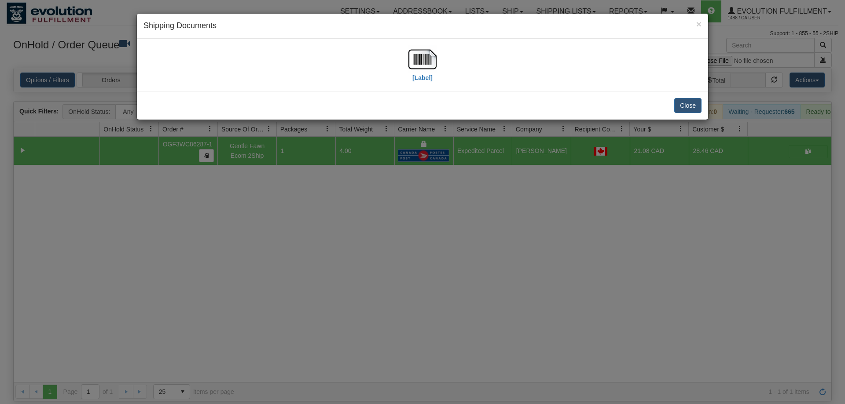
click at [407, 72] on div "[Label]" at bounding box center [422, 64] width 558 height 39
click at [423, 66] on img at bounding box center [422, 59] width 28 height 28
drag, startPoint x: 493, startPoint y: 231, endPoint x: 293, endPoint y: 150, distance: 215.5
click at [493, 230] on div "× Shipping Documents [Label] Close" at bounding box center [422, 202] width 845 height 404
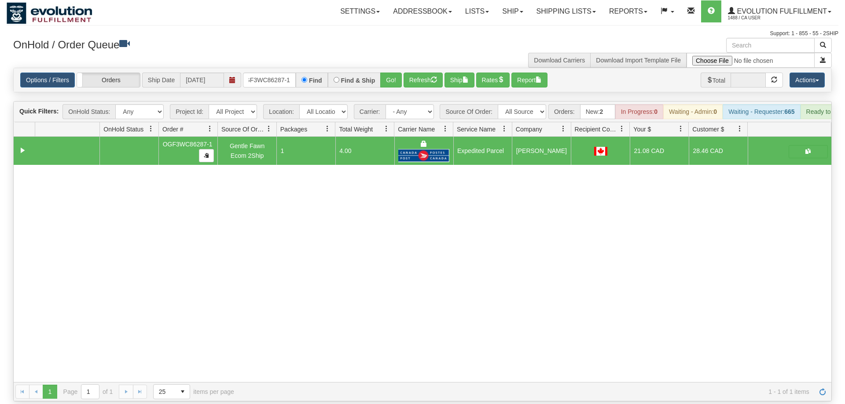
click at [278, 72] on div "Options / Filters Group Shipments Orders Ship Date [DATE] oGF3WC86287-1 Find Fi…" at bounding box center [422, 80] width 817 height 24
click at [279, 73] on input "oGF3WC86287-1" at bounding box center [269, 80] width 53 height 15
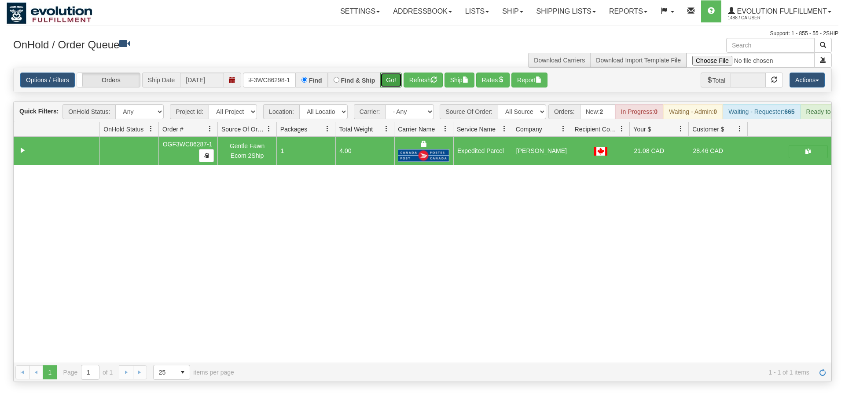
click at [387, 86] on div "Is equal to Is not equal to Contains Does not contains CAD USD EUR ZAR [PERSON_…" at bounding box center [423, 225] width 832 height 315
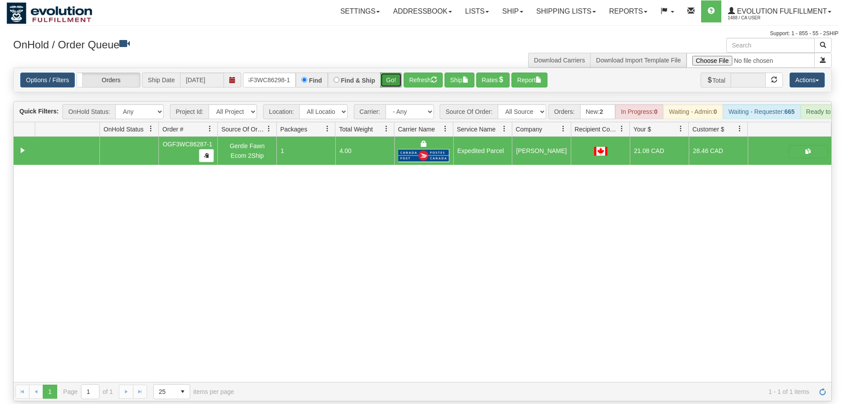
click at [387, 73] on button "Go!" at bounding box center [391, 80] width 22 height 15
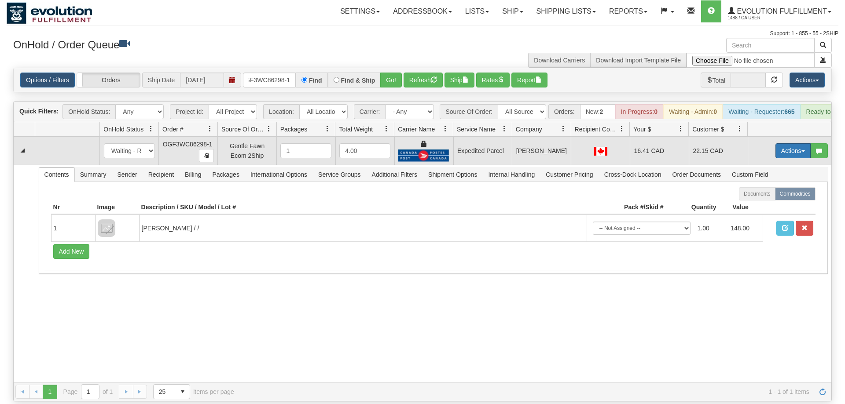
click at [796, 143] on button "Actions" at bounding box center [792, 150] width 35 height 15
click at [764, 198] on span "Ship" at bounding box center [757, 201] width 18 height 7
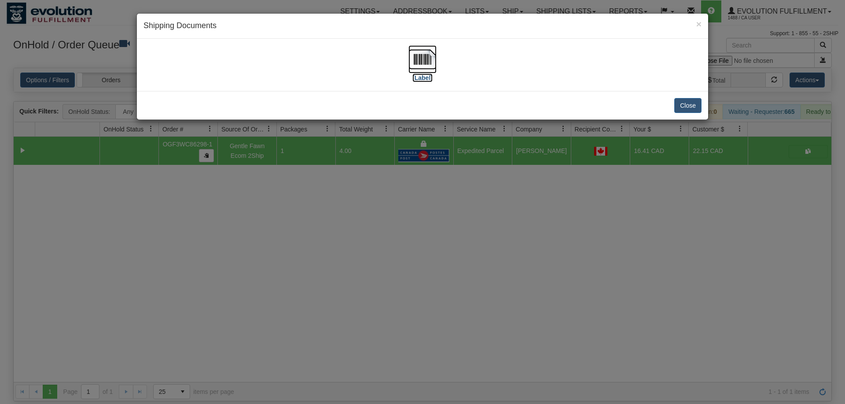
click at [417, 61] on img at bounding box center [422, 59] width 28 height 28
drag, startPoint x: 528, startPoint y: 220, endPoint x: 367, endPoint y: 53, distance: 231.8
click at [528, 217] on div "× Shipping Documents [Label] Close" at bounding box center [422, 202] width 845 height 404
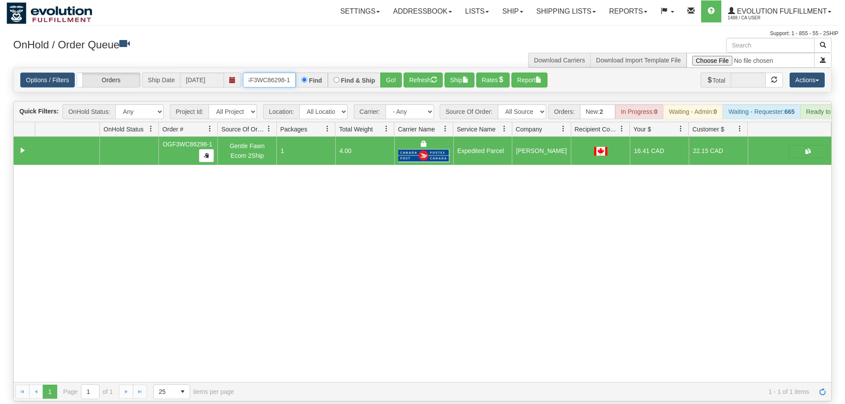
click at [275, 73] on input "OGF3WC86298-1" at bounding box center [269, 80] width 53 height 15
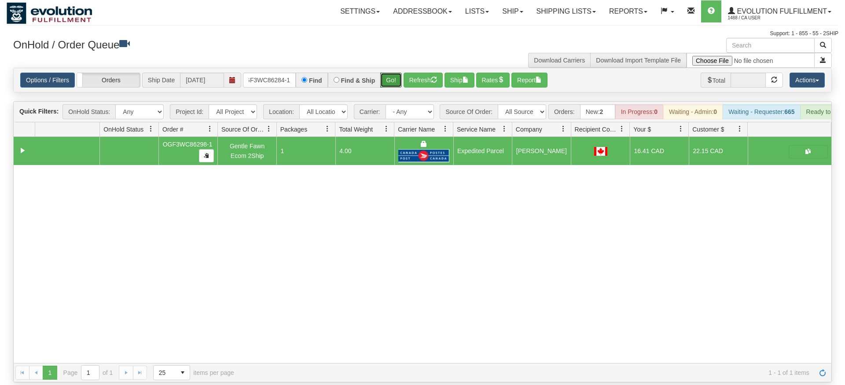
drag, startPoint x: 393, startPoint y: 67, endPoint x: 392, endPoint y: 83, distance: 15.5
click at [393, 85] on div "Is equal to Is not equal to Contains Does not contains CAD USD EUR ZAR [PERSON_…" at bounding box center [423, 225] width 832 height 315
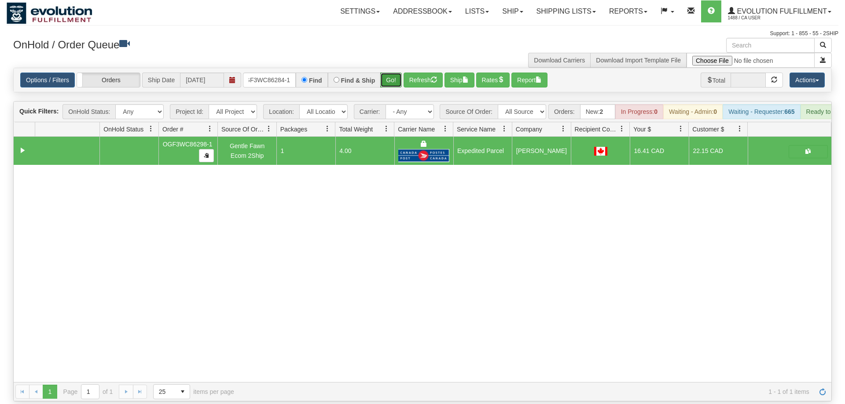
click at [388, 73] on button "Go!" at bounding box center [391, 80] width 22 height 15
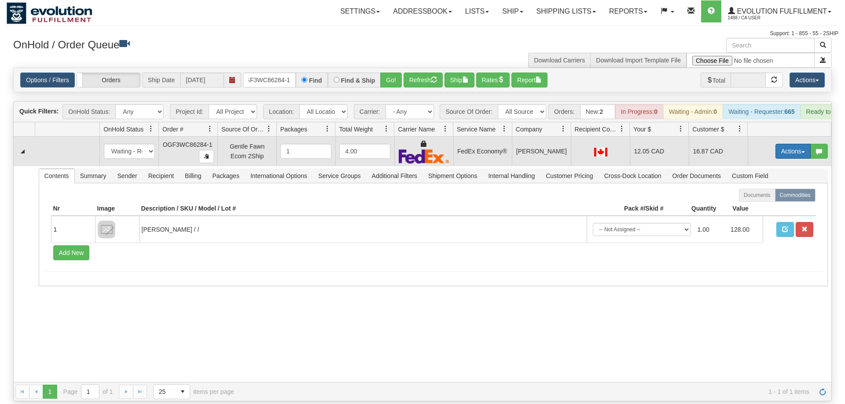
click at [797, 144] on button "Actions" at bounding box center [792, 151] width 35 height 15
click at [771, 197] on link "Ship" at bounding box center [775, 202] width 70 height 11
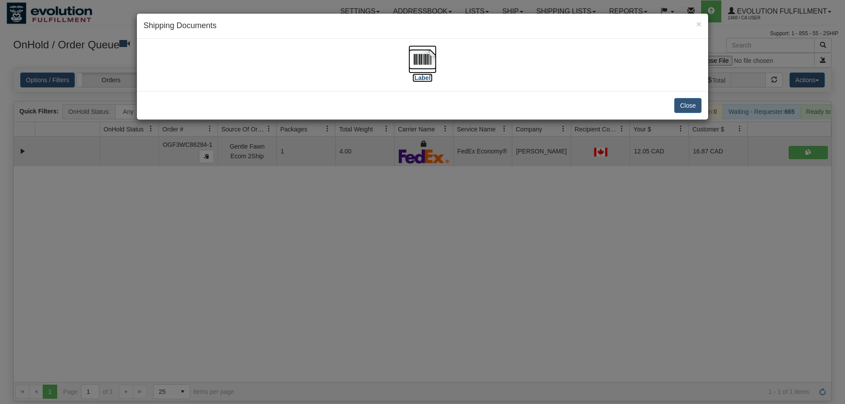
click at [425, 63] on img at bounding box center [422, 59] width 28 height 28
drag, startPoint x: 406, startPoint y: 334, endPoint x: 214, endPoint y: 56, distance: 337.6
click at [398, 315] on div "× Shipping Documents [Label] Close" at bounding box center [422, 202] width 845 height 404
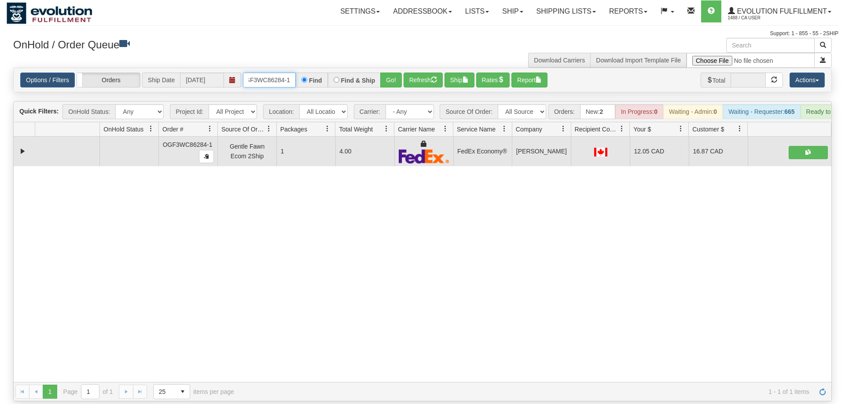
click at [251, 73] on input "OGF3WC86284-1" at bounding box center [269, 80] width 53 height 15
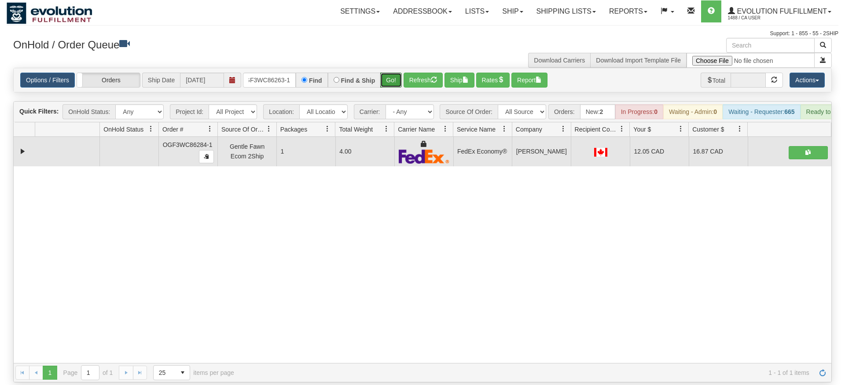
drag, startPoint x: 390, startPoint y: 70, endPoint x: 385, endPoint y: 78, distance: 9.8
click at [390, 88] on div "Is equal to Is not equal to Contains Does not contains CAD USD EUR ZAR [PERSON_…" at bounding box center [423, 225] width 832 height 315
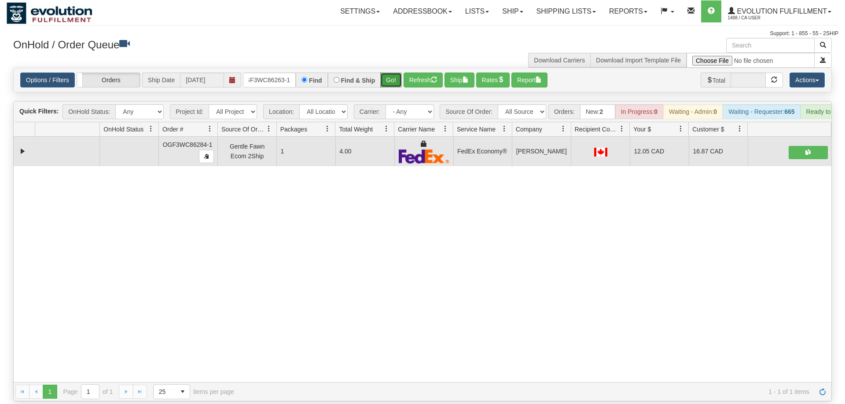
click at [383, 73] on button "Go!" at bounding box center [391, 80] width 22 height 15
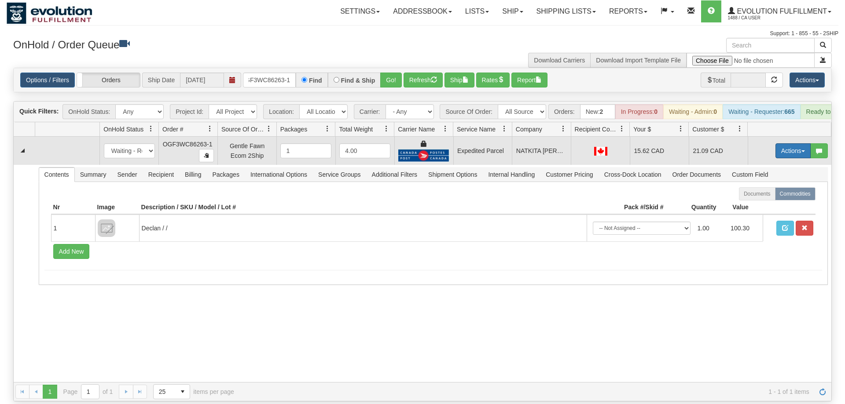
click at [784, 143] on button "Actions" at bounding box center [792, 150] width 35 height 15
click at [769, 196] on link "Ship" at bounding box center [775, 201] width 70 height 11
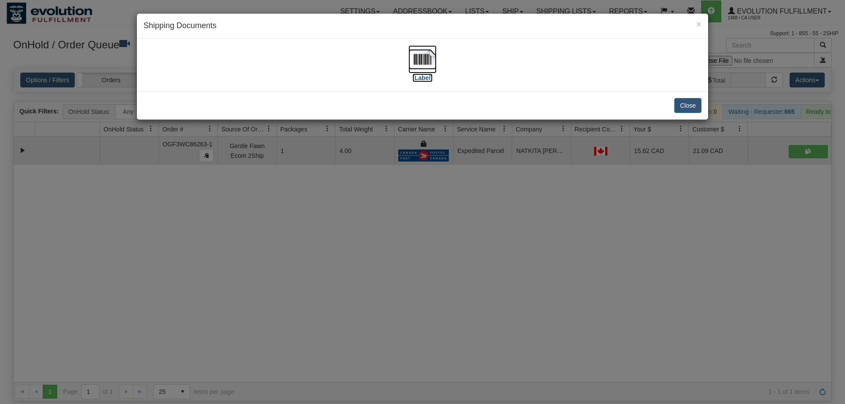
click at [428, 53] on img at bounding box center [422, 59] width 28 height 28
click at [493, 233] on div "× Shipping Documents [Label] Close" at bounding box center [422, 202] width 845 height 404
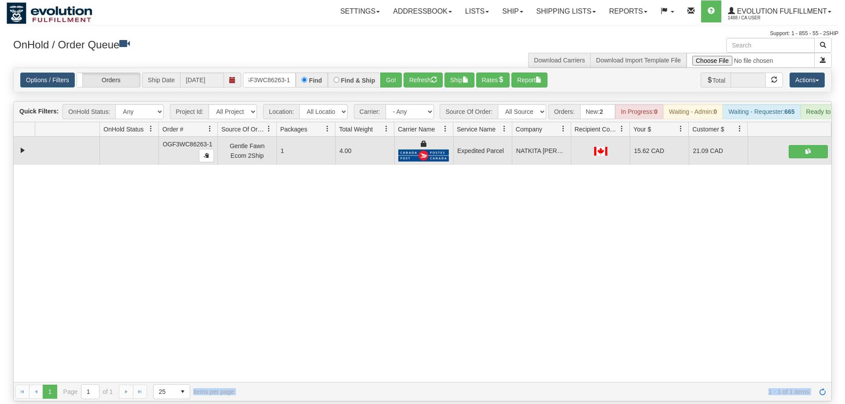
click at [246, 186] on div "31580676 EVOLUTION V3 90996262 90996263 OGF3WC86263-1 Gentle Fawn Ecom 2Ship 1 …" at bounding box center [422, 259] width 817 height 245
click at [265, 73] on input "OGF3WC86263-1" at bounding box center [269, 80] width 53 height 15
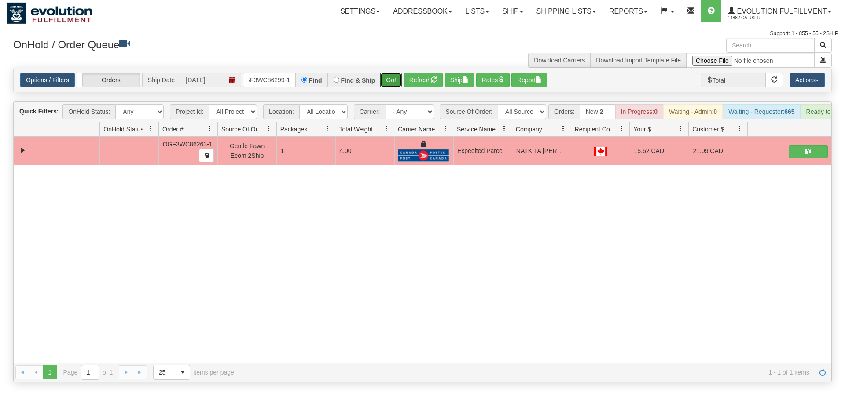
drag, startPoint x: 386, startPoint y: 64, endPoint x: 386, endPoint y: 83, distance: 19.4
click at [386, 83] on div "Is equal to Is not equal to Contains Does not contains CAD USD EUR ZAR [PERSON_…" at bounding box center [423, 225] width 832 height 315
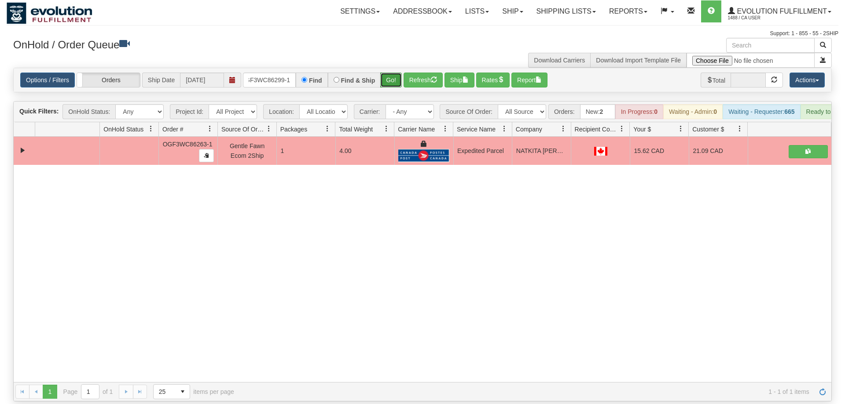
click at [387, 73] on button "Go!" at bounding box center [391, 80] width 22 height 15
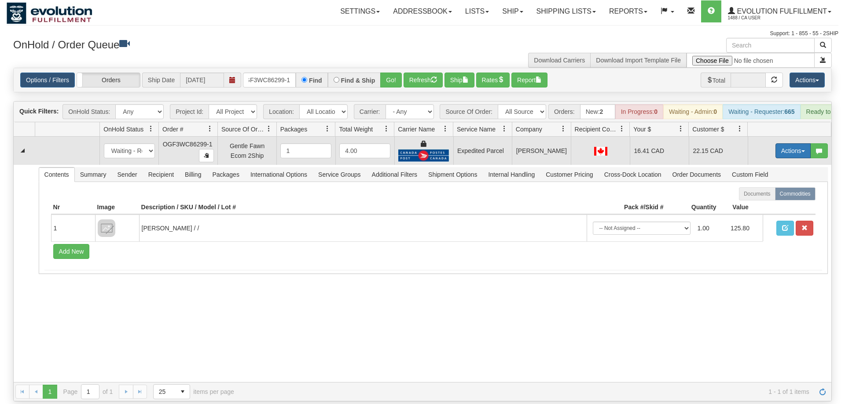
click at [791, 143] on button "Actions" at bounding box center [792, 150] width 35 height 15
click at [758, 198] on span "Ship" at bounding box center [757, 201] width 18 height 7
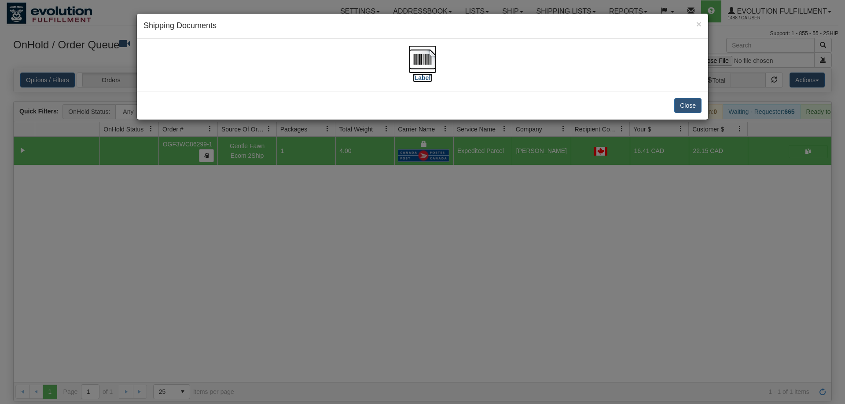
click at [420, 68] on img at bounding box center [422, 59] width 28 height 28
click at [537, 224] on div "× Shipping Documents [Label] Close" at bounding box center [422, 202] width 845 height 404
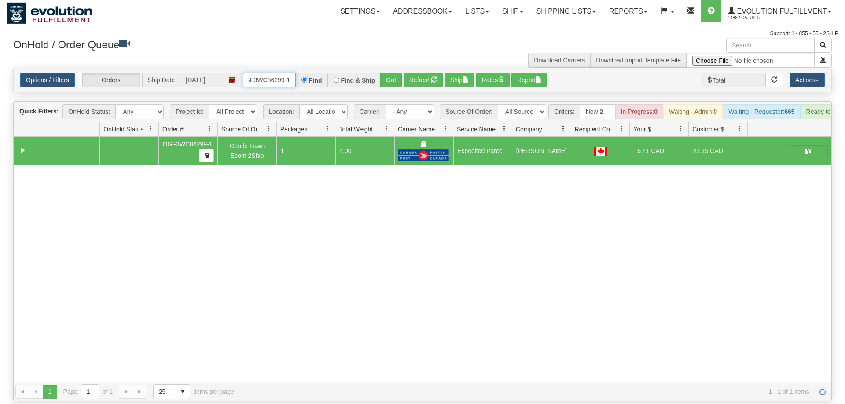
click at [267, 73] on input "OGF3WC86299-1" at bounding box center [269, 80] width 53 height 15
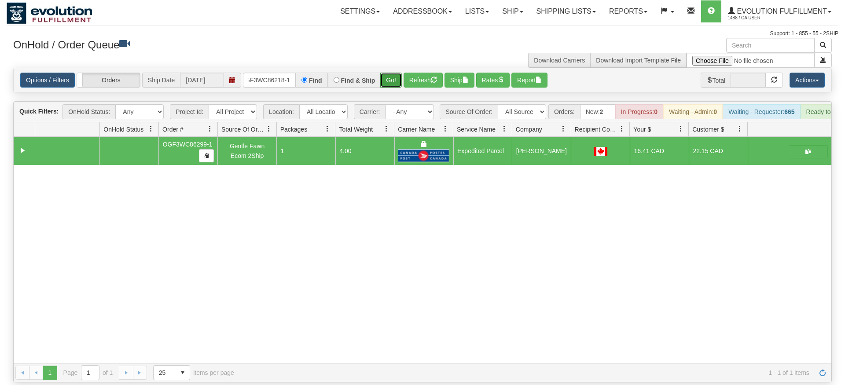
click at [387, 87] on div "Is equal to Is not equal to Contains Does not contains CAD USD EUR ZAR [PERSON_…" at bounding box center [423, 225] width 832 height 315
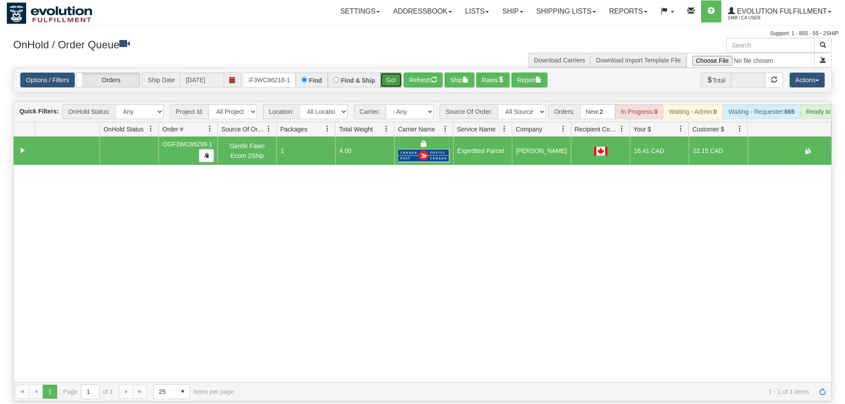
click at [394, 74] on button "Go!" at bounding box center [391, 80] width 22 height 15
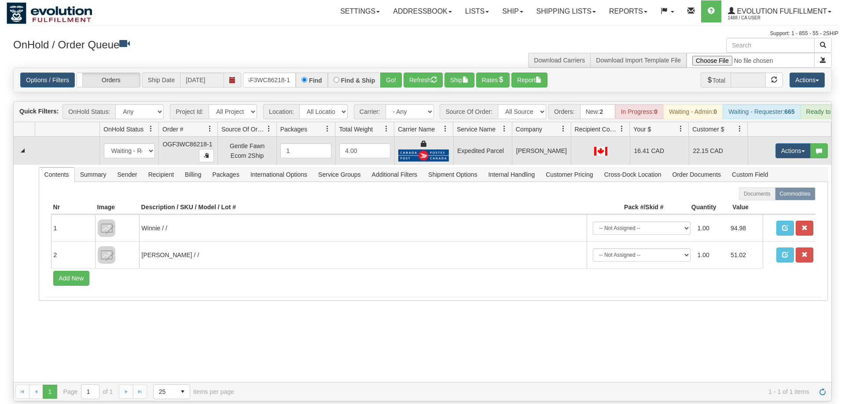
click at [801, 146] on td "Actions Open Refresh Rates Rate All Services Ship Delete Edit Items" at bounding box center [789, 151] width 84 height 28
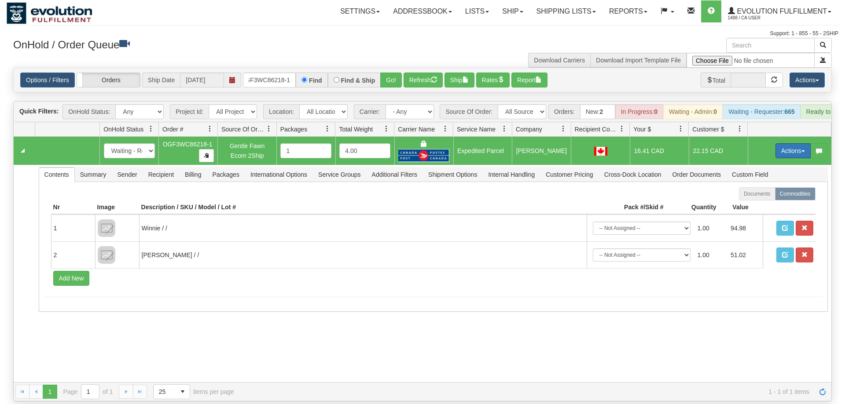
drag, startPoint x: 782, startPoint y: 141, endPoint x: 778, endPoint y: 136, distance: 6.3
click at [783, 143] on button "Actions" at bounding box center [792, 150] width 35 height 15
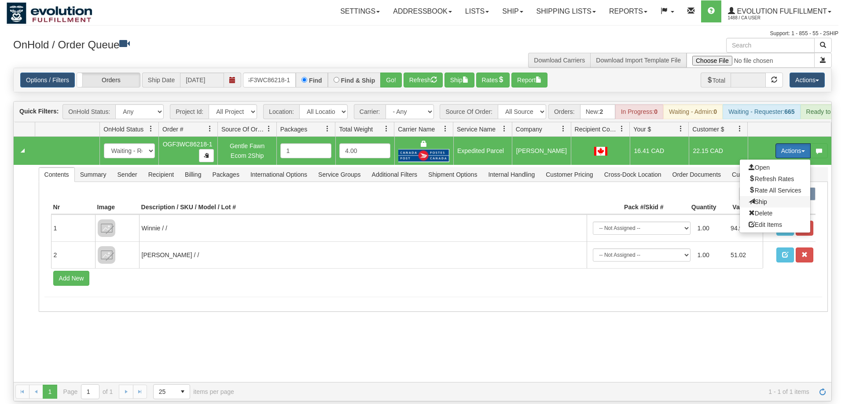
click at [758, 198] on span "Ship" at bounding box center [757, 201] width 18 height 7
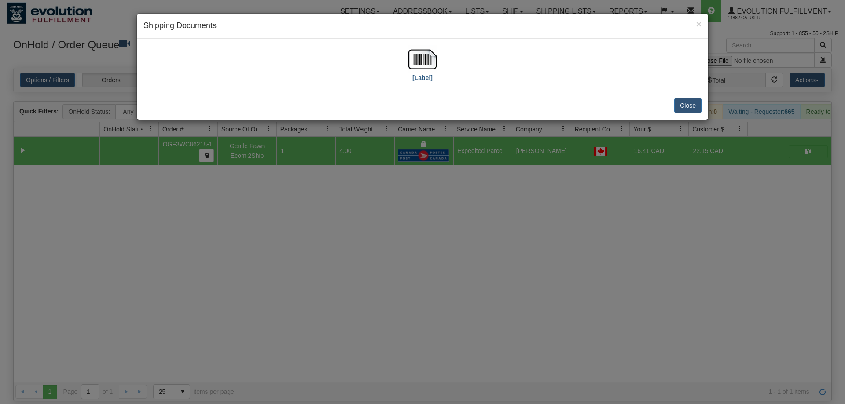
drag, startPoint x: 402, startPoint y: 45, endPoint x: 412, endPoint y: 65, distance: 21.6
click at [402, 47] on div "[Label]" at bounding box center [422, 64] width 558 height 39
click at [422, 75] on label "[Label]" at bounding box center [422, 77] width 20 height 9
drag, startPoint x: 489, startPoint y: 194, endPoint x: 479, endPoint y: 183, distance: 15.2
click at [487, 191] on div "× Shipping Documents [Label] Close" at bounding box center [422, 202] width 845 height 404
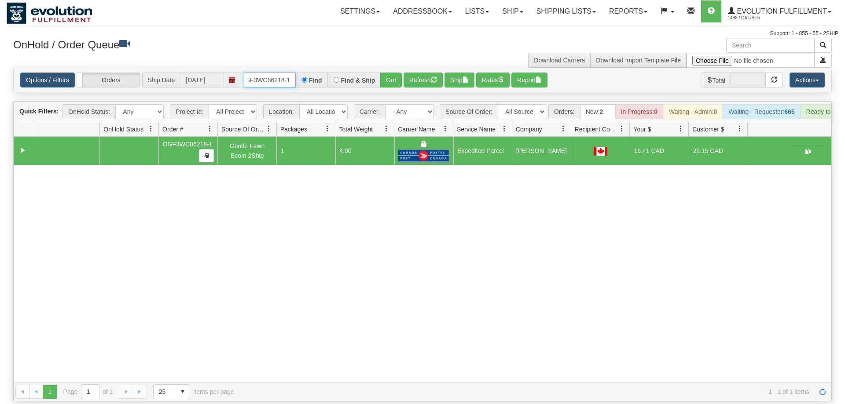
click at [272, 73] on input "OGF3WC86218-1" at bounding box center [269, 80] width 53 height 15
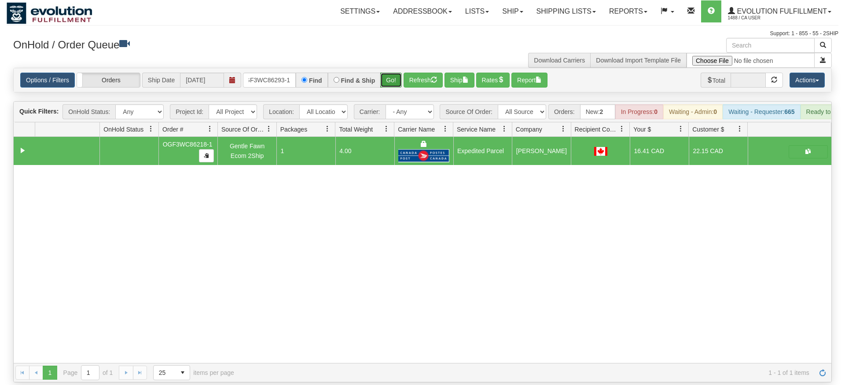
click at [395, 85] on div "Is equal to Is not equal to Contains Does not contains CAD USD EUR ZAR [PERSON_…" at bounding box center [423, 225] width 832 height 315
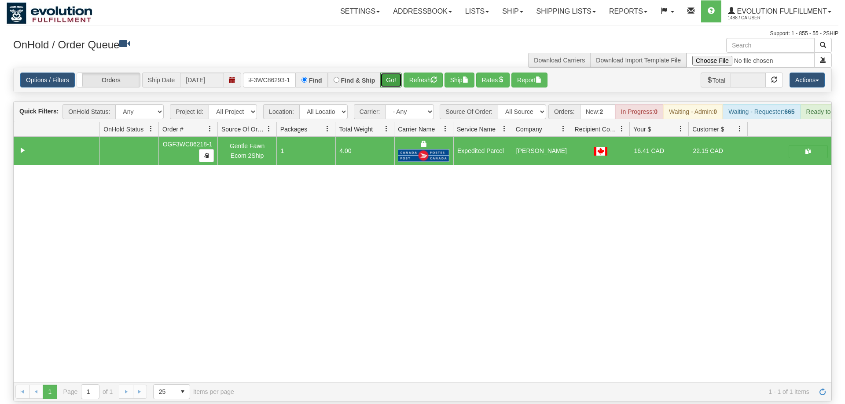
click at [395, 73] on button "Go!" at bounding box center [391, 80] width 22 height 15
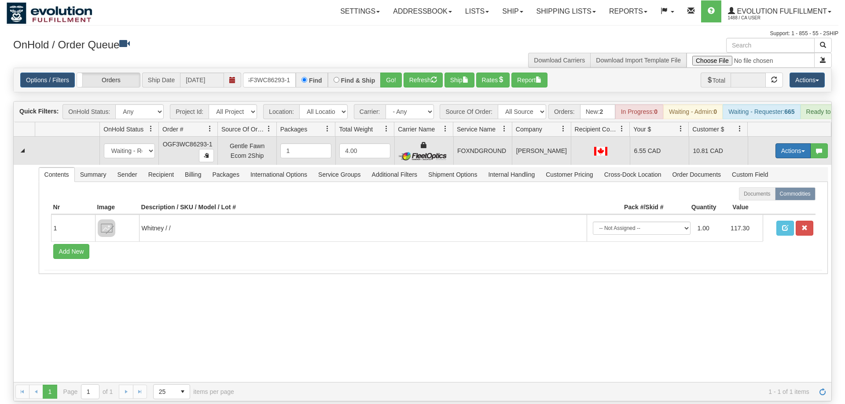
click at [797, 143] on button "Actions" at bounding box center [792, 150] width 35 height 15
click at [755, 198] on span "Ship" at bounding box center [757, 201] width 18 height 7
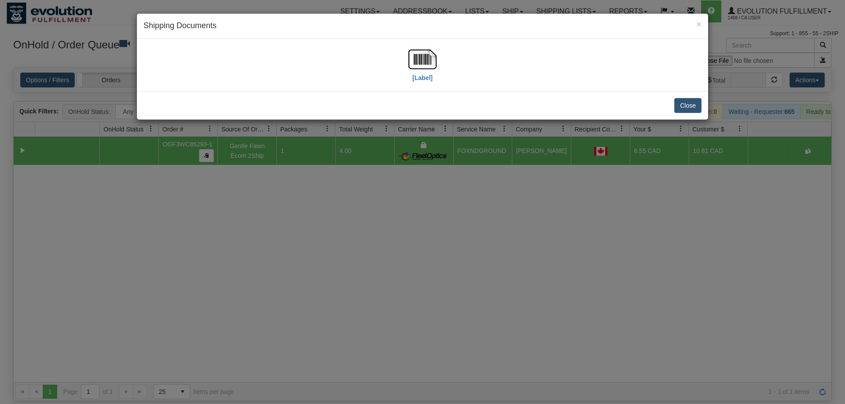
click at [442, 62] on div "[Label]" at bounding box center [422, 64] width 558 height 39
click at [419, 62] on img at bounding box center [422, 59] width 28 height 28
drag, startPoint x: 341, startPoint y: 288, endPoint x: 350, endPoint y: 257, distance: 31.6
click at [349, 271] on div "× Shipping Documents [Label] Close" at bounding box center [422, 202] width 845 height 404
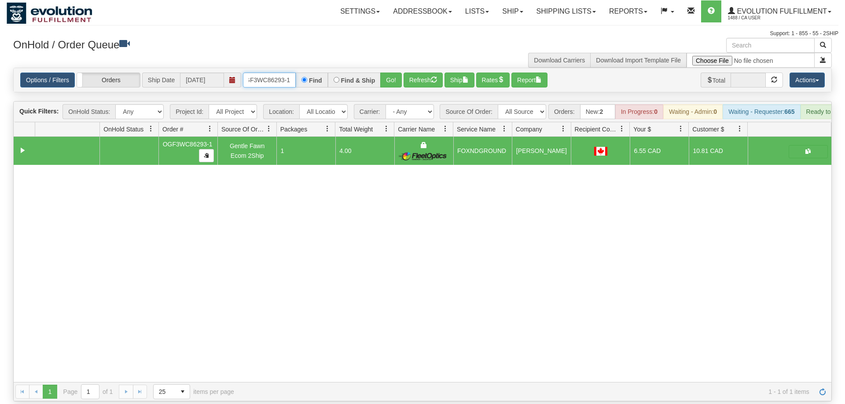
click at [283, 73] on input "OGF3WC86293-1" at bounding box center [269, 80] width 53 height 15
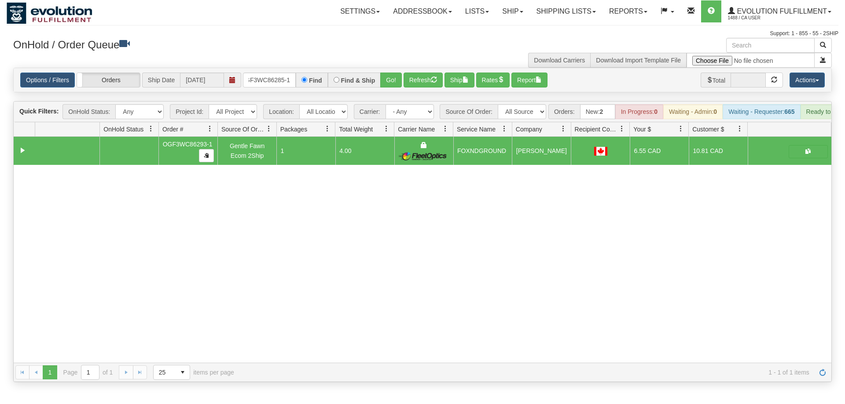
drag, startPoint x: 400, startPoint y: 59, endPoint x: 398, endPoint y: 76, distance: 17.3
click at [400, 78] on div "Options / Filters Group Shipments Orders Ship Date [DATE] OGF3WC86285-1 Find Fi…" at bounding box center [422, 80] width 817 height 24
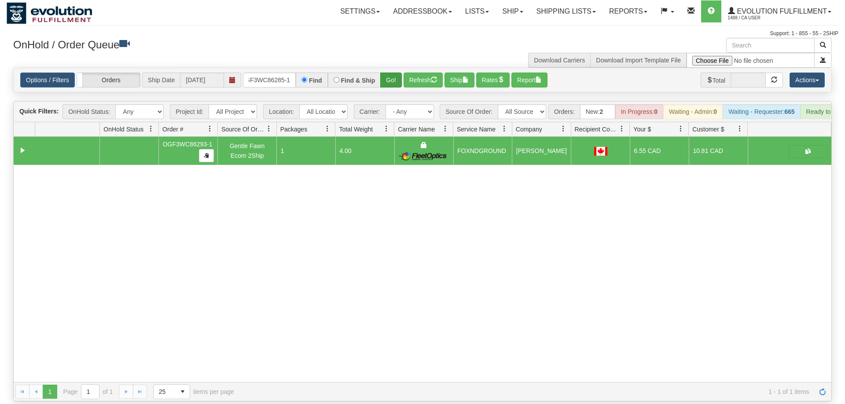
drag, startPoint x: 398, startPoint y: 75, endPoint x: 398, endPoint y: 69, distance: 6.6
click at [398, 73] on div "Options / Filters Group Shipments Orders Ship Date [DATE] OGF3WC86285-1 Find Fi…" at bounding box center [422, 80] width 817 height 24
click at [397, 73] on button "Go!" at bounding box center [391, 80] width 22 height 15
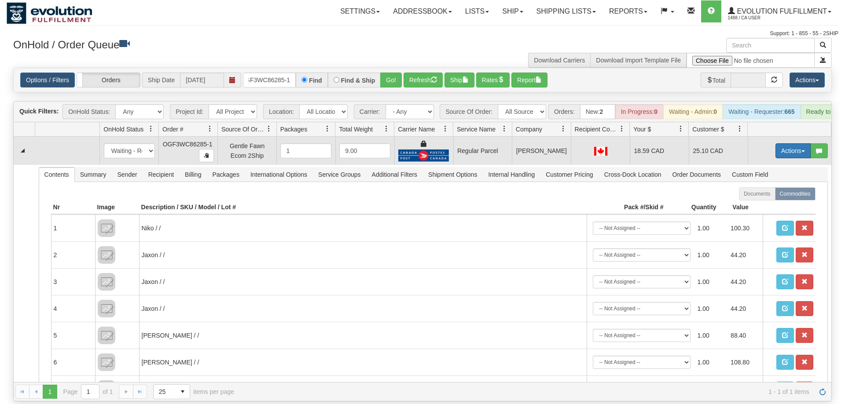
click at [787, 143] on button "Actions" at bounding box center [792, 150] width 35 height 15
click at [757, 187] on span "Rate All Services" at bounding box center [774, 190] width 53 height 7
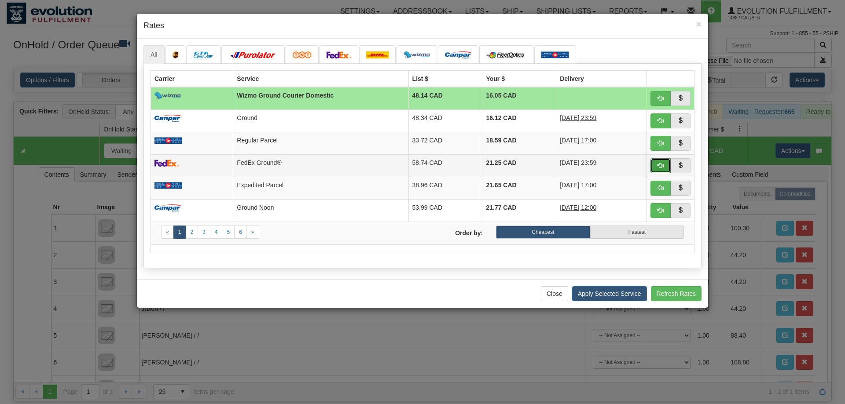
click at [658, 162] on button "button" at bounding box center [660, 165] width 20 height 15
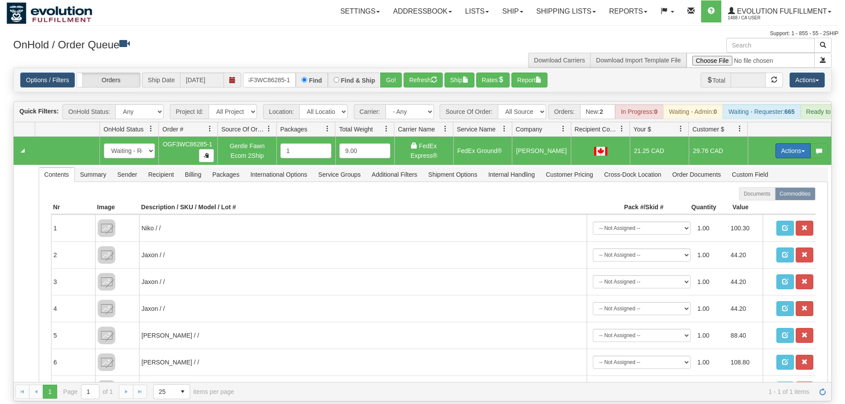
click at [782, 143] on button "Actions" at bounding box center [792, 150] width 35 height 15
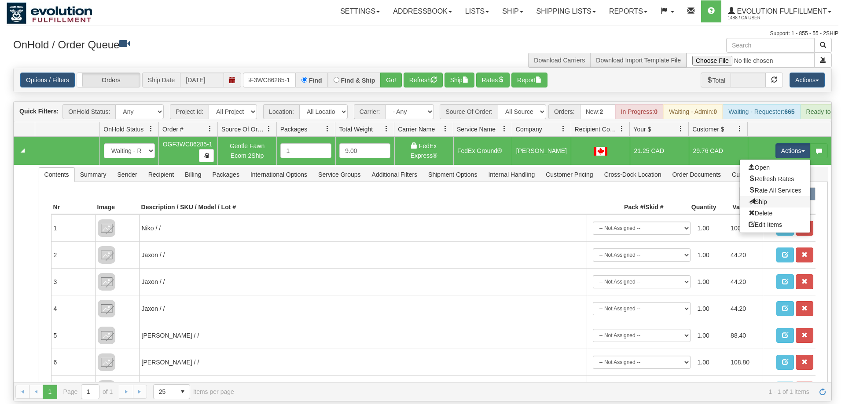
click at [769, 196] on link "Ship" at bounding box center [775, 201] width 70 height 11
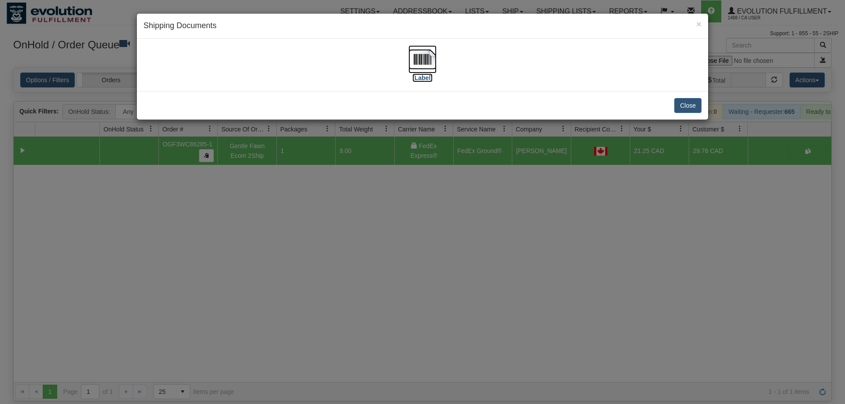
click at [436, 67] on img at bounding box center [422, 59] width 28 height 28
drag, startPoint x: 328, startPoint y: 271, endPoint x: 292, endPoint y: 200, distance: 79.3
click at [326, 262] on div "× Shipping Documents [Label] Close" at bounding box center [422, 202] width 845 height 404
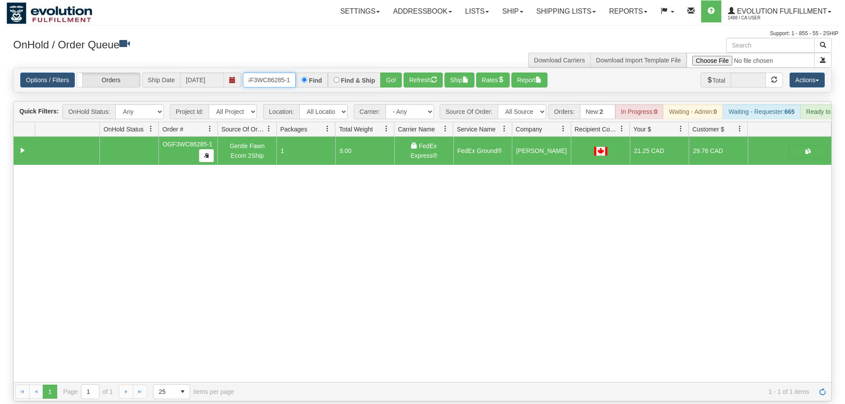
click at [260, 73] on input "OGF3WC86285-1" at bounding box center [269, 80] width 53 height 15
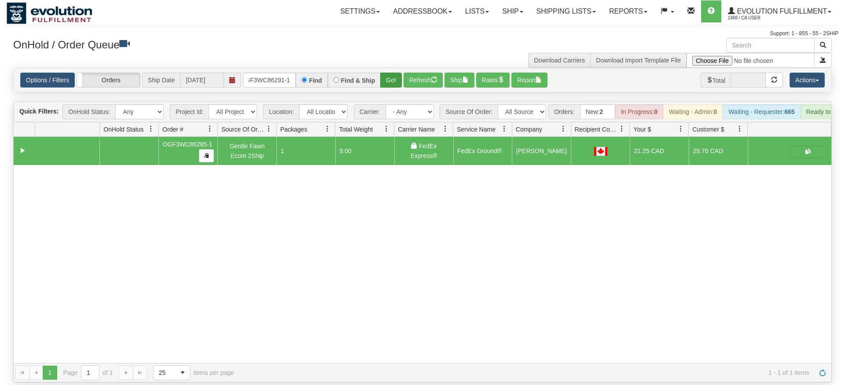
drag, startPoint x: 404, startPoint y: 70, endPoint x: 393, endPoint y: 73, distance: 11.3
click at [403, 88] on div "Is equal to Is not equal to Contains Does not contains CAD USD EUR ZAR [PERSON_…" at bounding box center [423, 225] width 832 height 315
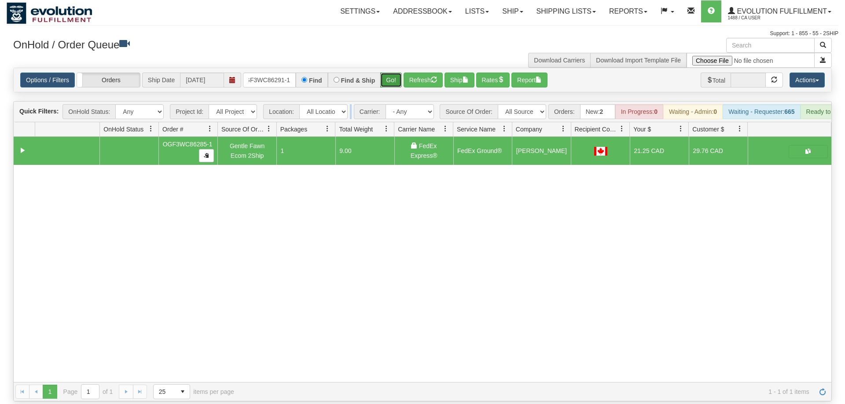
click at [391, 73] on button "Go!" at bounding box center [391, 80] width 22 height 15
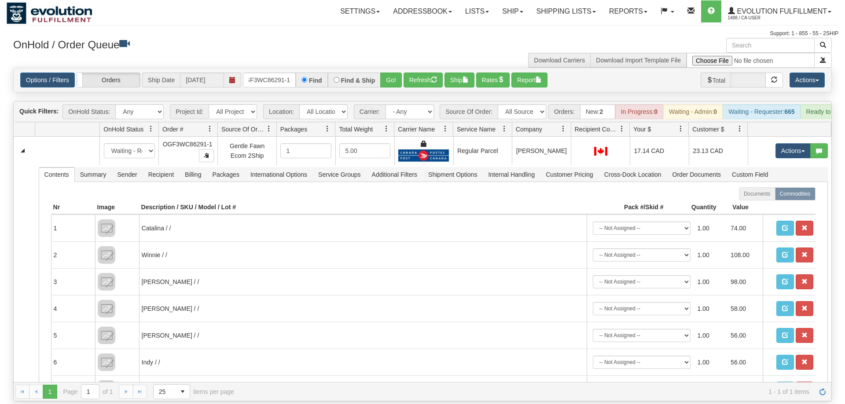
drag, startPoint x: 19, startPoint y: 211, endPoint x: 287, endPoint y: 94, distance: 292.8
click at [21, 212] on td at bounding box center [24, 307] width 21 height 284
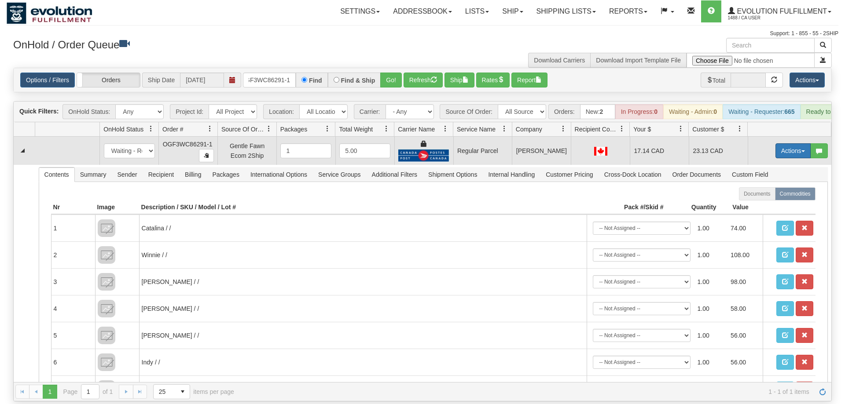
click at [791, 143] on button "Actions" at bounding box center [792, 150] width 35 height 15
click at [769, 187] on span "Rate All Services" at bounding box center [774, 190] width 53 height 7
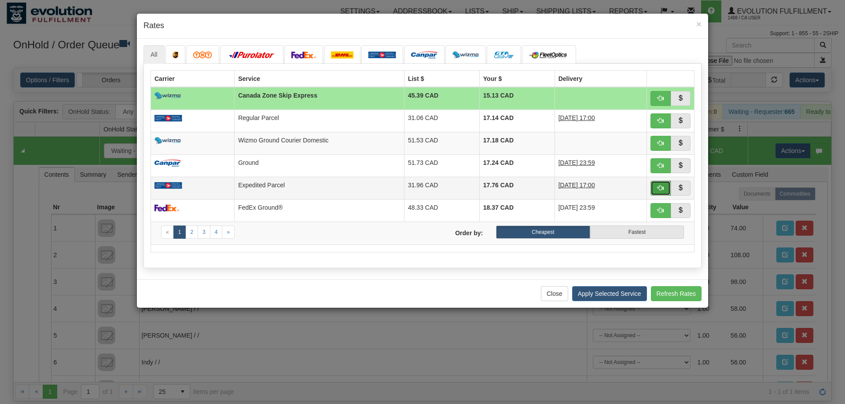
click at [658, 185] on span "button" at bounding box center [660, 188] width 6 height 6
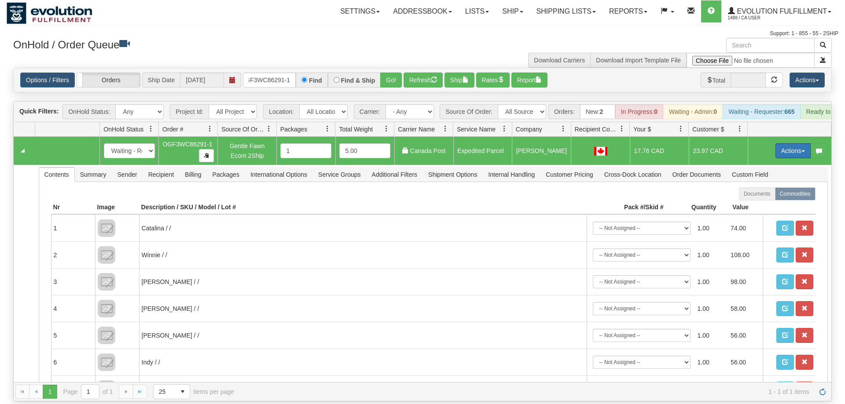
click at [786, 143] on button "Actions" at bounding box center [792, 150] width 35 height 15
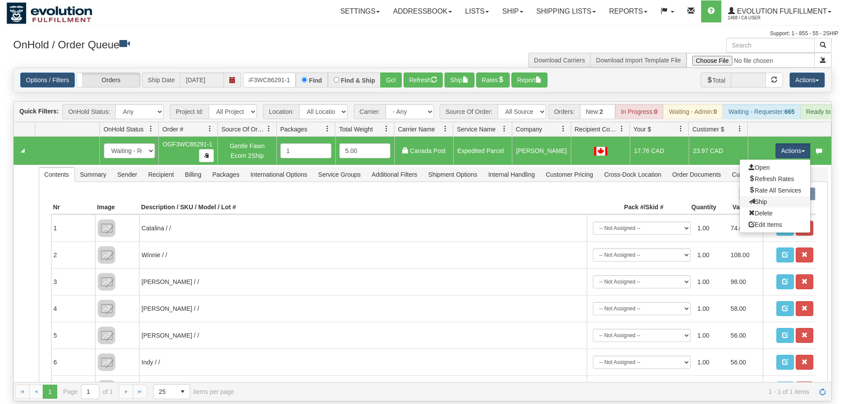
click at [771, 196] on link "Ship" at bounding box center [775, 201] width 70 height 11
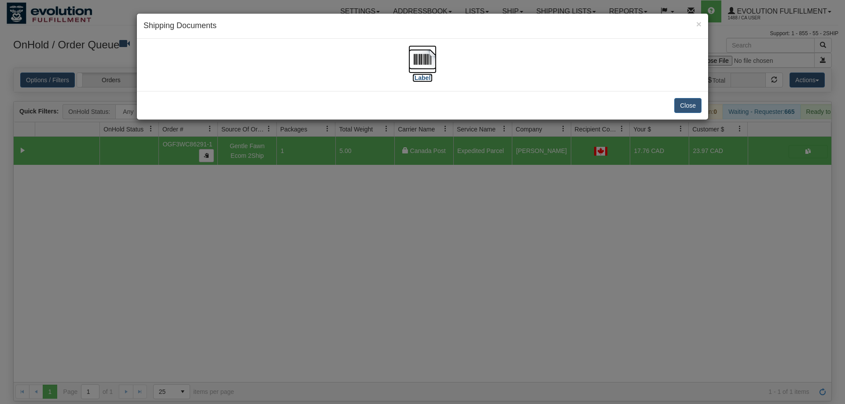
click at [423, 61] on img at bounding box center [422, 59] width 28 height 28
drag, startPoint x: 447, startPoint y: 196, endPoint x: 319, endPoint y: 99, distance: 161.5
click at [444, 194] on div "× Shipping Documents [Label] Close" at bounding box center [422, 202] width 845 height 404
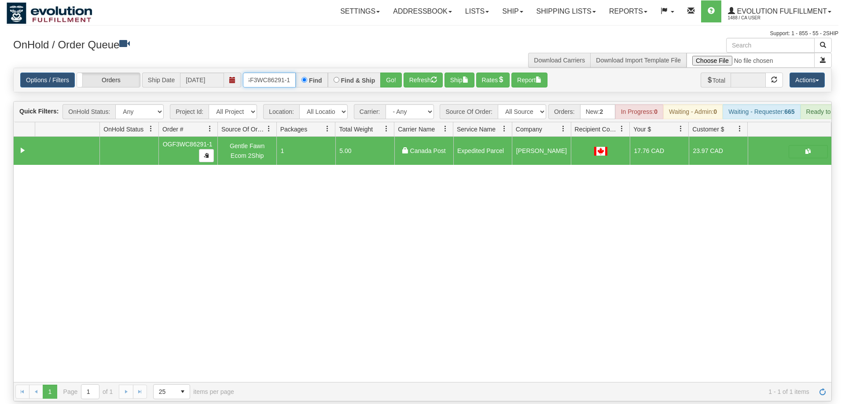
click at [282, 73] on input "OGF3WC86291-1" at bounding box center [269, 80] width 53 height 15
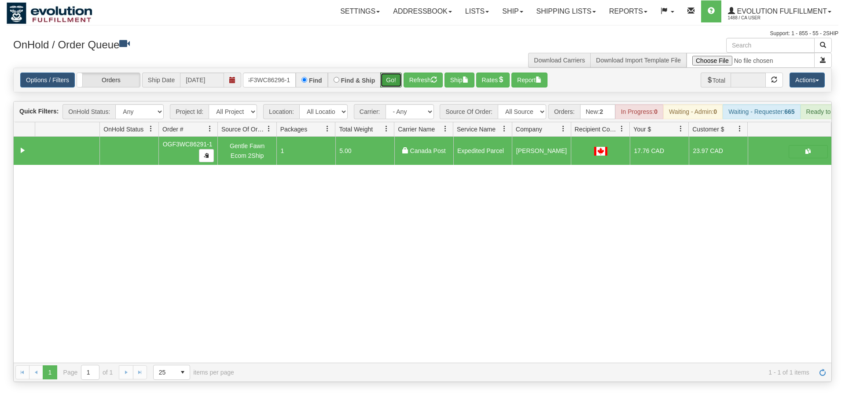
drag, startPoint x: 400, startPoint y: 73, endPoint x: 395, endPoint y: 77, distance: 6.6
click at [399, 92] on div "Is equal to Is not equal to Contains Does not contains CAD USD EUR ZAR [PERSON_…" at bounding box center [423, 225] width 832 height 315
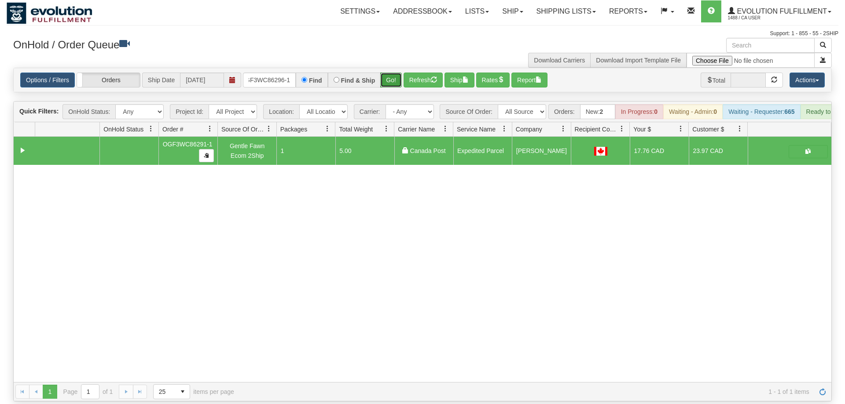
click at [393, 73] on button "Go!" at bounding box center [391, 80] width 22 height 15
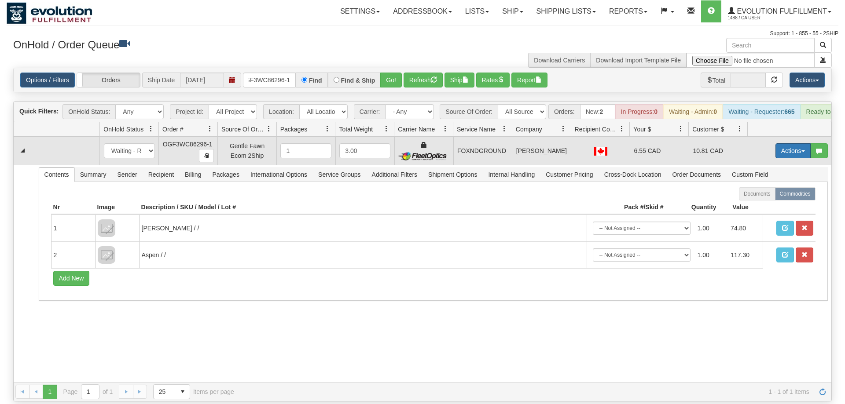
click at [780, 143] on button "Actions" at bounding box center [792, 150] width 35 height 15
click at [761, 198] on span "Ship" at bounding box center [757, 201] width 18 height 7
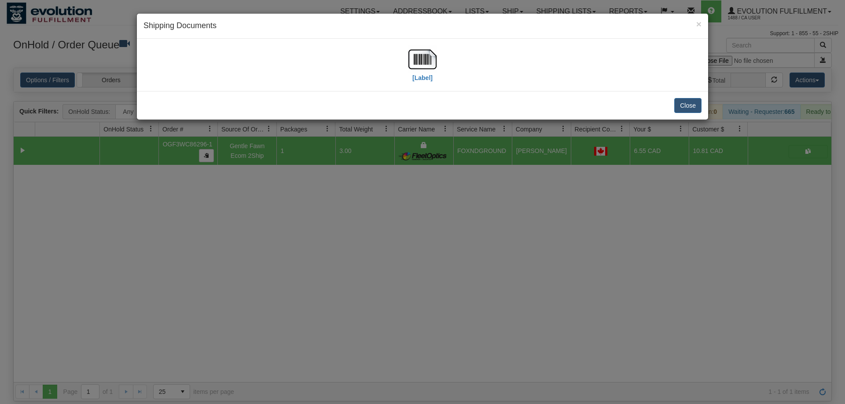
click at [438, 59] on div "[Label]" at bounding box center [422, 64] width 558 height 39
click at [427, 64] on img at bounding box center [422, 59] width 28 height 28
click at [541, 212] on div "× Shipping Documents [Label] Close" at bounding box center [422, 202] width 845 height 404
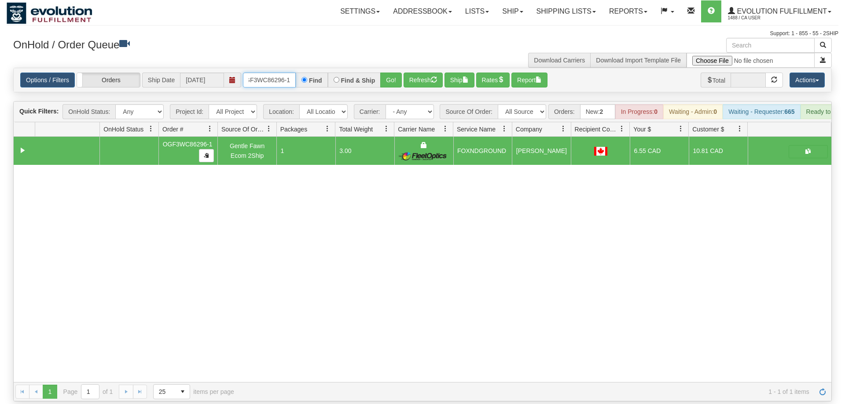
click at [273, 73] on input "OGF3WC86296-1" at bounding box center [269, 80] width 53 height 15
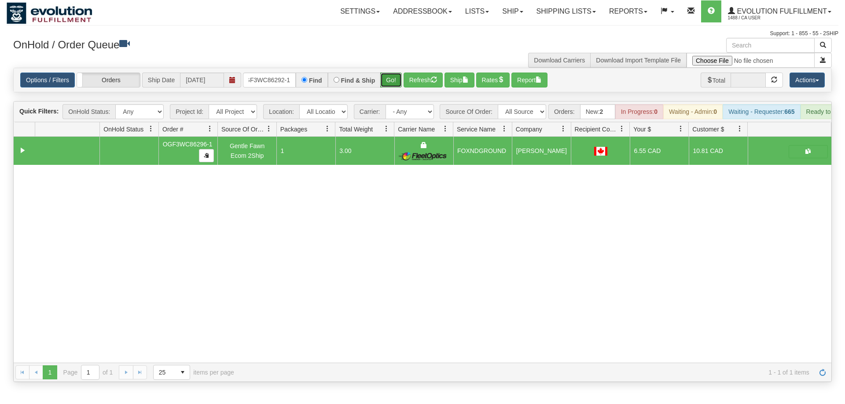
click at [395, 87] on div "Is equal to Is not equal to Contains Does not contains CAD USD EUR ZAR [PERSON_…" at bounding box center [423, 225] width 832 height 315
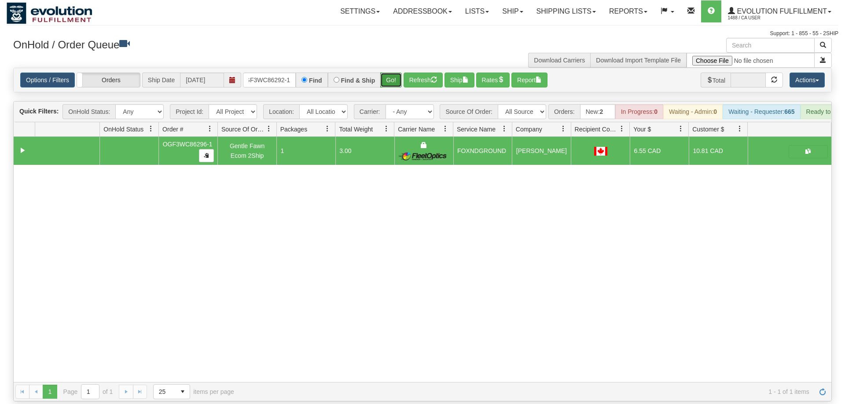
click at [393, 73] on button "Go!" at bounding box center [391, 80] width 22 height 15
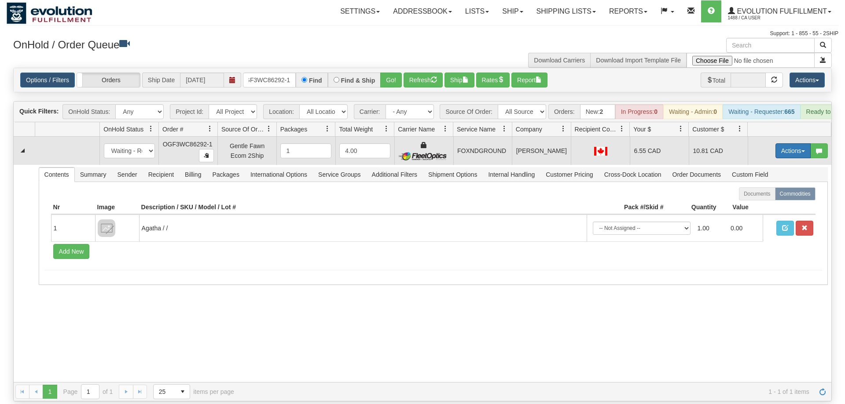
click at [785, 143] on button "Actions" at bounding box center [792, 150] width 35 height 15
click at [760, 198] on span "Ship" at bounding box center [757, 201] width 18 height 7
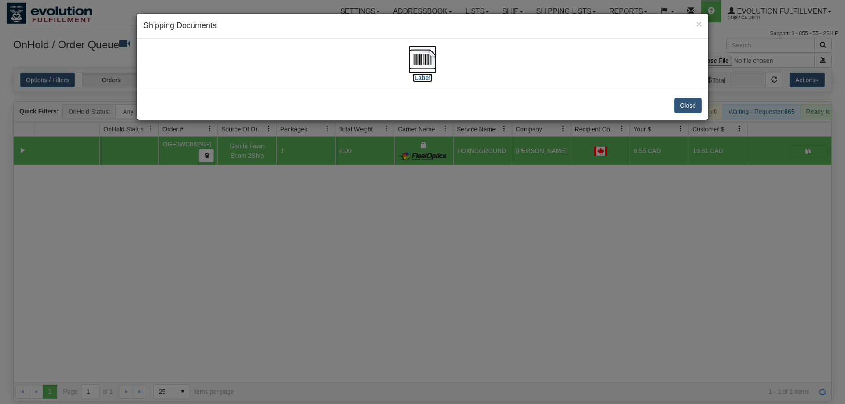
click at [428, 63] on img at bounding box center [422, 59] width 28 height 28
drag, startPoint x: 302, startPoint y: 263, endPoint x: 303, endPoint y: 258, distance: 5.4
click at [303, 258] on div "× Shipping Documents [Label] Close" at bounding box center [422, 202] width 845 height 404
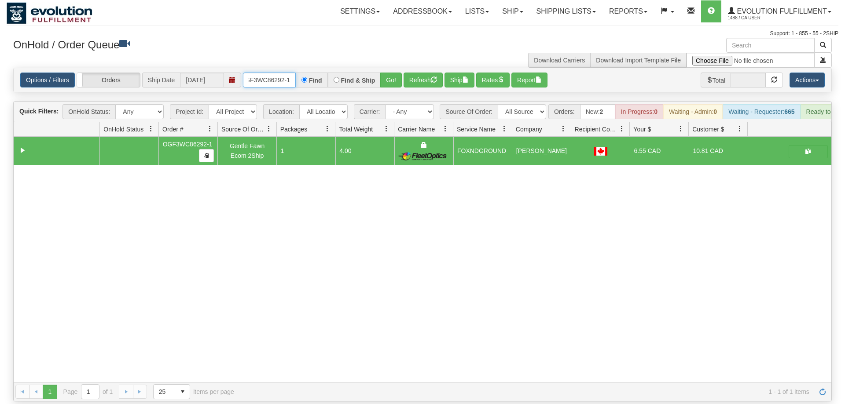
click at [273, 73] on input "OGF3WC86292-1" at bounding box center [269, 80] width 53 height 15
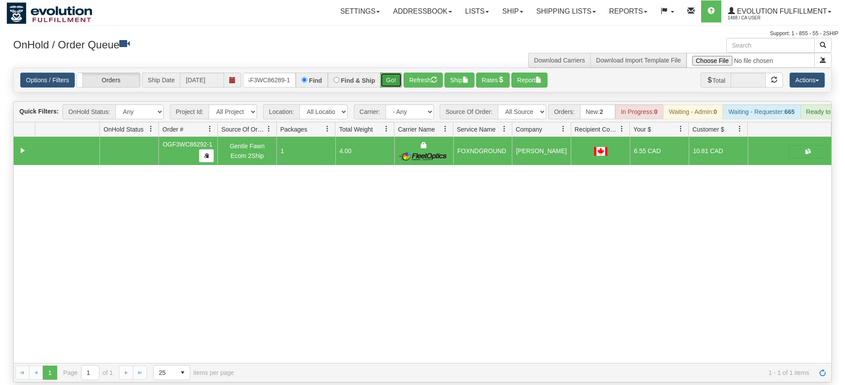
click at [399, 86] on div "Is equal to Is not equal to Contains Does not contains CAD USD EUR ZAR [PERSON_…" at bounding box center [423, 225] width 832 height 315
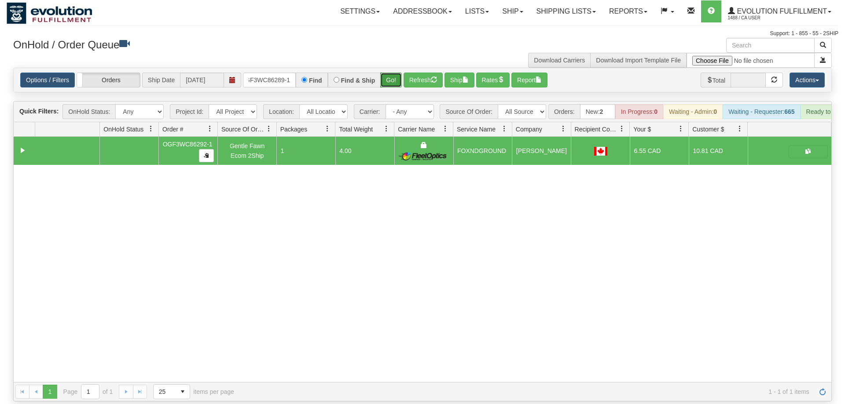
click at [388, 73] on button "Go!" at bounding box center [391, 80] width 22 height 15
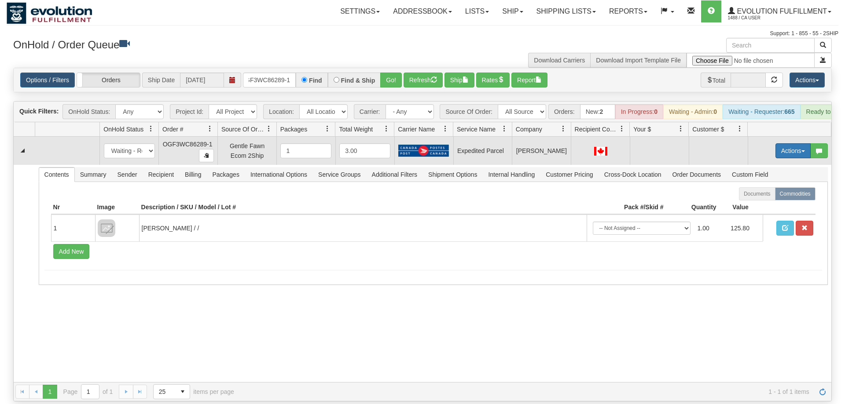
click at [789, 143] on button "Actions" at bounding box center [792, 150] width 35 height 15
click at [762, 176] on span "Refresh Rates" at bounding box center [770, 179] width 45 height 7
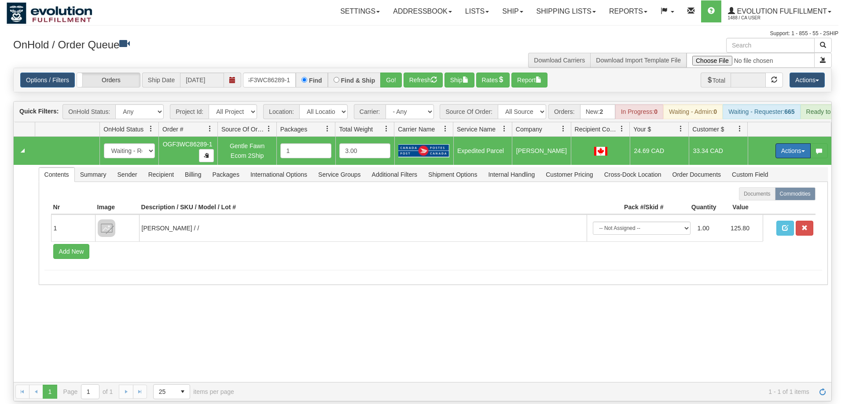
click at [791, 143] on button "Actions" at bounding box center [792, 150] width 35 height 15
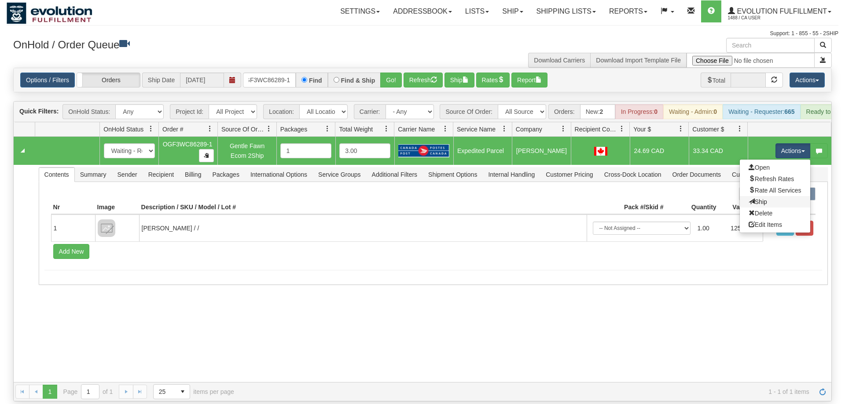
click at [767, 196] on link "Ship" at bounding box center [775, 201] width 70 height 11
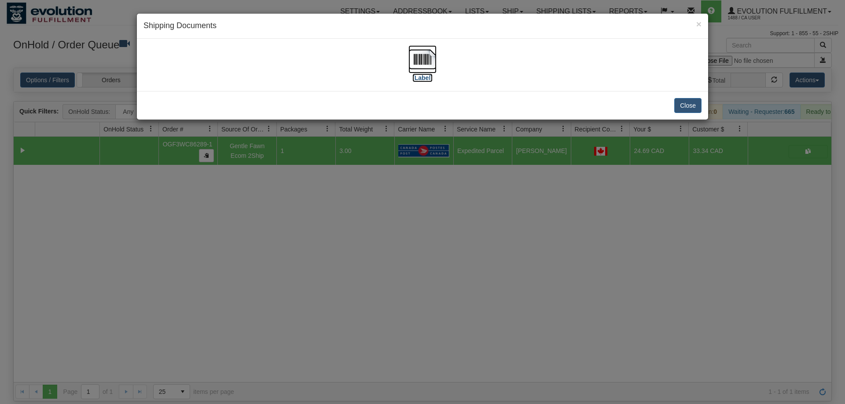
click at [418, 62] on img at bounding box center [422, 59] width 28 height 28
drag, startPoint x: 535, startPoint y: 198, endPoint x: 527, endPoint y: 193, distance: 9.3
click at [527, 193] on div "× Shipping Documents [Label] Close" at bounding box center [422, 202] width 845 height 404
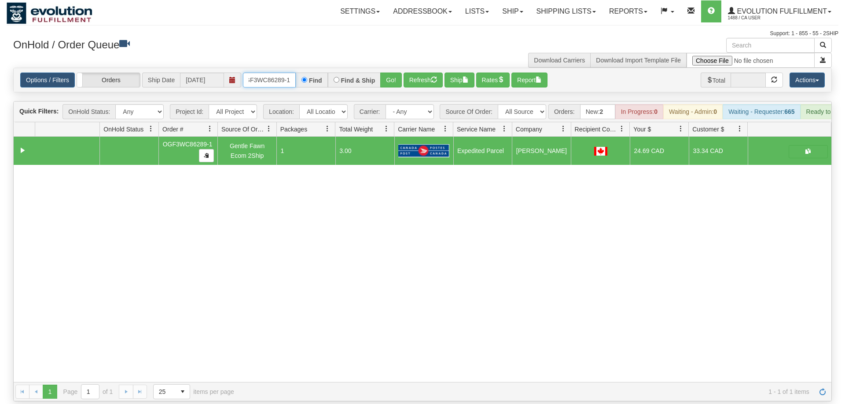
click at [288, 73] on input "OGF3WC86289-1" at bounding box center [269, 80] width 53 height 15
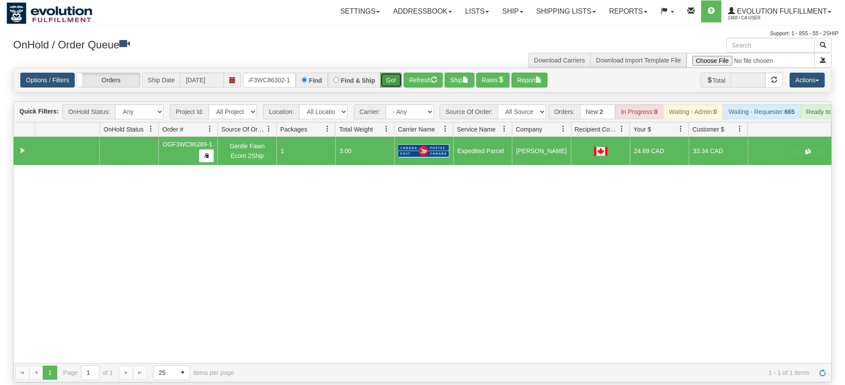
click at [387, 83] on div "Is equal to Is not equal to Contains Does not contains CAD USD EUR ZAR [PERSON_…" at bounding box center [423, 225] width 832 height 315
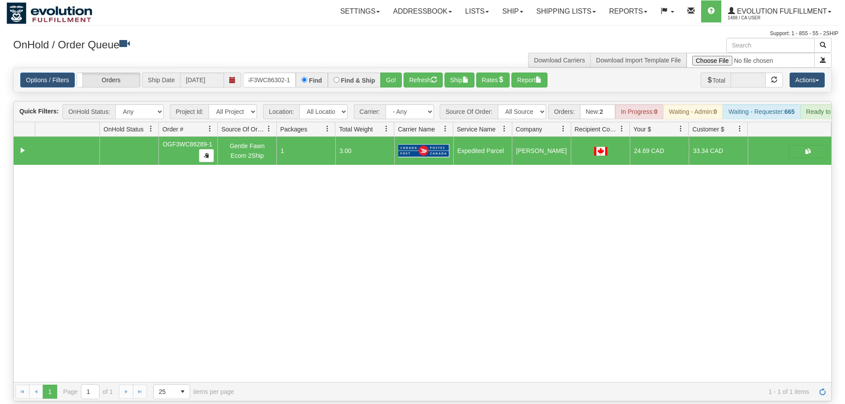
click at [385, 48] on h3 "OnHold / Order Queue" at bounding box center [214, 44] width 403 height 13
click at [389, 73] on button "Go!" at bounding box center [391, 80] width 22 height 15
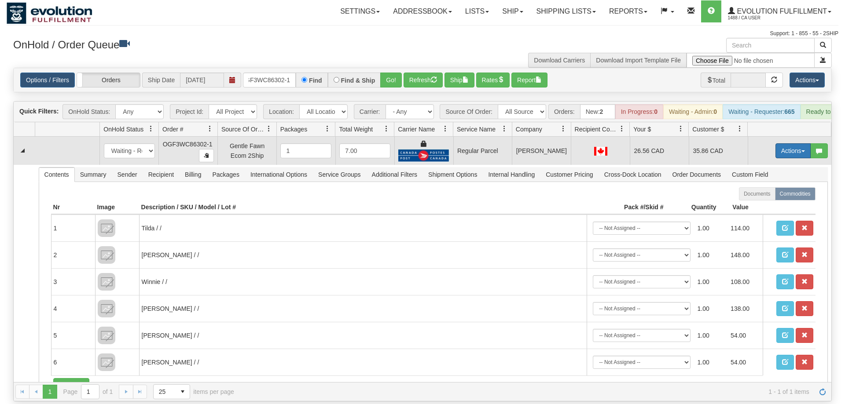
click at [794, 143] on button "Actions" at bounding box center [792, 150] width 35 height 15
click at [771, 187] on span "Rate All Services" at bounding box center [774, 190] width 53 height 7
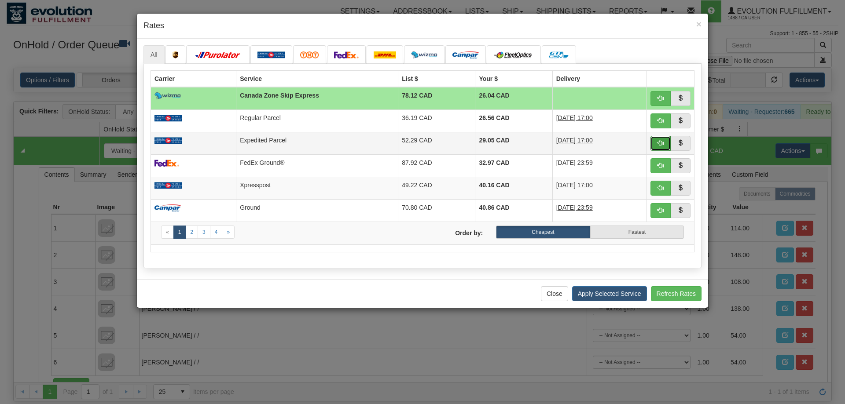
click at [656, 141] on button "button" at bounding box center [660, 143] width 20 height 15
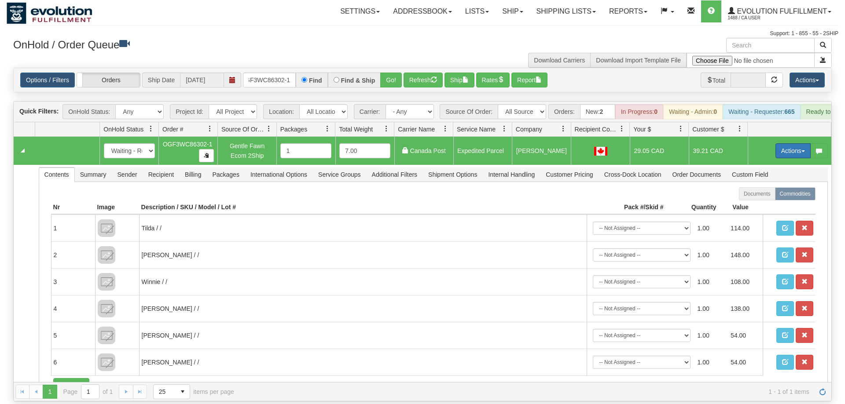
click at [800, 143] on button "Actions" at bounding box center [792, 150] width 35 height 15
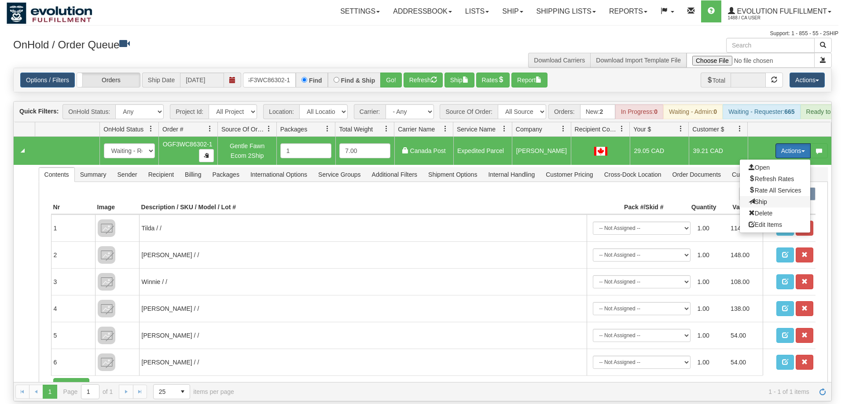
click at [753, 198] on span "Ship" at bounding box center [757, 201] width 18 height 7
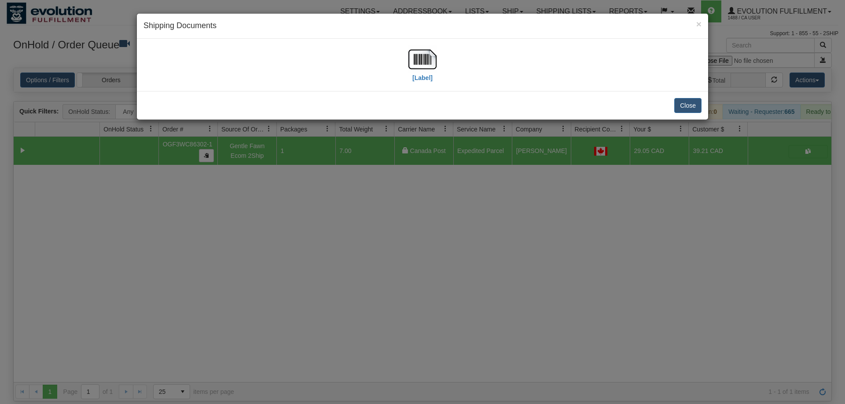
click at [452, 60] on div "[Label]" at bounding box center [422, 64] width 558 height 39
click at [440, 63] on div "[Label]" at bounding box center [422, 64] width 558 height 39
click at [416, 65] on img at bounding box center [422, 59] width 28 height 28
drag, startPoint x: 335, startPoint y: 197, endPoint x: 296, endPoint y: 69, distance: 133.9
click at [334, 191] on div "× Shipping Documents [Label] Close" at bounding box center [422, 202] width 845 height 404
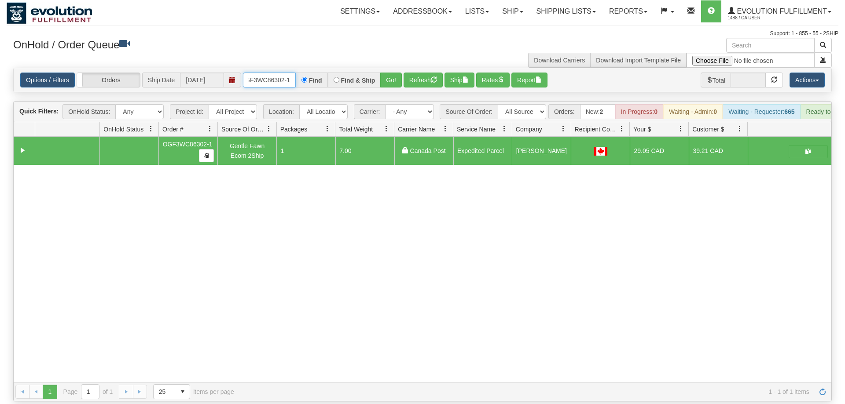
click at [265, 73] on input "OGF3WC86302-1" at bounding box center [269, 80] width 53 height 15
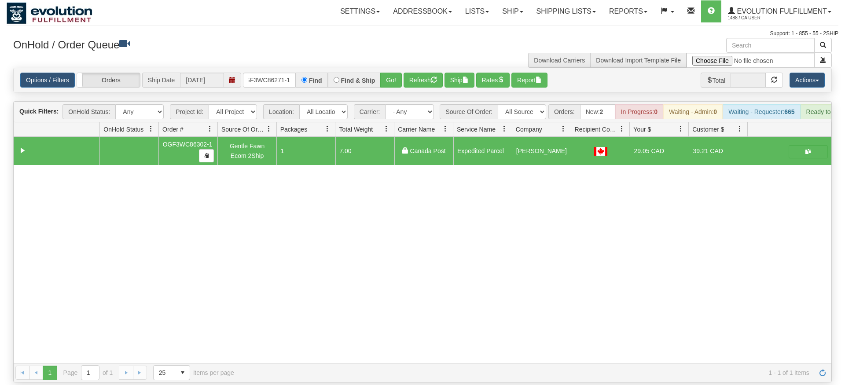
click at [377, 92] on div "Is equal to Is not equal to Contains Does not contains CAD USD EUR ZAR [PERSON_…" at bounding box center [423, 225] width 832 height 315
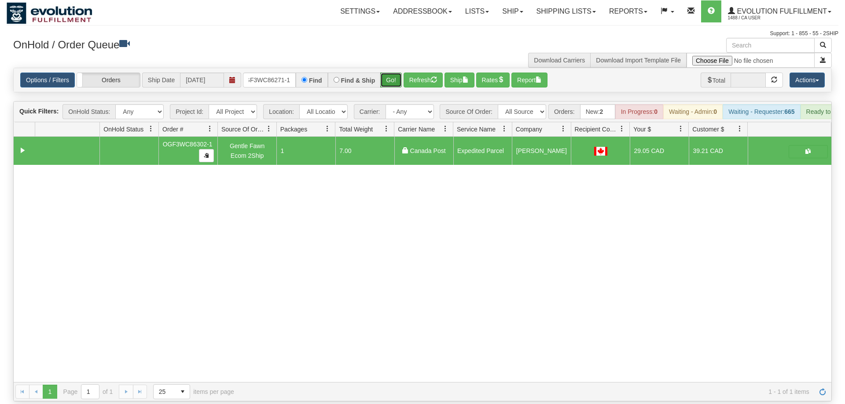
click at [394, 73] on button "Go!" at bounding box center [391, 80] width 22 height 15
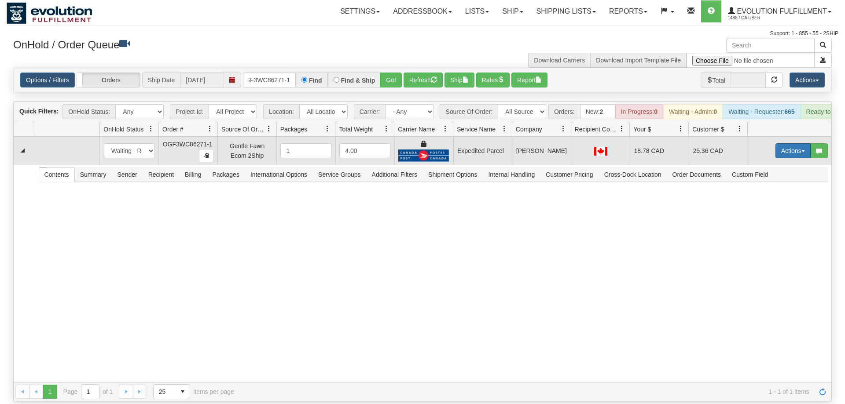
click at [793, 143] on button "Actions" at bounding box center [792, 150] width 35 height 15
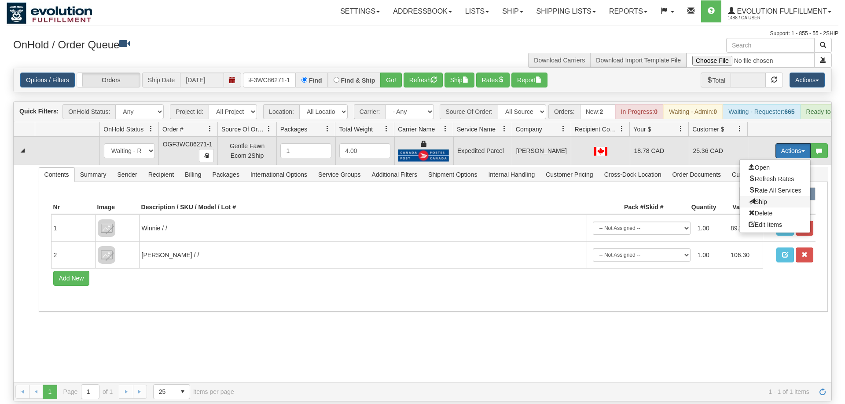
click at [755, 198] on span "Ship" at bounding box center [757, 201] width 18 height 7
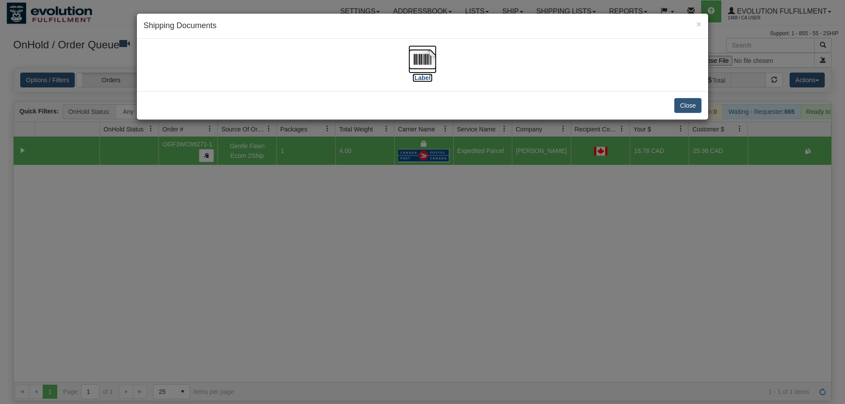
click at [415, 67] on img at bounding box center [422, 59] width 28 height 28
click at [468, 263] on div "× Shipping Documents [Label] Close" at bounding box center [422, 202] width 845 height 404
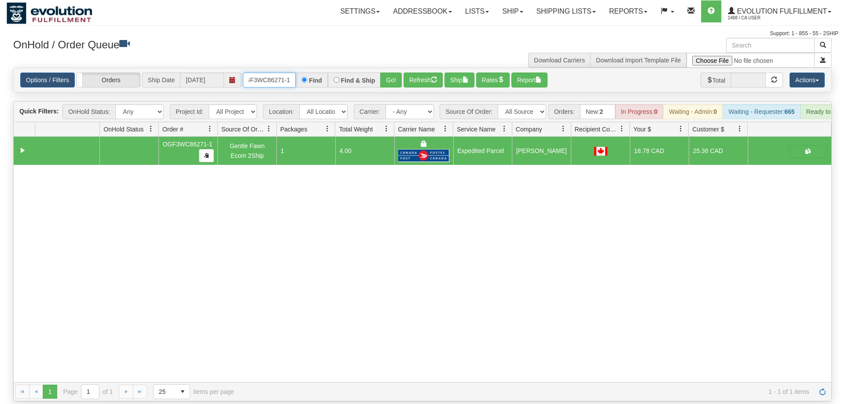
click at [271, 73] on input "OGF3WC86271-1" at bounding box center [269, 80] width 53 height 15
drag, startPoint x: 386, startPoint y: 69, endPoint x: 393, endPoint y: 67, distance: 7.8
click at [386, 88] on div "Is equal to Is not equal to Contains Does not contains CAD USD EUR ZAR [PERSON_…" at bounding box center [423, 235] width 832 height 334
click at [393, 73] on button "Go!" at bounding box center [391, 80] width 22 height 15
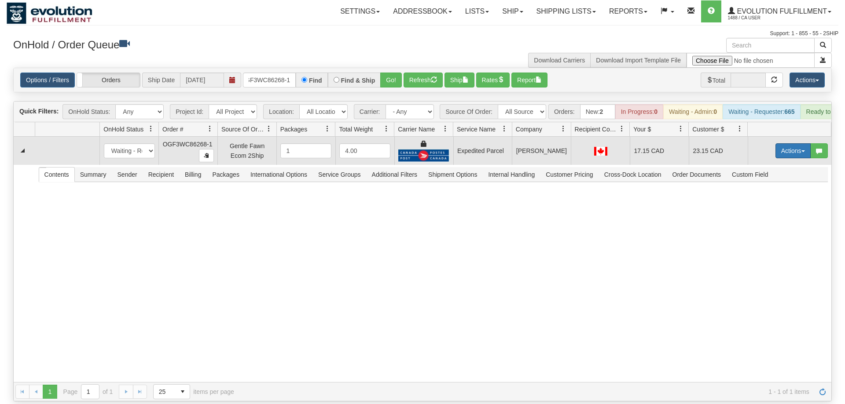
click at [800, 143] on button "Actions" at bounding box center [792, 150] width 35 height 15
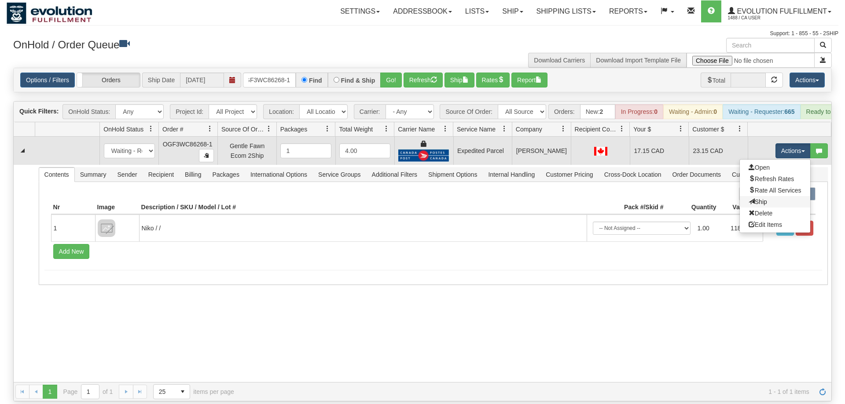
click at [765, 196] on link "Ship" at bounding box center [775, 201] width 70 height 11
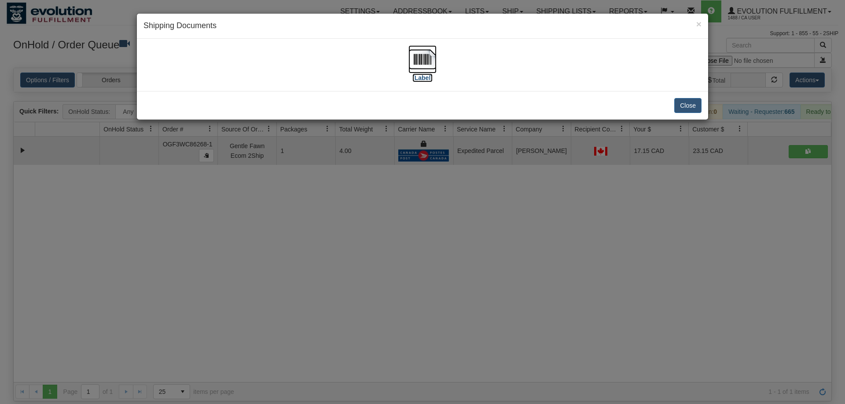
click at [433, 55] on img at bounding box center [422, 59] width 28 height 28
drag, startPoint x: 550, startPoint y: 243, endPoint x: 309, endPoint y: 40, distance: 315.4
click at [544, 237] on div "× Shipping Documents [Label] Close" at bounding box center [422, 202] width 845 height 404
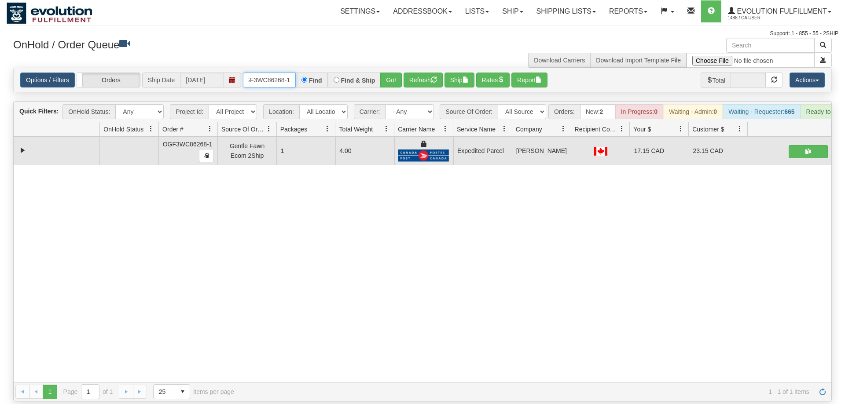
click at [278, 73] on input "OGF3WC86268-1" at bounding box center [269, 80] width 53 height 15
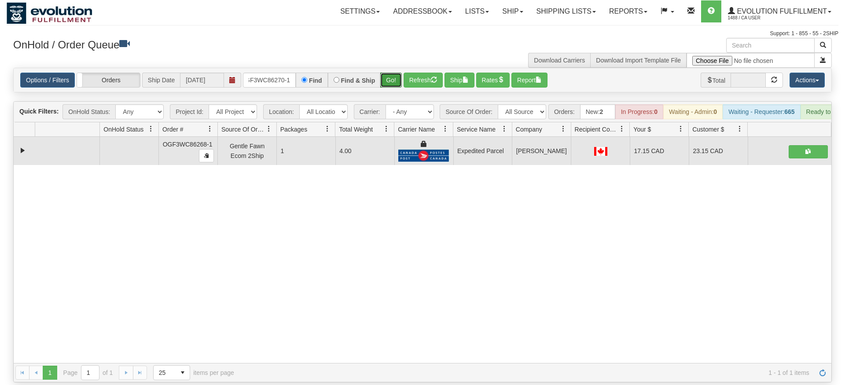
drag, startPoint x: 388, startPoint y: 62, endPoint x: 394, endPoint y: 45, distance: 18.2
click at [388, 81] on div "Is equal to Is not equal to Contains Does not contains CAD USD EUR ZAR [PERSON_…" at bounding box center [423, 225] width 832 height 315
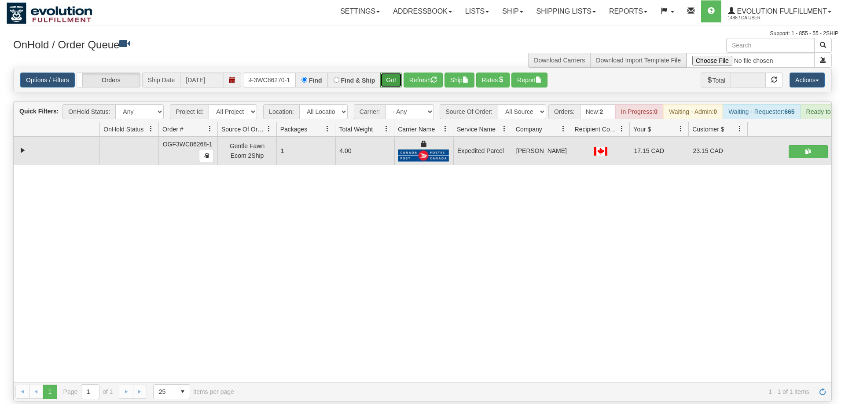
click at [392, 73] on button "Go!" at bounding box center [391, 80] width 22 height 15
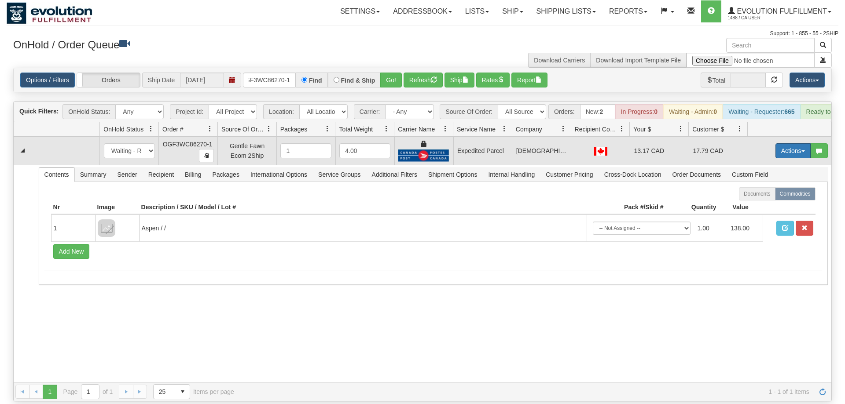
click at [785, 143] on button "Actions" at bounding box center [792, 150] width 35 height 15
click at [766, 196] on link "Ship" at bounding box center [775, 201] width 70 height 11
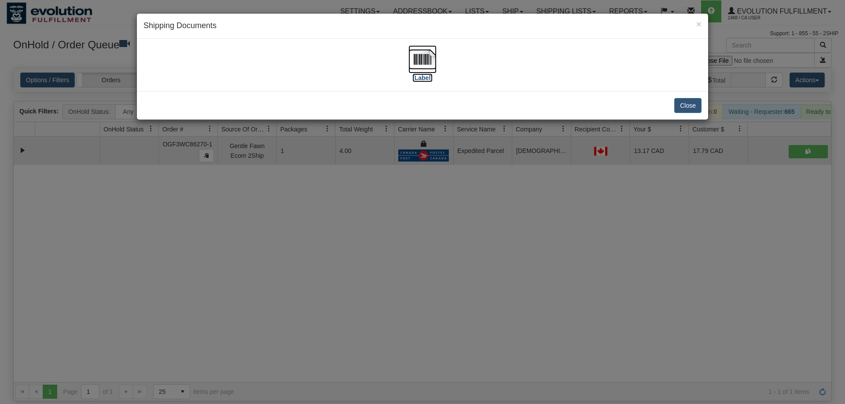
click at [409, 59] on img at bounding box center [422, 59] width 28 height 28
drag, startPoint x: 470, startPoint y: 208, endPoint x: 281, endPoint y: 81, distance: 227.1
click at [469, 206] on div "× Shipping Documents [Label] Close" at bounding box center [422, 202] width 845 height 404
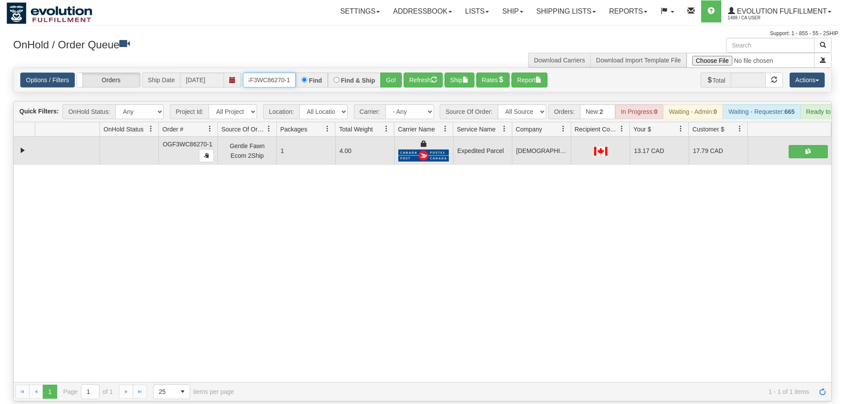
click at [271, 73] on input "OGF3WC86270-1" at bounding box center [269, 80] width 53 height 15
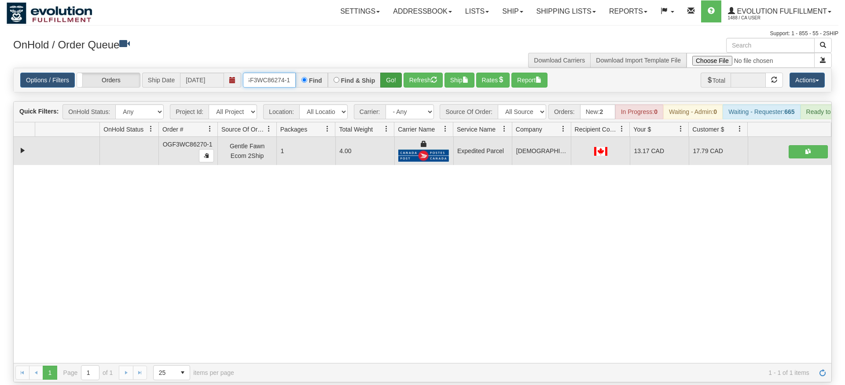
type input "OGF3WC86274-1"
click at [394, 88] on div "Is equal to Is not equal to Contains Does not contains CAD USD EUR ZAR [PERSON_…" at bounding box center [423, 225] width 832 height 315
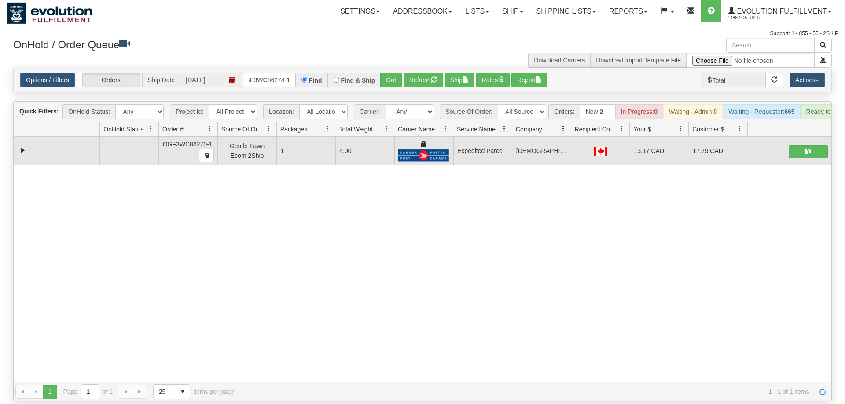
click at [392, 78] on div "Options / Filters Group Shipments Orders Ship Date [DATE] OGF3WC86274-1 Find Fi…" at bounding box center [422, 80] width 817 height 24
click at [392, 73] on button "Go!" at bounding box center [391, 80] width 22 height 15
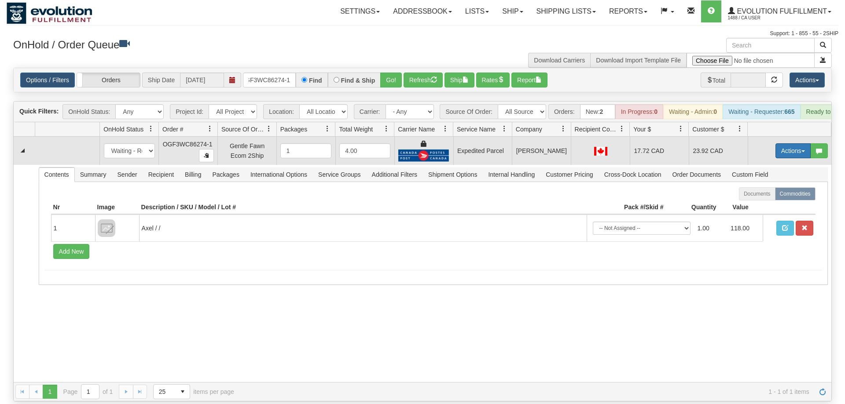
click at [786, 143] on button "Actions" at bounding box center [792, 150] width 35 height 15
click at [777, 196] on link "Ship" at bounding box center [775, 201] width 70 height 11
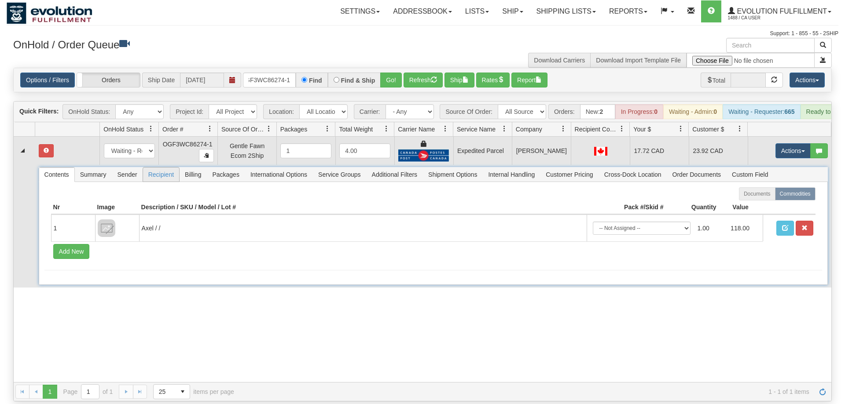
click at [174, 168] on span "Recipient" at bounding box center [161, 175] width 36 height 14
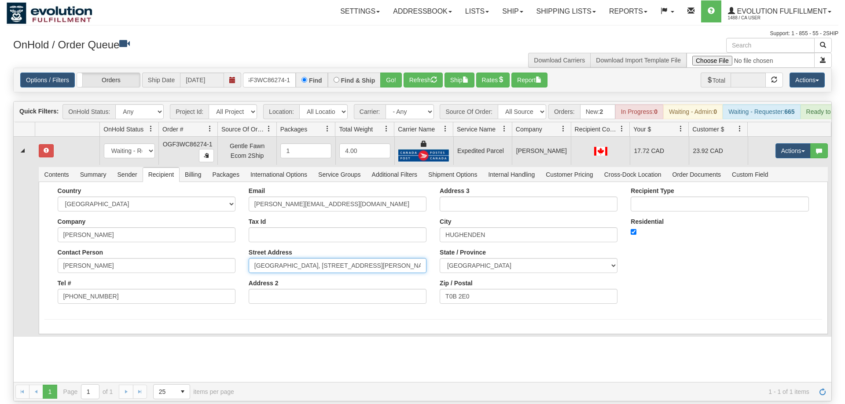
drag, startPoint x: 363, startPoint y: 253, endPoint x: 430, endPoint y: 257, distance: 67.4
click at [437, 259] on div "Country [GEOGRAPHIC_DATA] [GEOGRAPHIC_DATA] [GEOGRAPHIC_DATA] [GEOGRAPHIC_DATA]…" at bounding box center [432, 248] width 777 height 123
click at [426, 258] on input "[GEOGRAPHIC_DATA], [STREET_ADDRESS][PERSON_NAME]" at bounding box center [338, 265] width 178 height 15
click at [414, 258] on input "[GEOGRAPHIC_DATA], [STREET_ADDRESS][PERSON_NAME]" at bounding box center [338, 265] width 178 height 15
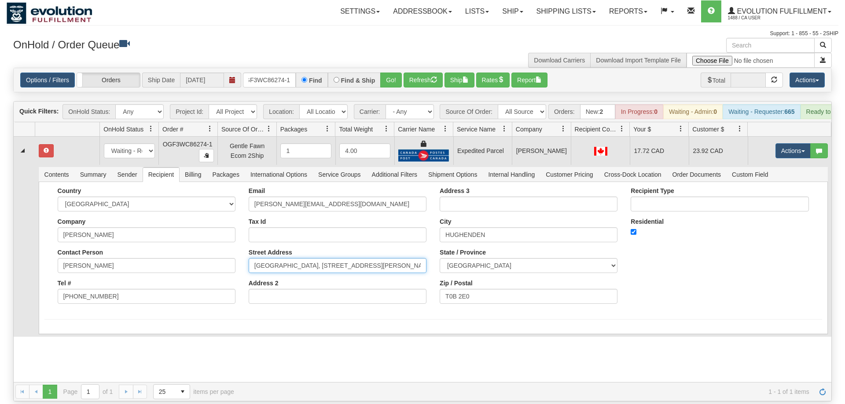
drag, startPoint x: 414, startPoint y: 255, endPoint x: 366, endPoint y: 254, distance: 48.8
click at [366, 258] on input "[GEOGRAPHIC_DATA], [STREET_ADDRESS][PERSON_NAME]" at bounding box center [338, 265] width 178 height 15
click at [337, 289] on input "Address 2" at bounding box center [338, 296] width 178 height 15
paste input "# [GEOGRAPHIC_DATA][PERSON_NAME]"
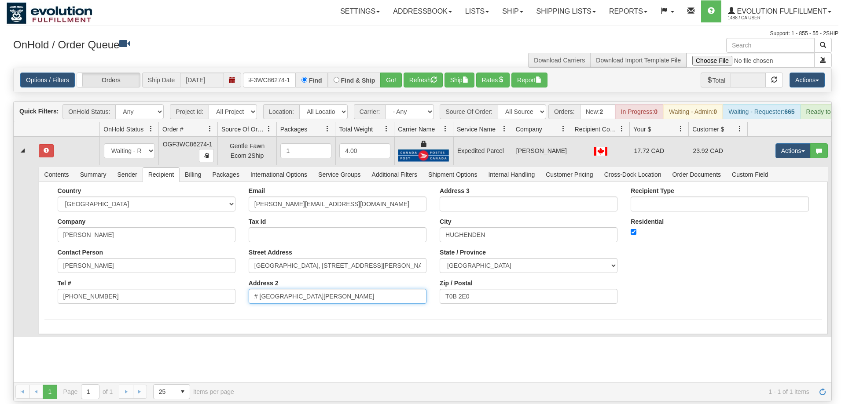
type input "# [GEOGRAPHIC_DATA][PERSON_NAME]"
click at [396, 258] on input "[GEOGRAPHIC_DATA], [STREET_ADDRESS][PERSON_NAME]" at bounding box center [338, 265] width 178 height 15
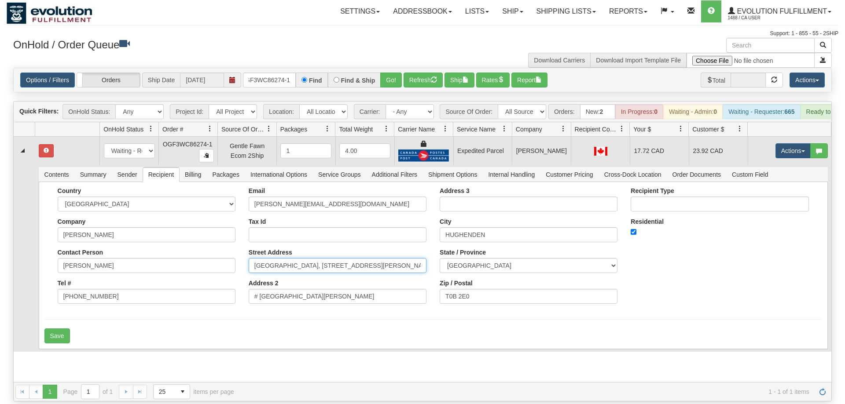
click at [396, 258] on input "[GEOGRAPHIC_DATA], [STREET_ADDRESS][PERSON_NAME]" at bounding box center [338, 265] width 178 height 15
drag, startPoint x: 392, startPoint y: 257, endPoint x: 365, endPoint y: 258, distance: 26.9
click at [365, 258] on input "[GEOGRAPHIC_DATA]" at bounding box center [338, 265] width 178 height 15
type input "[GEOGRAPHIC_DATA]"
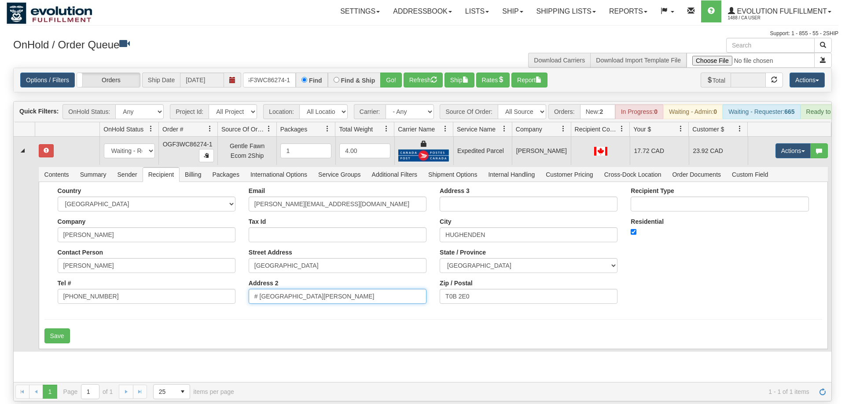
click at [319, 289] on input "# [GEOGRAPHIC_DATA][PERSON_NAME]" at bounding box center [338, 296] width 178 height 15
click at [51, 329] on button "Save" at bounding box center [57, 336] width 26 height 15
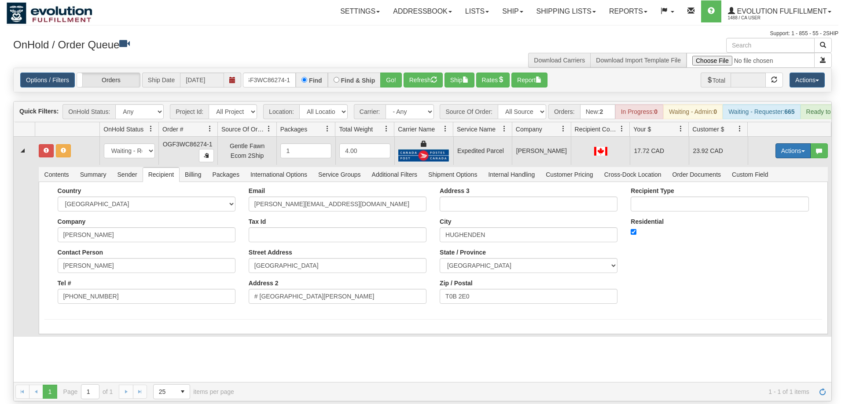
click at [793, 143] on button "Actions" at bounding box center [792, 150] width 35 height 15
click at [772, 176] on span "Refresh Rates" at bounding box center [770, 179] width 45 height 7
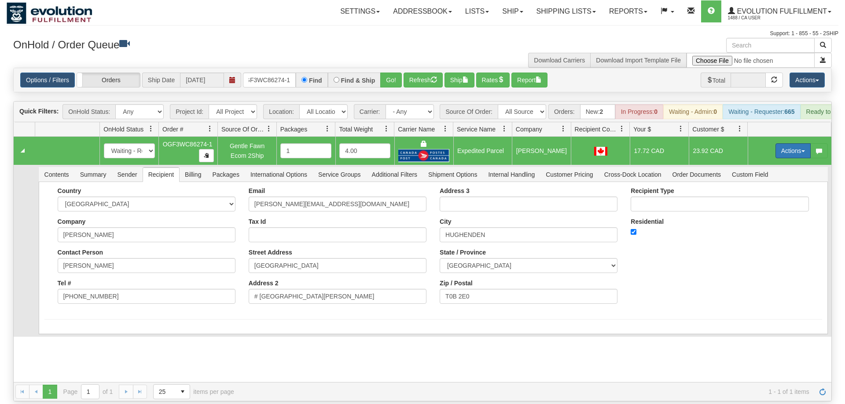
click at [787, 143] on button "Actions" at bounding box center [792, 150] width 35 height 15
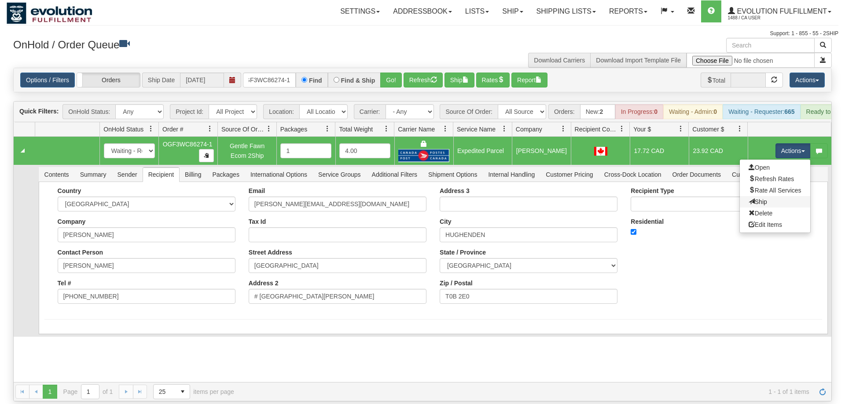
click at [778, 196] on link "Ship" at bounding box center [775, 201] width 70 height 11
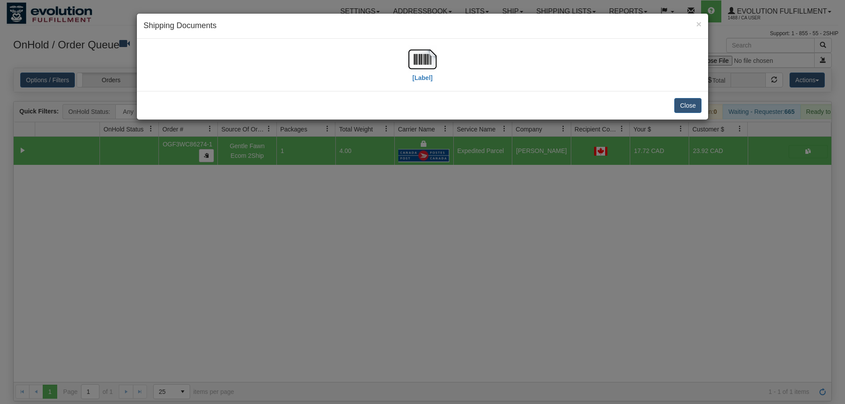
click at [439, 61] on div "[Label]" at bounding box center [422, 64] width 558 height 39
click at [435, 61] on img at bounding box center [422, 59] width 28 height 28
drag, startPoint x: 570, startPoint y: 180, endPoint x: 336, endPoint y: 106, distance: 245.6
click at [563, 176] on div "× Shipping Documents [Label] Close" at bounding box center [422, 202] width 845 height 404
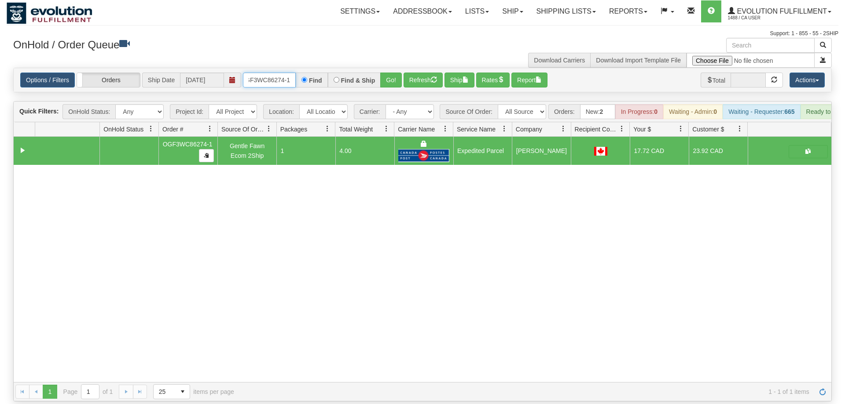
click at [286, 73] on input "OGF3WC86274-1" at bounding box center [269, 80] width 53 height 15
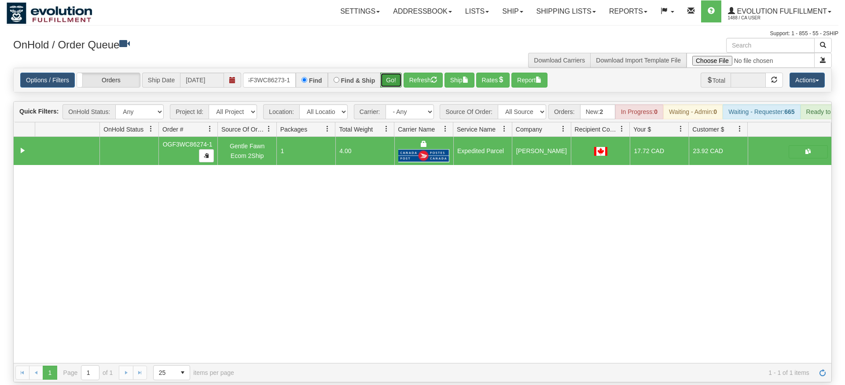
click at [388, 80] on div "Is equal to Is not equal to Contains Does not contains CAD USD EUR ZAR [PERSON_…" at bounding box center [423, 225] width 832 height 315
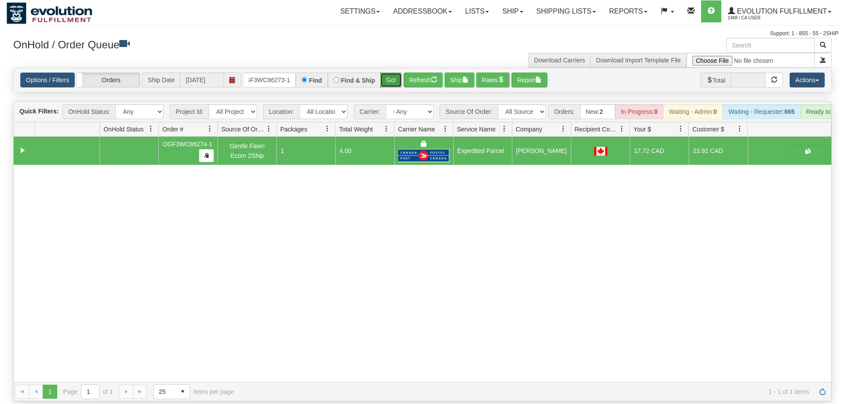
click at [397, 73] on button "Go!" at bounding box center [391, 80] width 22 height 15
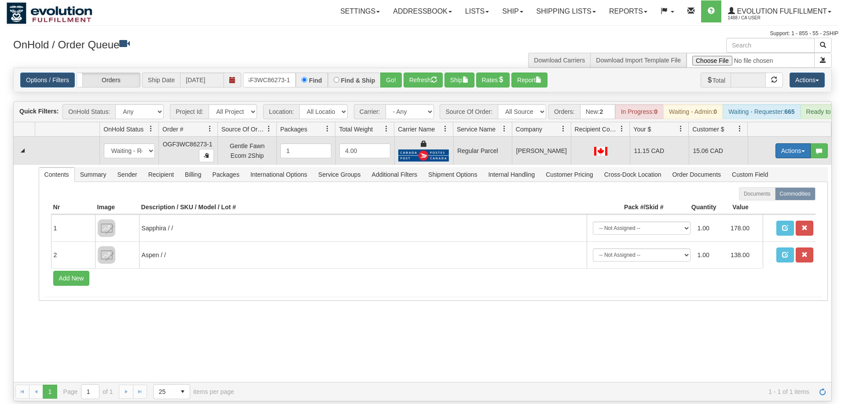
click at [795, 143] on button "Actions" at bounding box center [792, 150] width 35 height 15
click at [766, 187] on span "Rate All Services" at bounding box center [774, 190] width 53 height 7
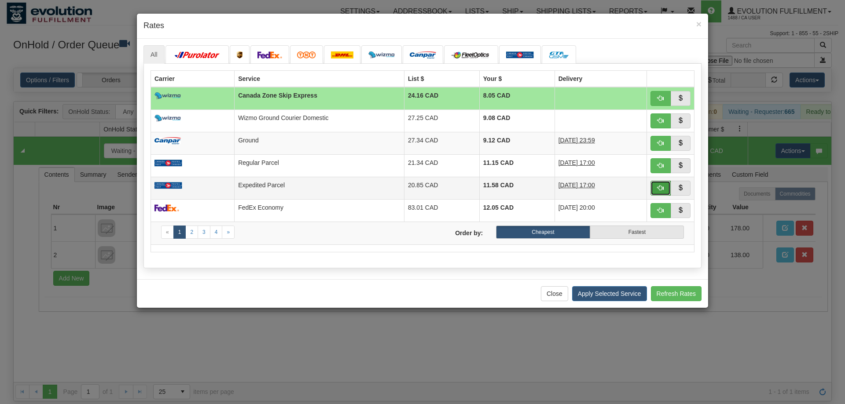
click at [658, 185] on span "button" at bounding box center [660, 188] width 6 height 6
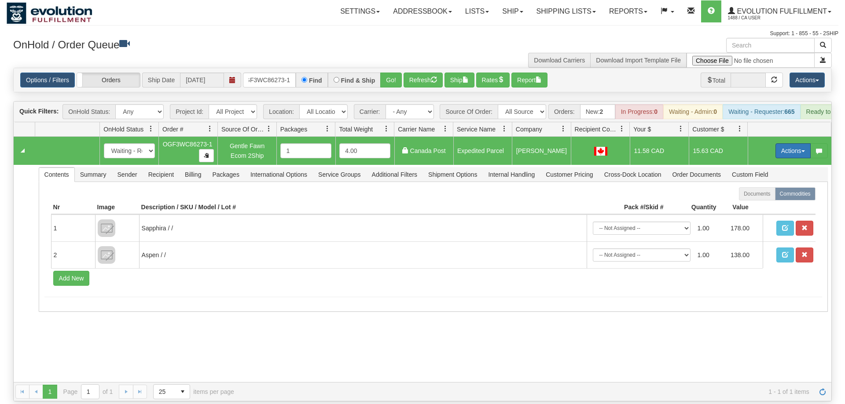
click at [797, 143] on button "Actions" at bounding box center [792, 150] width 35 height 15
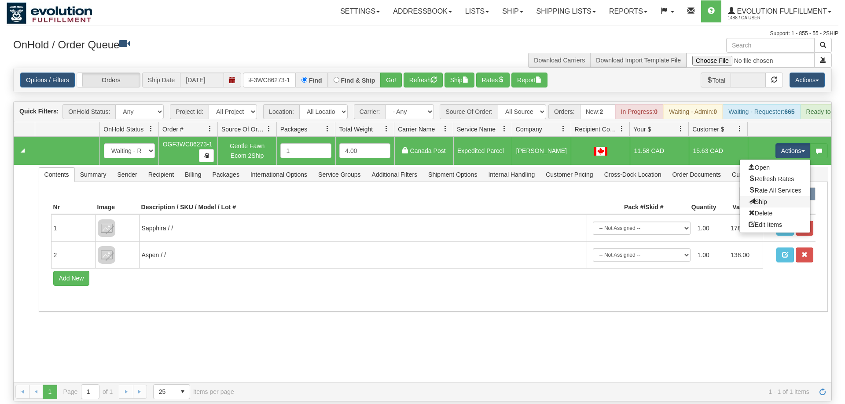
click at [769, 196] on link "Ship" at bounding box center [775, 201] width 70 height 11
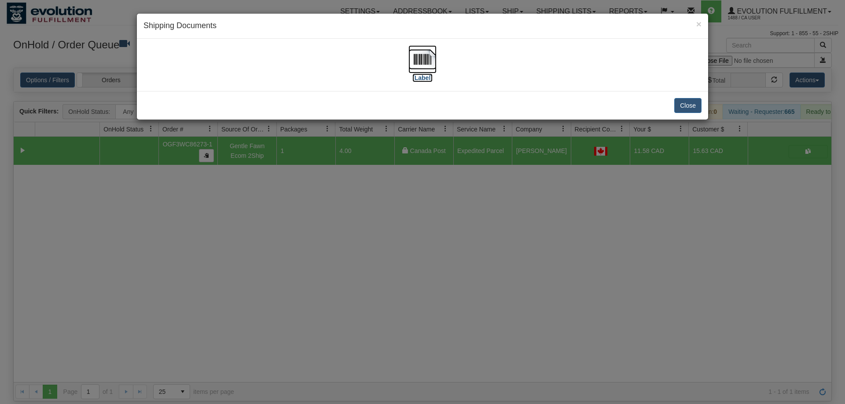
click at [414, 76] on label "[Label]" at bounding box center [422, 77] width 20 height 9
click at [465, 214] on div "× Shipping Documents [Label] Close" at bounding box center [422, 202] width 845 height 404
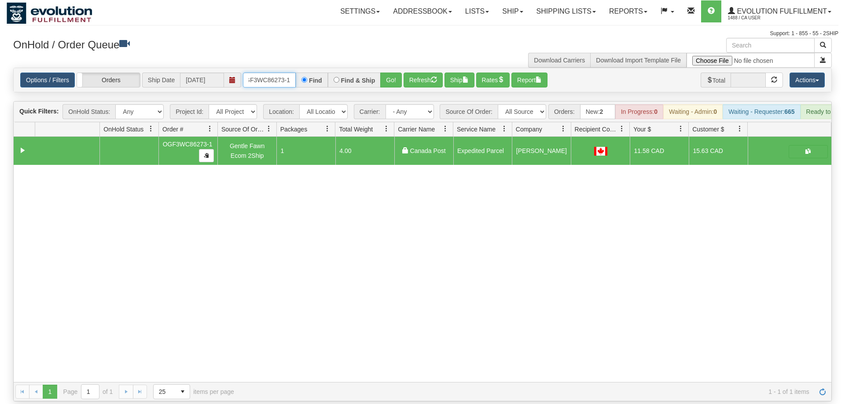
click at [285, 73] on input "OGF3WC86273-1" at bounding box center [269, 80] width 53 height 15
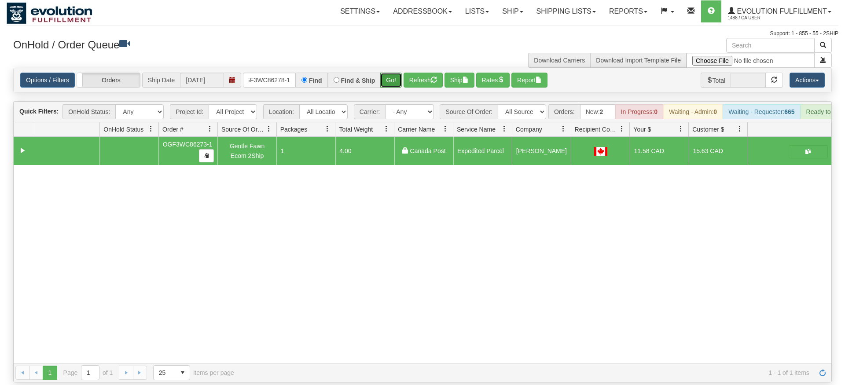
click at [390, 83] on div "Is equal to Is not equal to Contains Does not contains CAD USD EUR ZAR [PERSON_…" at bounding box center [423, 225] width 832 height 315
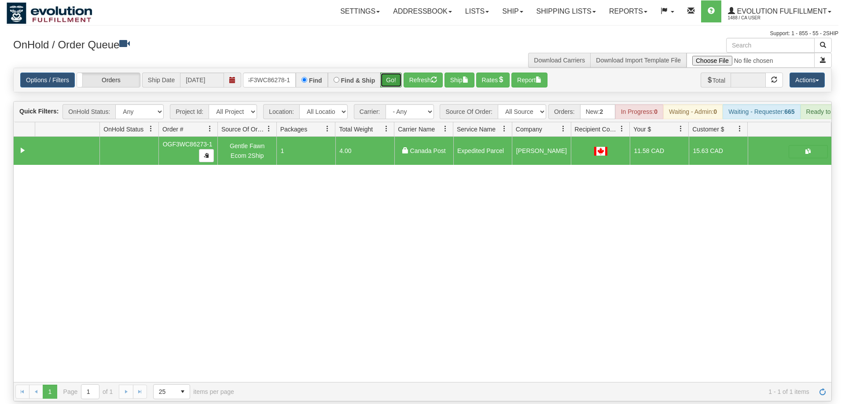
click at [392, 73] on button "Go!" at bounding box center [391, 80] width 22 height 15
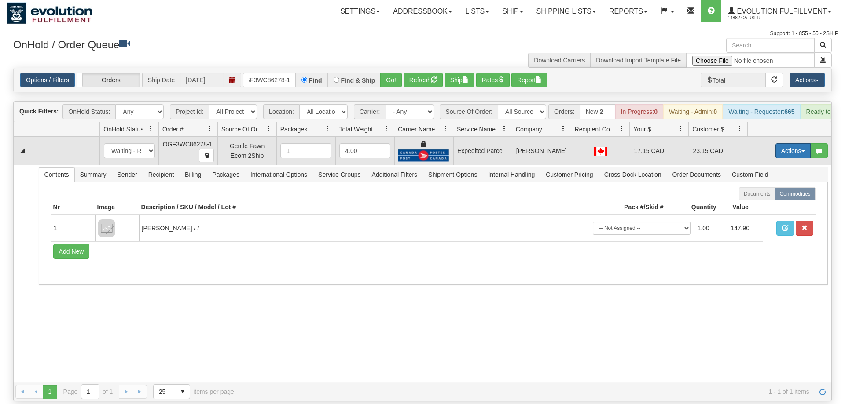
click at [777, 143] on button "Actions" at bounding box center [792, 150] width 35 height 15
click at [762, 198] on span "Ship" at bounding box center [757, 201] width 18 height 7
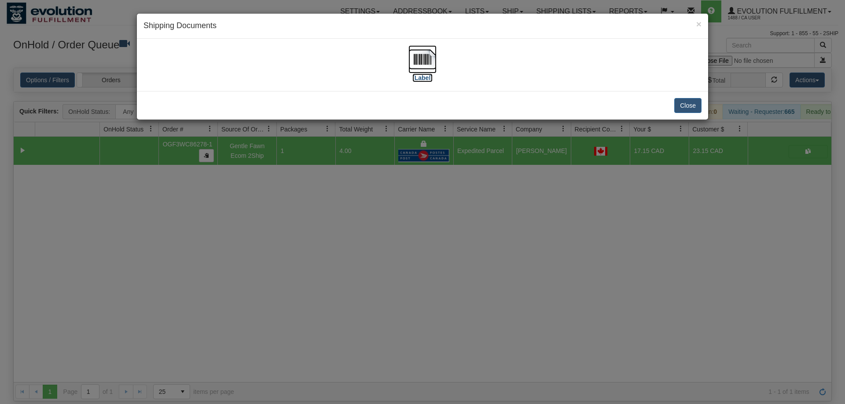
click at [417, 59] on img at bounding box center [422, 59] width 28 height 28
drag, startPoint x: 480, startPoint y: 298, endPoint x: 476, endPoint y: 291, distance: 7.3
click at [476, 291] on div "× Shipping Documents [Label] Close" at bounding box center [422, 202] width 845 height 404
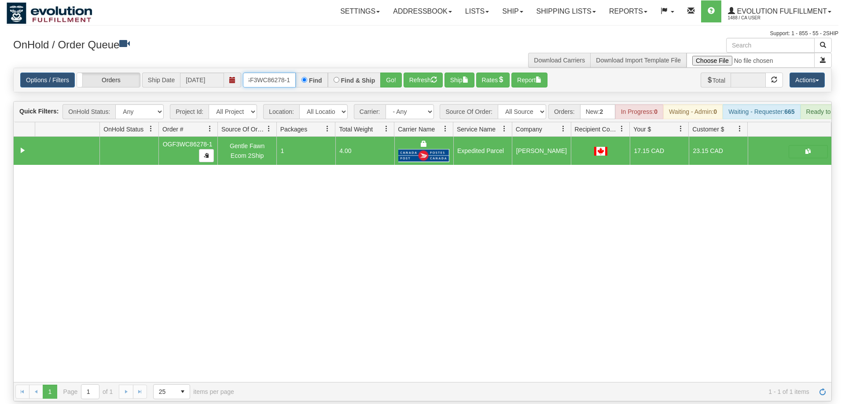
click at [287, 73] on input "OGF3WC86278-1" at bounding box center [269, 80] width 53 height 15
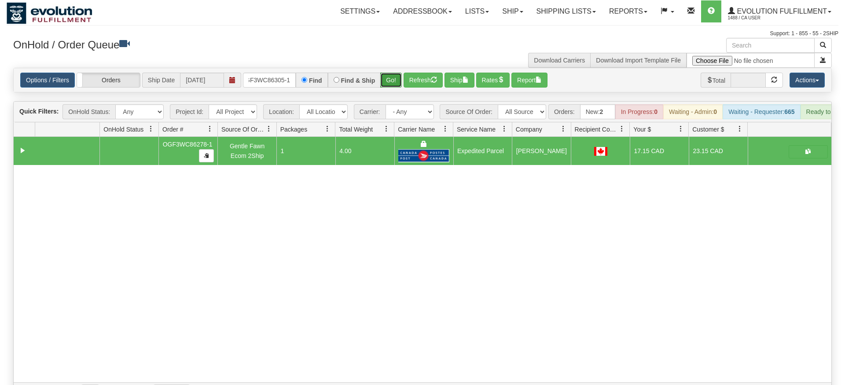
drag, startPoint x: 398, startPoint y: 63, endPoint x: 396, endPoint y: 71, distance: 7.7
click at [398, 83] on div "Is equal to Is not equal to Contains Does not contains CAD USD EUR ZAR [PERSON_…" at bounding box center [423, 235] width 832 height 334
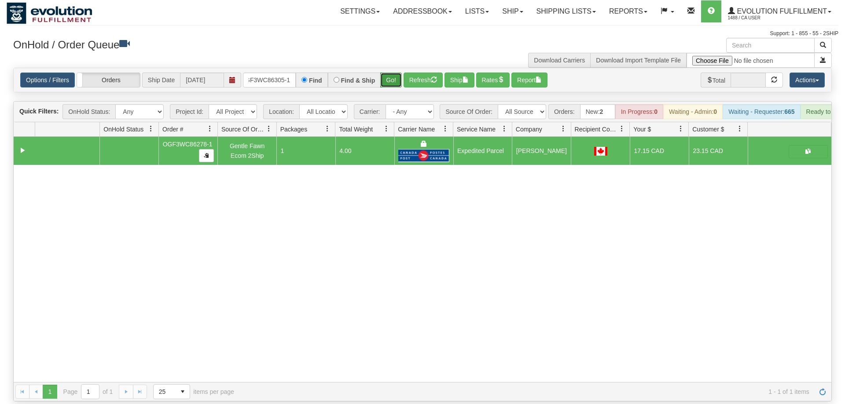
click at [396, 73] on button "Go!" at bounding box center [391, 80] width 22 height 15
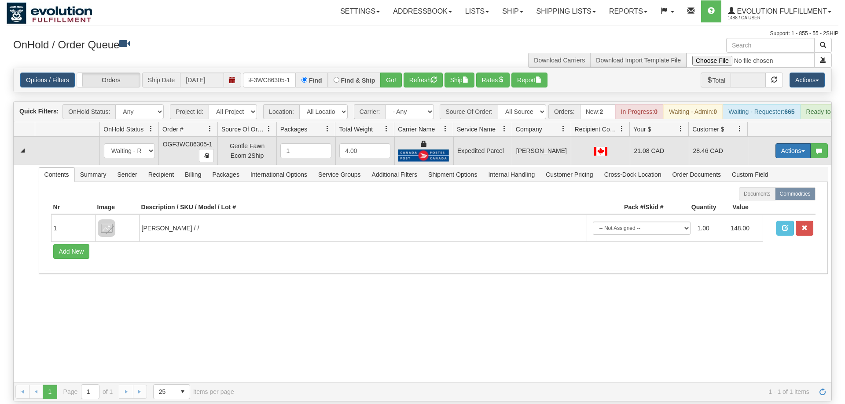
click at [797, 143] on button "Actions" at bounding box center [792, 150] width 35 height 15
click at [766, 196] on link "Ship" at bounding box center [775, 201] width 70 height 11
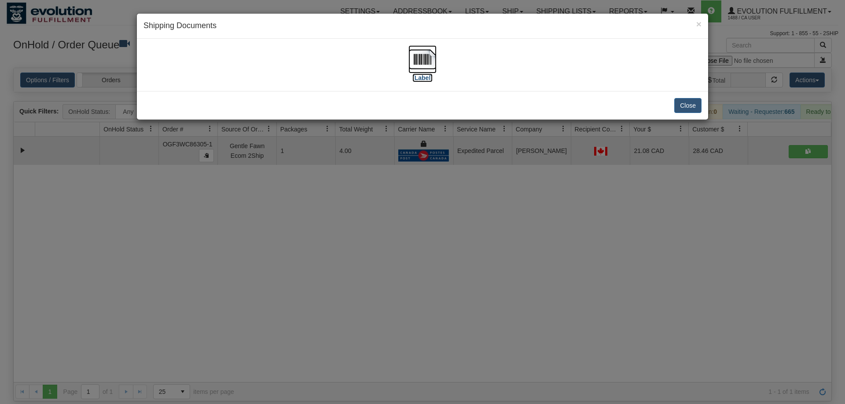
click at [433, 64] on img at bounding box center [422, 59] width 28 height 28
drag, startPoint x: 487, startPoint y: 172, endPoint x: 280, endPoint y: 78, distance: 227.8
click at [487, 172] on div "× Shipping Documents [Label] Close" at bounding box center [422, 202] width 845 height 404
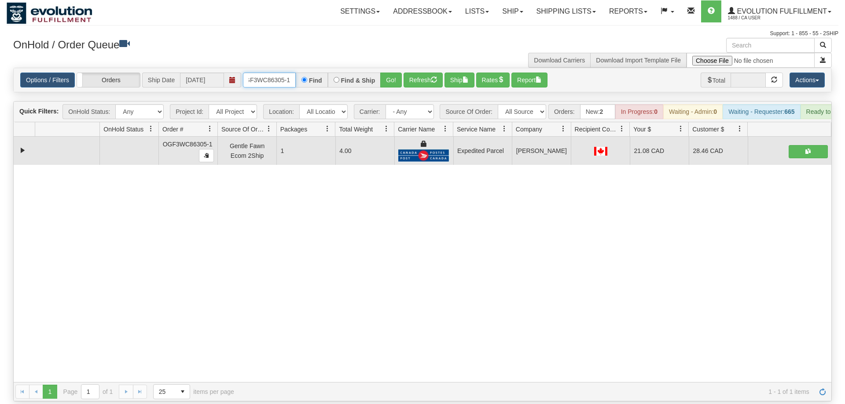
click at [264, 73] on input "OGF3WC86305-1" at bounding box center [269, 80] width 53 height 15
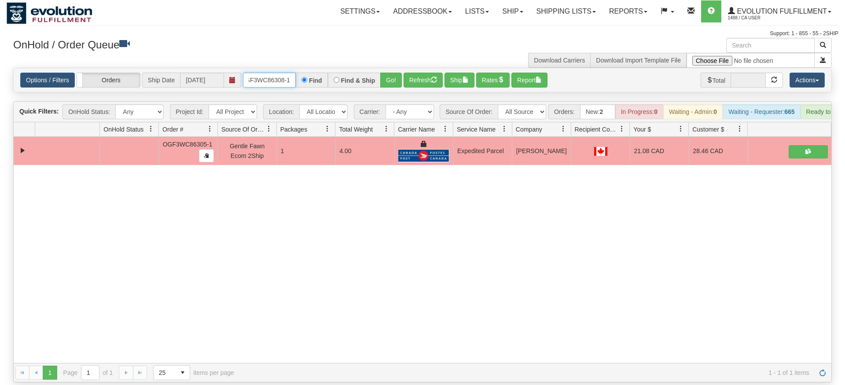
type input "OGF3WC86308-1"
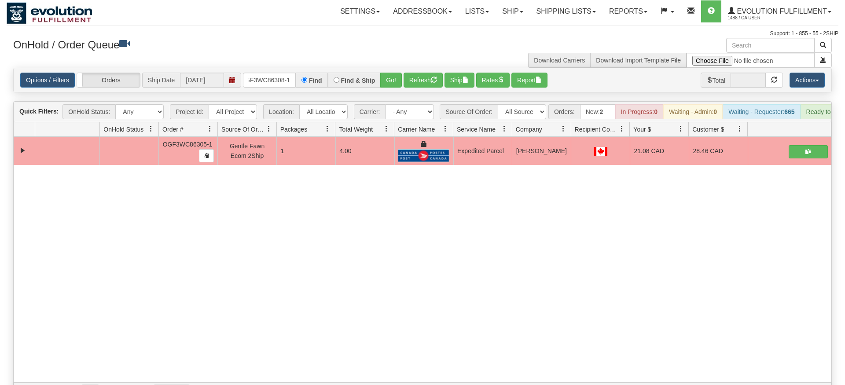
drag, startPoint x: 380, startPoint y: 69, endPoint x: 381, endPoint y: 88, distance: 19.4
click at [381, 88] on div "Is equal to Is not equal to Contains Does not contains CAD USD EUR ZAR [PERSON_…" at bounding box center [423, 235] width 832 height 334
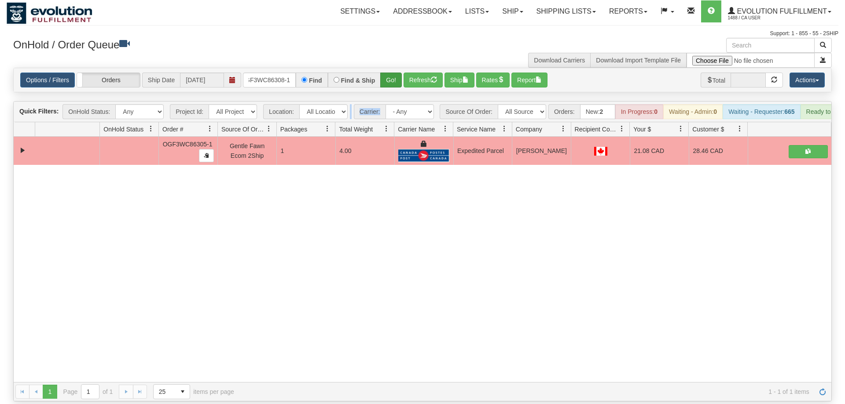
click at [403, 73] on div "Options / Filters Group Shipments Orders Ship Date [DATE] OGF3WC86308-1 Find Fi…" at bounding box center [422, 80] width 804 height 15
click at [400, 73] on button "Go!" at bounding box center [391, 80] width 22 height 15
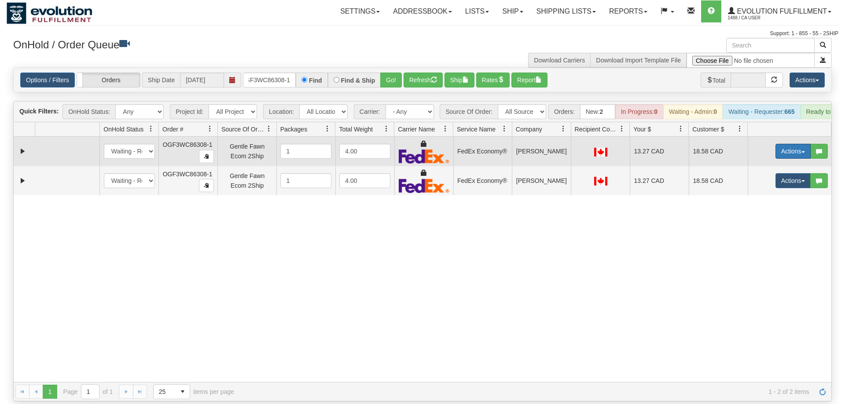
click at [792, 144] on button "Actions" at bounding box center [792, 151] width 35 height 15
click at [760, 199] on span "Ship" at bounding box center [757, 202] width 18 height 7
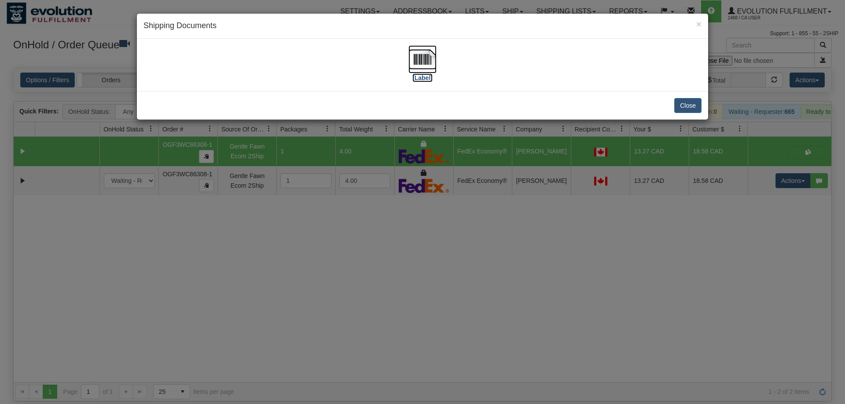
click at [412, 55] on img at bounding box center [422, 59] width 28 height 28
click at [685, 177] on div "× Shipping Documents [Label] Close" at bounding box center [422, 202] width 845 height 404
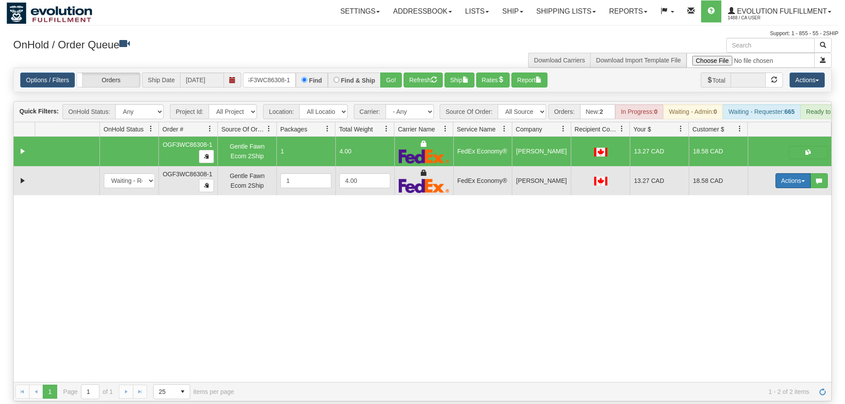
click at [780, 173] on button "Actions" at bounding box center [792, 180] width 35 height 15
click at [756, 240] on span "Delete" at bounding box center [760, 243] width 24 height 7
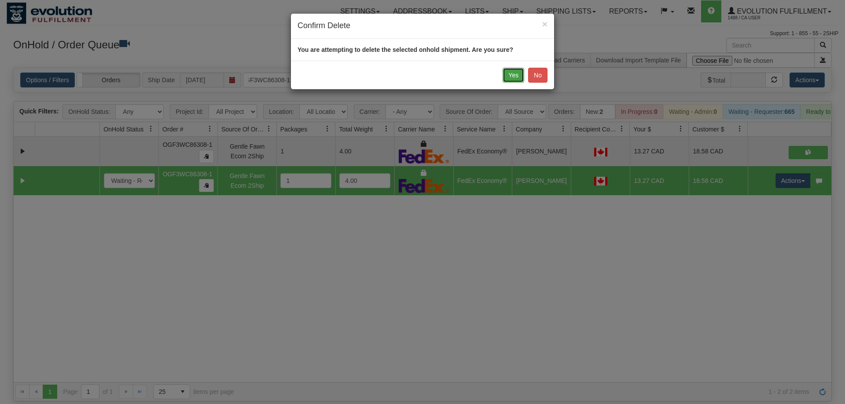
click at [511, 80] on button "Yes" at bounding box center [513, 75] width 22 height 15
